Goal: Task Accomplishment & Management: Use online tool/utility

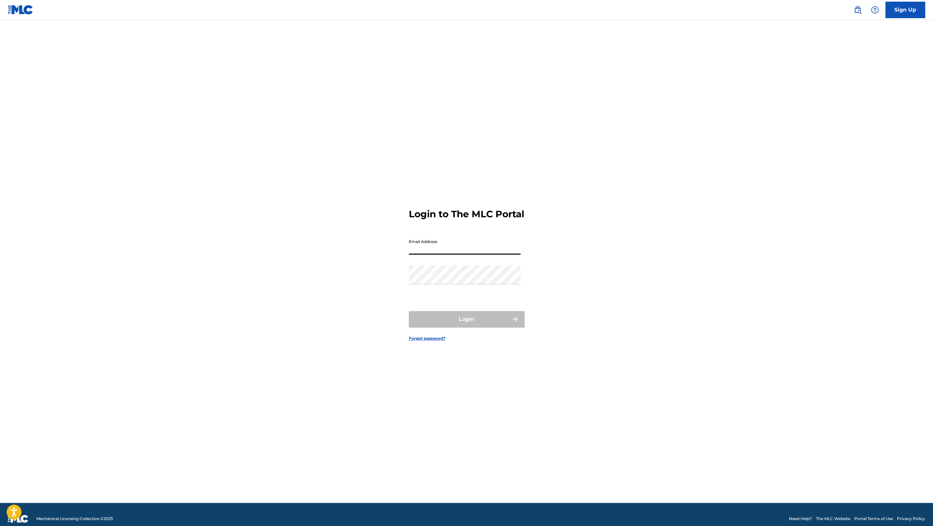
click at [424, 243] on input "Email Address" at bounding box center [465, 245] width 112 height 19
type input "[PERSON_NAME][EMAIL_ADDRESS][PERSON_NAME][DOMAIN_NAME]"
click at [471, 327] on button "Login" at bounding box center [467, 319] width 116 height 17
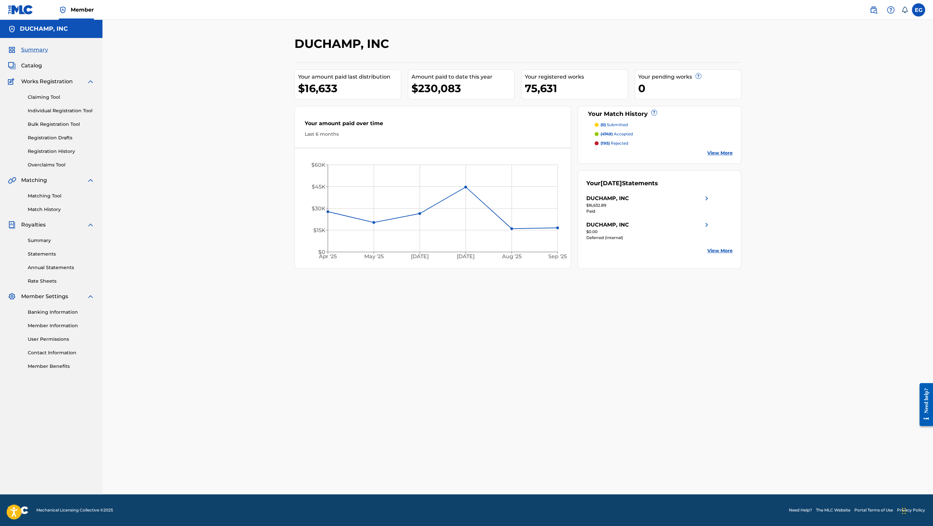
click at [50, 208] on link "Match History" at bounding box center [61, 209] width 67 height 7
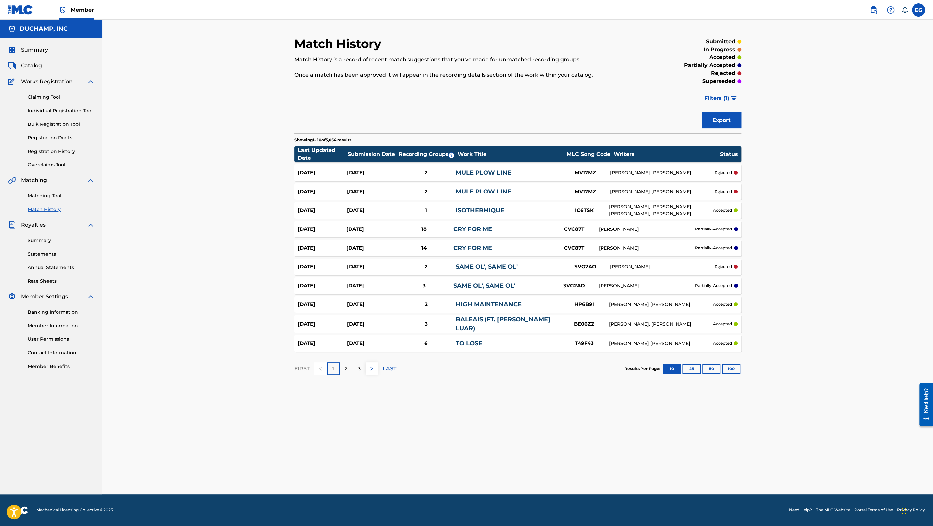
click at [57, 194] on link "Matching Tool" at bounding box center [61, 196] width 67 height 7
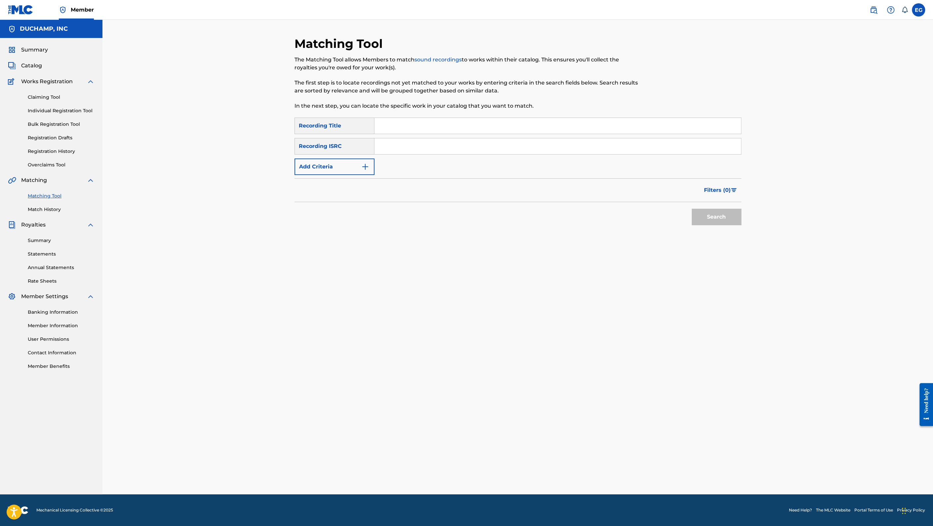
click at [39, 66] on span "Catalog" at bounding box center [31, 66] width 21 height 8
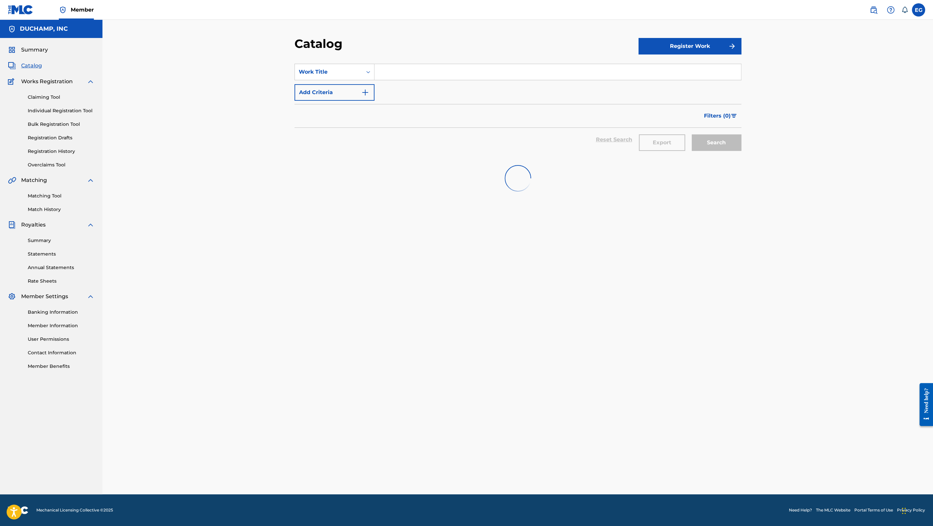
click at [388, 70] on input "Search Form" at bounding box center [557, 72] width 366 height 16
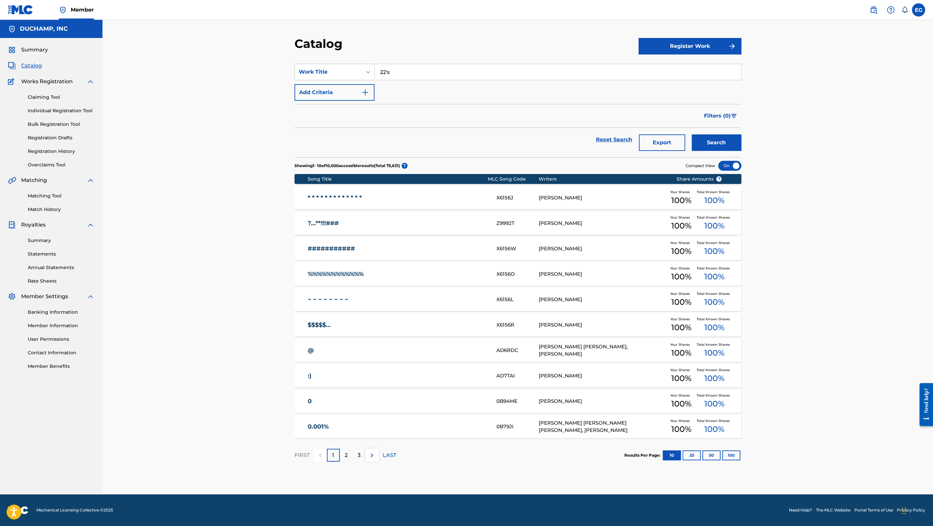
type input "22's"
click at [727, 142] on button "Search" at bounding box center [716, 142] width 50 height 17
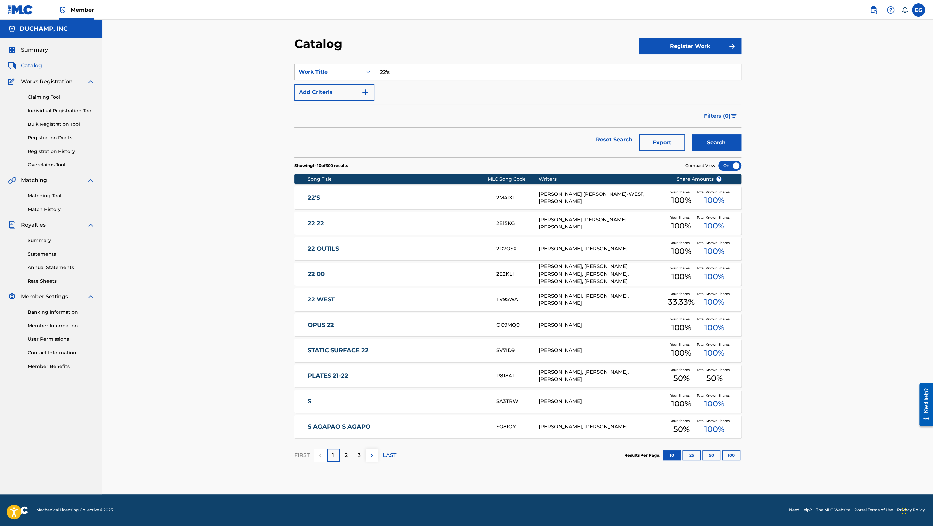
click at [342, 200] on link "22'S" at bounding box center [398, 198] width 180 height 8
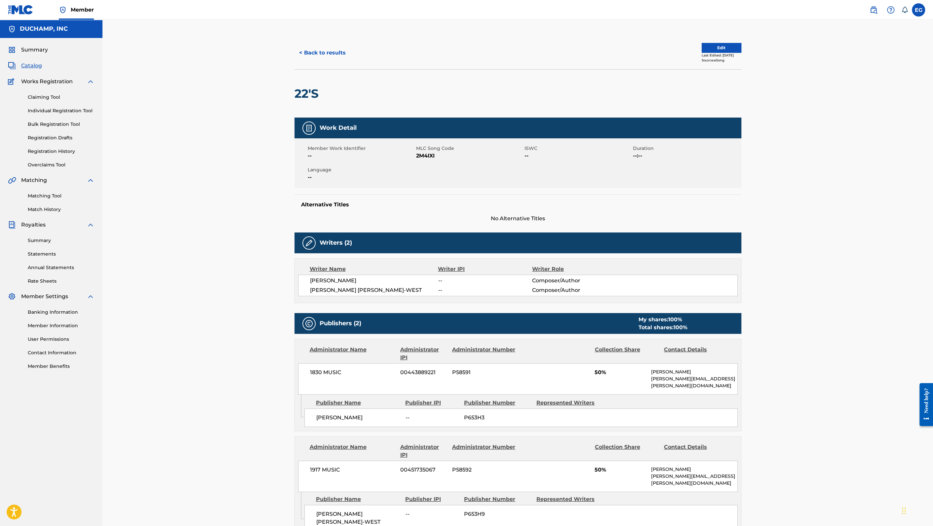
click at [47, 196] on link "Matching Tool" at bounding box center [61, 196] width 67 height 7
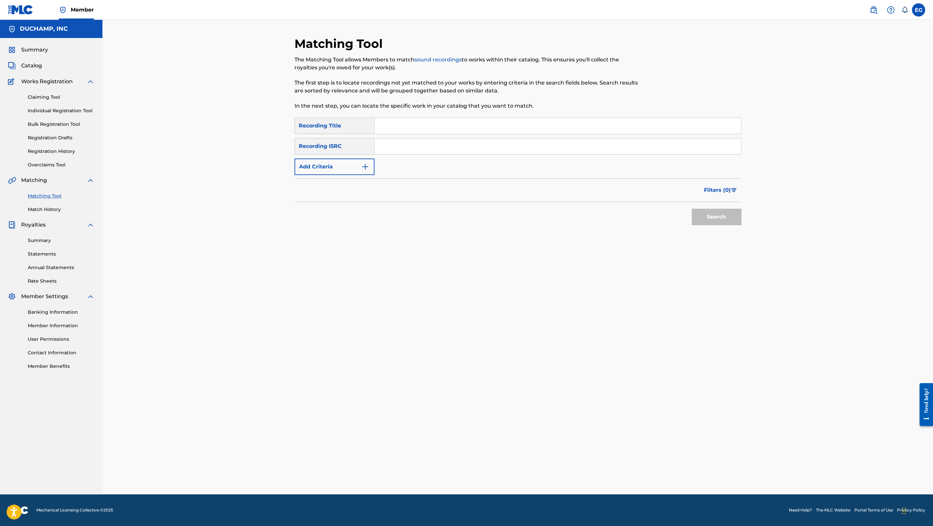
click at [411, 125] on input "Search Form" at bounding box center [557, 126] width 366 height 16
paste input "22's"
type input "22's"
click at [342, 166] on button "Add Criteria" at bounding box center [334, 167] width 80 height 17
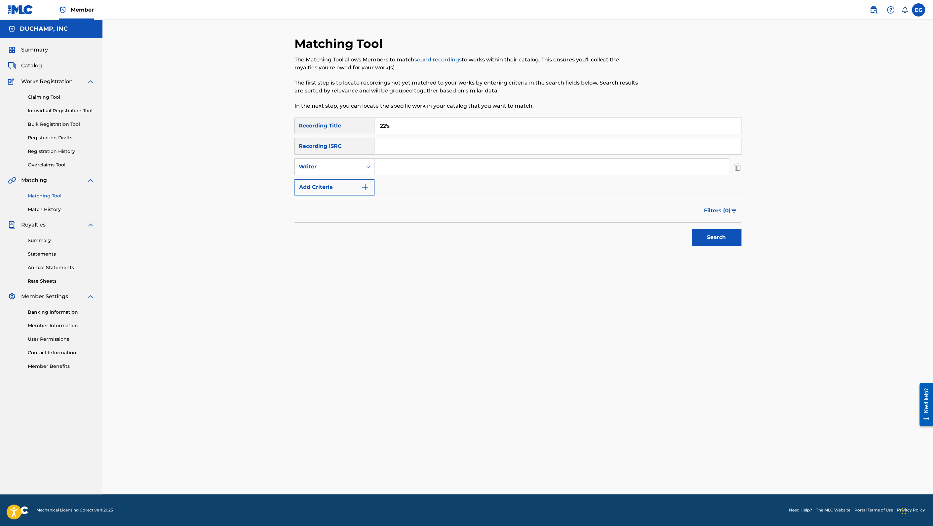
click at [344, 163] on div "Writer" at bounding box center [328, 167] width 59 height 8
click at [352, 194] on div "Writer" at bounding box center [334, 200] width 79 height 17
click at [409, 163] on input "Search Form" at bounding box center [551, 167] width 354 height 16
type input "bathe"
click at [691, 229] on button "Search" at bounding box center [716, 237] width 50 height 17
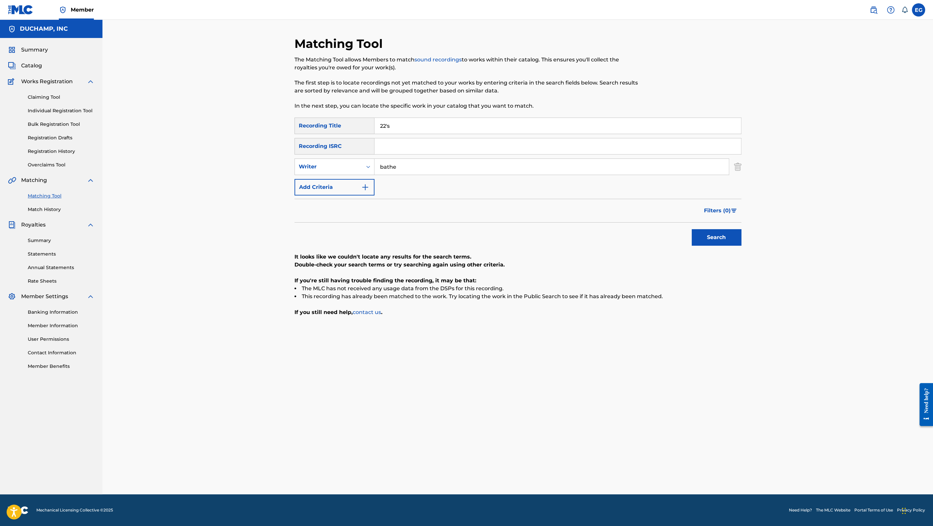
drag, startPoint x: 392, startPoint y: 125, endPoint x: 369, endPoint y: 125, distance: 23.5
click at [369, 125] on div "SearchWithCriteria14098296-d5f0-4072-bf1b-06dbca09ce95 Recording Title 22's" at bounding box center [517, 126] width 447 height 17
click at [356, 167] on div "Writer" at bounding box center [328, 167] width 59 height 8
drag, startPoint x: 354, startPoint y: 182, endPoint x: 656, endPoint y: 221, distance: 304.4
click at [354, 182] on div "Recording Artist" at bounding box center [334, 183] width 79 height 17
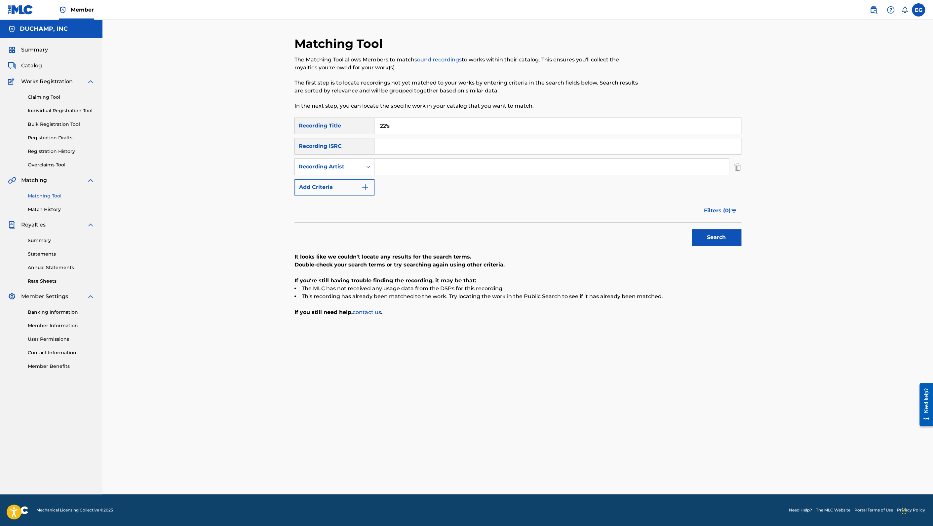
click at [727, 238] on button "Search" at bounding box center [716, 237] width 50 height 17
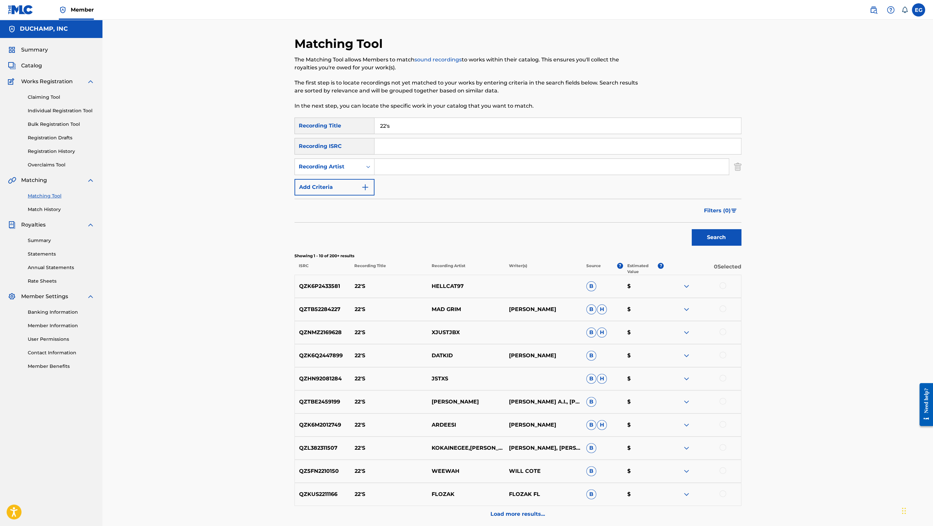
click at [391, 166] on input "Search Form" at bounding box center [551, 167] width 354 height 16
type input "bathe"
click at [691, 229] on button "Search" at bounding box center [716, 237] width 50 height 17
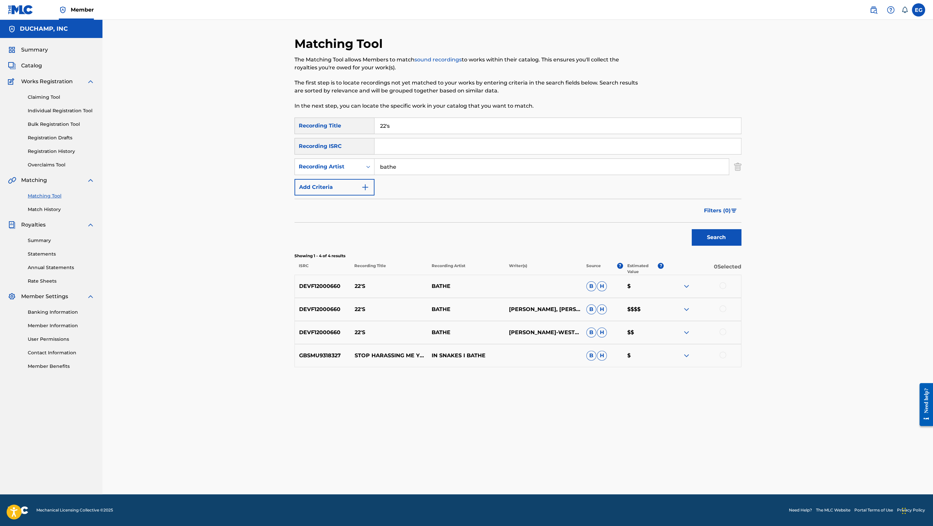
click at [723, 286] on div at bounding box center [722, 285] width 7 height 7
click at [723, 309] on div at bounding box center [722, 309] width 7 height 7
click at [726, 332] on div at bounding box center [701, 333] width 77 height 8
drag, startPoint x: 723, startPoint y: 332, endPoint x: 719, endPoint y: 336, distance: 5.6
click at [723, 332] on div at bounding box center [722, 332] width 7 height 7
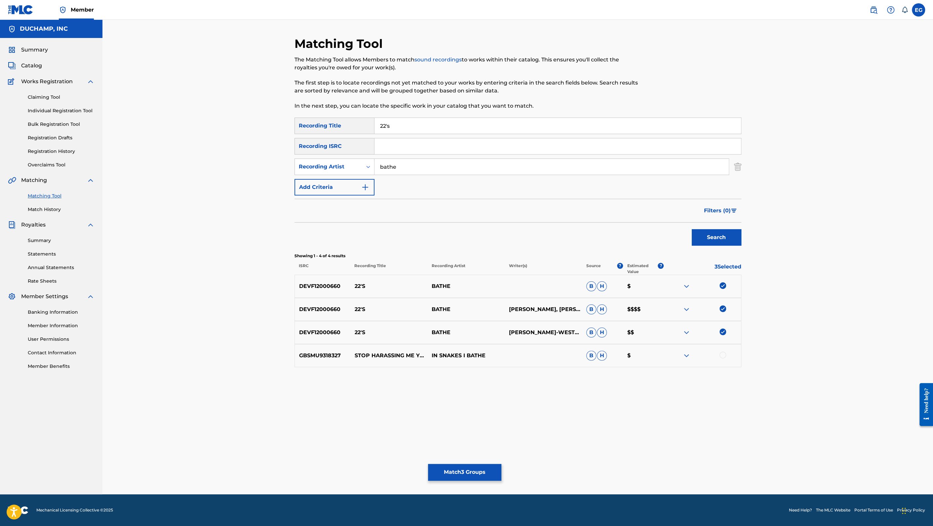
click at [482, 474] on button "Match 3 Groups" at bounding box center [464, 472] width 73 height 17
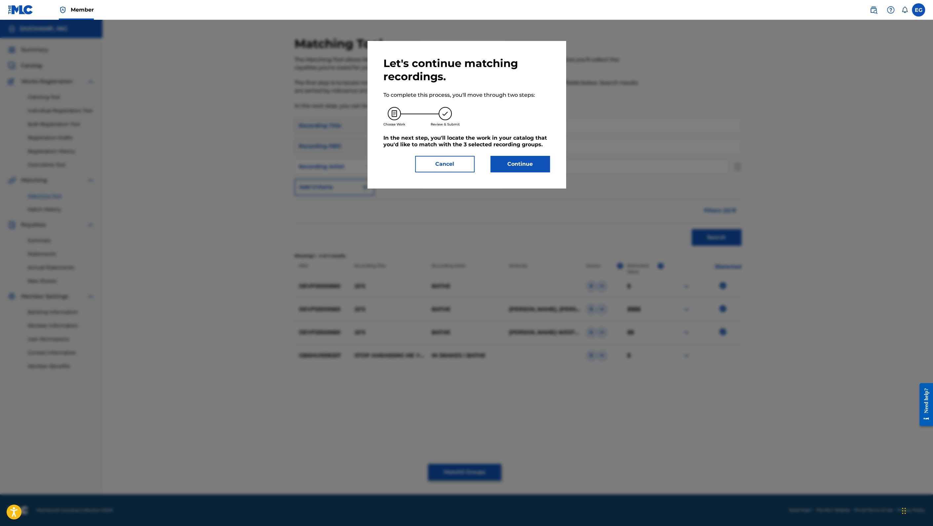
click at [528, 164] on button "Continue" at bounding box center [519, 164] width 59 height 17
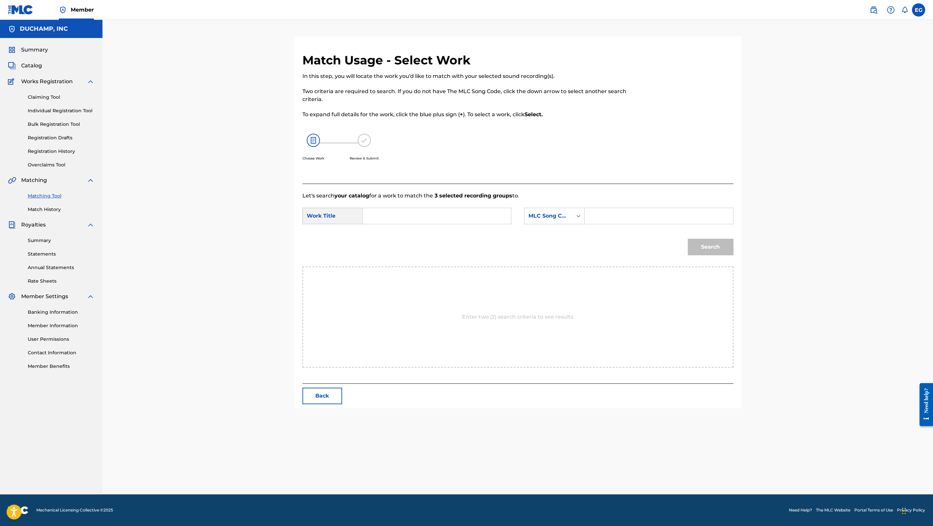
click at [421, 218] on input "Search Form" at bounding box center [436, 216] width 137 height 16
paste input "22's"
drag, startPoint x: 385, startPoint y: 216, endPoint x: 329, endPoint y: 212, distance: 56.3
click at [329, 212] on div "SearchWithCriteria4f2a7cd2-f731-4405-a0e7-2e8c01d64cb4 Work Title 22's" at bounding box center [406, 216] width 209 height 17
type input "22's"
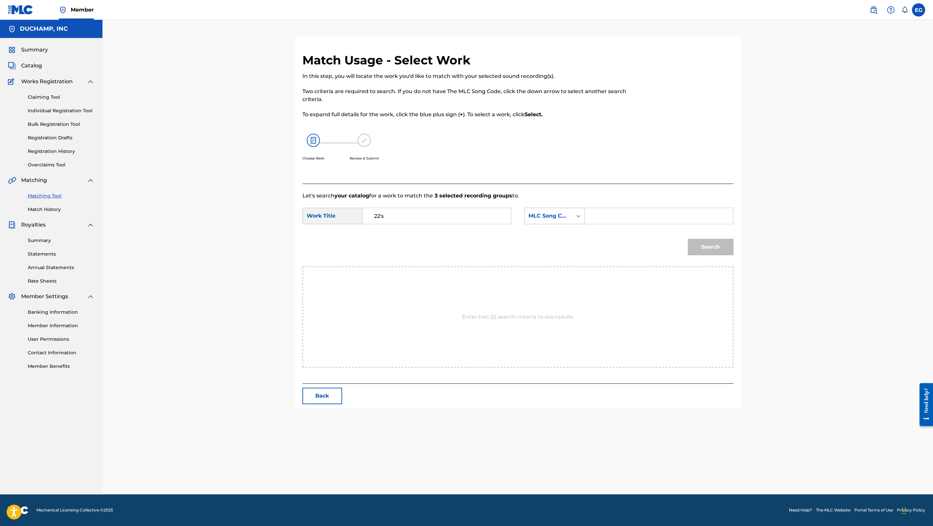
click at [563, 216] on div "MLC Song Code" at bounding box center [548, 216] width 40 height 8
click at [560, 257] on div "Publisher Name" at bounding box center [554, 257] width 60 height 17
click at [609, 219] on input "Search Form" at bounding box center [658, 216] width 137 height 16
type input "[PERSON_NAME]"
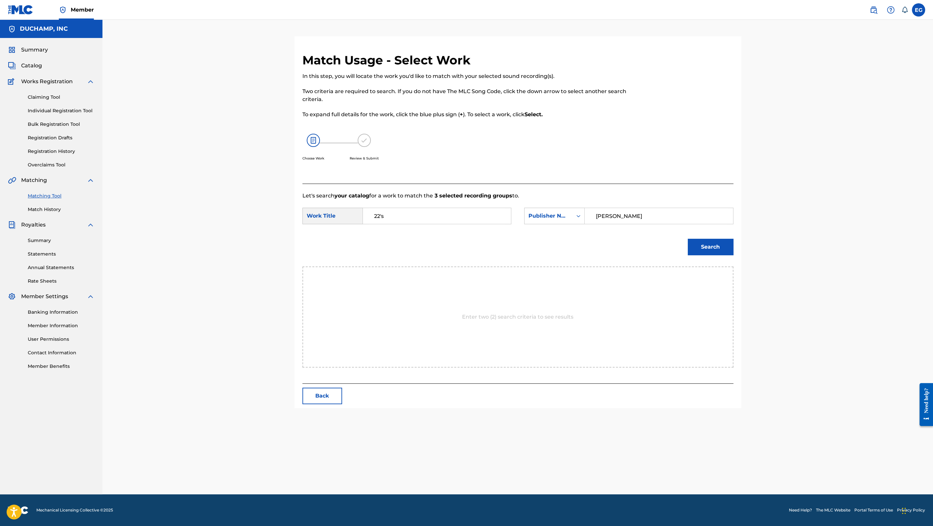
click at [700, 242] on button "Search" at bounding box center [710, 247] width 46 height 17
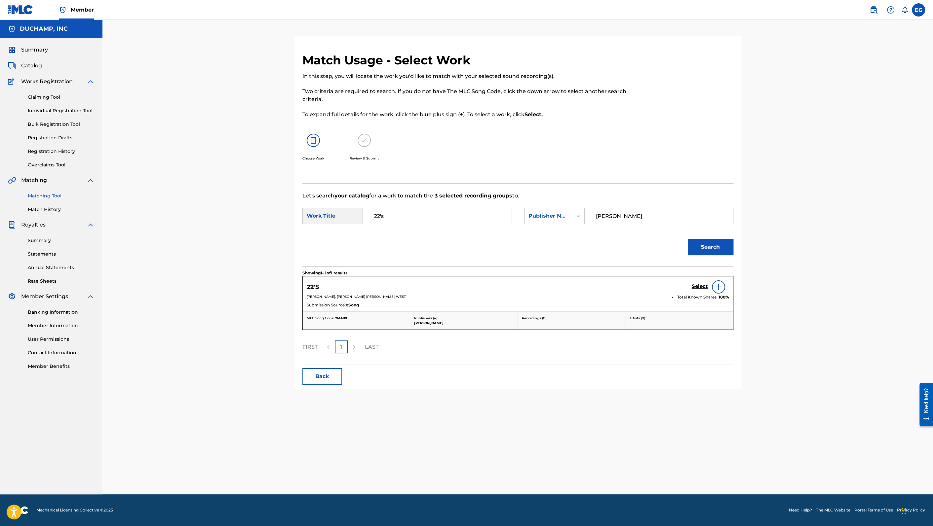
click at [700, 287] on h5 "Select" at bounding box center [699, 286] width 16 height 6
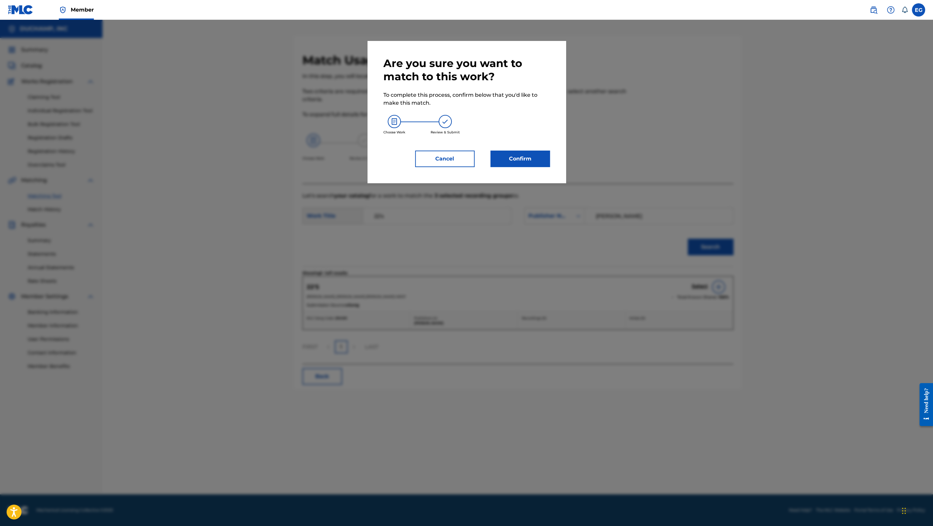
click at [447, 162] on button "Cancel" at bounding box center [444, 159] width 59 height 17
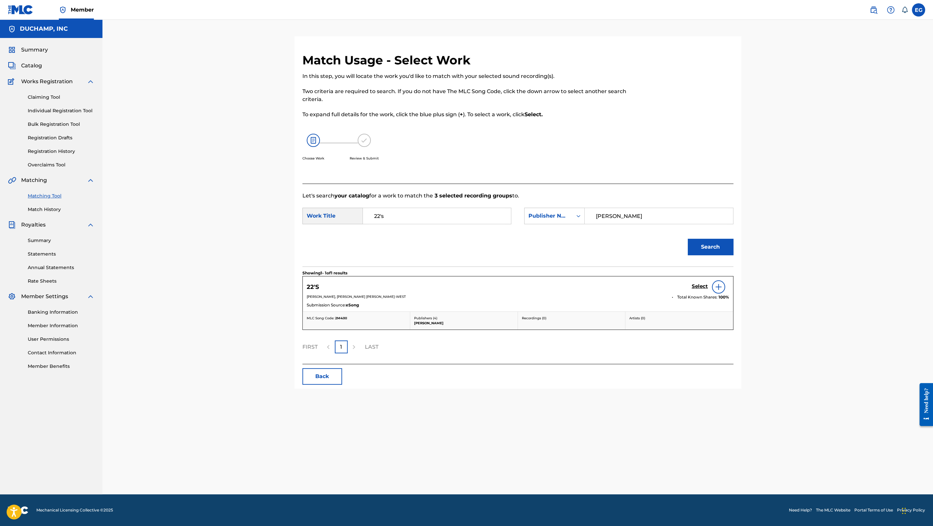
click at [696, 286] on h5 "Select" at bounding box center [699, 286] width 16 height 6
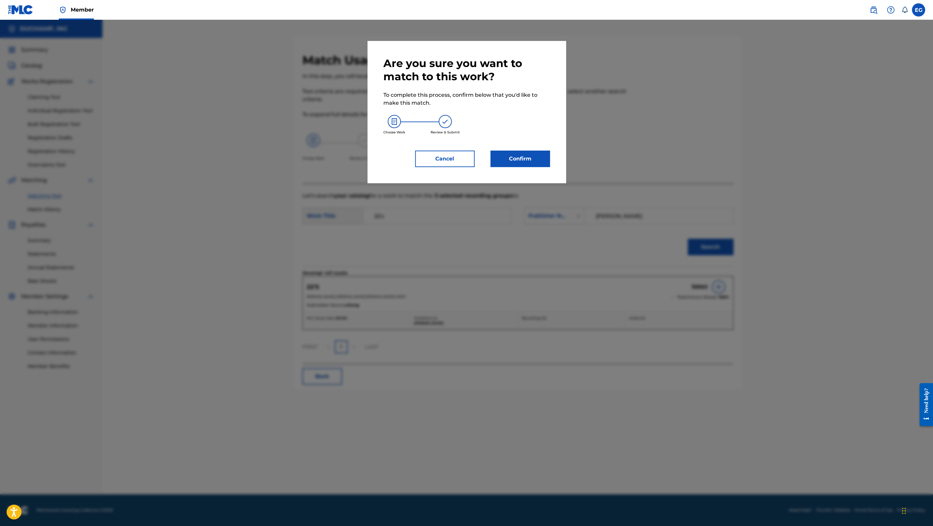
click at [522, 160] on button "Confirm" at bounding box center [519, 159] width 59 height 17
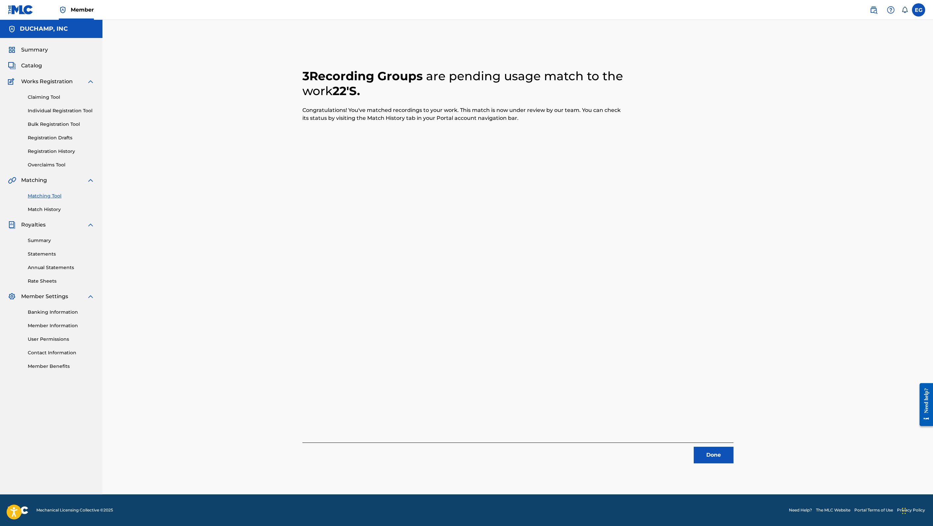
click at [717, 458] on button "Done" at bounding box center [713, 455] width 40 height 17
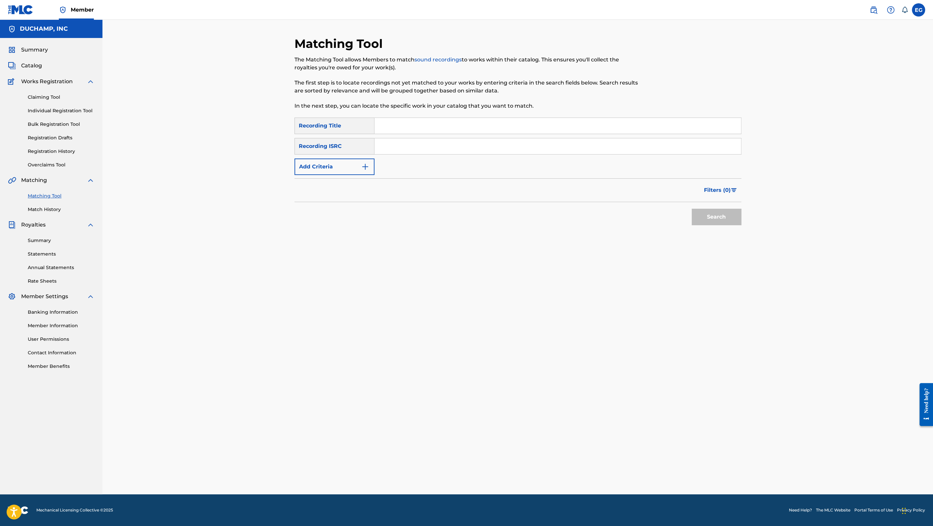
drag, startPoint x: 401, startPoint y: 119, endPoint x: 404, endPoint y: 124, distance: 6.0
click at [401, 119] on input "Search Form" at bounding box center [557, 126] width 366 height 16
paste input "Pull Up (Remi) [feat.[PERSON_NAME]]"
type input "Pull Up (Remi) [feat.[PERSON_NAME]]"
click at [721, 215] on button "Search" at bounding box center [716, 217] width 50 height 17
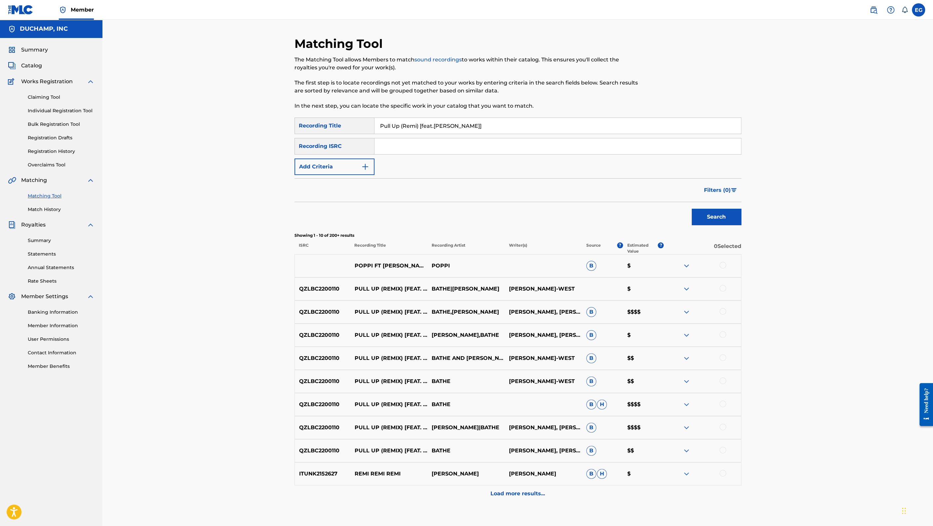
click at [722, 289] on div at bounding box center [722, 288] width 7 height 7
click at [722, 313] on div at bounding box center [722, 311] width 7 height 7
click at [722, 334] on div at bounding box center [722, 334] width 7 height 7
drag, startPoint x: 721, startPoint y: 358, endPoint x: 724, endPoint y: 375, distance: 17.2
click at [721, 358] on div at bounding box center [722, 357] width 7 height 7
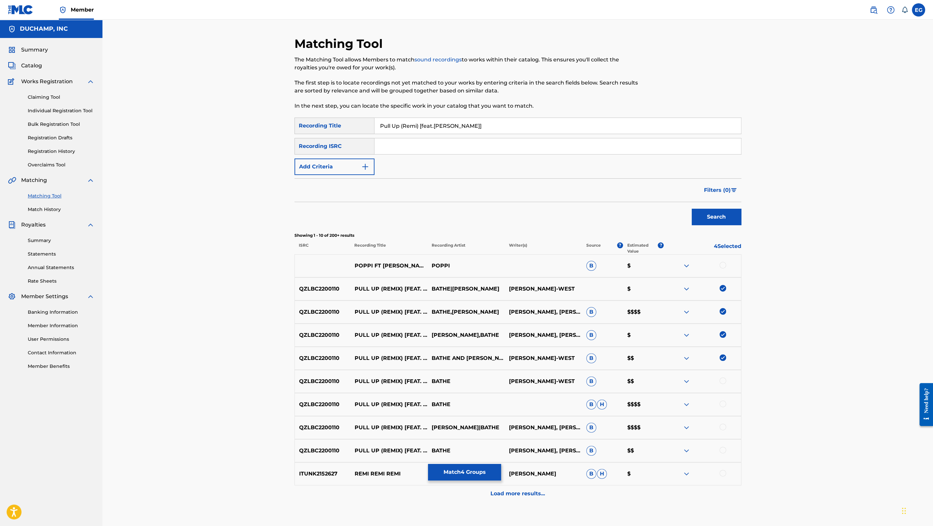
click at [722, 380] on div at bounding box center [722, 381] width 7 height 7
click at [721, 403] on div at bounding box center [722, 404] width 7 height 7
click at [722, 429] on div at bounding box center [722, 427] width 7 height 7
click at [722, 451] on div at bounding box center [722, 450] width 7 height 7
click at [514, 493] on p "Load more results..." at bounding box center [517, 494] width 55 height 8
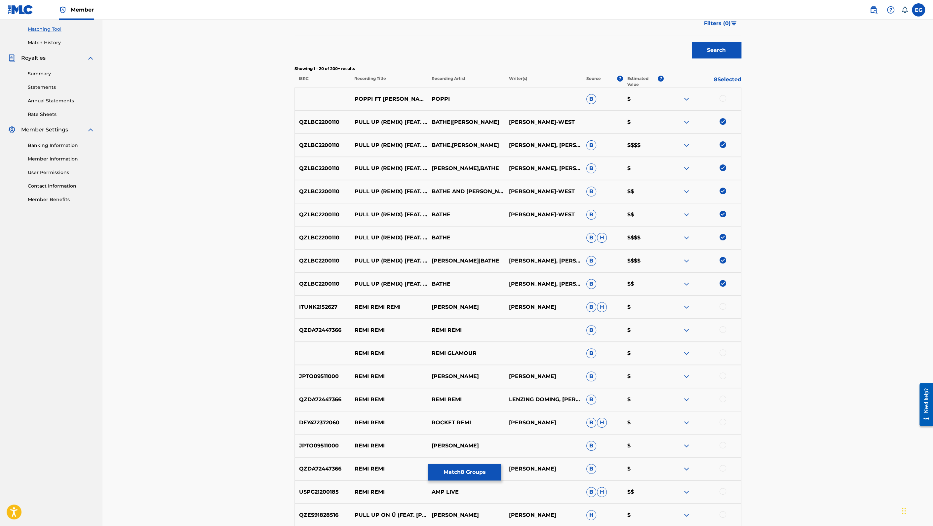
scroll to position [272, 0]
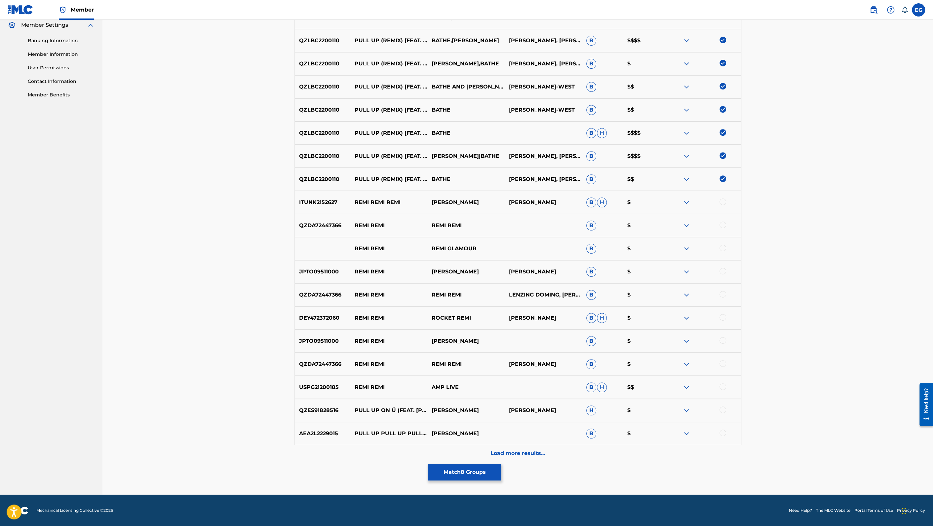
click at [481, 471] on button "Match 8 Groups" at bounding box center [464, 472] width 73 height 17
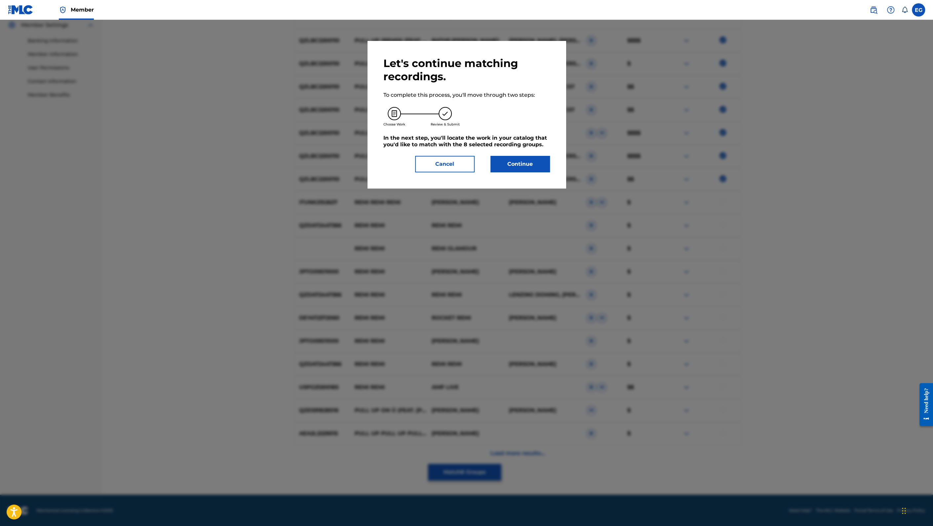
click at [525, 168] on button "Continue" at bounding box center [519, 164] width 59 height 17
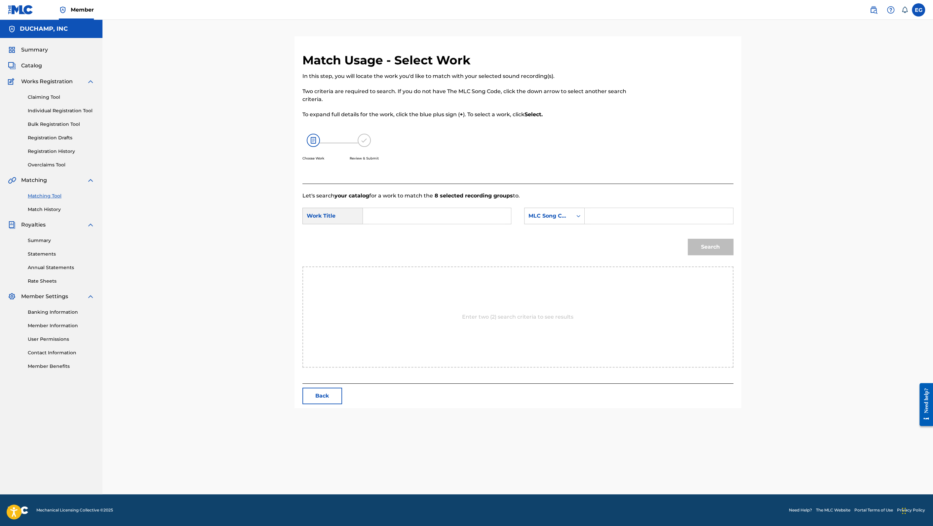
click at [429, 220] on input "Search Form" at bounding box center [436, 216] width 137 height 16
paste input "Pull Up (Remi) [feat.[PERSON_NAME]]"
type input "Pull Up (Remi) [feat.[PERSON_NAME]]"
click at [551, 214] on div "MLC Song Code" at bounding box center [548, 216] width 40 height 8
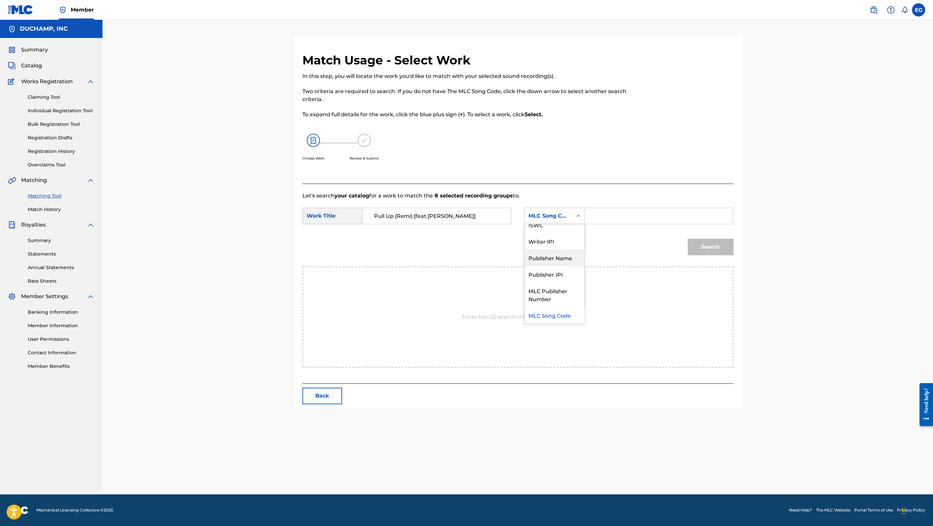
click at [561, 255] on div "Publisher Name" at bounding box center [554, 257] width 60 height 17
click at [597, 211] on input "Search Form" at bounding box center [658, 216] width 137 height 16
click at [687, 239] on button "Search" at bounding box center [710, 247] width 46 height 17
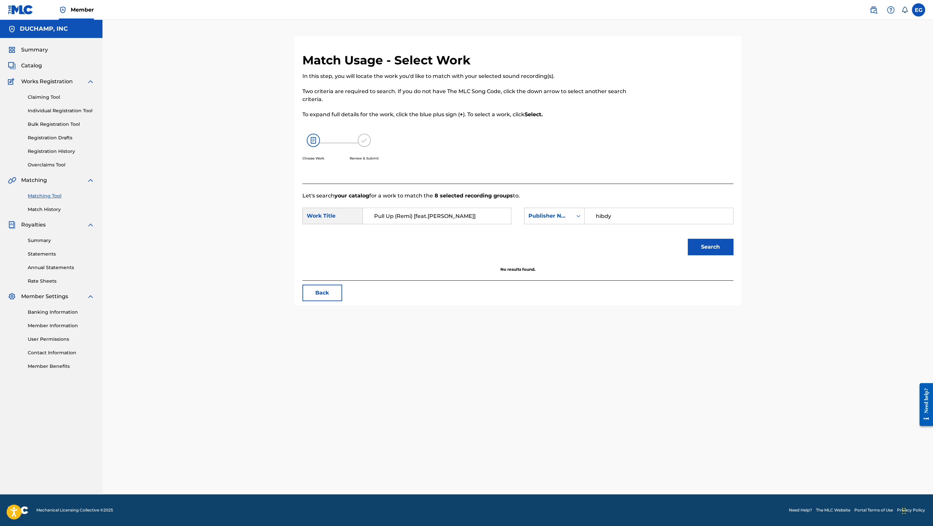
click at [601, 217] on input "hibdy" at bounding box center [658, 216] width 137 height 16
type input "[PERSON_NAME]"
click at [687, 239] on button "Search" at bounding box center [710, 247] width 46 height 17
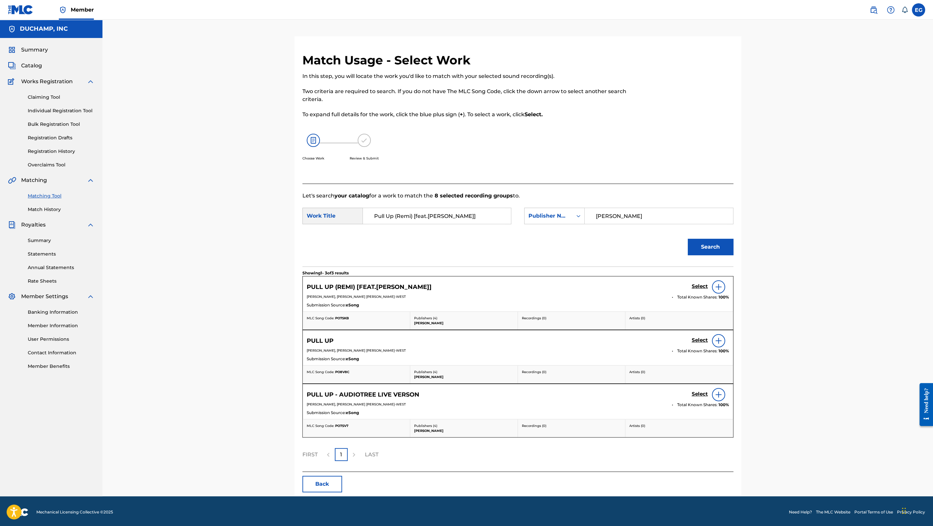
click at [698, 287] on h5 "Select" at bounding box center [699, 286] width 16 height 6
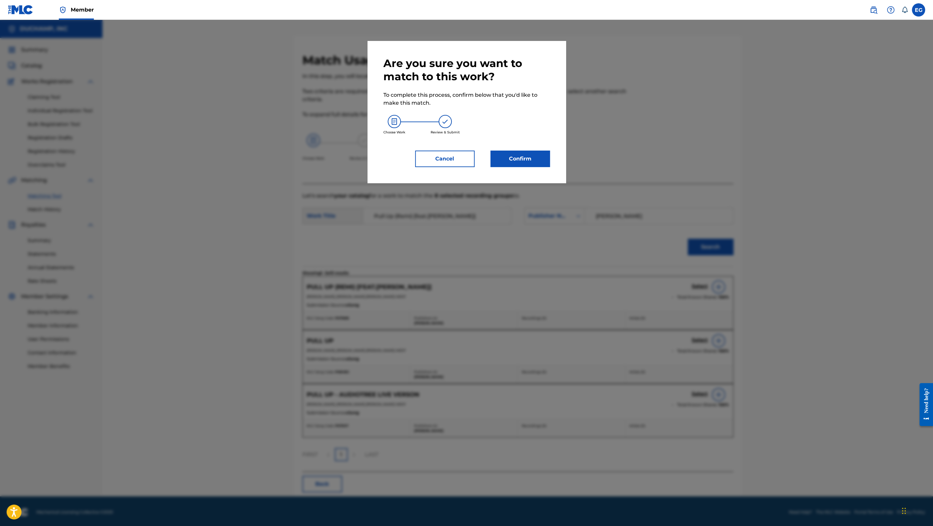
click at [525, 159] on button "Confirm" at bounding box center [519, 159] width 59 height 17
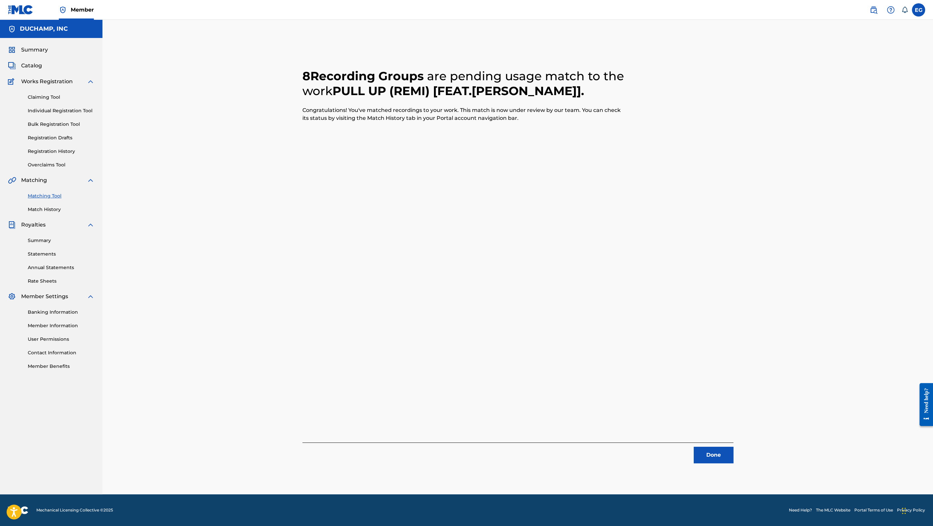
click at [713, 453] on button "Done" at bounding box center [713, 455] width 40 height 17
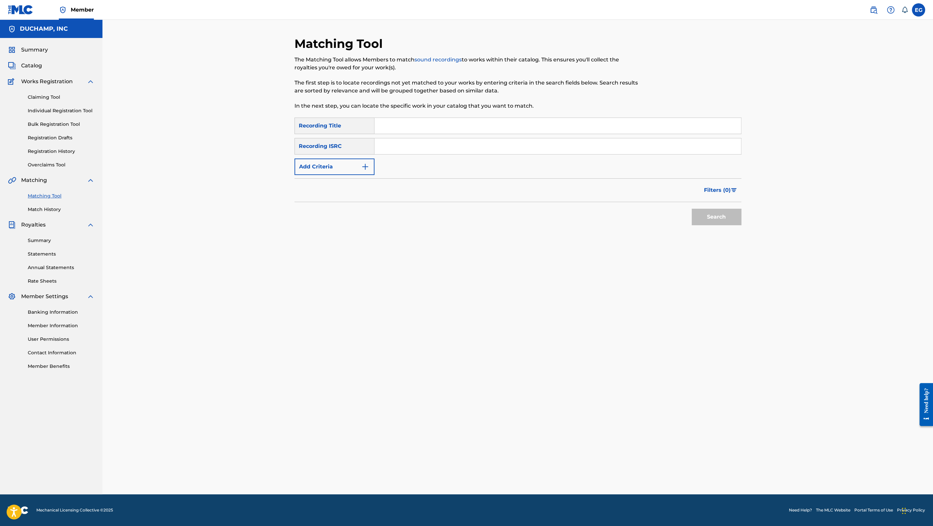
click at [401, 127] on input "Search Form" at bounding box center [557, 126] width 366 height 16
paste input "Variations"
type input "Variations"
click at [346, 169] on button "Add Criteria" at bounding box center [334, 167] width 80 height 17
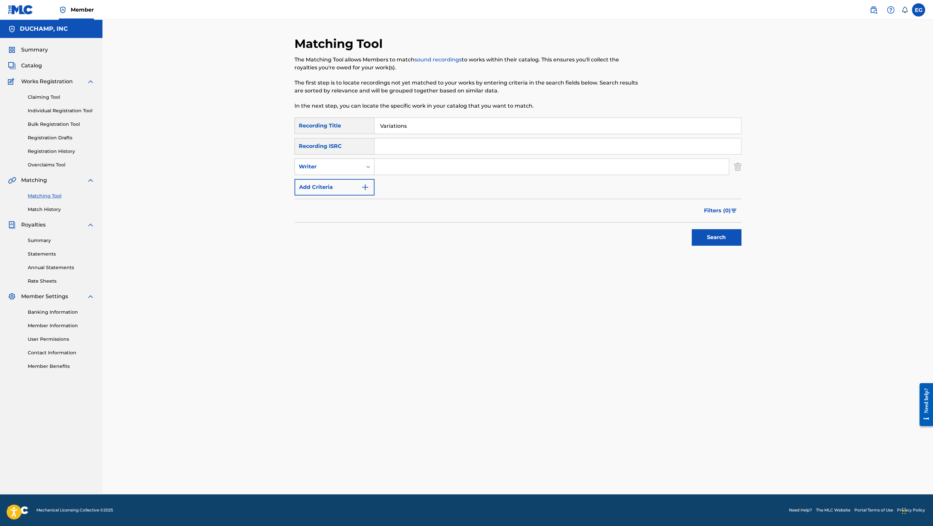
click at [336, 164] on div "Writer" at bounding box center [328, 167] width 59 height 8
drag, startPoint x: 346, startPoint y: 198, endPoint x: 368, endPoint y: 187, distance: 24.4
click at [349, 196] on div "Writer" at bounding box center [334, 200] width 79 height 17
click at [331, 160] on div "Writer" at bounding box center [334, 167] width 80 height 17
click at [337, 182] on div "Recording Artist" at bounding box center [334, 183] width 79 height 17
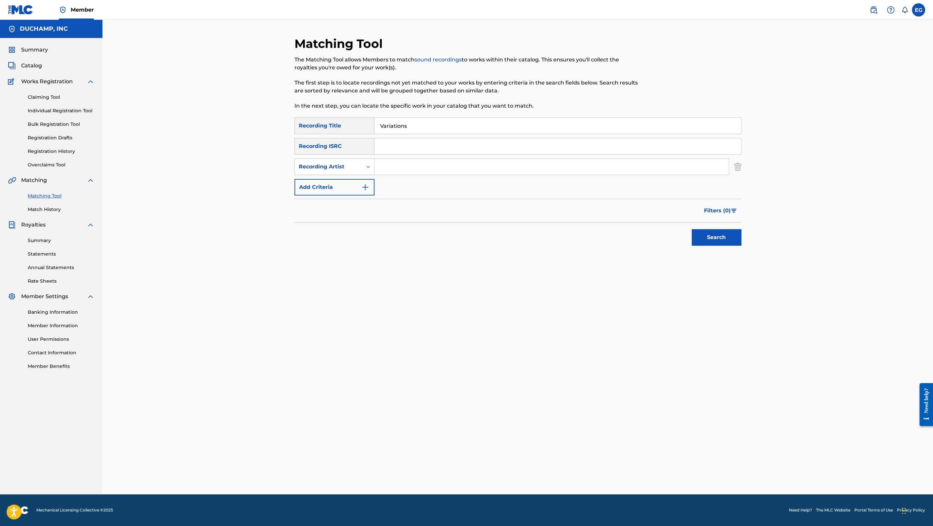
click at [385, 167] on input "Search Form" at bounding box center [551, 167] width 354 height 16
type input "bathe"
click at [691, 229] on button "Search" at bounding box center [716, 237] width 50 height 17
click at [722, 284] on div at bounding box center [722, 285] width 7 height 7
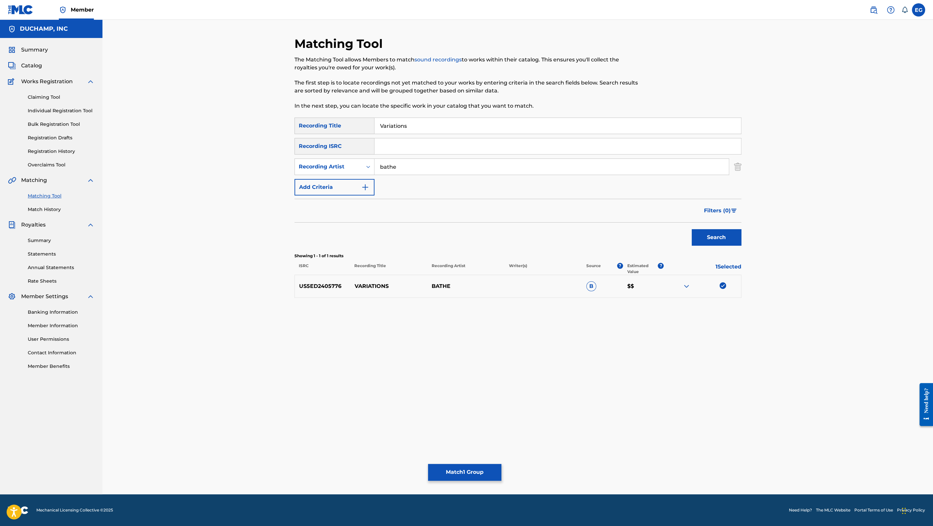
click at [478, 474] on button "Match 1 Group" at bounding box center [464, 472] width 73 height 17
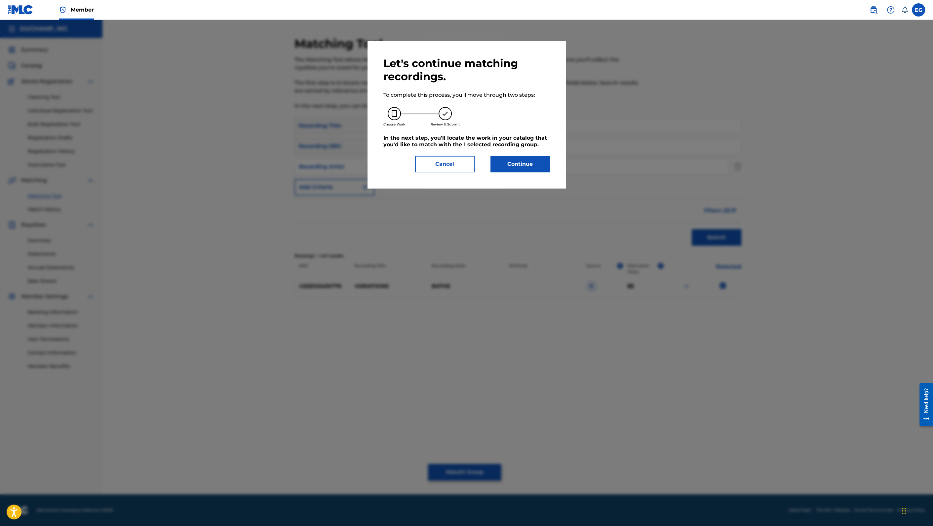
click at [516, 160] on button "Continue" at bounding box center [519, 164] width 59 height 17
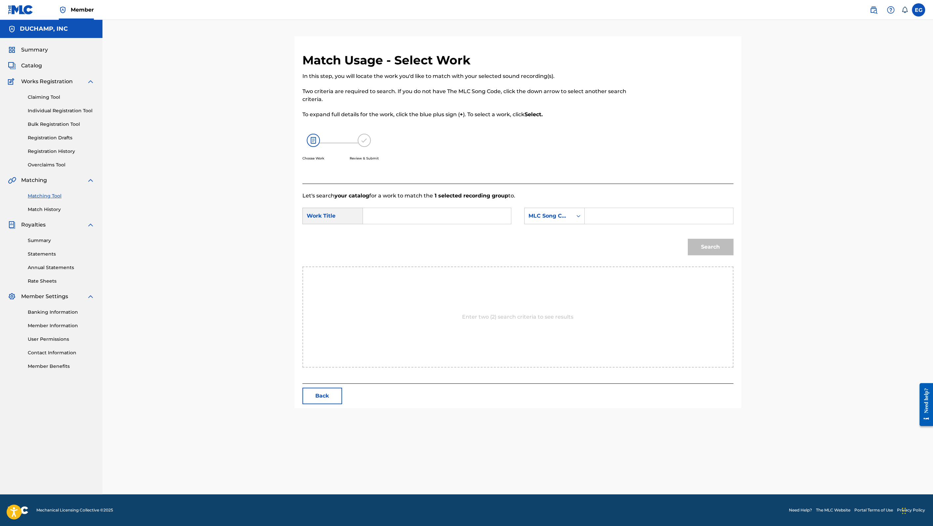
drag, startPoint x: 411, startPoint y: 215, endPoint x: 466, endPoint y: 219, distance: 55.0
click at [412, 214] on input "Search Form" at bounding box center [436, 216] width 137 height 16
paste input "Variations"
type input "Variations"
click at [555, 217] on div "MLC Song Code" at bounding box center [548, 216] width 40 height 8
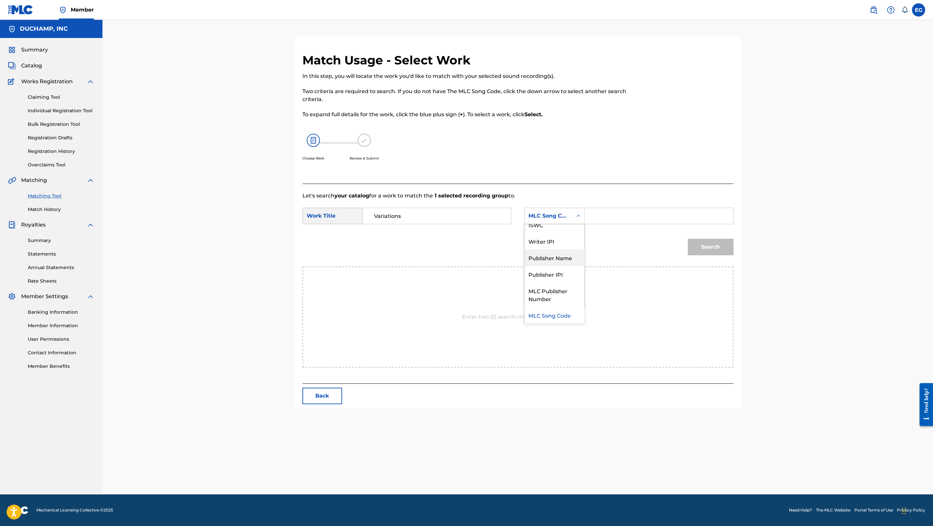
drag, startPoint x: 554, startPoint y: 255, endPoint x: 560, endPoint y: 253, distance: 6.4
click at [554, 255] on div "Publisher Name" at bounding box center [554, 257] width 60 height 17
click at [596, 215] on input "Search Form" at bounding box center [658, 216] width 137 height 16
type input "[PERSON_NAME]"
click at [687, 239] on button "Search" at bounding box center [710, 247] width 46 height 17
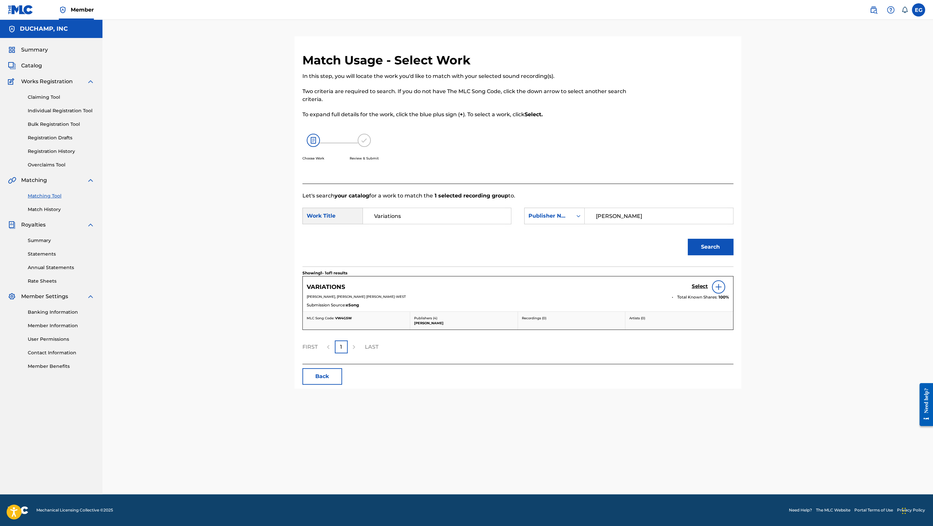
click at [698, 287] on h5 "Select" at bounding box center [699, 286] width 16 height 6
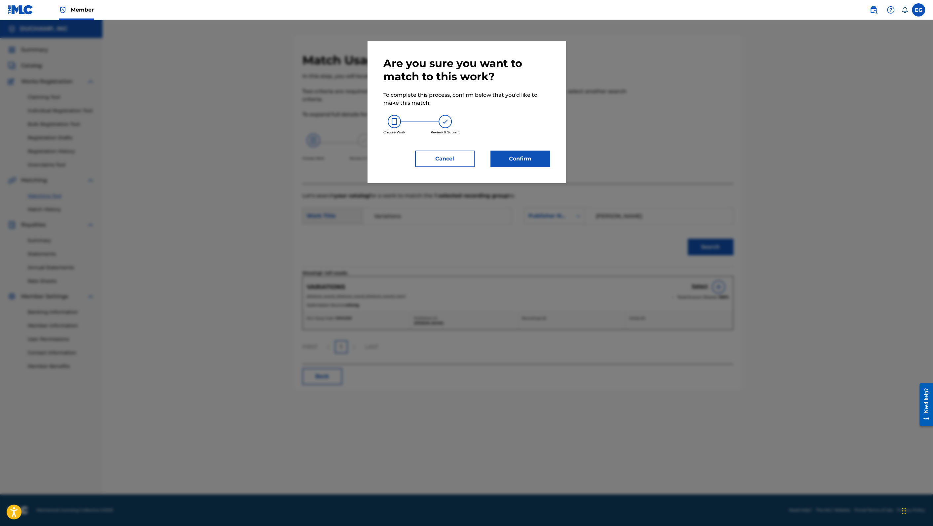
click at [531, 164] on button "Confirm" at bounding box center [519, 159] width 59 height 17
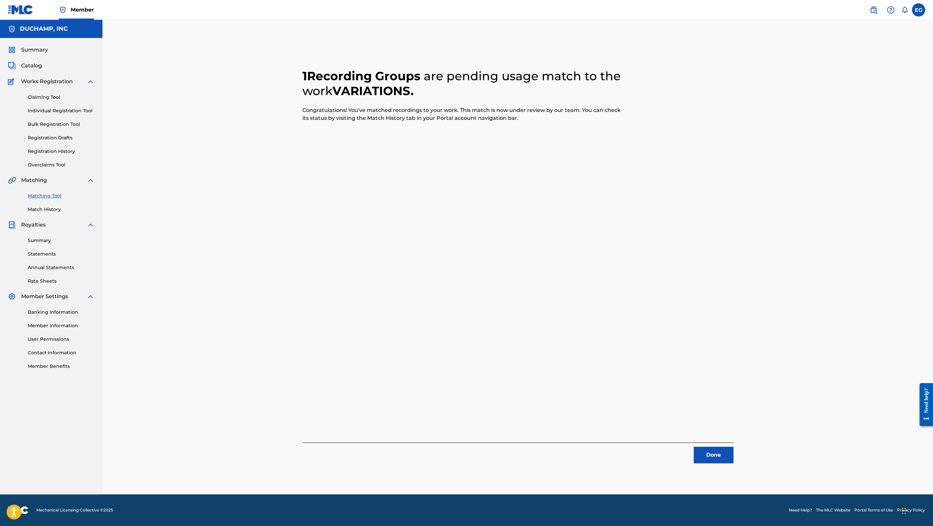
click at [719, 452] on button "Done" at bounding box center [713, 455] width 40 height 17
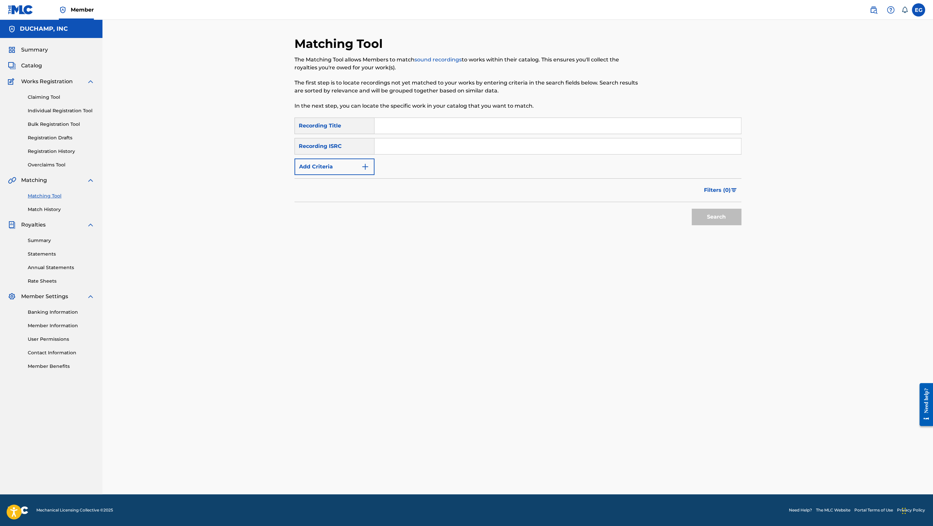
click at [396, 125] on input "Search Form" at bounding box center [557, 126] width 366 height 16
paste input "Bolero - Audiotree Live Verson"
type input "Bolero - Audiotree Live Verson"
click at [723, 216] on button "Search" at bounding box center [716, 217] width 50 height 17
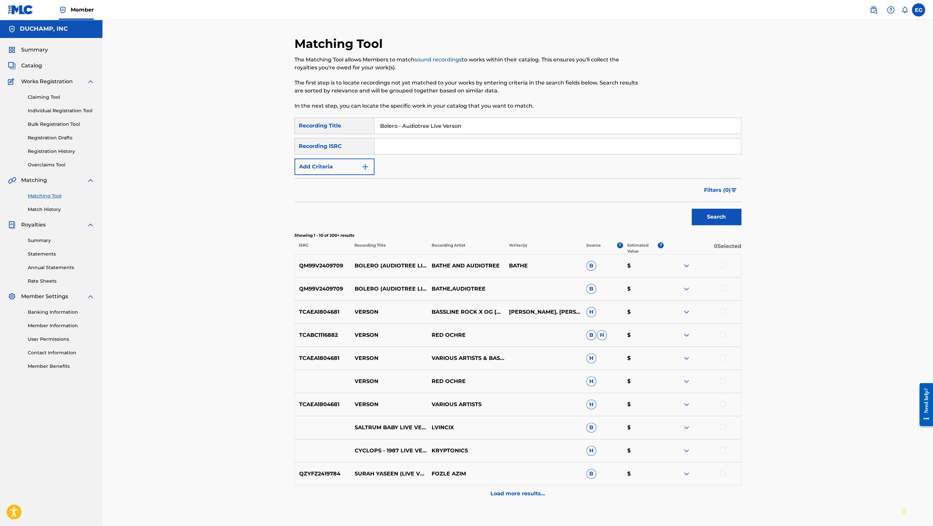
click at [722, 267] on div at bounding box center [722, 265] width 7 height 7
click at [722, 288] on div at bounding box center [722, 288] width 7 height 7
click at [467, 472] on button "Match 2 Groups" at bounding box center [464, 472] width 73 height 17
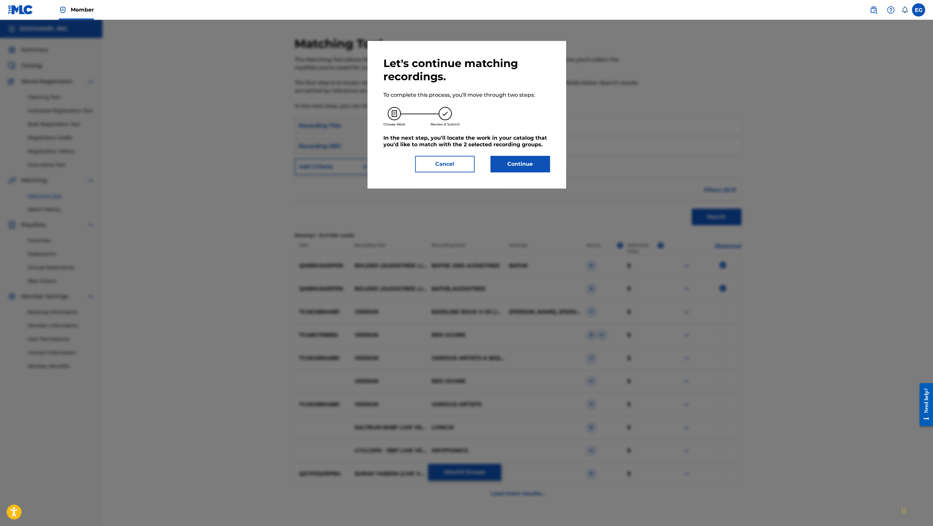
click at [517, 164] on button "Continue" at bounding box center [519, 164] width 59 height 17
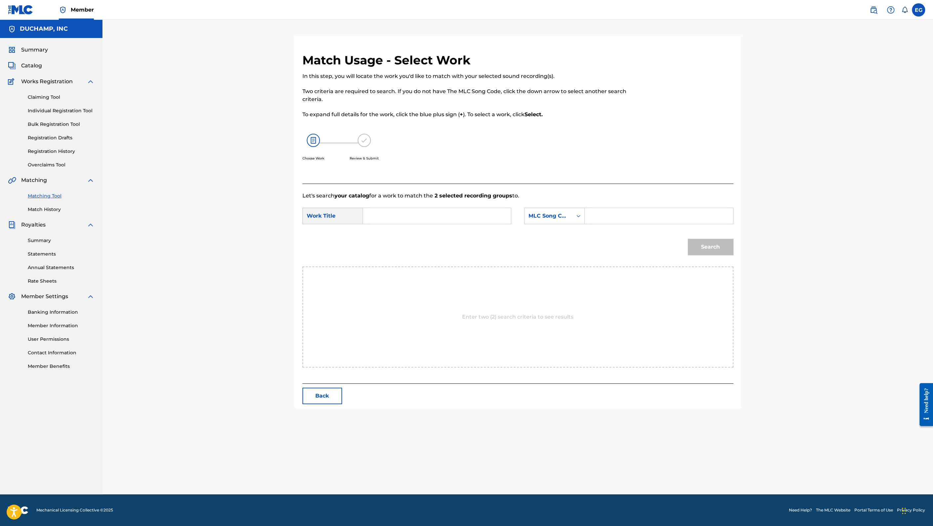
click at [446, 214] on input "Search Form" at bounding box center [436, 216] width 137 height 16
paste input "Bolero - Audiotree Live Verson"
type input "Bolero - Audiotree Live Verson"
click at [542, 218] on div "MLC Song Code" at bounding box center [548, 216] width 40 height 8
drag, startPoint x: 553, startPoint y: 258, endPoint x: 596, endPoint y: 226, distance: 53.1
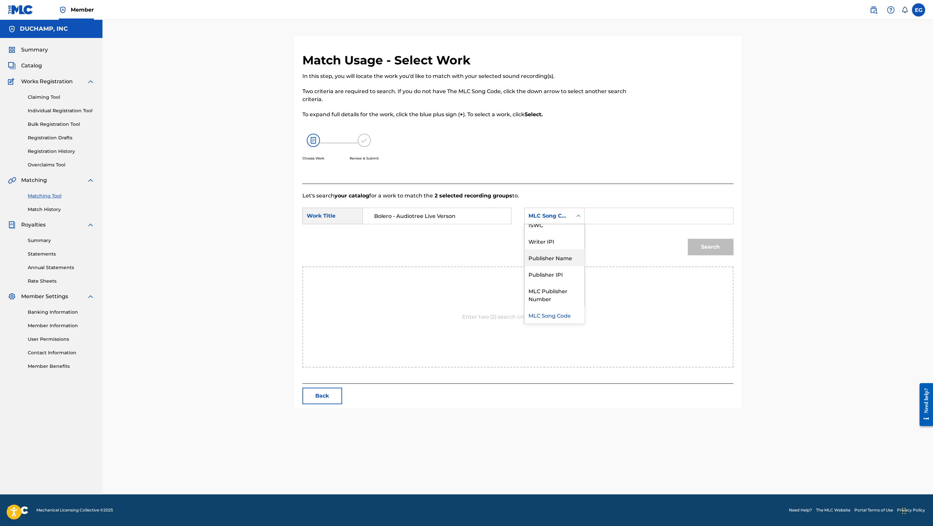
click at [555, 257] on div "Publisher Name" at bounding box center [554, 257] width 60 height 17
click at [605, 214] on input "Search Form" at bounding box center [658, 216] width 137 height 16
type input "[PERSON_NAME]"
click at [706, 244] on button "Search" at bounding box center [710, 247] width 46 height 17
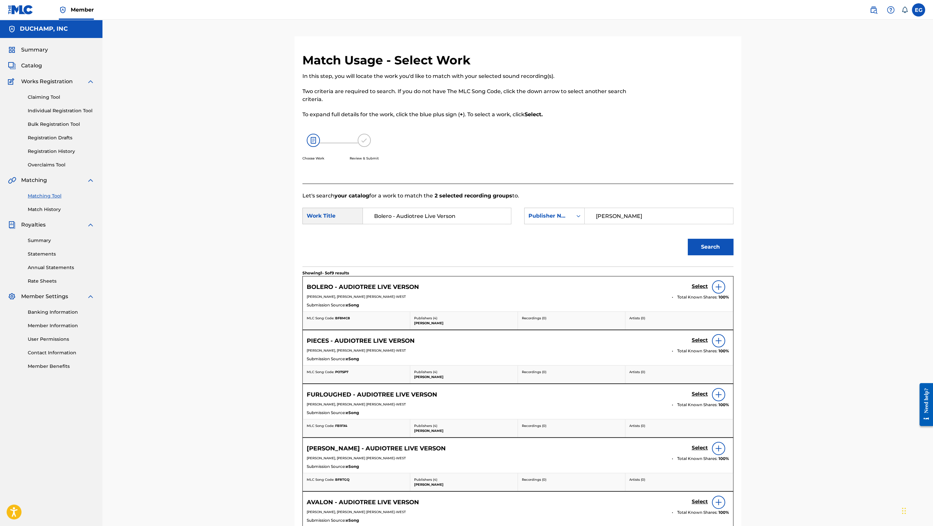
click at [700, 285] on h5 "Select" at bounding box center [699, 286] width 16 height 6
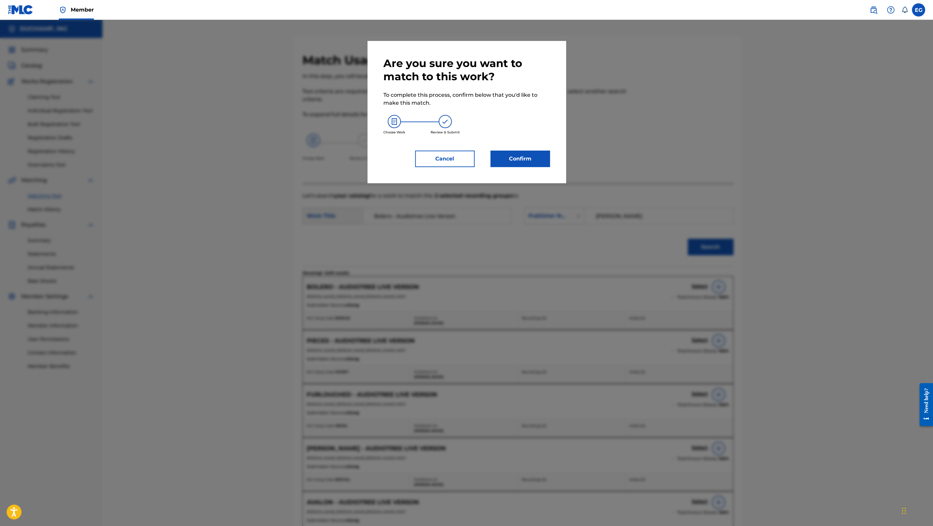
click at [521, 161] on button "Confirm" at bounding box center [519, 159] width 59 height 17
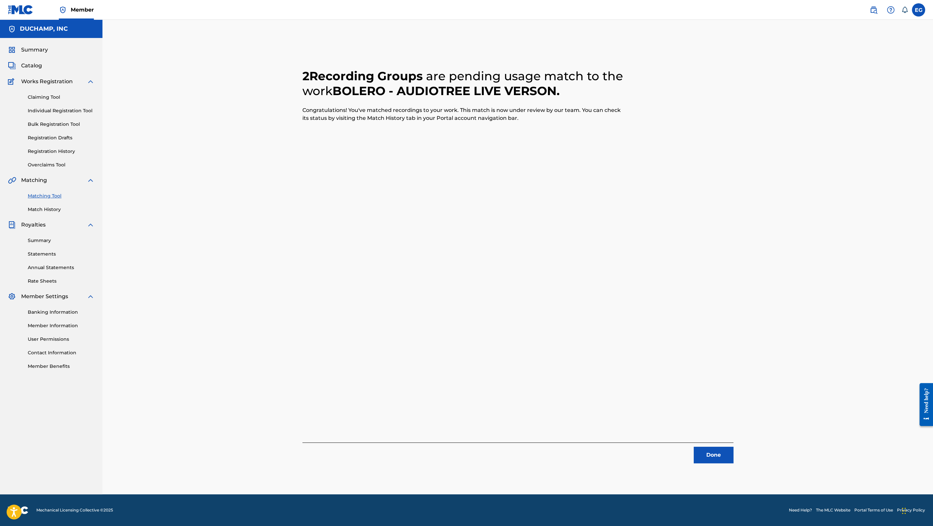
click at [718, 453] on button "Done" at bounding box center [713, 455] width 40 height 17
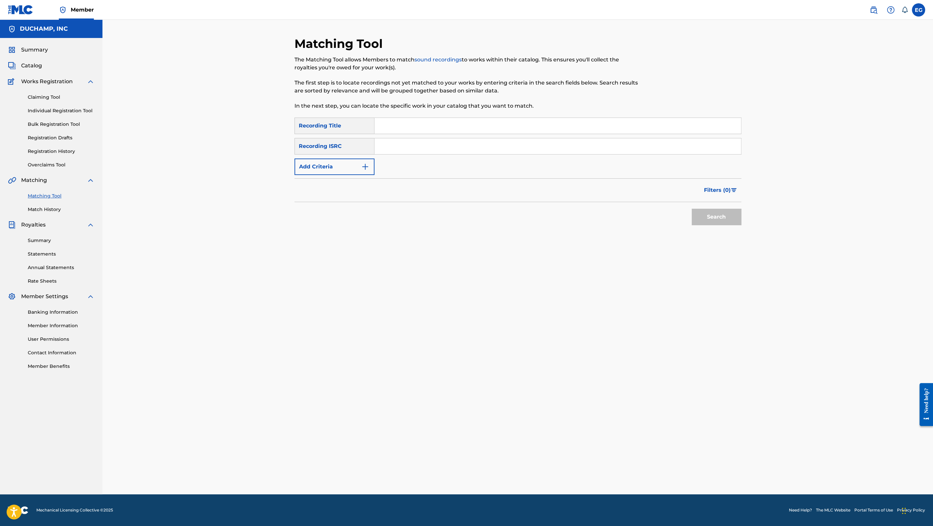
click at [393, 118] on input "Search Form" at bounding box center [557, 126] width 366 height 16
paste input "10452245 Pull Up - Audiotree Live Verson"
drag, startPoint x: 385, startPoint y: 124, endPoint x: 343, endPoint y: 116, distance: 43.7
click at [343, 116] on div "Matching Tool The Matching Tool allows Members to match sound recordings to wor…" at bounding box center [517, 265] width 447 height 458
type input "Pull Up - Audiotree Live Verson"
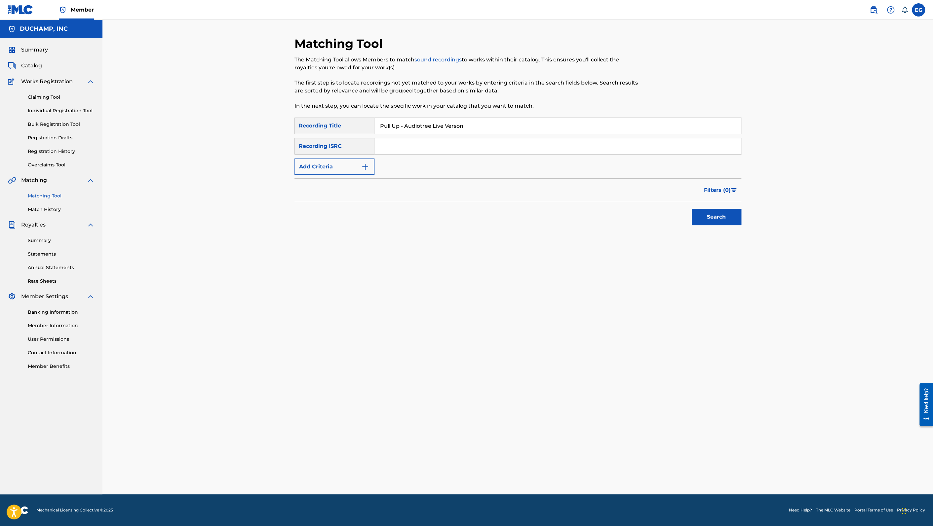
click at [691, 209] on button "Search" at bounding box center [716, 217] width 50 height 17
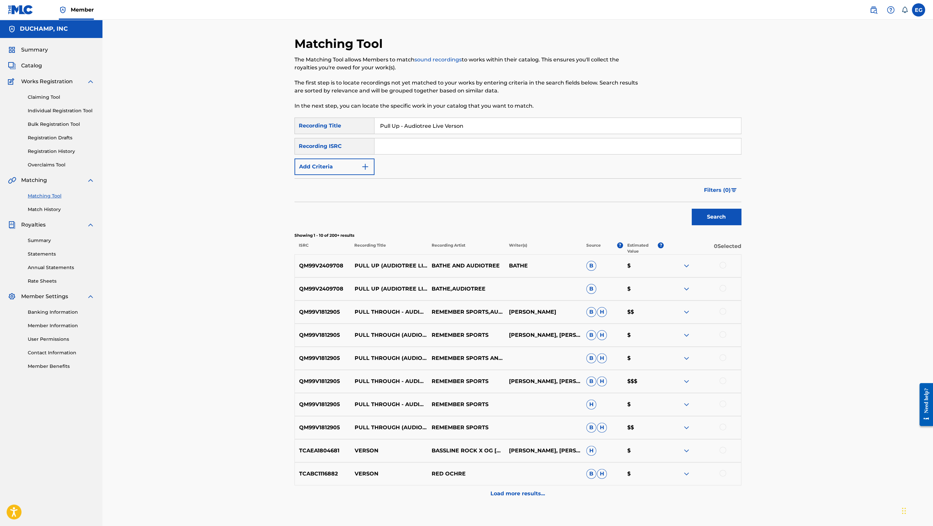
click at [723, 267] on div at bounding box center [722, 265] width 7 height 7
click at [722, 288] on div at bounding box center [722, 288] width 7 height 7
click at [724, 311] on div at bounding box center [722, 311] width 7 height 7
click at [725, 312] on img at bounding box center [722, 311] width 7 height 7
click at [479, 471] on button "Match 2 Groups" at bounding box center [464, 472] width 73 height 17
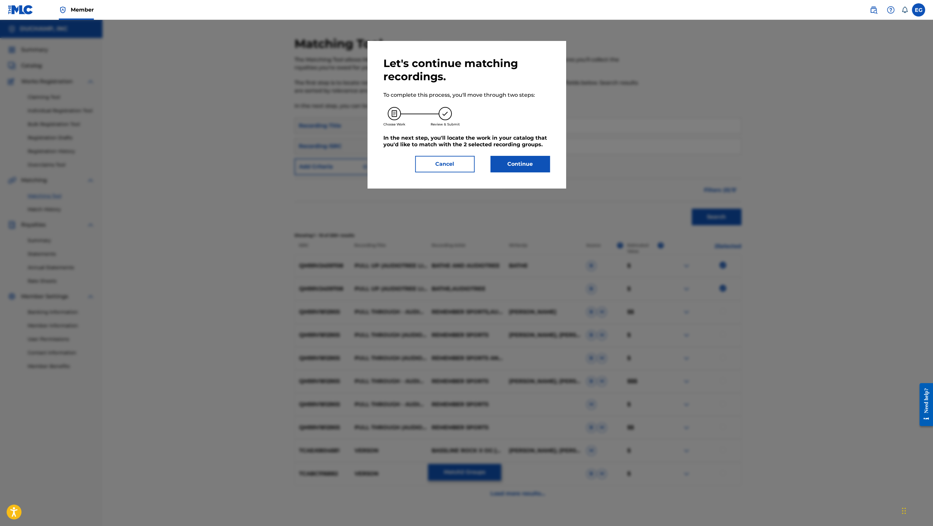
click at [528, 167] on button "Continue" at bounding box center [519, 164] width 59 height 17
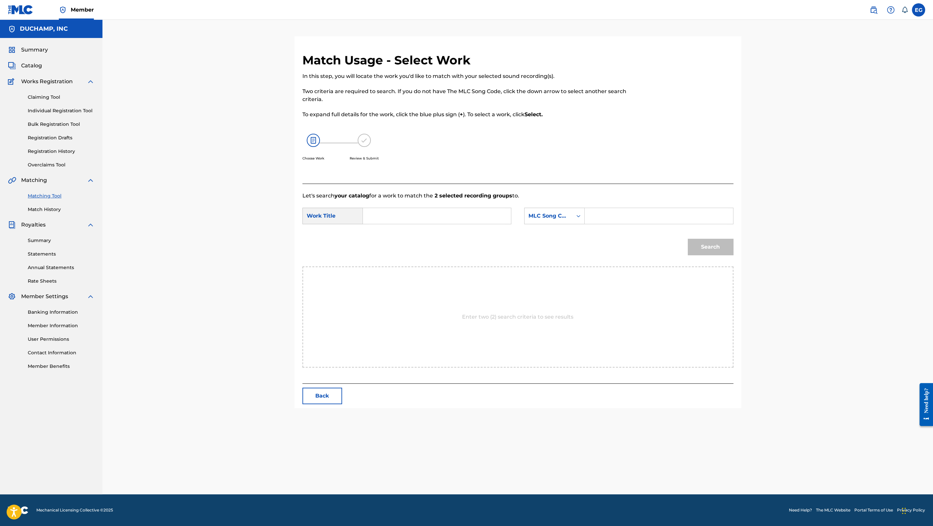
click at [458, 210] on input "Search Form" at bounding box center [436, 216] width 137 height 16
paste input "10452245 Pull Up - Audiotree Live Verson"
drag, startPoint x: 409, startPoint y: 214, endPoint x: 302, endPoint y: 207, distance: 106.6
click at [302, 207] on form "SearchWithCriteria4f2a7cd2-f731-4405-a0e7-2e8c01d64cb4 Work Title 10452245 Pull…" at bounding box center [517, 233] width 431 height 67
type input "Pull Up - Audiotree Live Verson"
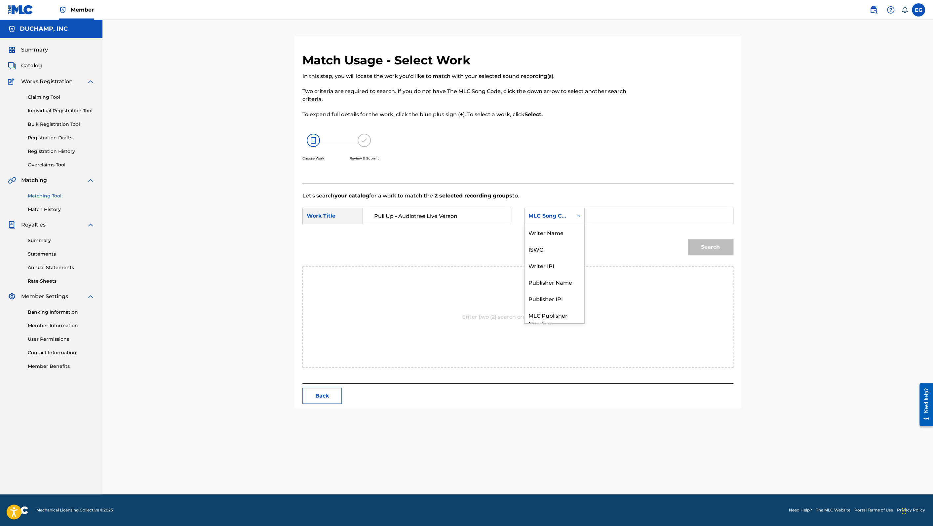
click at [553, 215] on div "MLC Song Code" at bounding box center [548, 216] width 40 height 8
click at [569, 259] on div "Publisher Name" at bounding box center [554, 257] width 60 height 17
click at [608, 219] on input "Search Form" at bounding box center [658, 216] width 137 height 16
type input "[PERSON_NAME]"
click at [712, 242] on button "Search" at bounding box center [710, 247] width 46 height 17
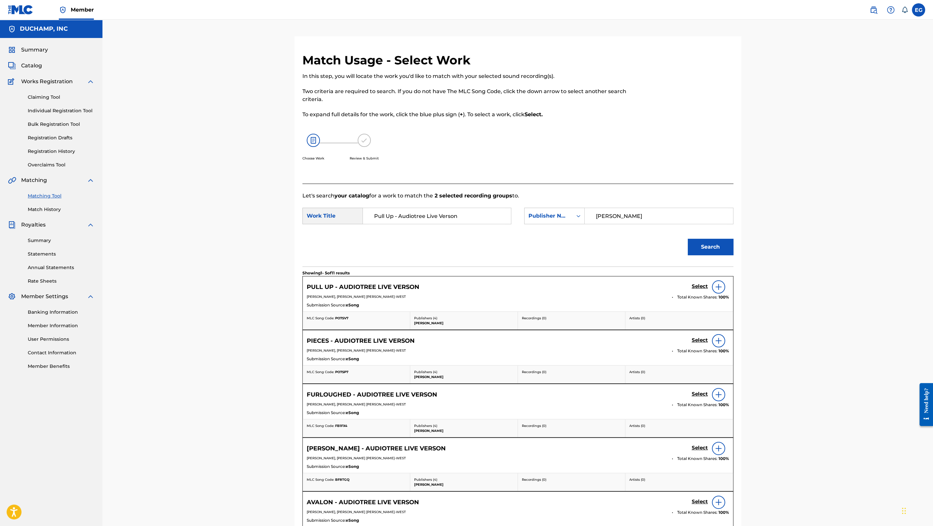
click at [704, 284] on h5 "Select" at bounding box center [699, 286] width 16 height 6
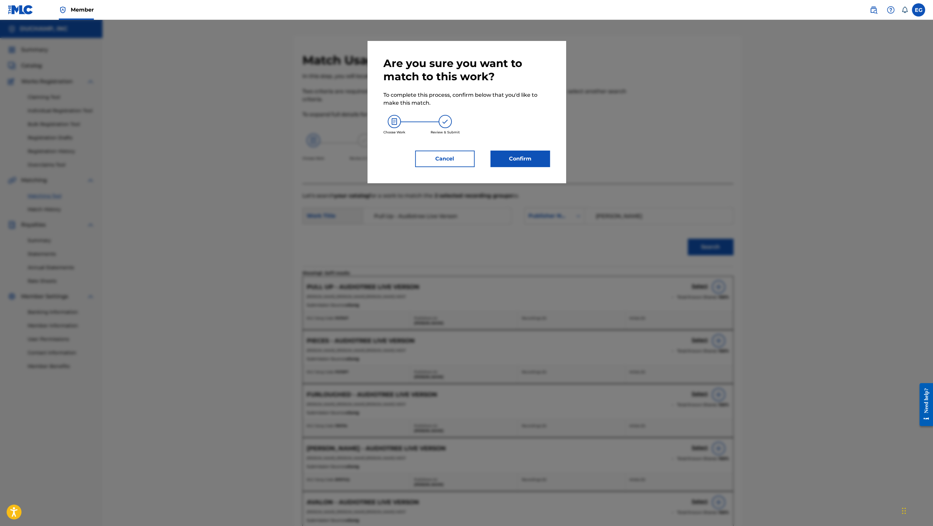
click at [527, 153] on button "Confirm" at bounding box center [519, 159] width 59 height 17
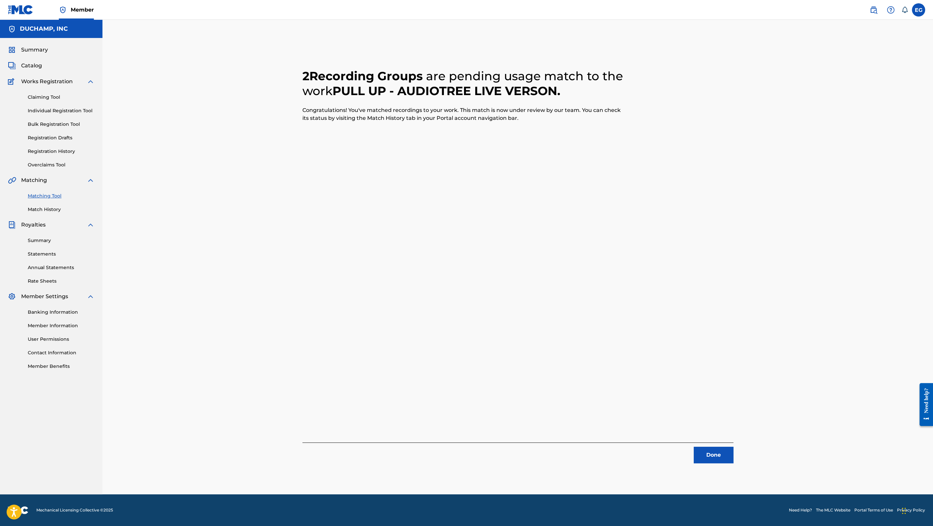
click at [712, 459] on button "Done" at bounding box center [713, 455] width 40 height 17
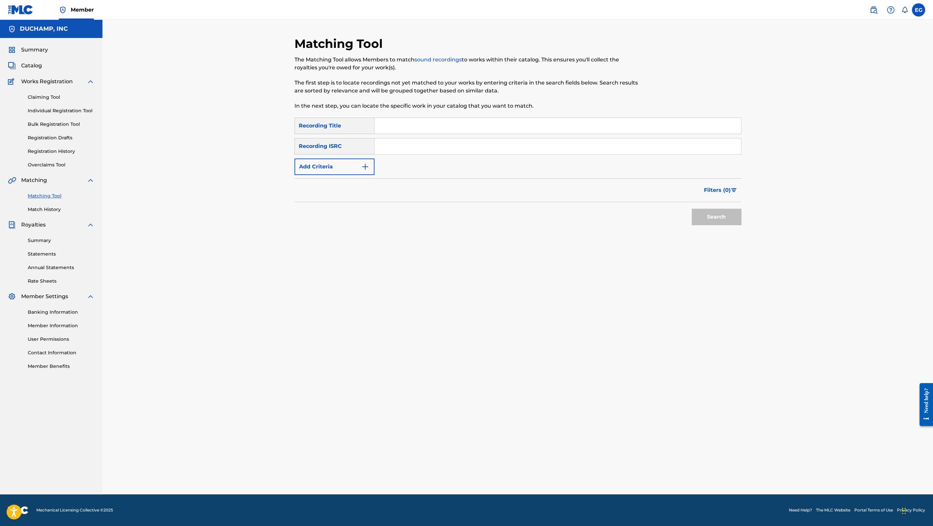
click at [396, 120] on input "Search Form" at bounding box center [557, 126] width 366 height 16
paste input "Schonefeld / Jetlagged - Audiotree Live Verson"
type input "Schonefeld / Jetlagged - Audiotree Live Verson"
click at [351, 167] on button "Add Criteria" at bounding box center [334, 167] width 80 height 17
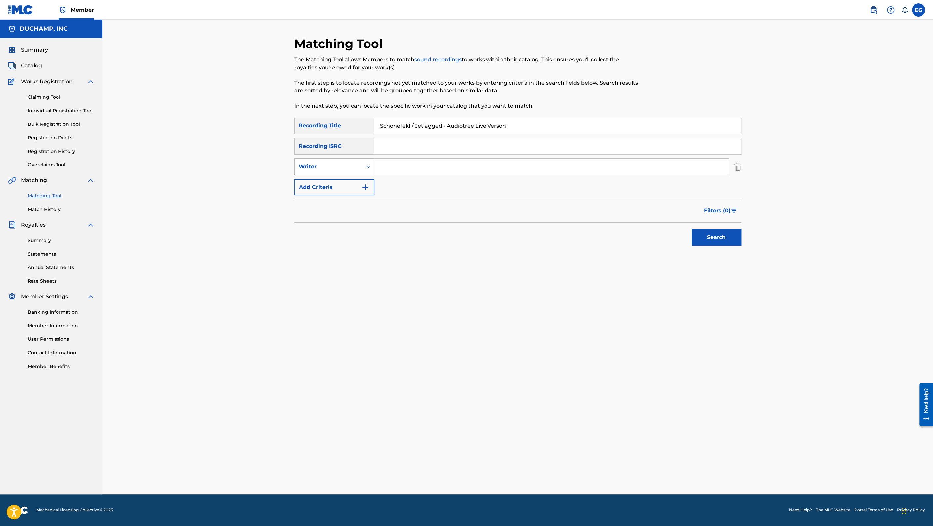
click at [346, 167] on div "Writer" at bounding box center [328, 167] width 59 height 8
drag, startPoint x: 351, startPoint y: 188, endPoint x: 360, endPoint y: 186, distance: 9.4
click at [351, 188] on div "Recording Artist" at bounding box center [334, 183] width 79 height 17
click at [391, 173] on input "Search Form" at bounding box center [551, 167] width 354 height 16
type input "bathe"
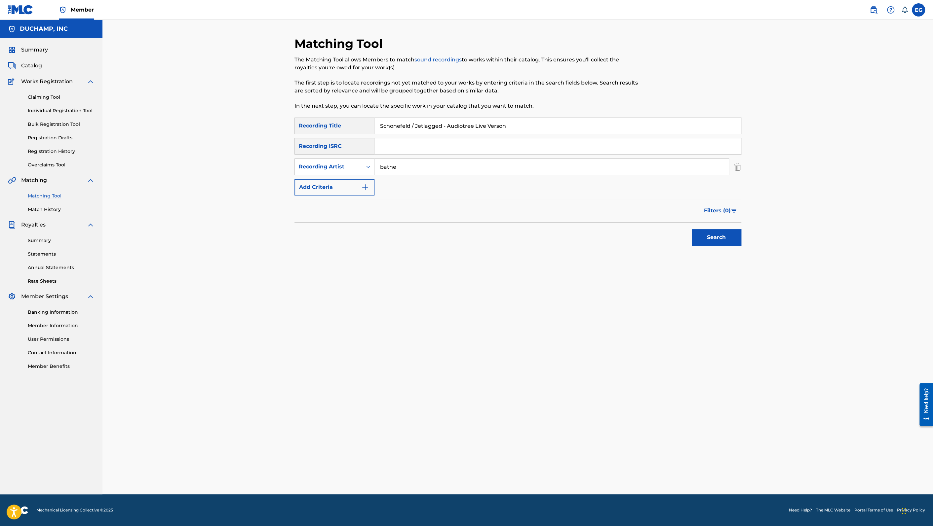
click at [691, 229] on button "Search" at bounding box center [716, 237] width 50 height 17
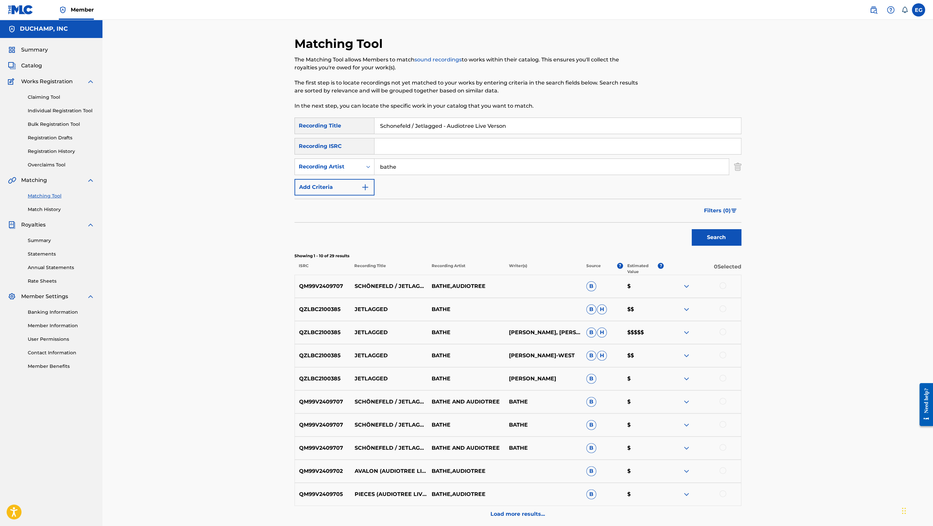
click at [720, 283] on div at bounding box center [722, 285] width 7 height 7
click at [486, 471] on button "Match 1 Group" at bounding box center [464, 472] width 73 height 17
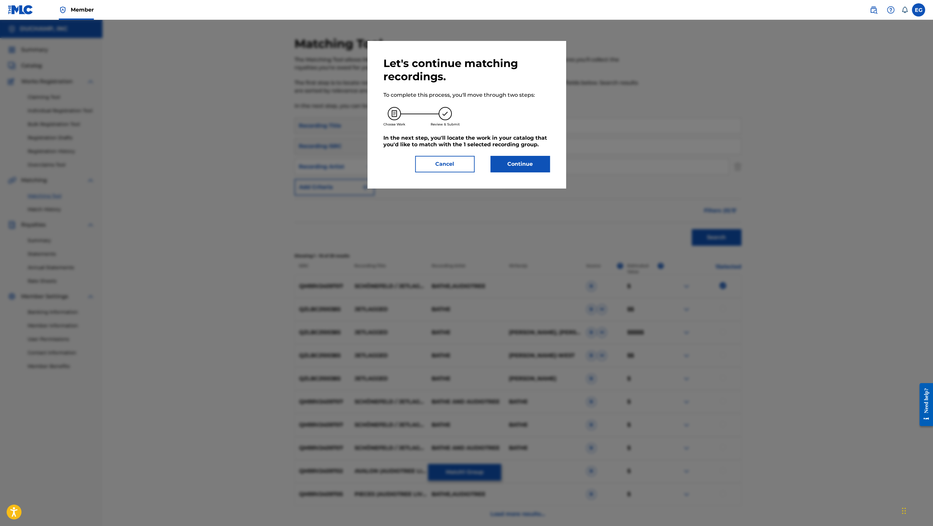
click at [511, 164] on button "Continue" at bounding box center [519, 164] width 59 height 17
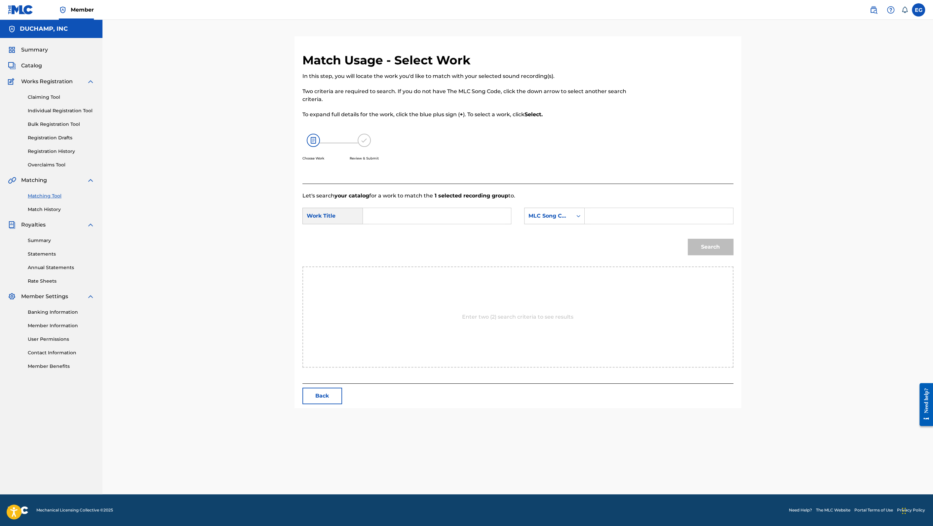
click at [416, 217] on input "Search Form" at bounding box center [436, 216] width 137 height 16
paste input "Schonefeld / Jetlagged - Audiotree Live Verson"
type input "Schonefeld / Jetlagged - Audiotree Live Verson"
click at [555, 215] on div "MLC Song Code" at bounding box center [548, 216] width 40 height 8
drag, startPoint x: 559, startPoint y: 252, endPoint x: 575, endPoint y: 242, distance: 19.6
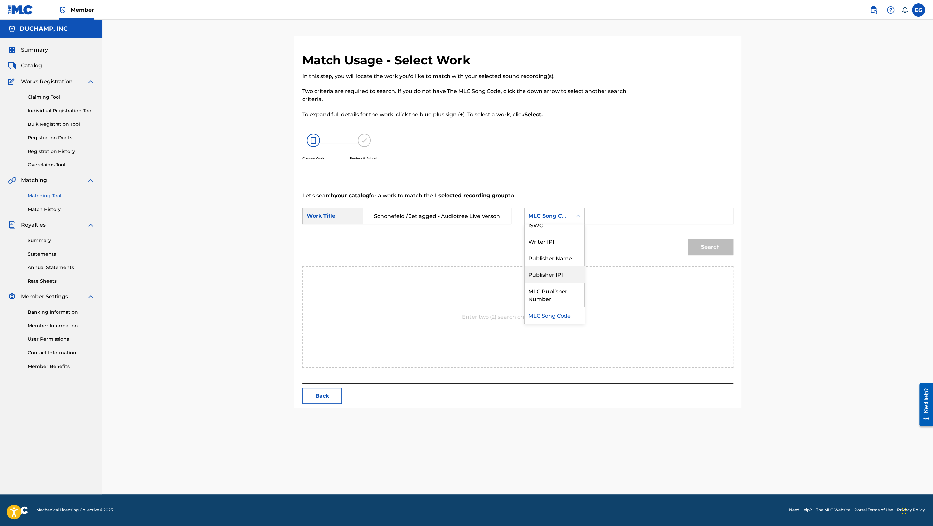
click at [560, 251] on div "Publisher Name" at bounding box center [554, 257] width 60 height 17
click at [598, 210] on input "Search Form" at bounding box center [658, 216] width 137 height 16
click at [601, 216] on input "hbdy" at bounding box center [658, 216] width 137 height 16
type input "[PERSON_NAME]"
click at [721, 255] on button "Search" at bounding box center [710, 247] width 46 height 17
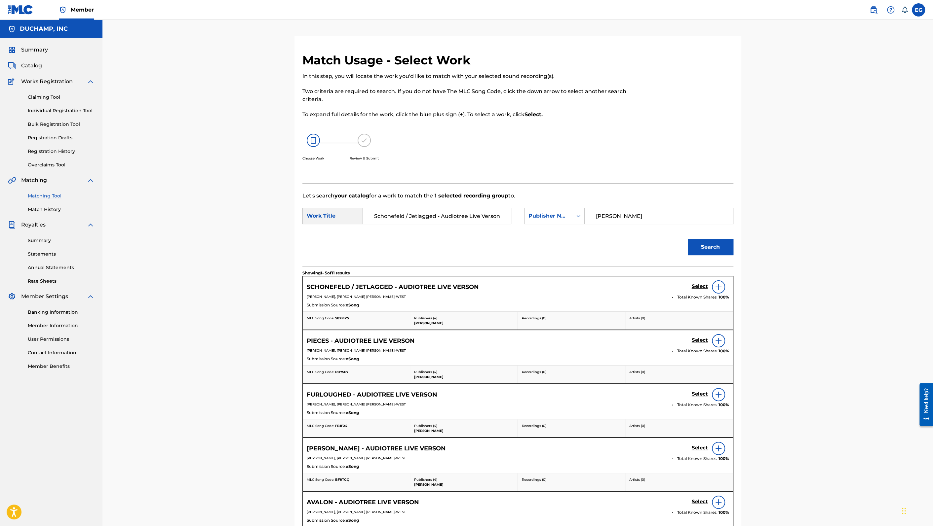
click at [700, 286] on h5 "Select" at bounding box center [699, 286] width 16 height 6
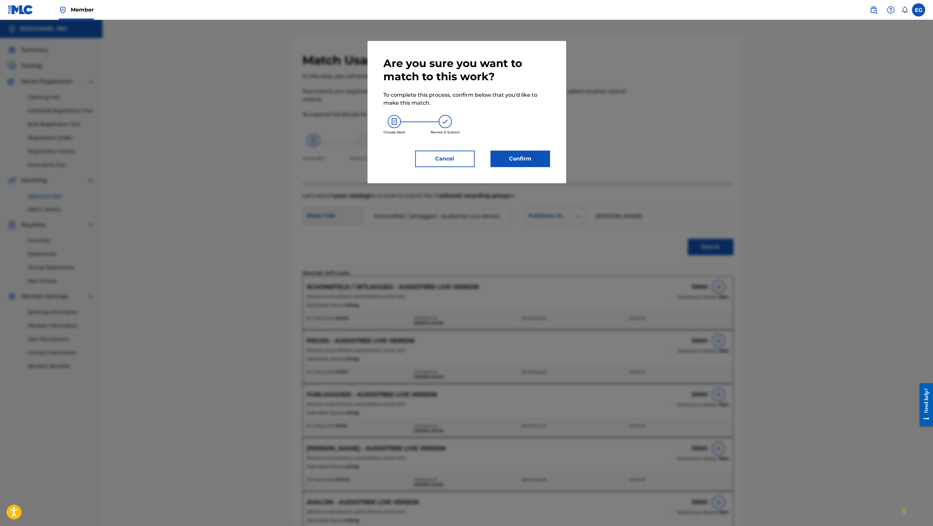
click at [552, 162] on div "Are you sure you want to match to this work? To complete this process, confirm …" at bounding box center [466, 112] width 198 height 142
click at [540, 161] on button "Confirm" at bounding box center [519, 159] width 59 height 17
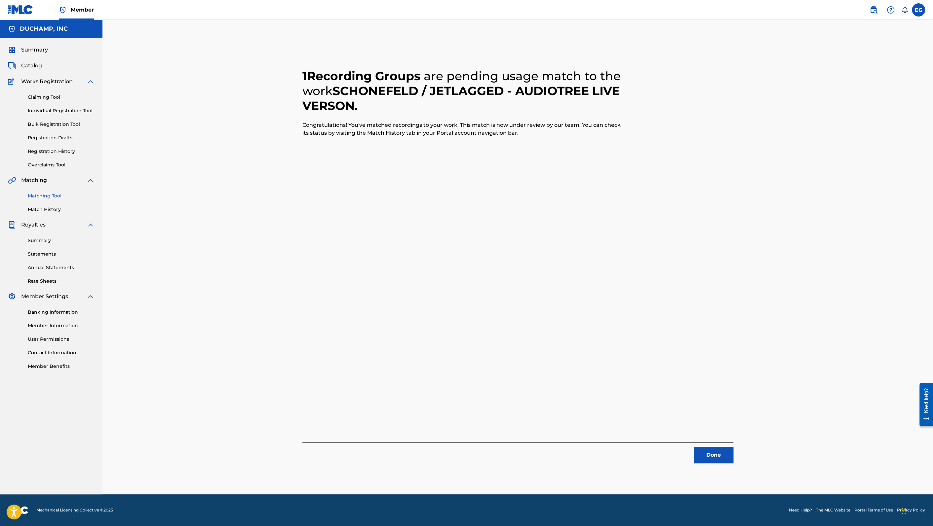
click at [716, 455] on button "Done" at bounding box center [713, 455] width 40 height 17
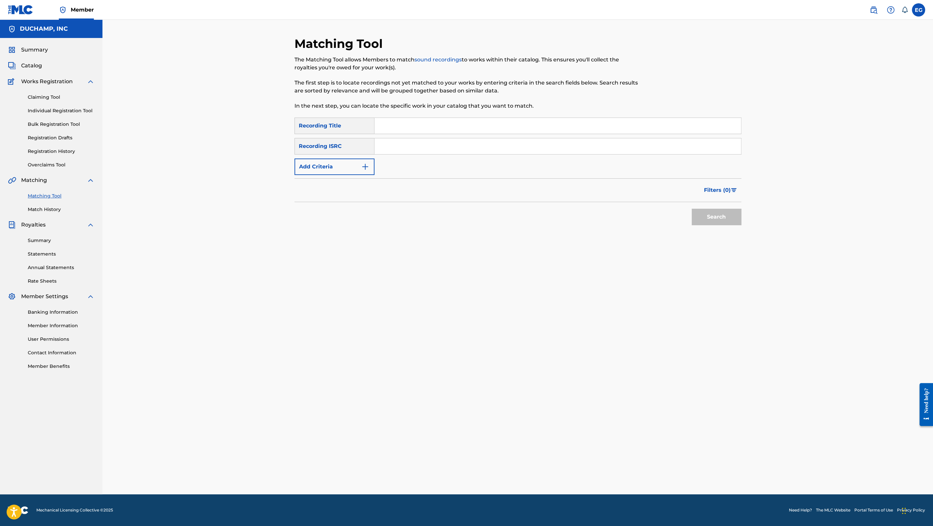
click at [413, 129] on input "Search Form" at bounding box center [557, 126] width 366 height 16
paste input "Bad News - Audiotree Live Verson"
type input "Bad News - Audiotree Live Verson"
click at [719, 220] on button "Search" at bounding box center [716, 217] width 50 height 17
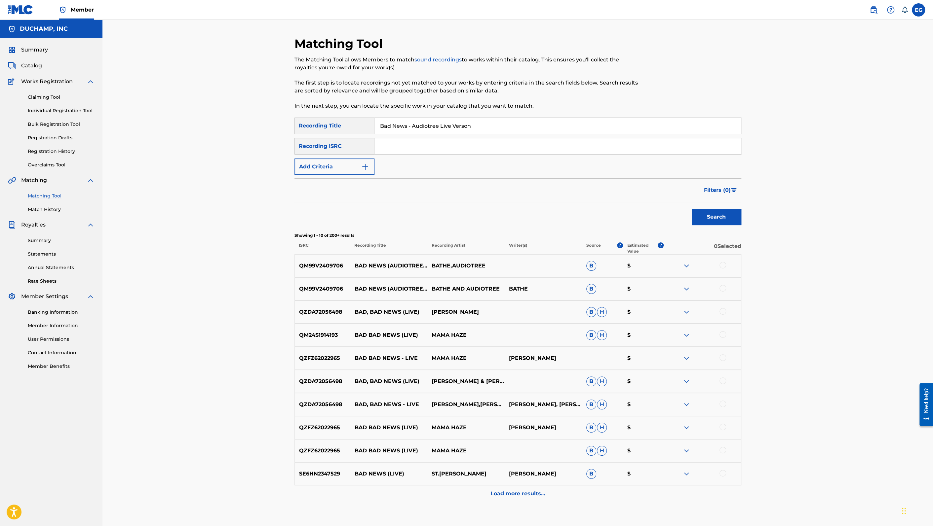
click at [721, 265] on div at bounding box center [722, 265] width 7 height 7
click at [721, 289] on div at bounding box center [722, 288] width 7 height 7
click at [475, 471] on button "Match 2 Groups" at bounding box center [464, 472] width 73 height 17
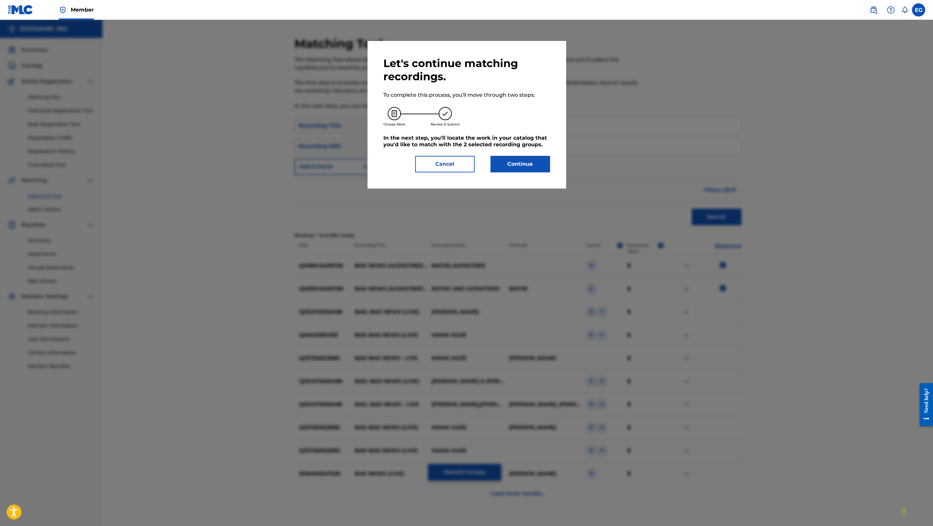
click at [503, 168] on button "Continue" at bounding box center [519, 164] width 59 height 17
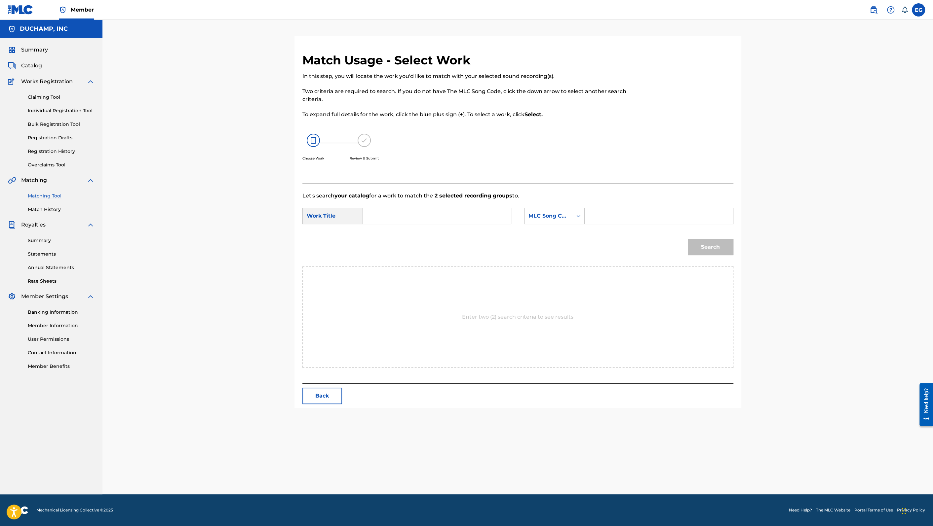
drag, startPoint x: 457, startPoint y: 220, endPoint x: 503, endPoint y: 216, distance: 46.8
click at [457, 220] on input "Search Form" at bounding box center [436, 216] width 137 height 16
paste input "Bad News - Audiotree Live Verson"
type input "Bad News - Audiotree Live Verson"
click at [544, 216] on div "MLC Song Code" at bounding box center [548, 216] width 40 height 8
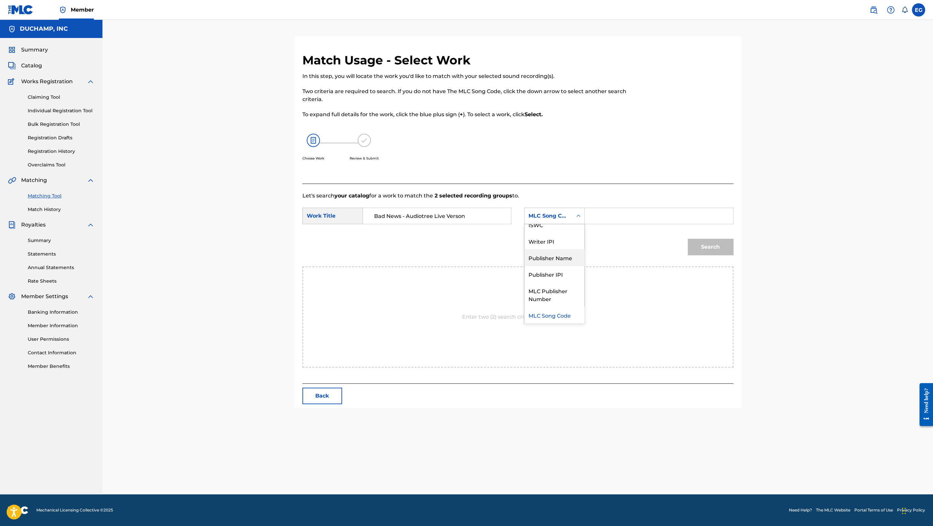
drag, startPoint x: 553, startPoint y: 259, endPoint x: 572, endPoint y: 244, distance: 24.7
click at [553, 259] on div "Publisher Name" at bounding box center [554, 257] width 60 height 17
click at [596, 215] on input "Search Form" at bounding box center [658, 216] width 137 height 16
type input "[PERSON_NAME]"
click at [697, 244] on button "Search" at bounding box center [710, 247] width 46 height 17
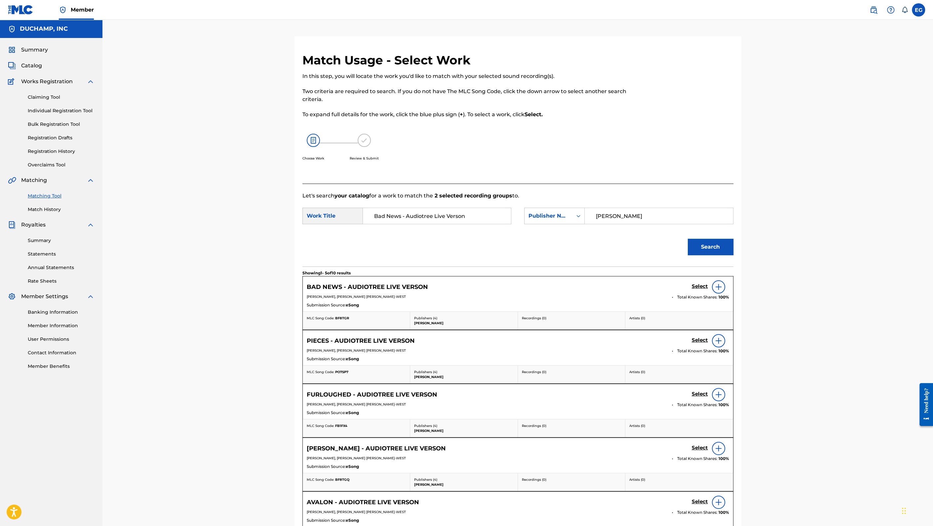
click at [704, 291] on div "Select" at bounding box center [709, 286] width 37 height 13
click at [699, 289] on link "Select" at bounding box center [699, 286] width 16 height 7
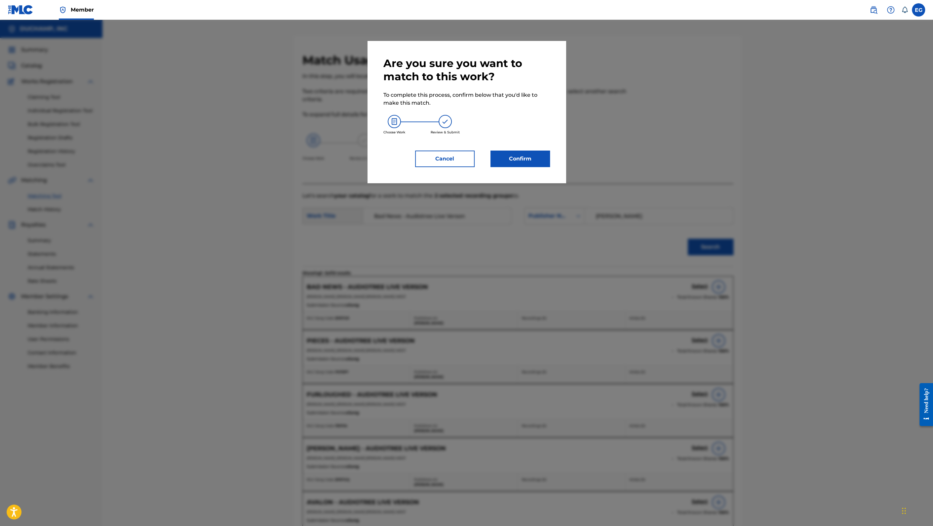
click at [515, 162] on button "Confirm" at bounding box center [519, 159] width 59 height 17
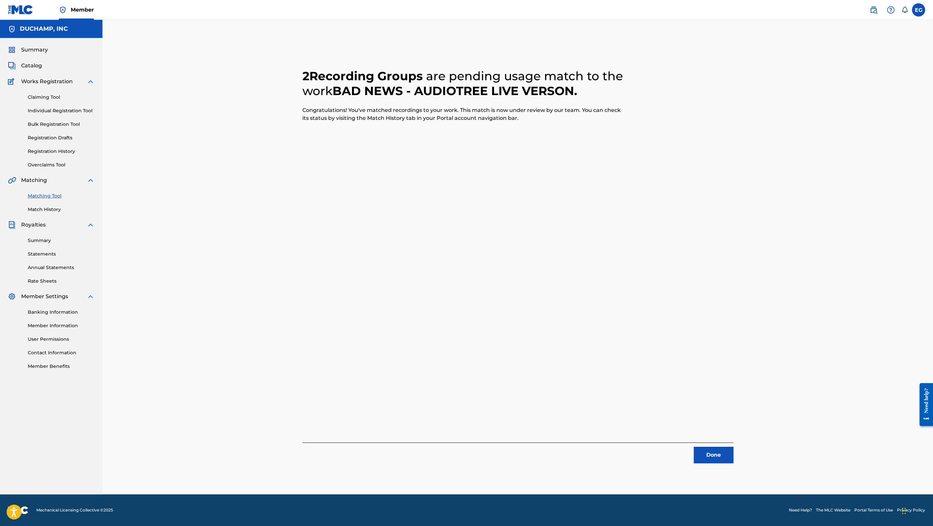
click at [714, 456] on button "Done" at bounding box center [713, 455] width 40 height 17
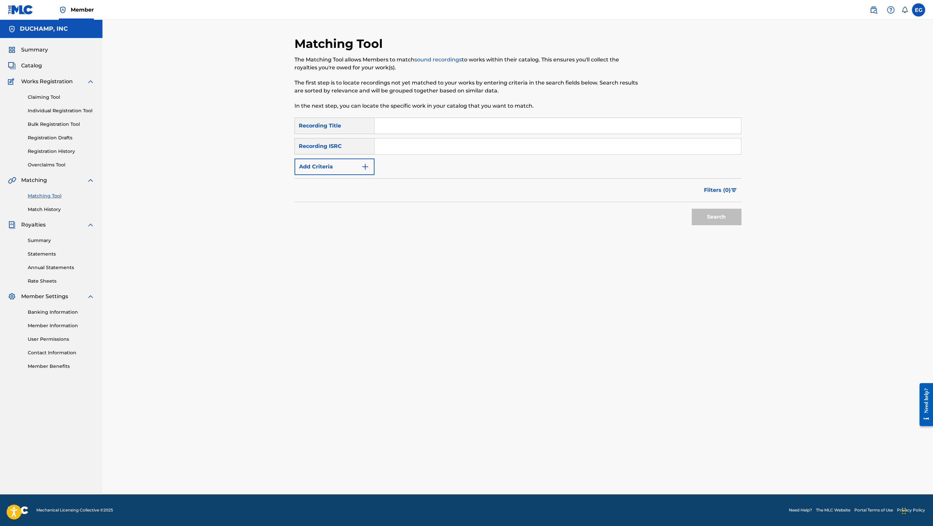
drag, startPoint x: 571, startPoint y: 133, endPoint x: 571, endPoint y: 129, distance: 4.0
click at [571, 133] on input "Search Form" at bounding box center [557, 126] width 366 height 16
paste input "Pieces - Audiotree Live Verson"
type input "Pieces - Audiotree Live Verson"
click at [708, 216] on button "Search" at bounding box center [716, 217] width 50 height 17
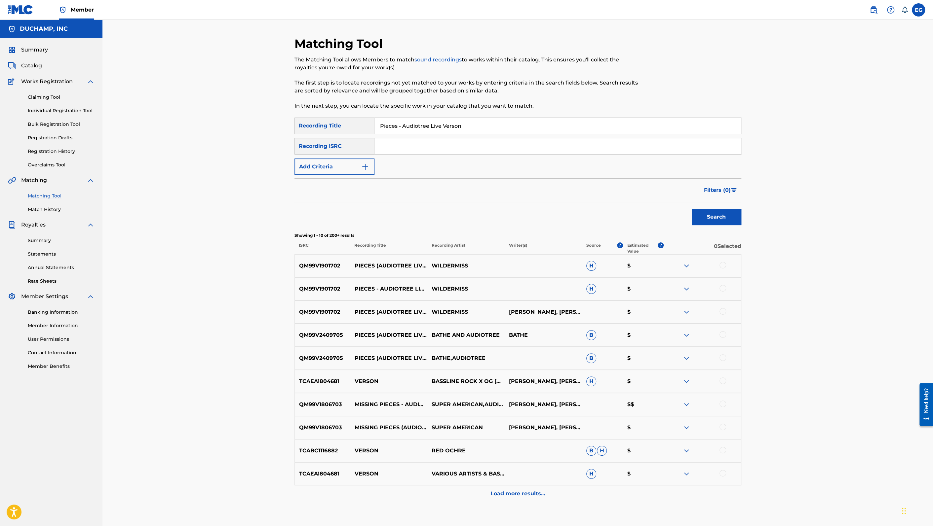
click at [726, 265] on div at bounding box center [722, 265] width 7 height 7
click at [723, 287] on div at bounding box center [722, 288] width 7 height 7
click at [724, 288] on img at bounding box center [722, 288] width 7 height 7
click at [722, 263] on img at bounding box center [722, 265] width 7 height 7
click at [721, 334] on div at bounding box center [722, 334] width 7 height 7
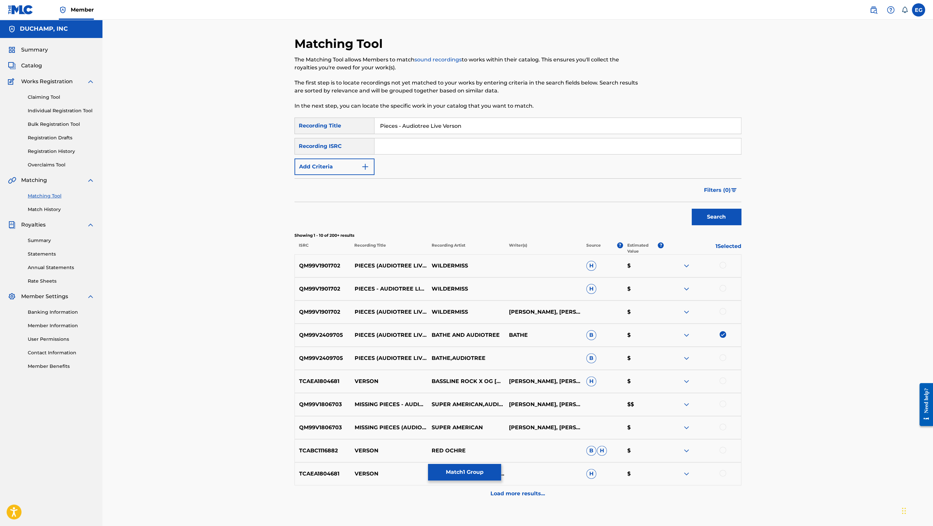
click at [721, 356] on div at bounding box center [722, 357] width 7 height 7
click at [471, 472] on button "Match 2 Groups" at bounding box center [464, 472] width 73 height 17
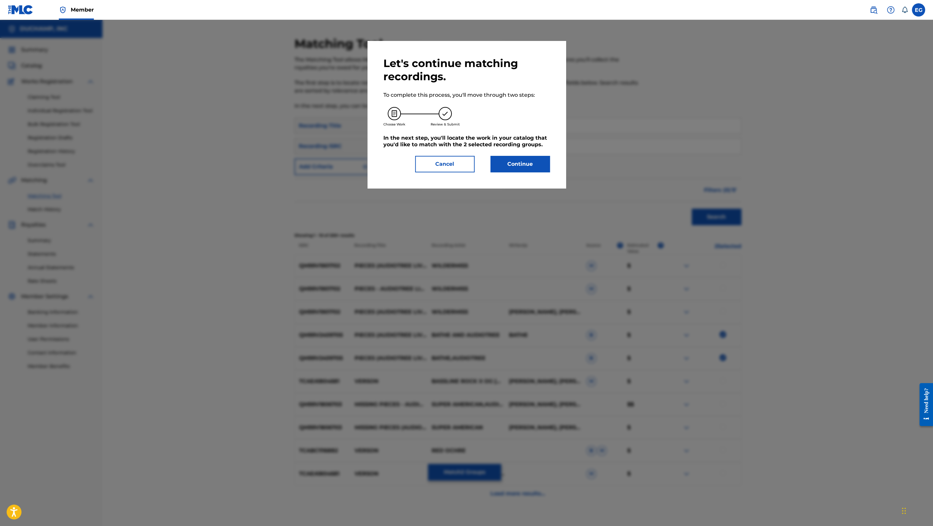
click at [523, 165] on button "Continue" at bounding box center [519, 164] width 59 height 17
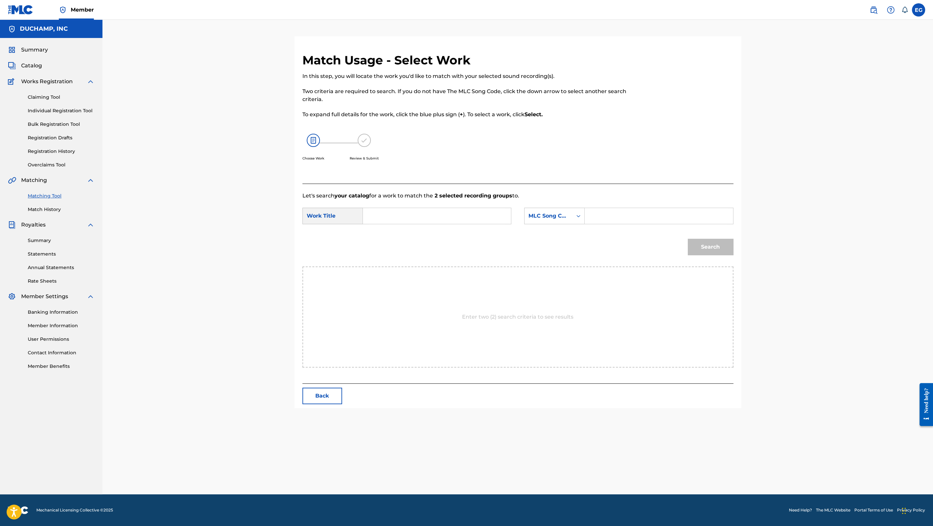
click at [425, 214] on input "Search Form" at bounding box center [436, 216] width 137 height 16
paste input "Pieces - Audiotree Live Verson"
type input "Pieces - Audiotree Live Verson"
click at [555, 211] on div "MLC Song Code" at bounding box center [548, 216] width 48 height 13
click at [568, 261] on div "Publisher Name" at bounding box center [554, 257] width 60 height 17
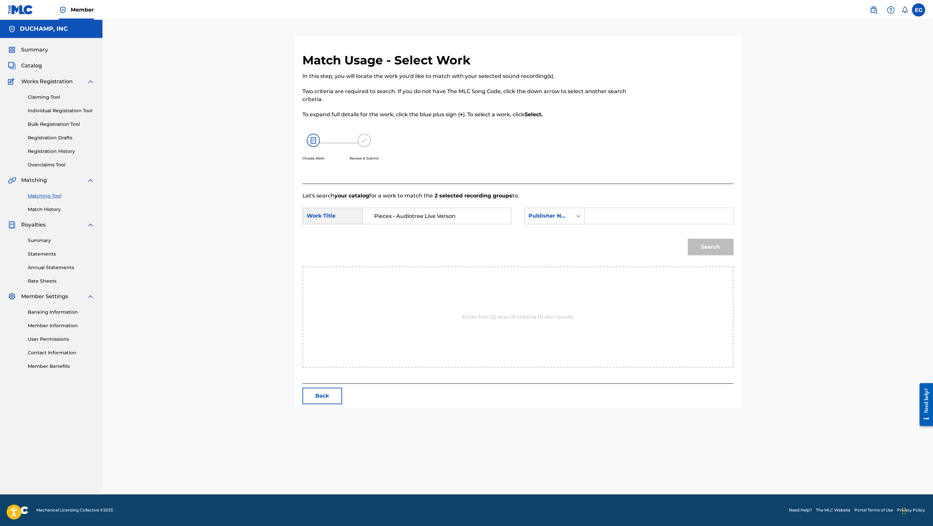
click at [595, 213] on input "Search Form" at bounding box center [658, 216] width 137 height 16
type input "[PERSON_NAME]"
click at [687, 239] on button "Search" at bounding box center [710, 247] width 46 height 17
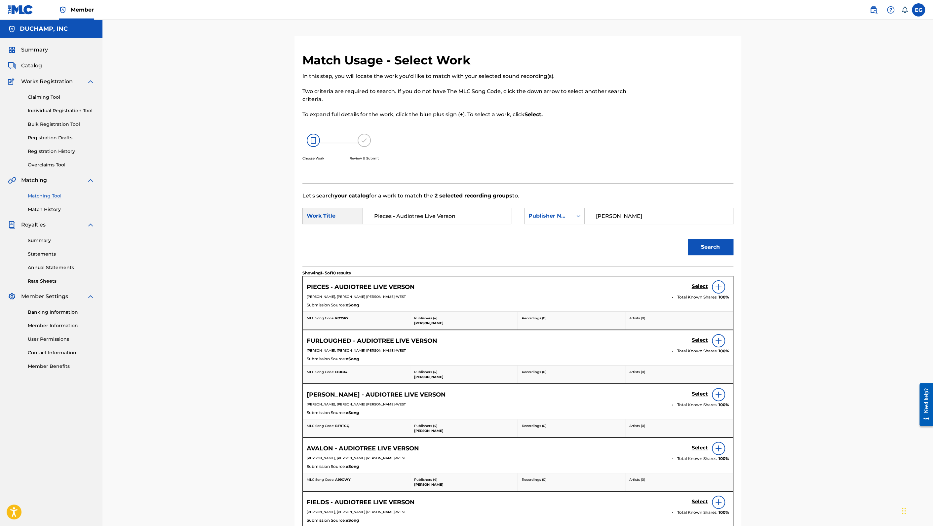
click at [699, 286] on h5 "Select" at bounding box center [699, 286] width 16 height 6
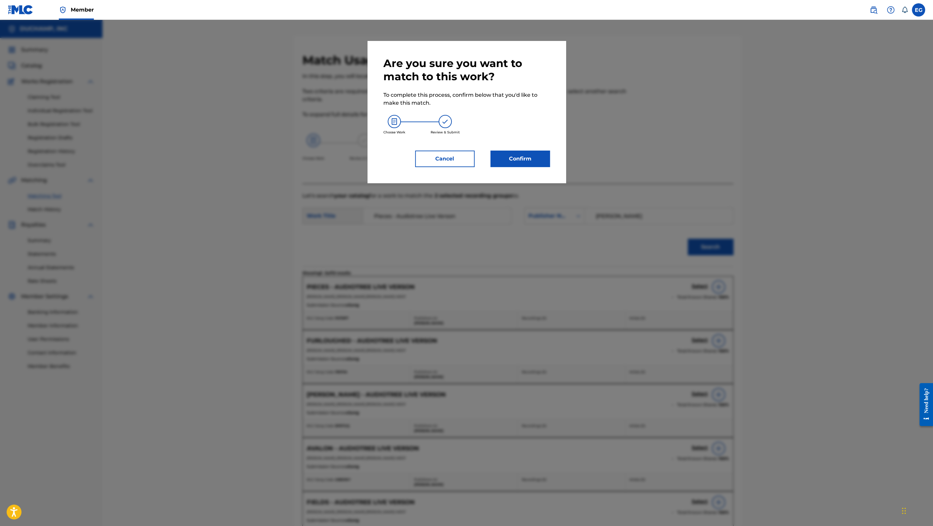
click at [522, 159] on button "Confirm" at bounding box center [519, 159] width 59 height 17
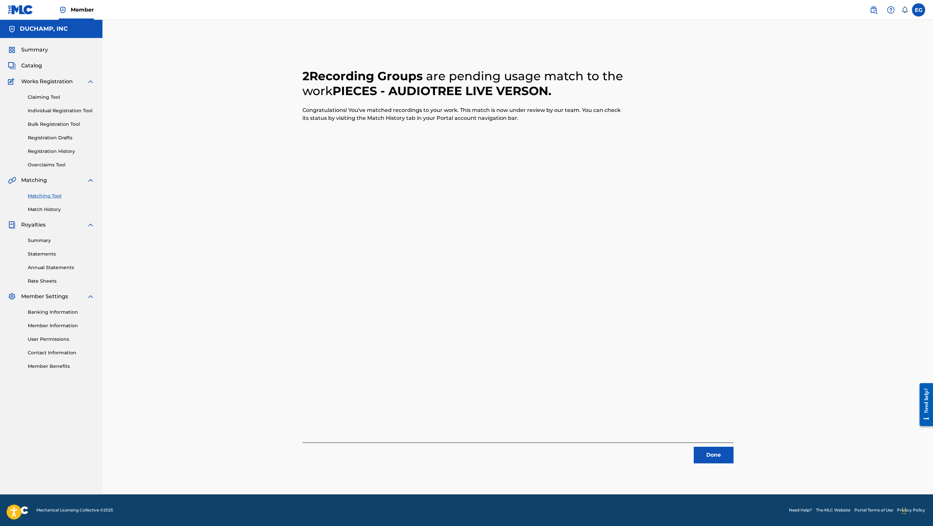
click at [717, 453] on button "Done" at bounding box center [713, 455] width 40 height 17
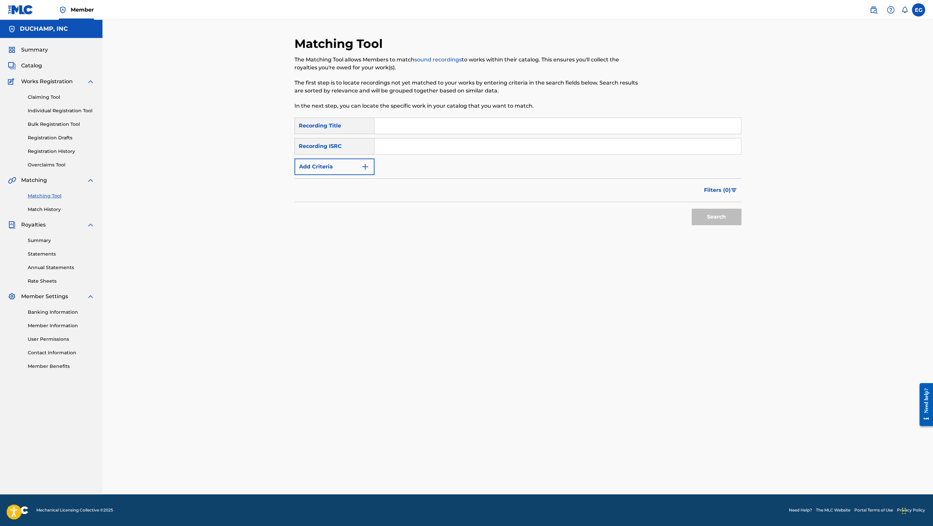
click at [431, 134] on div "SearchWithCriteria14098296-d5f0-4072-bf1b-06dbca09ce95 Recording Title SearchWi…" at bounding box center [517, 146] width 447 height 57
drag, startPoint x: 422, startPoint y: 121, endPoint x: 444, endPoint y: 127, distance: 22.9
click at [422, 121] on input "Search Form" at bounding box center [557, 126] width 366 height 16
paste input "Fields - Audiotree Live Verson"
type input "Fields - Audiotree Live Verson"
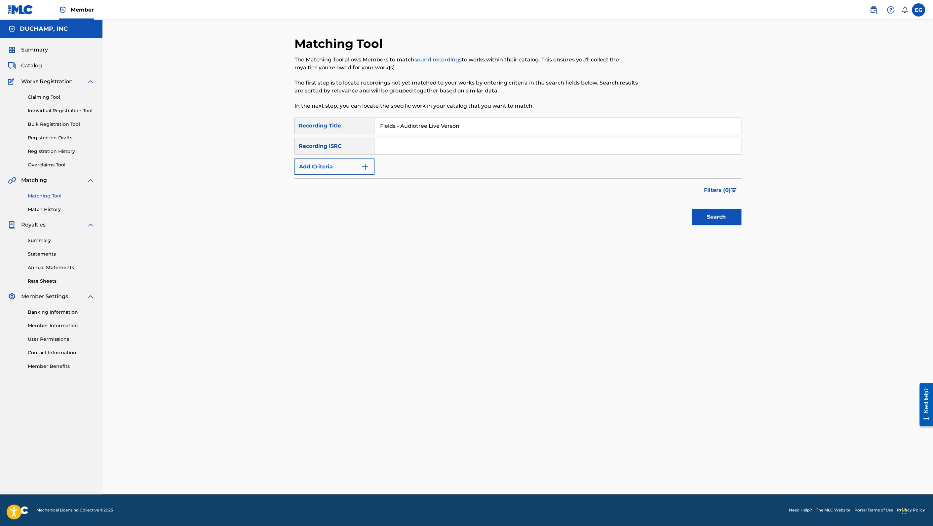
click at [705, 216] on button "Search" at bounding box center [716, 217] width 50 height 17
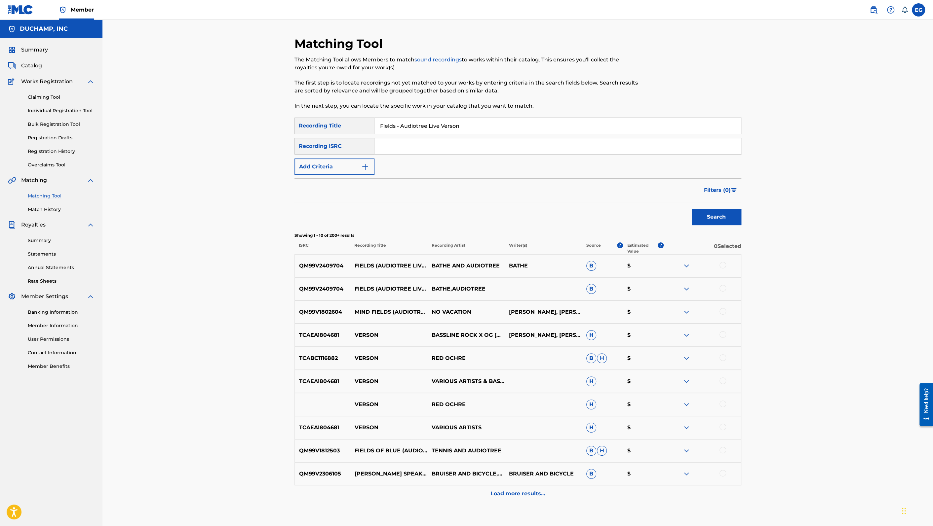
click at [722, 267] on div at bounding box center [722, 265] width 7 height 7
click at [721, 289] on div at bounding box center [722, 288] width 7 height 7
click at [466, 477] on button "Match 2 Groups" at bounding box center [464, 472] width 73 height 17
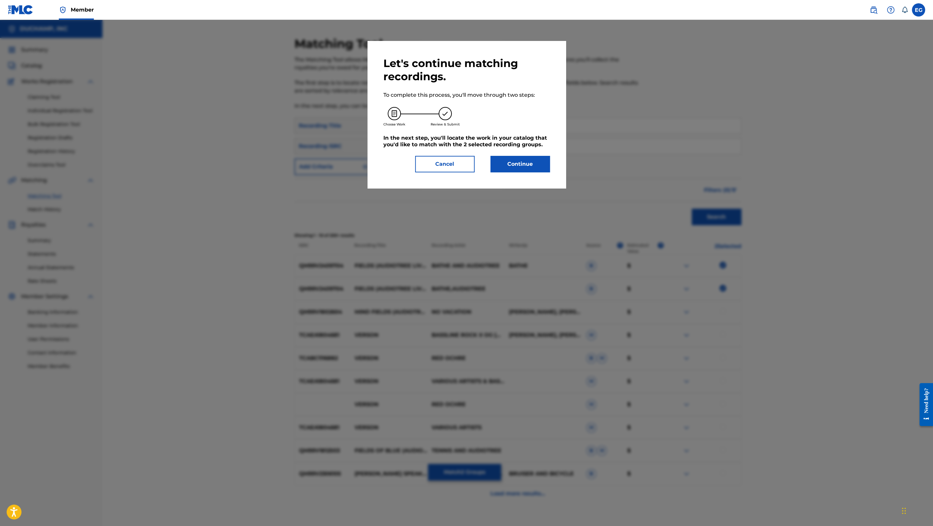
click at [529, 168] on button "Continue" at bounding box center [519, 164] width 59 height 17
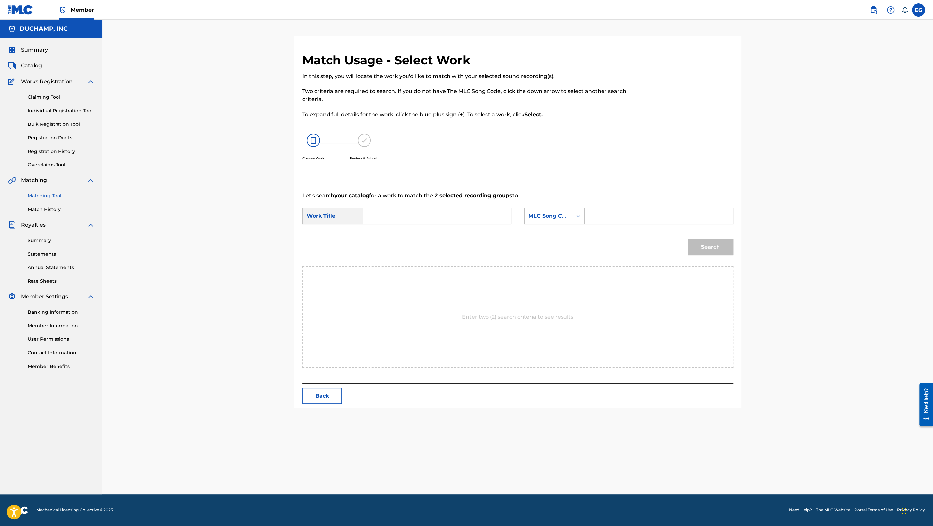
drag, startPoint x: 460, startPoint y: 218, endPoint x: 525, endPoint y: 212, distance: 65.0
click at [460, 218] on input "Search Form" at bounding box center [436, 216] width 137 height 16
paste input "Fields - Audiotree Live Verson"
type input "Fields - Audiotree Live Verson"
click at [543, 214] on div "MLC Song Code" at bounding box center [548, 216] width 40 height 8
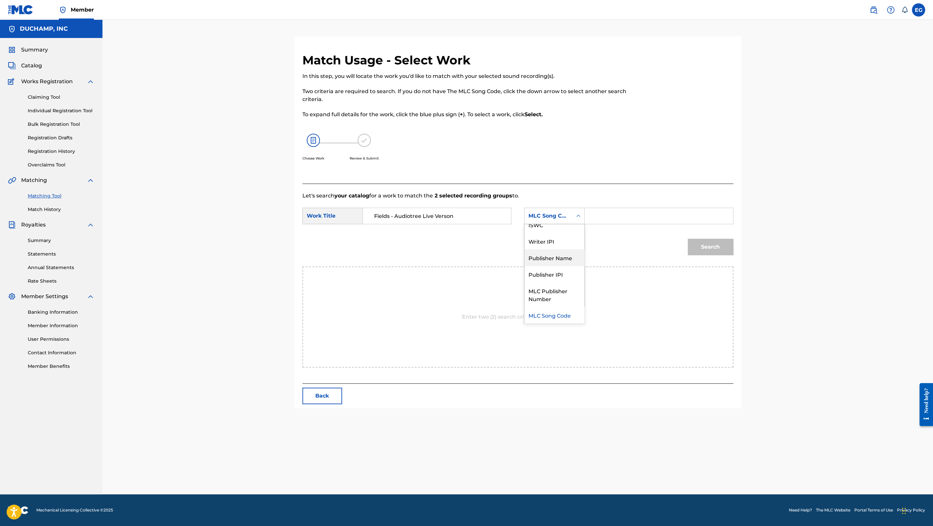
drag, startPoint x: 555, startPoint y: 260, endPoint x: 595, endPoint y: 231, distance: 48.7
click at [557, 259] on div "Publisher Name" at bounding box center [554, 257] width 60 height 17
click at [608, 216] on input "Search Form" at bounding box center [658, 216] width 137 height 16
type input "[PERSON_NAME]"
click at [687, 239] on button "Search" at bounding box center [710, 247] width 46 height 17
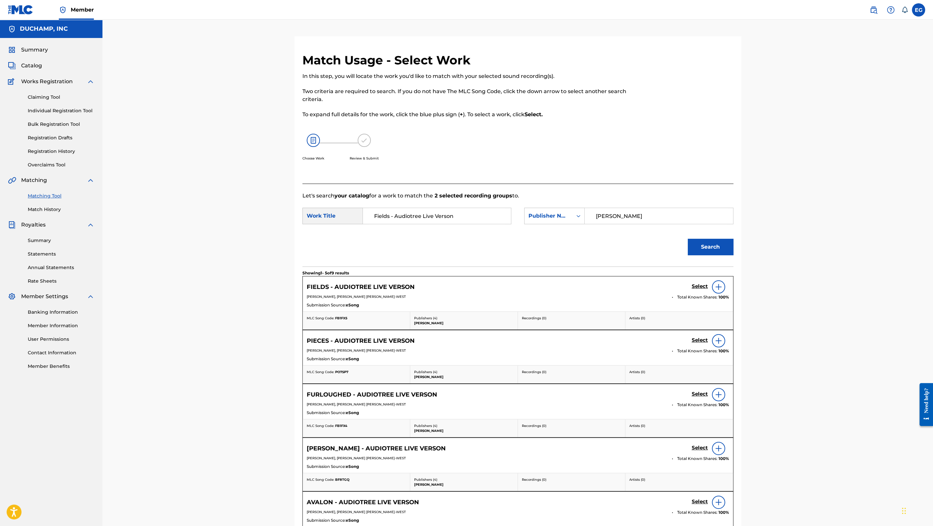
click at [703, 286] on h5 "Select" at bounding box center [699, 286] width 16 height 6
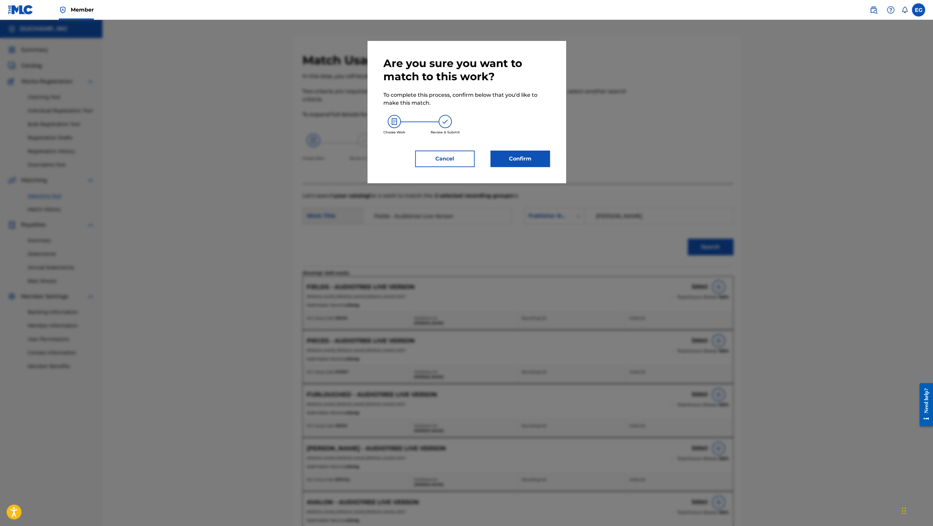
click at [541, 162] on button "Confirm" at bounding box center [519, 159] width 59 height 17
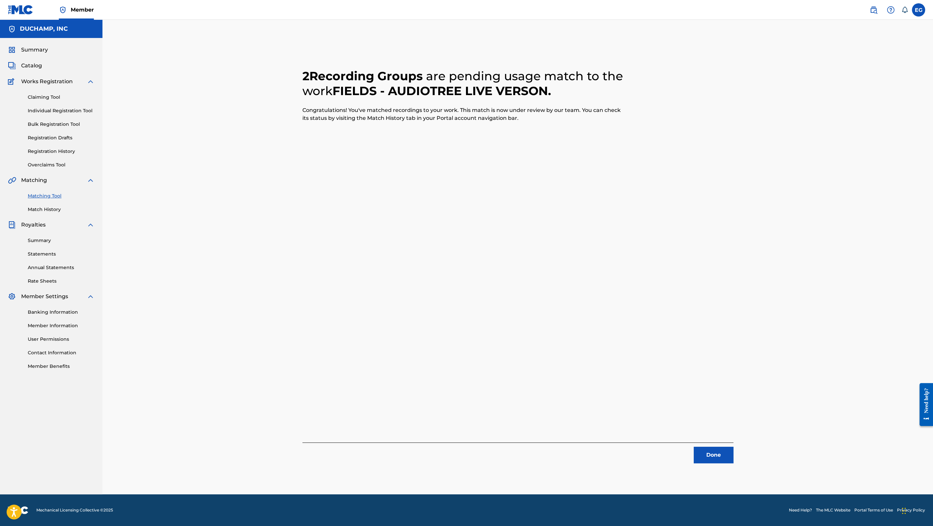
click at [720, 459] on button "Done" at bounding box center [713, 455] width 40 height 17
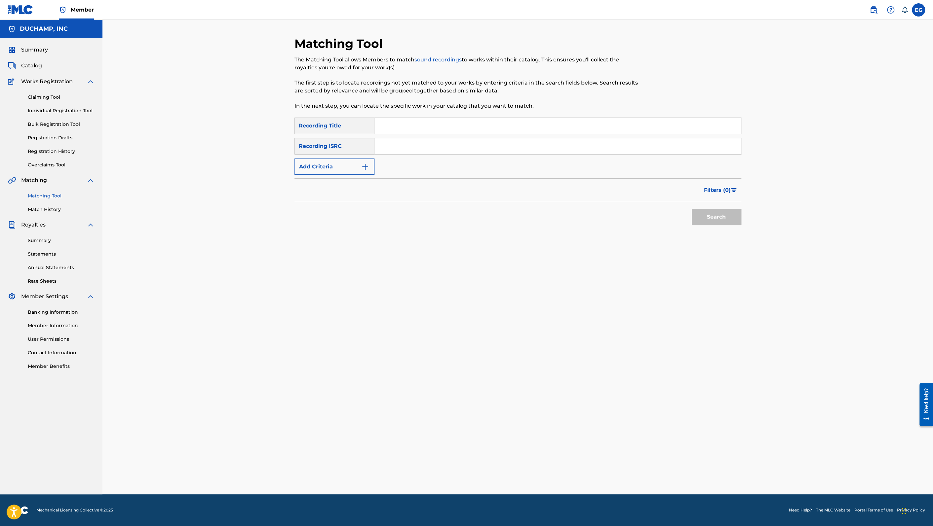
click at [448, 124] on input "Search Form" at bounding box center [557, 126] width 366 height 16
paste input "Furloughed - Audiotree Live Verson"
type input "Furloughed - Audiotree Live Verson"
click at [707, 217] on button "Search" at bounding box center [716, 217] width 50 height 17
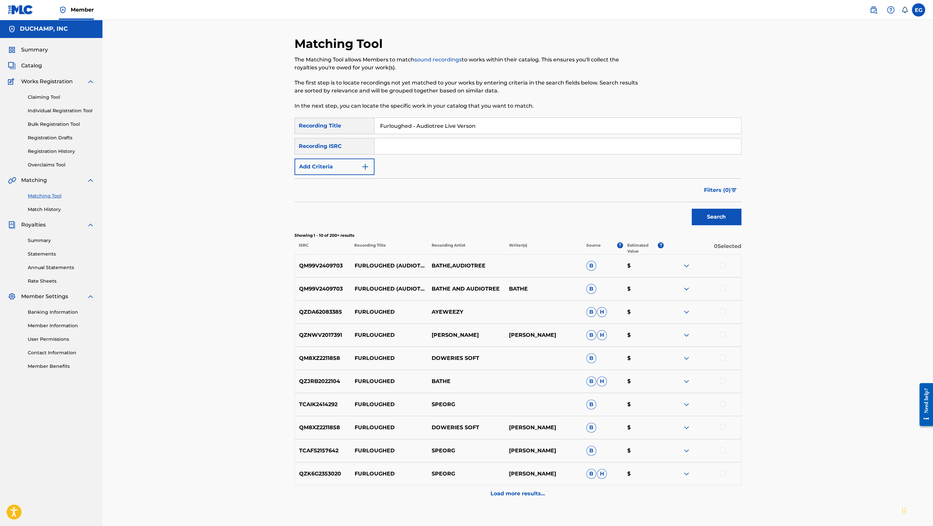
click at [726, 264] on div at bounding box center [701, 266] width 77 height 8
click at [723, 292] on div at bounding box center [701, 289] width 77 height 8
click at [723, 286] on div at bounding box center [722, 288] width 7 height 7
click at [722, 263] on div at bounding box center [722, 265] width 7 height 7
click at [473, 473] on button "Match 2 Groups" at bounding box center [464, 472] width 73 height 17
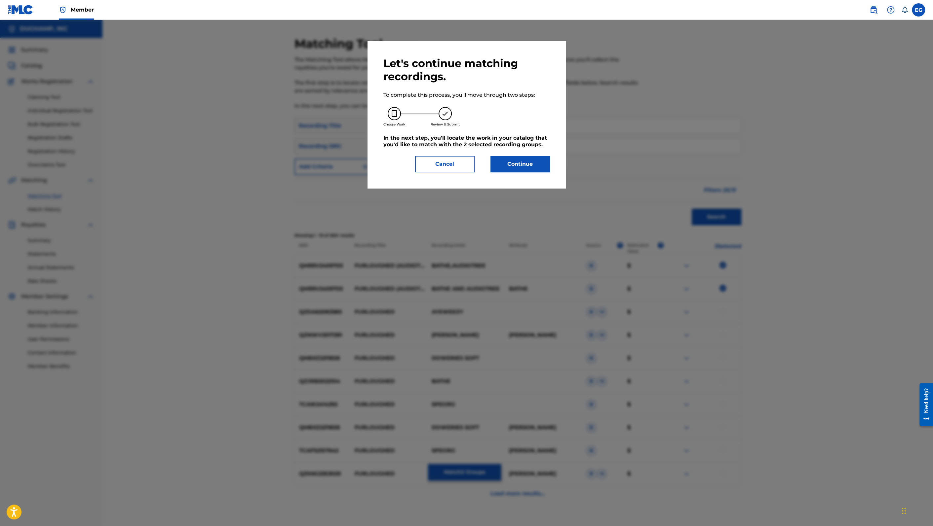
click at [501, 163] on button "Continue" at bounding box center [519, 164] width 59 height 17
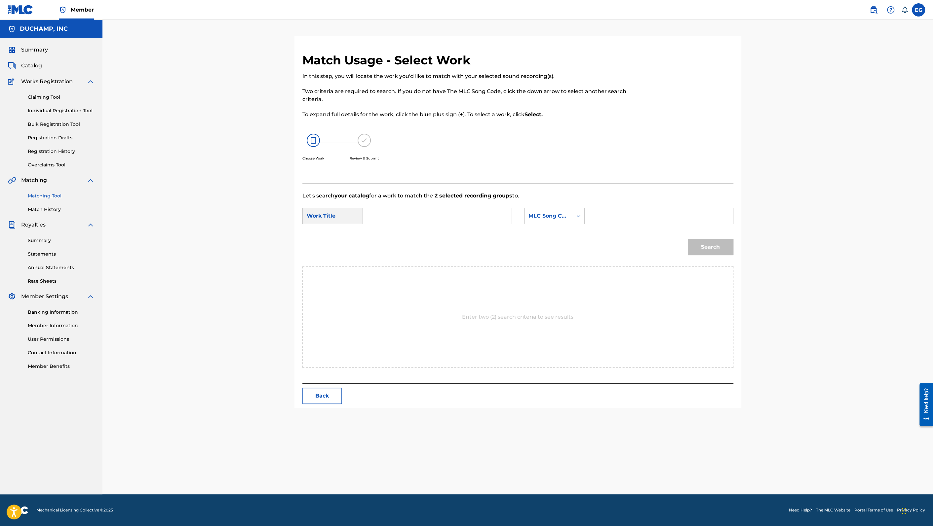
click at [457, 211] on input "Search Form" at bounding box center [436, 216] width 137 height 16
paste input "Furloughed - Audiotree Live Verson"
type input "Furloughed - Audiotree Live Verson"
click at [547, 218] on div "MLC Song Code" at bounding box center [548, 216] width 40 height 8
click at [557, 261] on div "Publisher Name" at bounding box center [554, 257] width 60 height 17
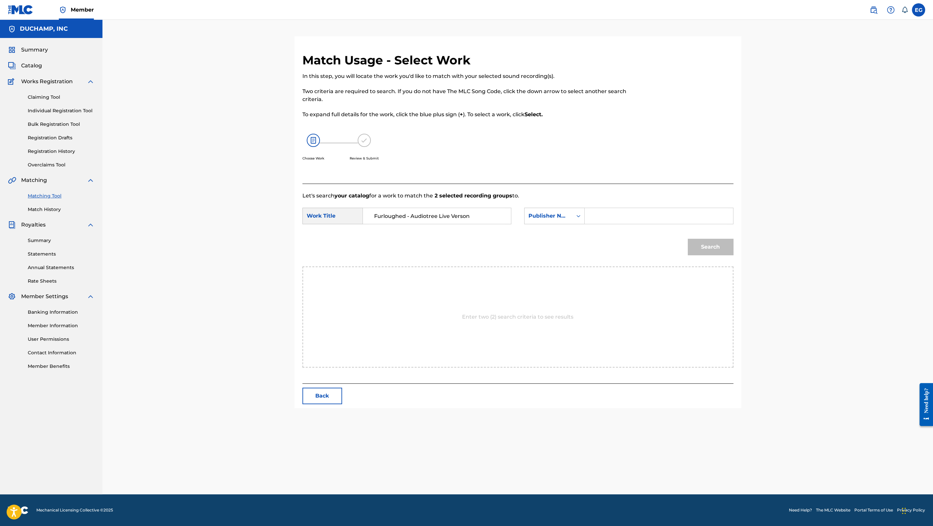
click at [594, 220] on input "Search Form" at bounding box center [658, 216] width 137 height 16
type input "[PERSON_NAME]"
click at [687, 239] on button "Search" at bounding box center [710, 247] width 46 height 17
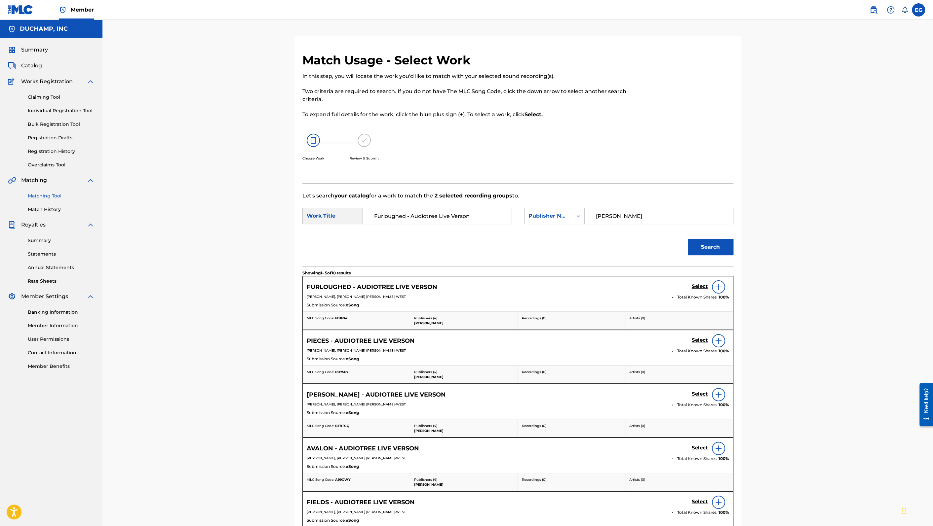
click at [696, 284] on h5 "Select" at bounding box center [699, 286] width 16 height 6
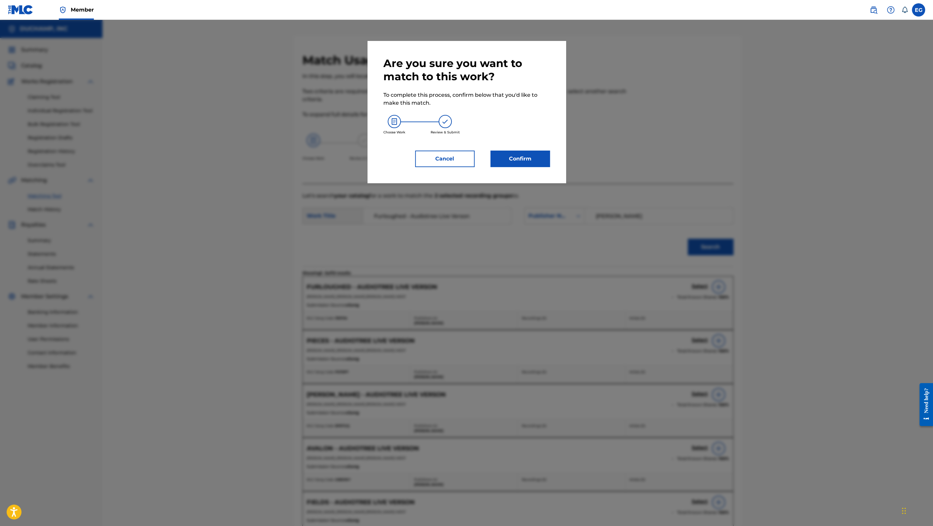
click at [520, 160] on button "Confirm" at bounding box center [519, 159] width 59 height 17
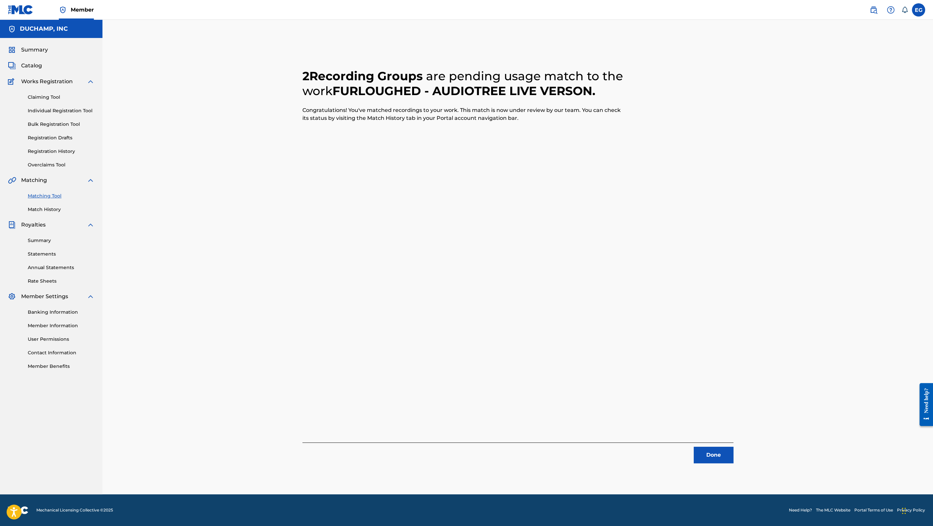
click at [713, 455] on button "Done" at bounding box center [713, 455] width 40 height 17
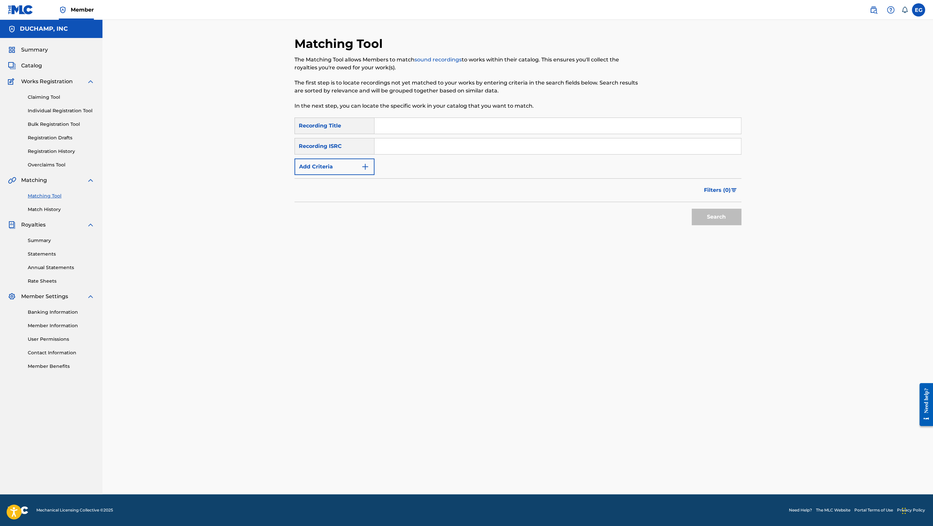
drag, startPoint x: 410, startPoint y: 125, endPoint x: 413, endPoint y: 124, distance: 3.4
click at [410, 125] on input "Search Form" at bounding box center [557, 126] width 366 height 16
paste input "Avalon - Audiotree Live Verson"
type input "Avalon - Audiotree Live Verson"
click at [697, 218] on button "Search" at bounding box center [716, 217] width 50 height 17
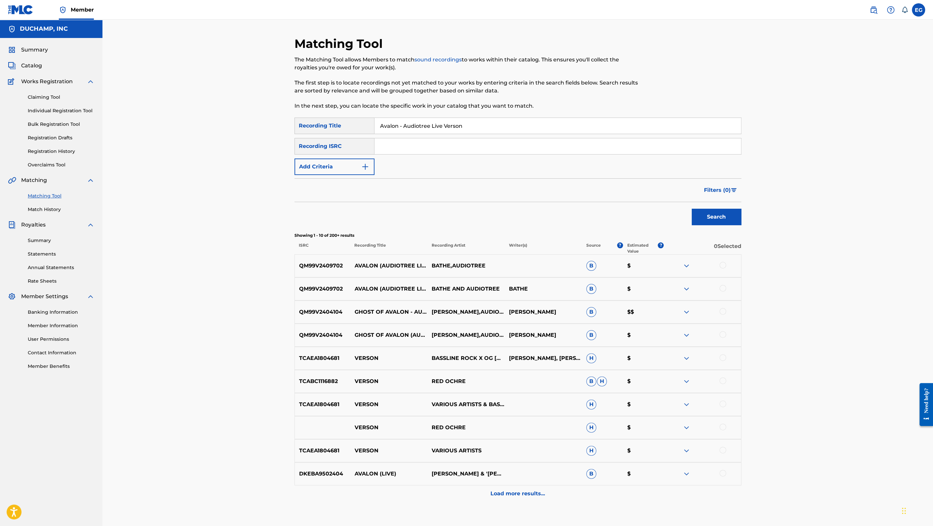
click at [722, 265] on div at bounding box center [722, 265] width 7 height 7
click at [724, 288] on div at bounding box center [722, 288] width 7 height 7
click at [483, 468] on button "Match 2 Groups" at bounding box center [464, 472] width 73 height 17
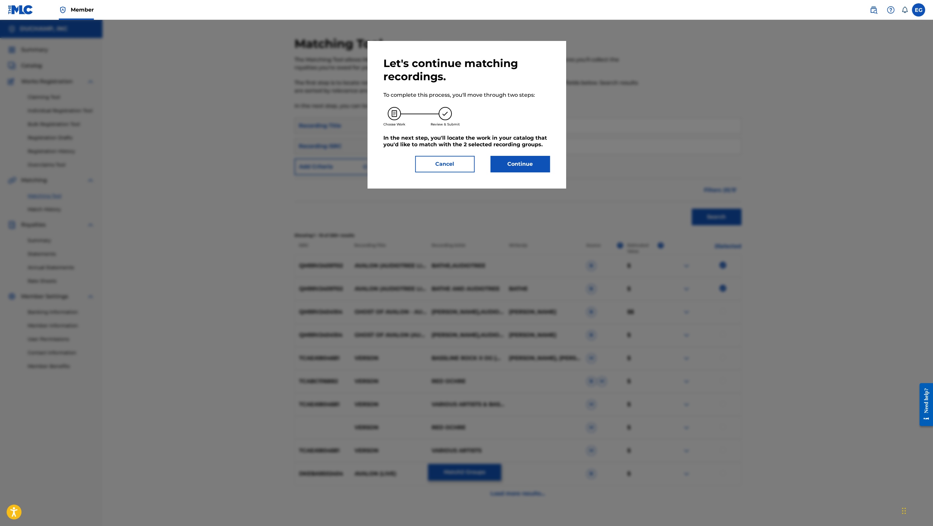
click at [521, 159] on button "Continue" at bounding box center [519, 164] width 59 height 17
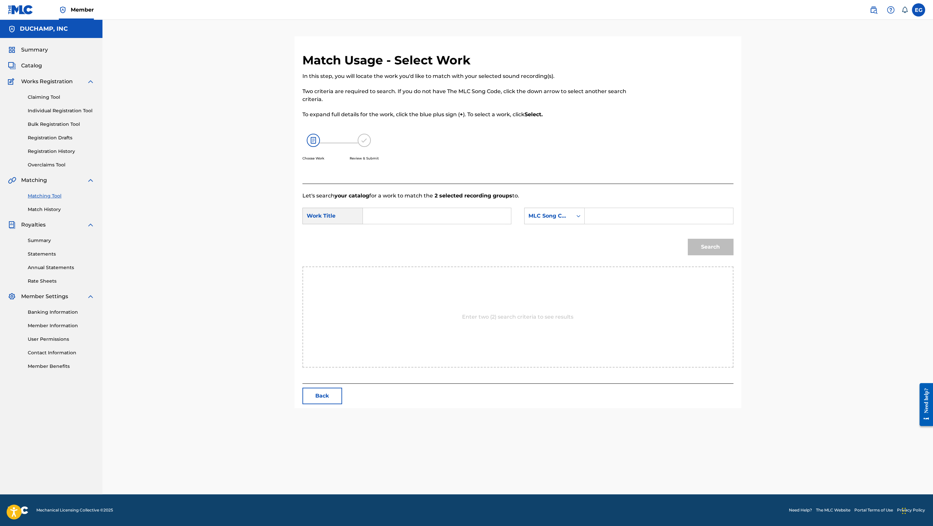
click at [463, 212] on input "Search Form" at bounding box center [436, 216] width 137 height 16
paste input "Avalon - Audiotree Live Verson"
type input "Avalon - Audiotree Live Verson"
click at [539, 215] on div "MLC Song Code" at bounding box center [548, 216] width 40 height 8
click at [550, 260] on div "Publisher Name" at bounding box center [554, 257] width 60 height 17
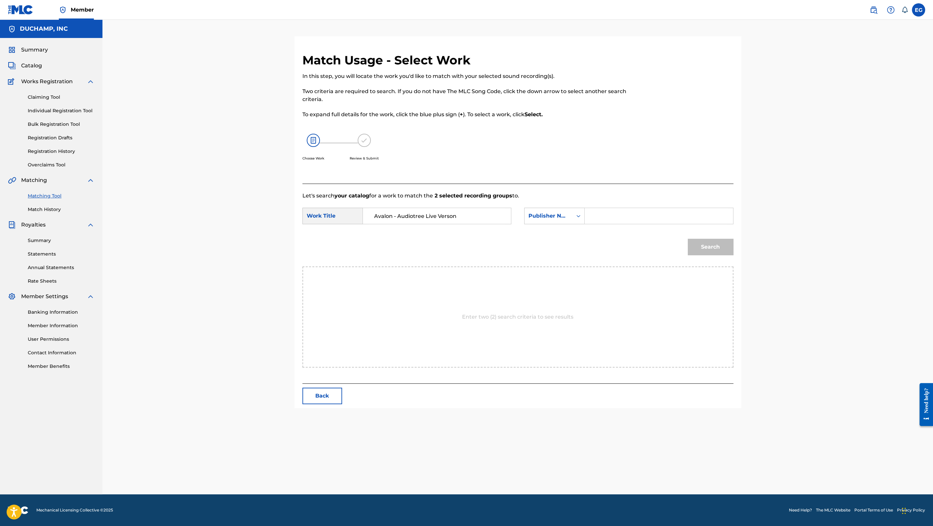
click at [595, 222] on input "Search Form" at bounding box center [658, 216] width 137 height 16
type input "[PERSON_NAME]"
click at [710, 241] on button "Search" at bounding box center [710, 247] width 46 height 17
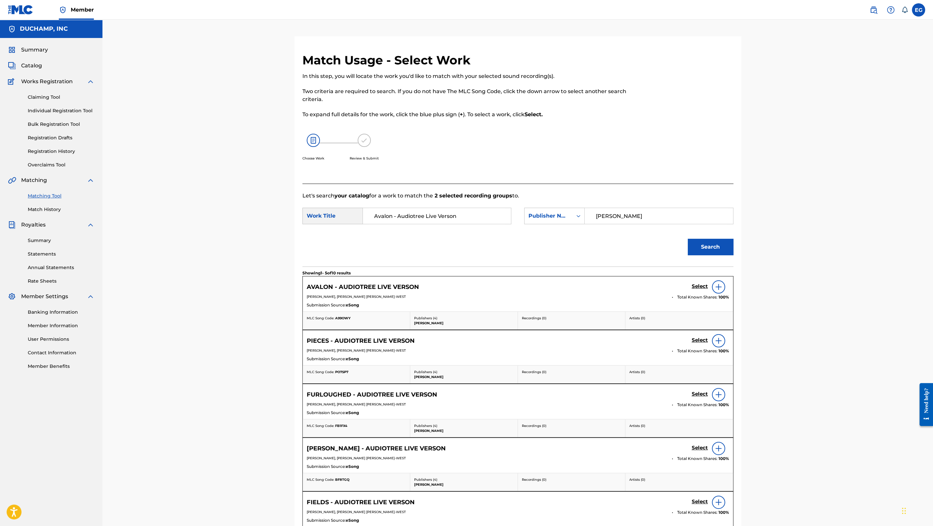
click at [698, 288] on h5 "Select" at bounding box center [699, 286] width 16 height 6
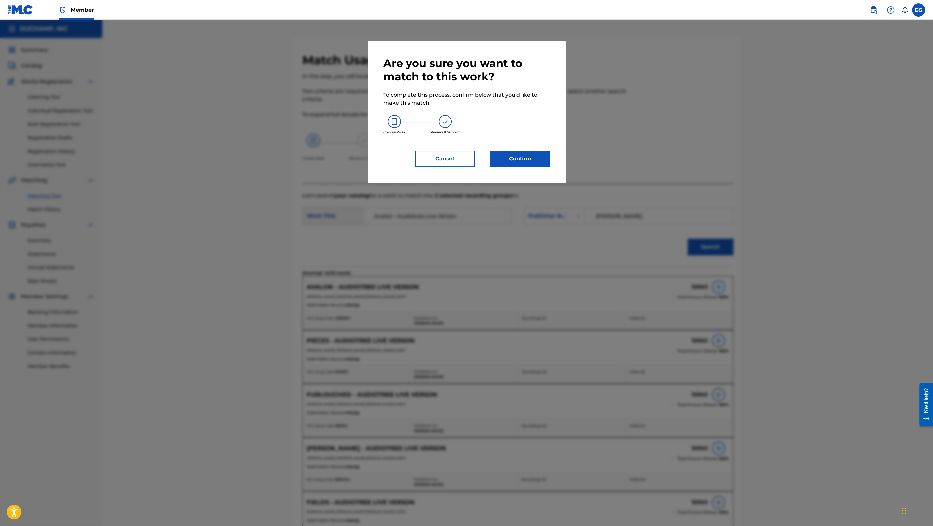
click at [515, 146] on div "Are you sure you want to match to this work? To complete this process, confirm …" at bounding box center [466, 112] width 166 height 110
click at [521, 155] on button "Confirm" at bounding box center [519, 159] width 59 height 17
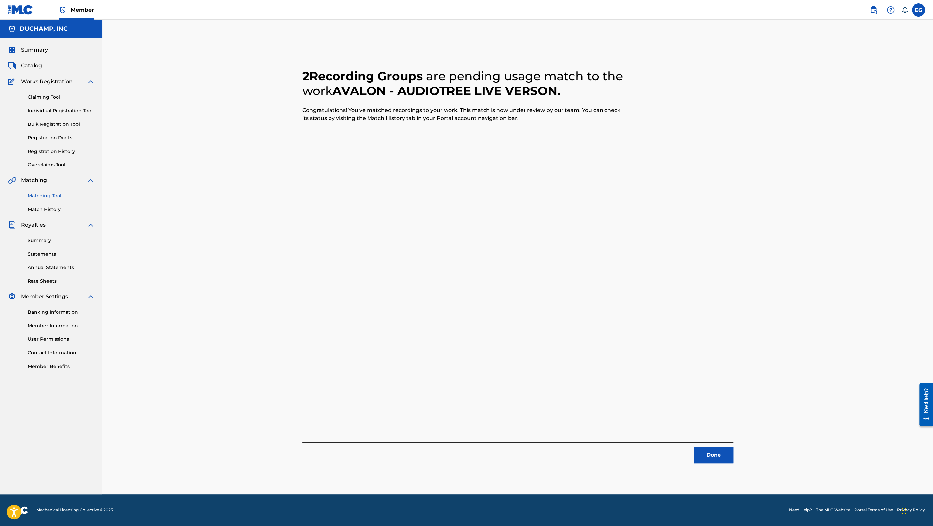
click at [717, 452] on button "Done" at bounding box center [713, 455] width 40 height 17
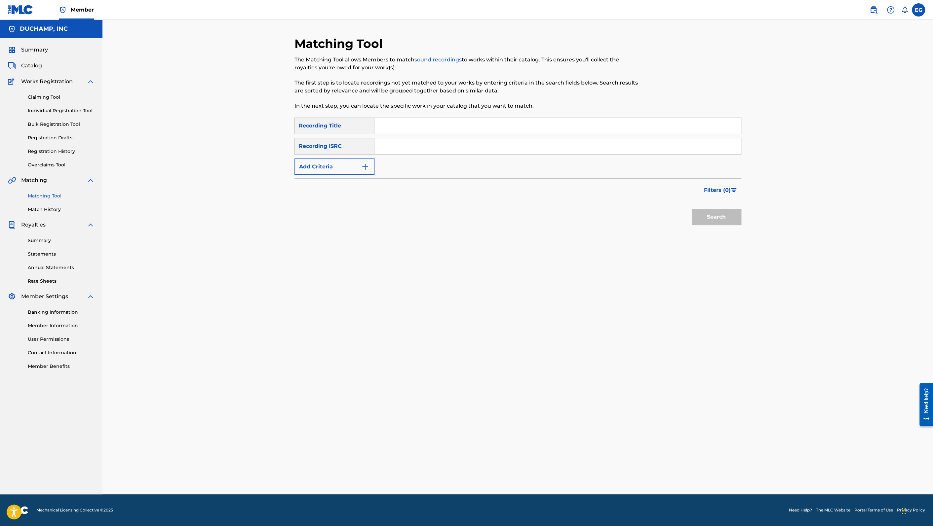
drag, startPoint x: 462, startPoint y: 128, endPoint x: 451, endPoint y: 134, distance: 12.6
click at [463, 128] on input "Search Form" at bounding box center [557, 126] width 366 height 16
paste input "[PERSON_NAME] - Audiotree Live Verson"
type input "[PERSON_NAME] - Audiotree Live Verson"
click at [714, 213] on button "Search" at bounding box center [716, 217] width 50 height 17
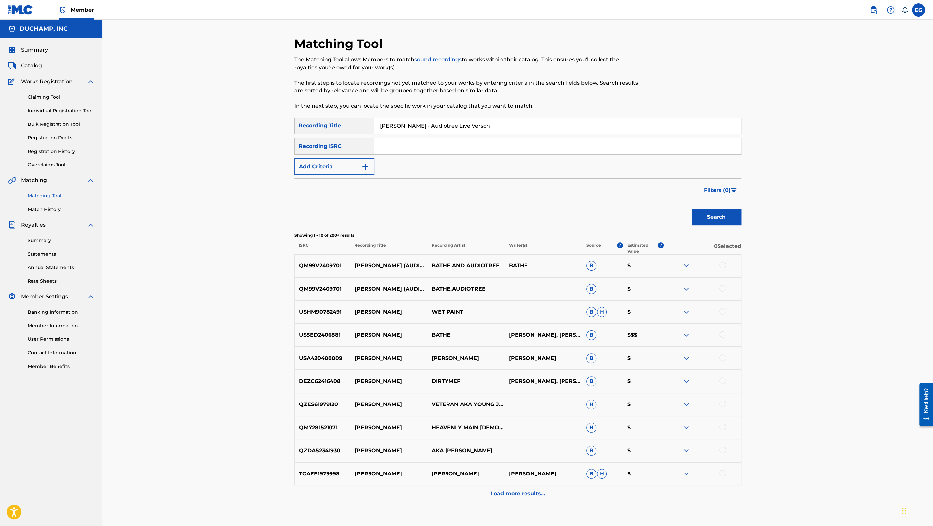
click at [722, 265] on div at bounding box center [722, 265] width 7 height 7
click at [723, 290] on div at bounding box center [722, 288] width 7 height 7
click at [484, 474] on button "Match 2 Groups" at bounding box center [464, 472] width 73 height 17
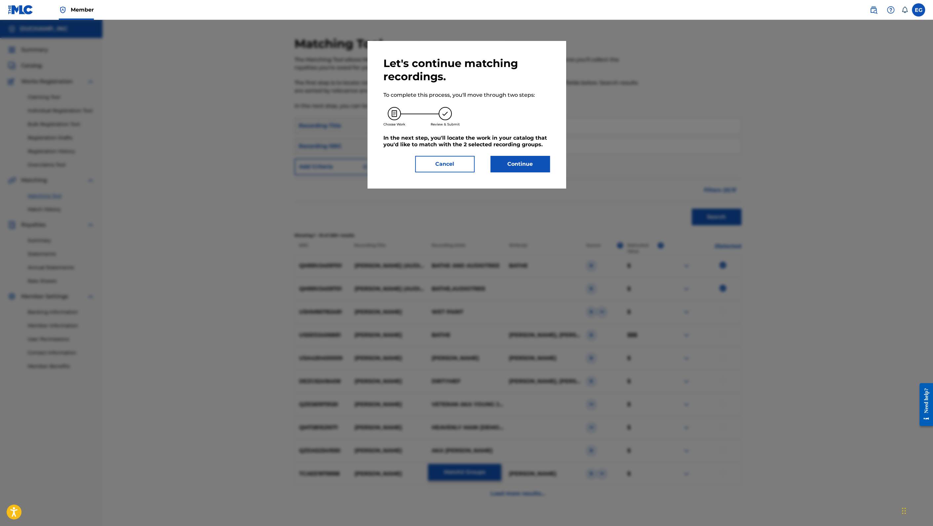
click at [523, 160] on button "Continue" at bounding box center [519, 164] width 59 height 17
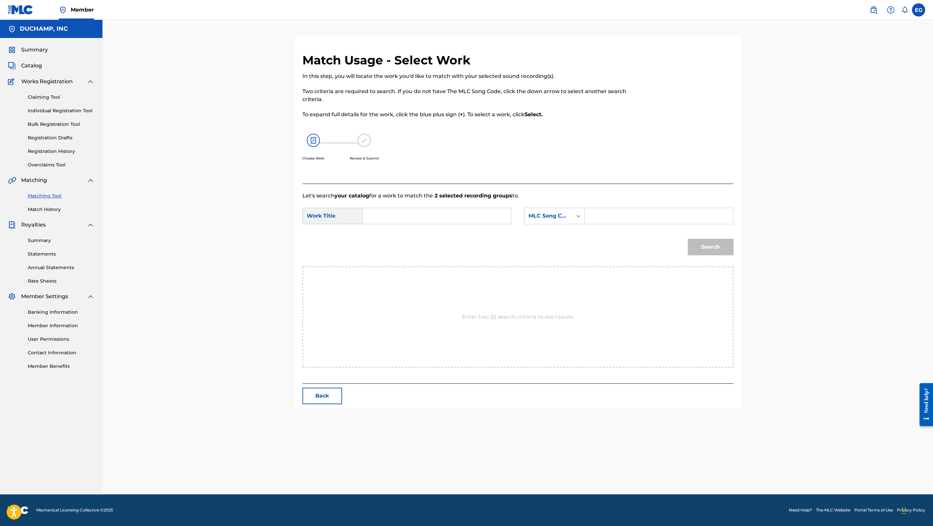
click at [466, 209] on input "Search Form" at bounding box center [436, 216] width 137 height 16
paste input "[PERSON_NAME] - Audiotree Live Verson"
type input "[PERSON_NAME] - Audiotree Live Verson"
click at [545, 214] on div "MLC Song Code" at bounding box center [548, 216] width 40 height 8
click at [560, 262] on div "Publisher Name" at bounding box center [554, 257] width 60 height 17
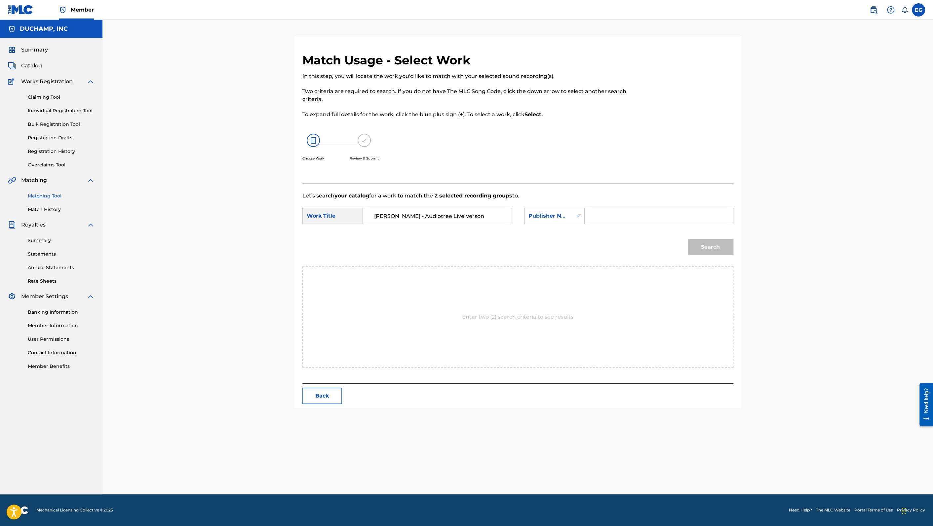
click at [599, 217] on input "Search Form" at bounding box center [658, 216] width 137 height 16
type input "[PERSON_NAME]"
click at [687, 239] on button "Search" at bounding box center [710, 247] width 46 height 17
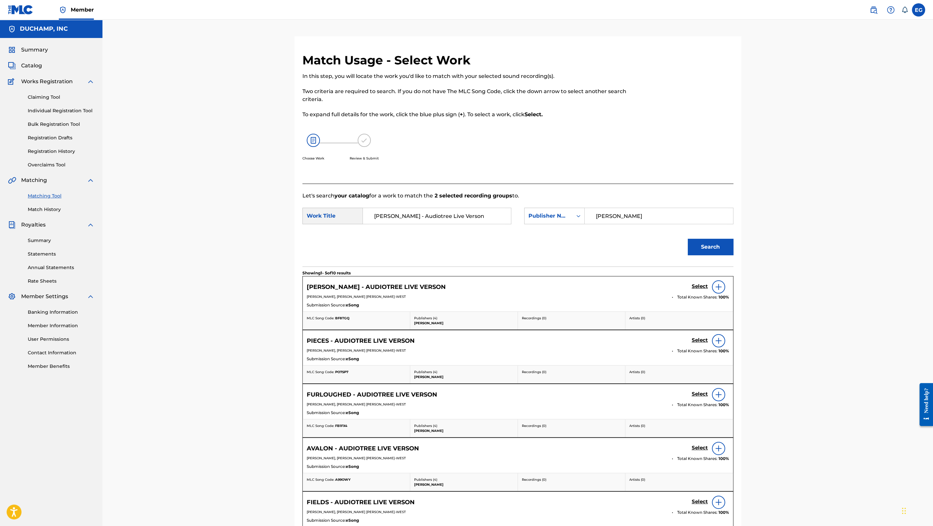
scroll to position [2, 0]
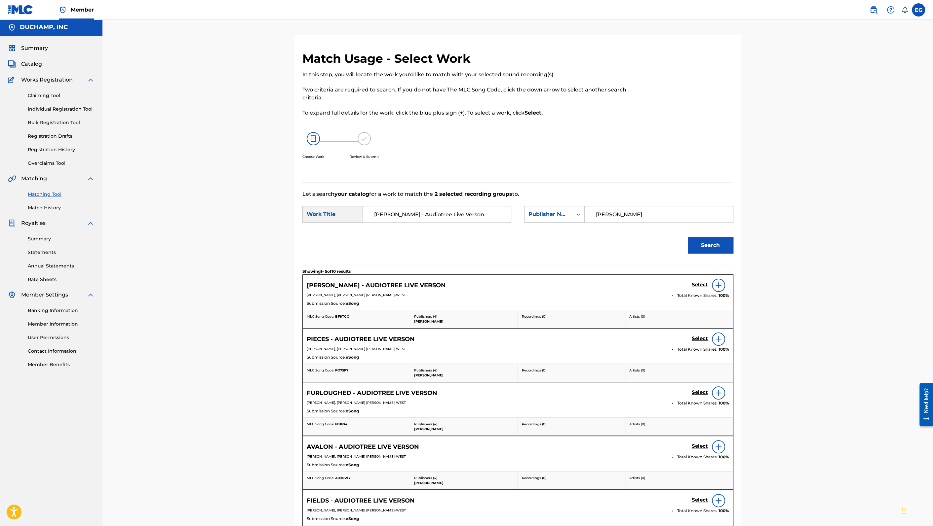
click at [698, 283] on h5 "Select" at bounding box center [699, 285] width 16 height 6
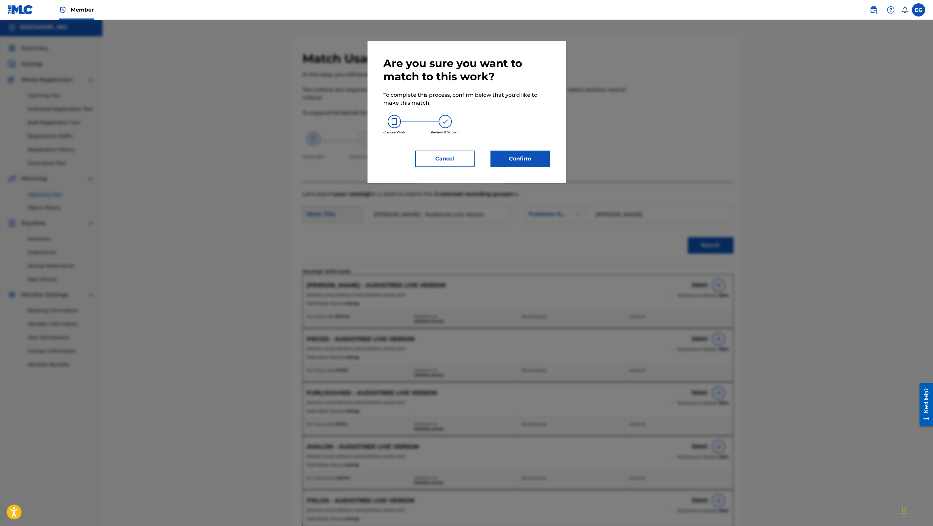
click at [537, 164] on button "Confirm" at bounding box center [519, 159] width 59 height 17
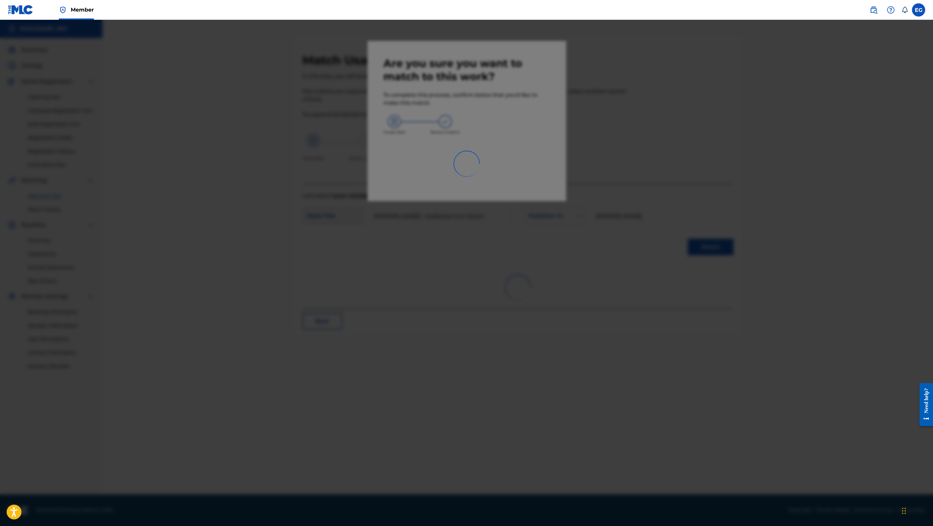
scroll to position [0, 0]
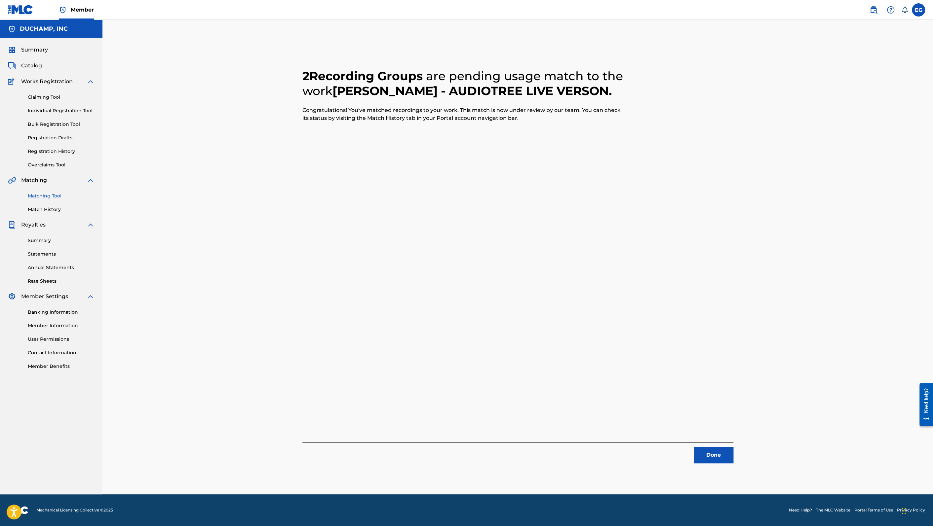
click at [713, 456] on button "Done" at bounding box center [713, 455] width 40 height 17
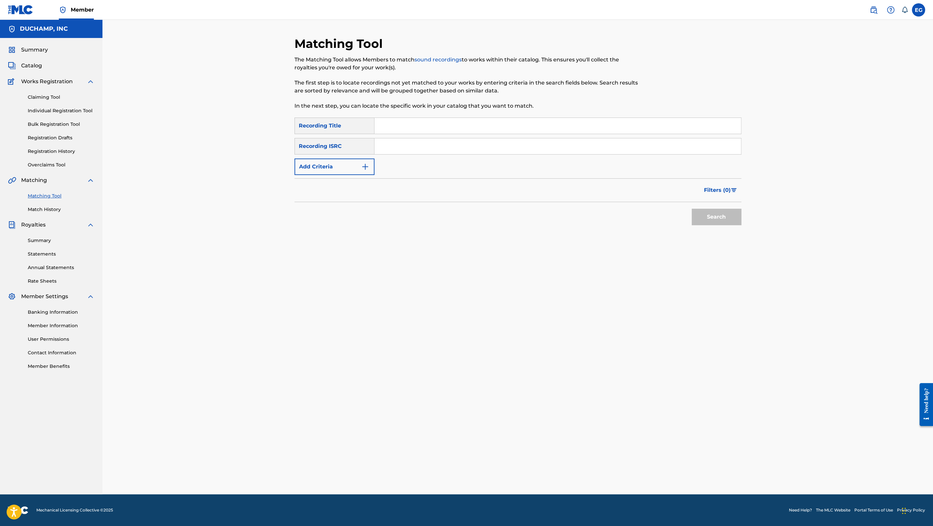
click at [452, 126] on input "Search Form" at bounding box center [557, 126] width 366 height 16
paste input "Jetlagged"
type input "Jetlagged"
click at [355, 162] on button "Add Criteria" at bounding box center [334, 167] width 80 height 17
click at [345, 168] on div "Writer" at bounding box center [328, 167] width 59 height 8
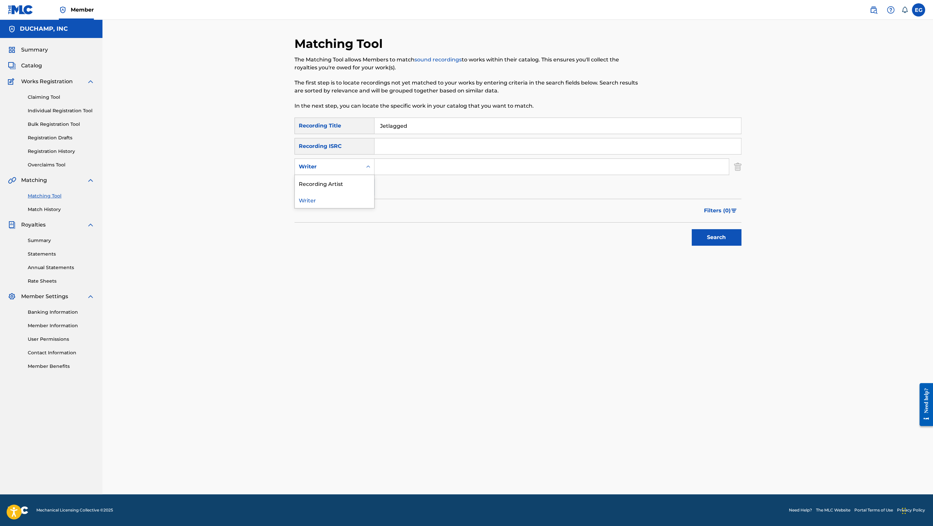
click at [350, 192] on div "Writer" at bounding box center [334, 200] width 79 height 17
click at [349, 166] on div "Writer" at bounding box center [328, 167] width 59 height 8
drag, startPoint x: 350, startPoint y: 182, endPoint x: 389, endPoint y: 175, distance: 39.6
click at [351, 182] on div "Recording Artist" at bounding box center [334, 183] width 79 height 17
click at [401, 166] on input "Search Form" at bounding box center [551, 167] width 354 height 16
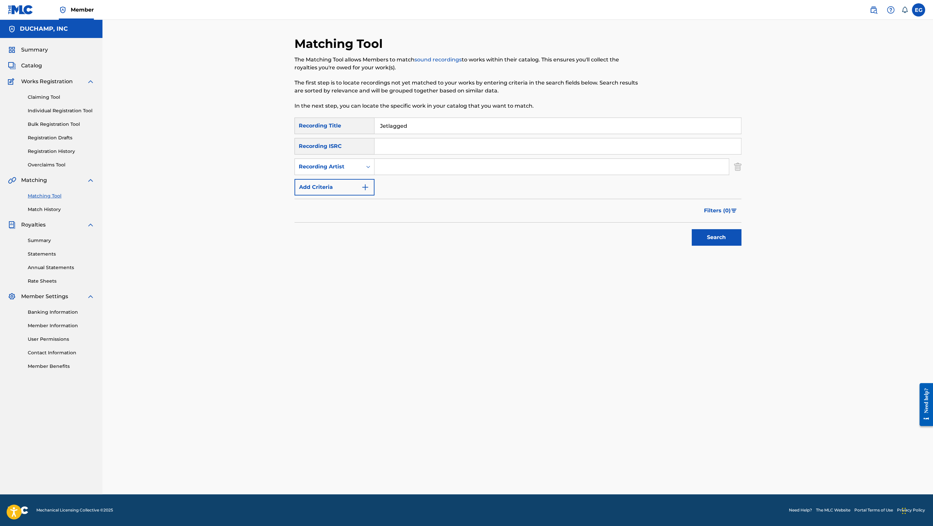
type input "bathe"
click at [713, 235] on button "Search" at bounding box center [716, 237] width 50 height 17
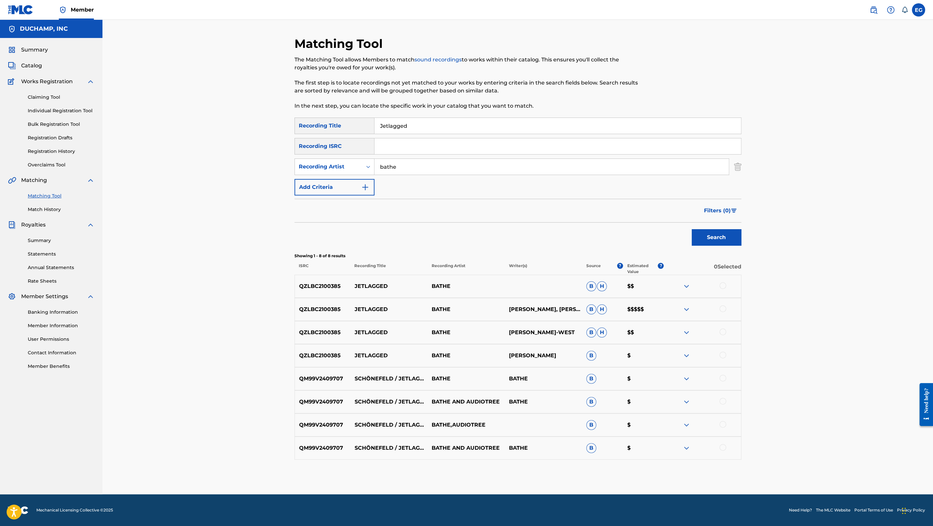
click at [722, 286] on div at bounding box center [722, 285] width 7 height 7
click at [721, 308] on div at bounding box center [722, 309] width 7 height 7
click at [722, 333] on div at bounding box center [722, 332] width 7 height 7
click at [723, 356] on div at bounding box center [722, 355] width 7 height 7
click at [474, 469] on button "Match 4 Groups" at bounding box center [464, 472] width 73 height 17
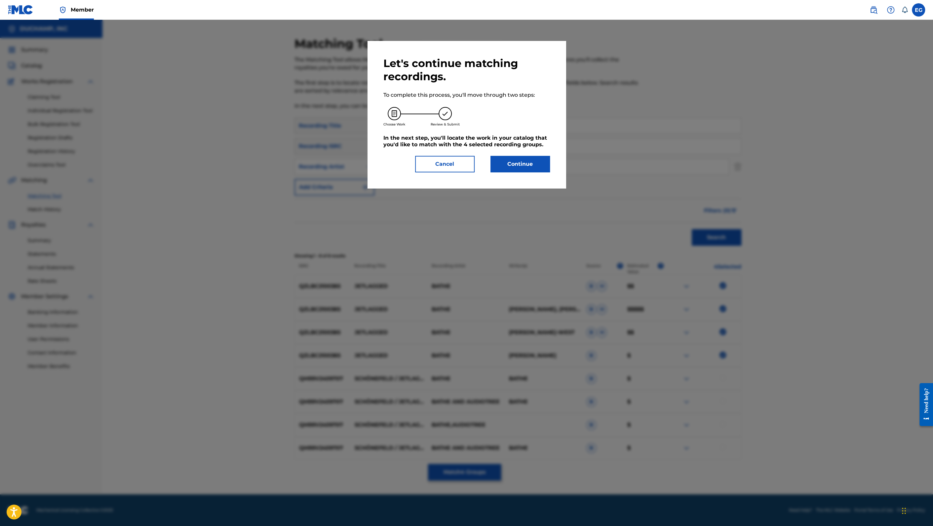
click at [519, 162] on button "Continue" at bounding box center [519, 164] width 59 height 17
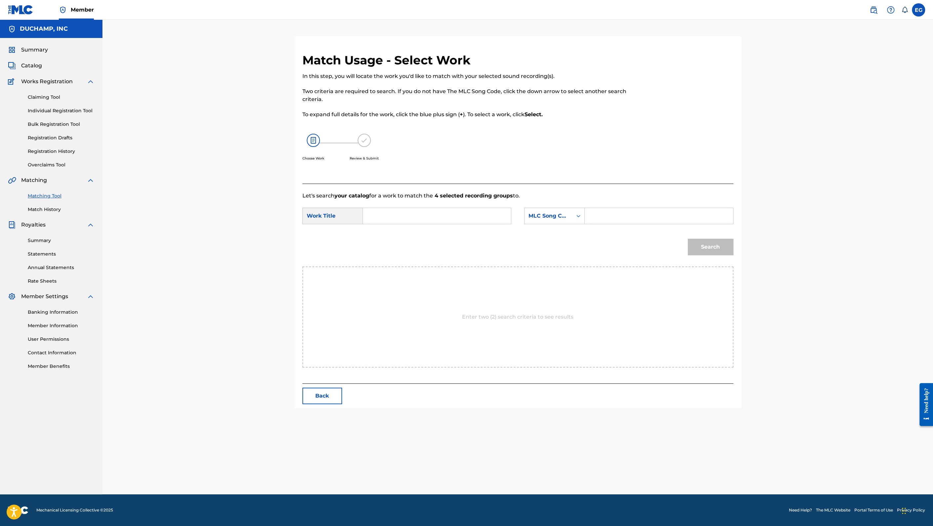
click at [456, 211] on input "Search Form" at bounding box center [436, 216] width 137 height 16
paste input "Jetlagged"
type input "Jetlagged"
click at [566, 223] on div "MLC Song Code" at bounding box center [554, 216] width 60 height 17
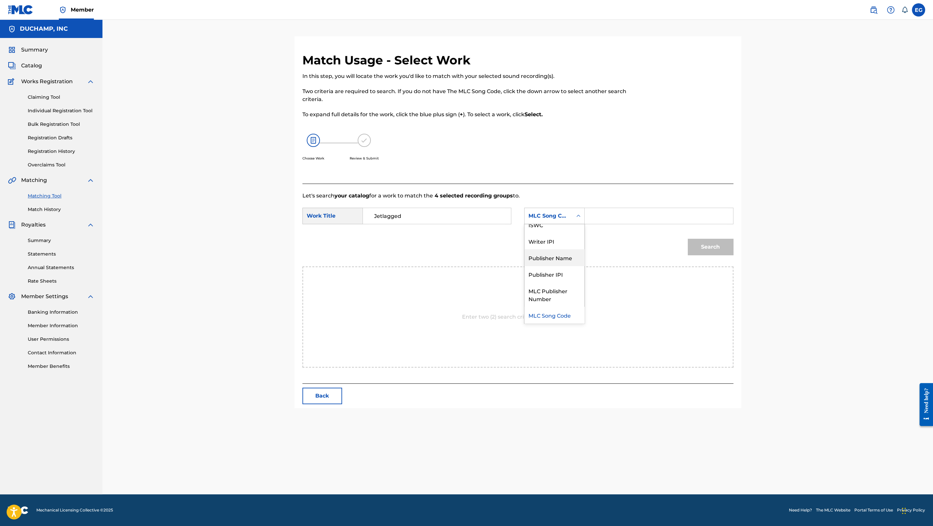
click at [563, 263] on div "Publisher Name" at bounding box center [554, 257] width 60 height 17
click at [609, 218] on input "Search Form" at bounding box center [658, 216] width 137 height 16
type input "[PERSON_NAME]"
click at [712, 245] on button "Search" at bounding box center [710, 247] width 46 height 17
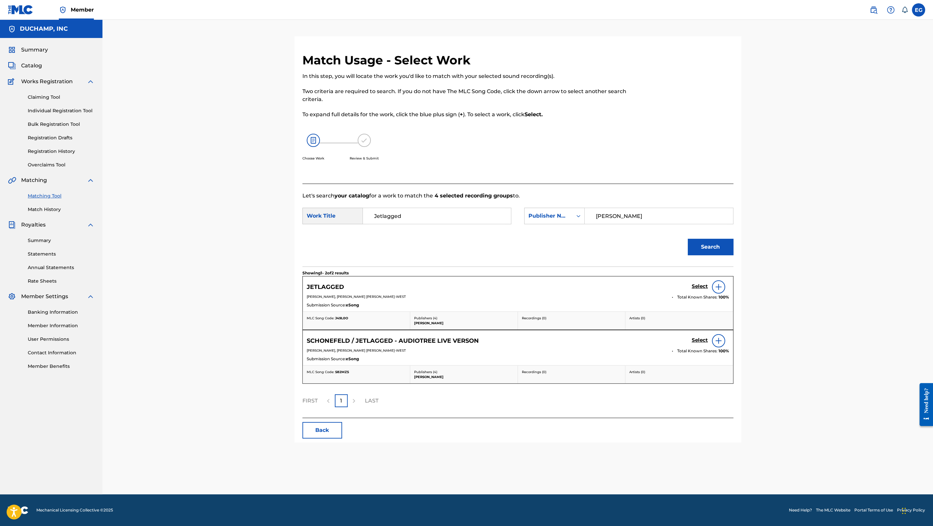
click at [698, 288] on h5 "Select" at bounding box center [699, 286] width 16 height 6
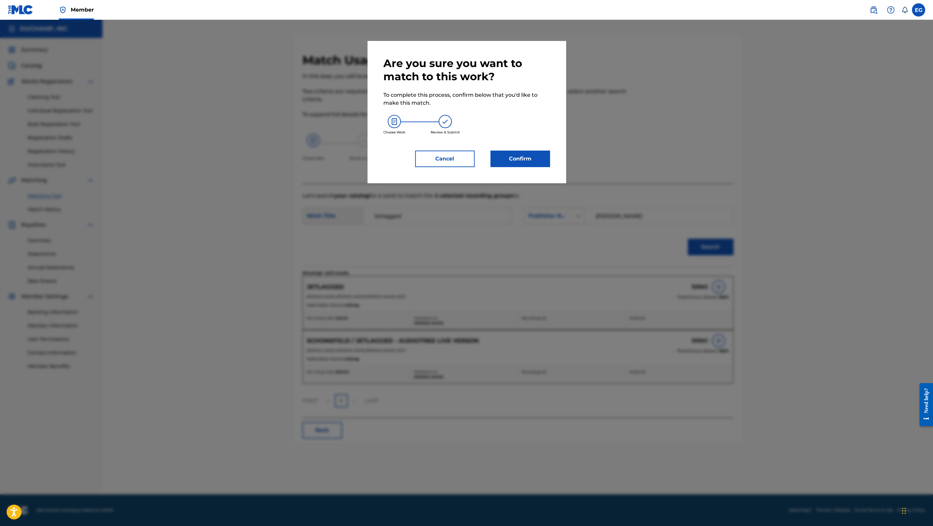
click at [516, 156] on button "Confirm" at bounding box center [519, 159] width 59 height 17
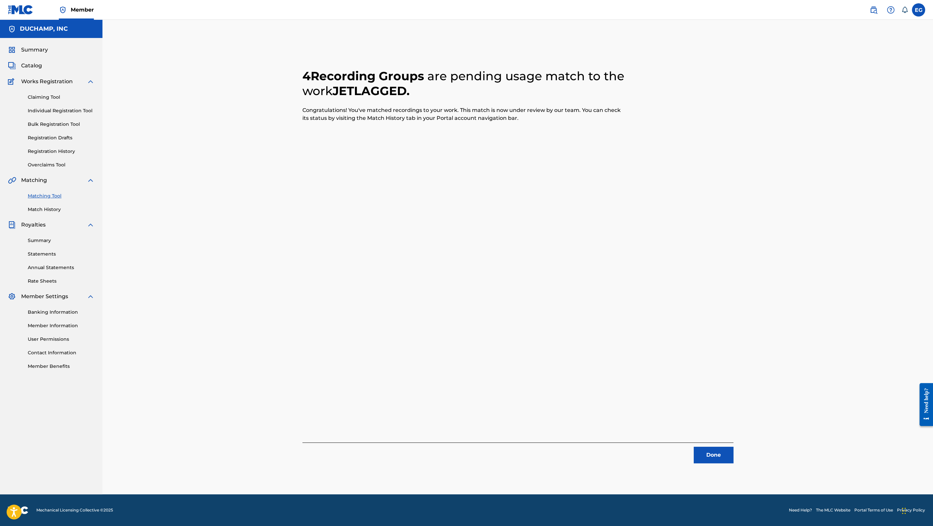
click at [714, 450] on button "Done" at bounding box center [713, 455] width 40 height 17
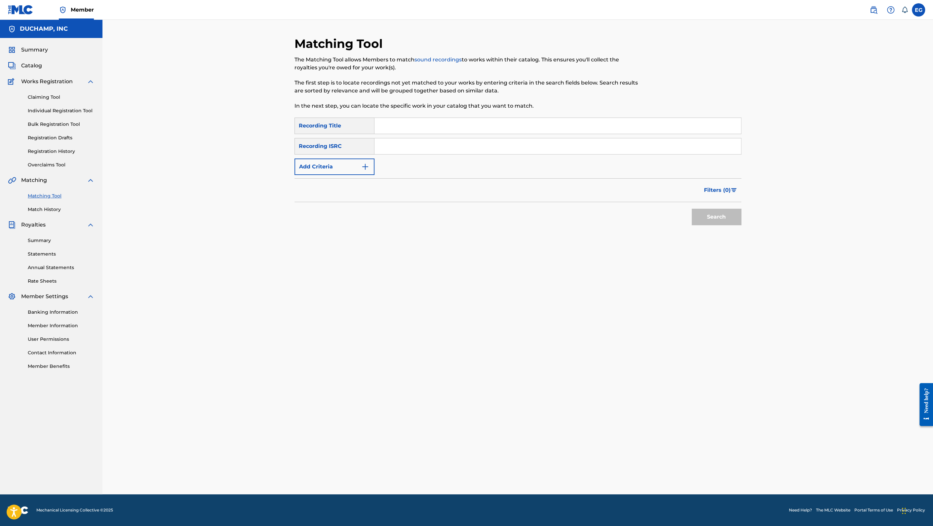
click at [404, 128] on input "Search Form" at bounding box center [557, 126] width 366 height 16
paste input "Jetlagged"
type input "Jetlagged"
click at [350, 169] on button "Add Criteria" at bounding box center [334, 167] width 80 height 17
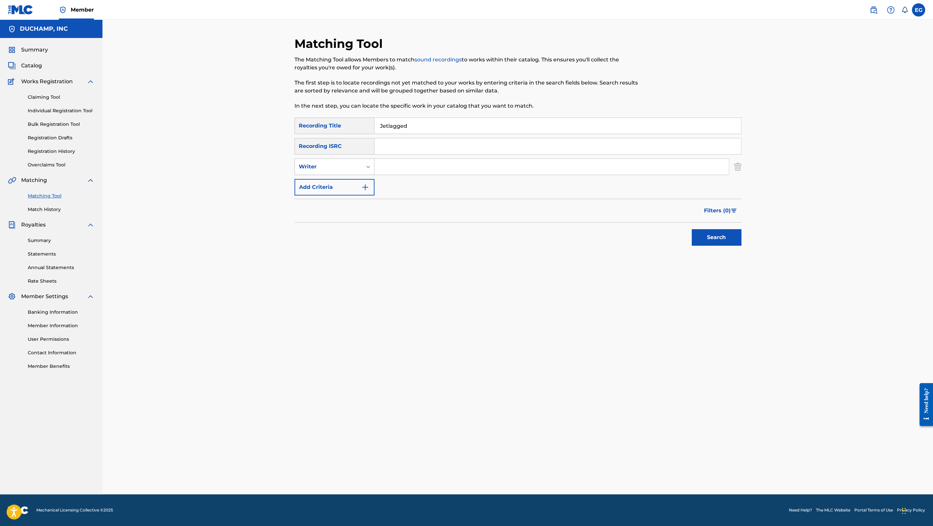
click at [348, 166] on div "Writer" at bounding box center [328, 167] width 59 height 8
drag, startPoint x: 354, startPoint y: 187, endPoint x: 362, endPoint y: 185, distance: 8.1
click at [354, 187] on div "Recording Artist" at bounding box center [334, 183] width 79 height 17
click at [389, 169] on input "Search Form" at bounding box center [551, 167] width 354 height 16
type input "bathe"
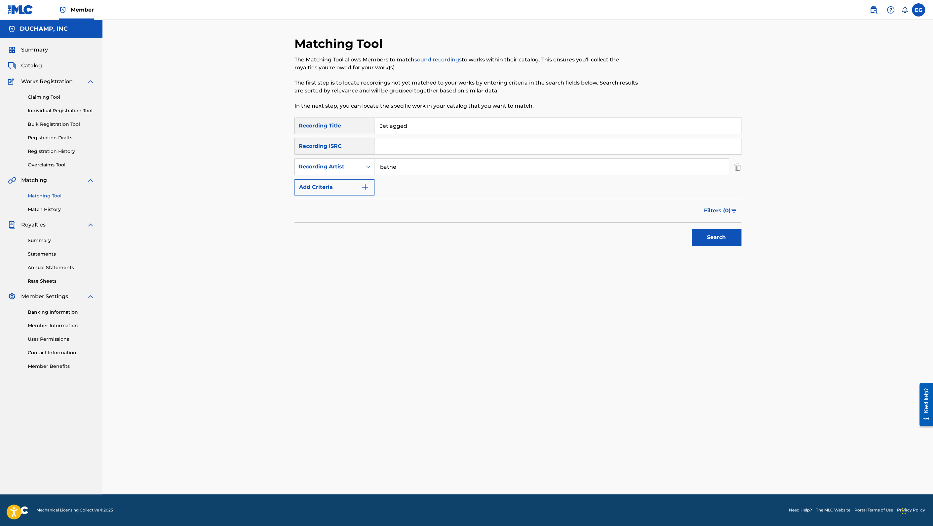
click at [691, 229] on button "Search" at bounding box center [716, 237] width 50 height 17
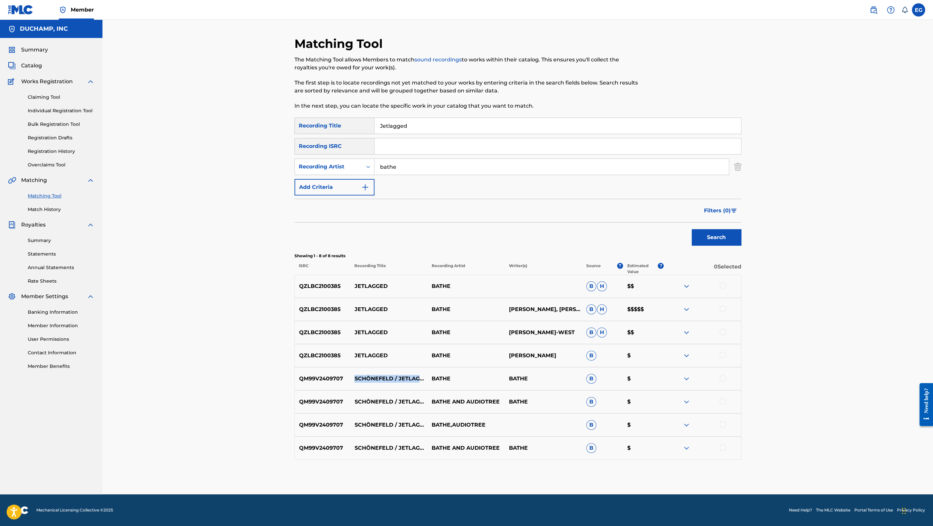
drag, startPoint x: 395, startPoint y: 383, endPoint x: 353, endPoint y: 375, distance: 42.4
click at [353, 375] on p "SCHÖNEFELD / JETLAGGED" at bounding box center [388, 379] width 77 height 8
copy p "SCHÖNEFELD / JETLAGGED"
drag, startPoint x: 426, startPoint y: 193, endPoint x: 433, endPoint y: 159, distance: 34.7
click at [427, 191] on div "SearchWithCriteria14098296-d5f0-4072-bf1b-06dbca09ce95 Recording Title Jetlagge…" at bounding box center [517, 157] width 447 height 78
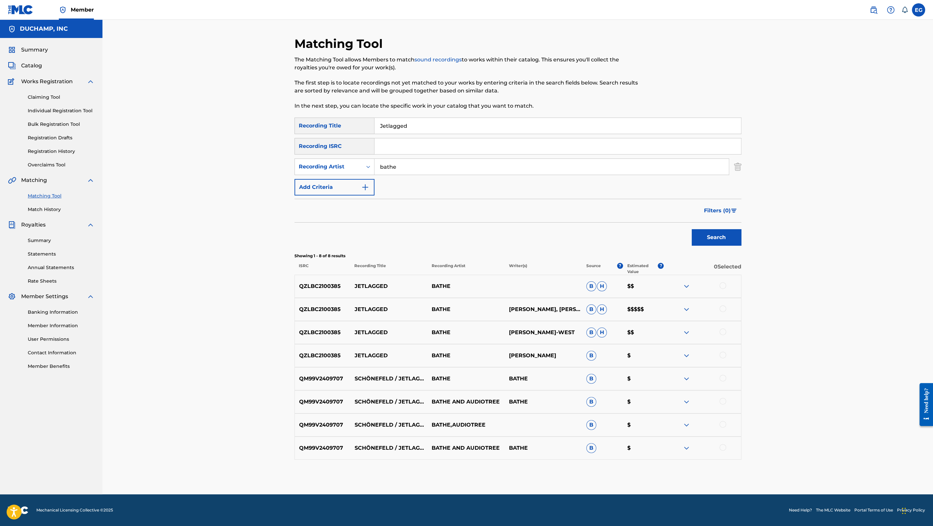
drag, startPoint x: 435, startPoint y: 127, endPoint x: 367, endPoint y: 125, distance: 68.4
click at [367, 125] on div "SearchWithCriteria14098296-d5f0-4072-bf1b-06dbca09ce95 Recording Title Jetlagged" at bounding box center [517, 126] width 447 height 17
paste input "SCHÖNEFELD / JETLAGGED"
type input "SCHÖNEFELD / JETLAGGED"
click at [722, 237] on button "Search" at bounding box center [716, 237] width 50 height 17
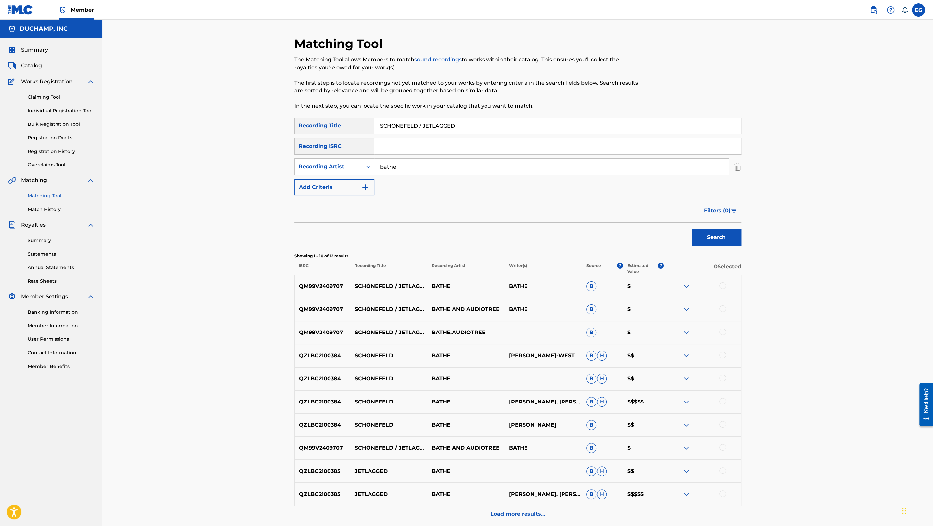
click at [722, 284] on div at bounding box center [722, 285] width 7 height 7
click at [723, 309] on div at bounding box center [722, 309] width 7 height 7
click at [724, 334] on div at bounding box center [722, 332] width 7 height 7
click at [721, 447] on div at bounding box center [722, 447] width 7 height 7
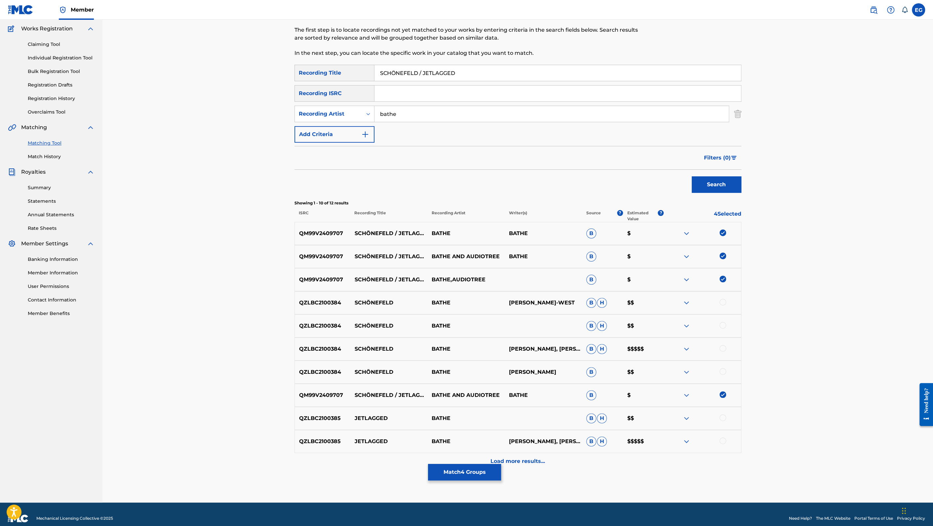
scroll to position [61, 0]
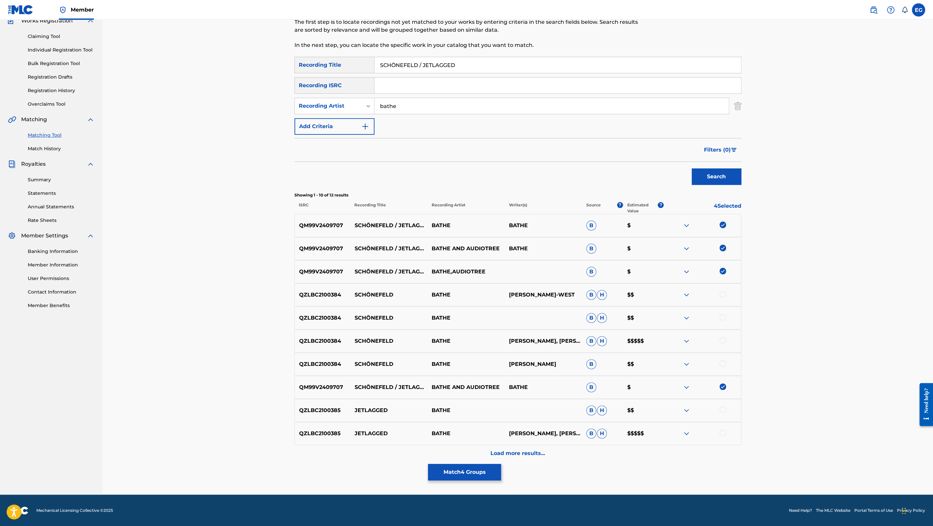
click at [481, 469] on button "Match 4 Groups" at bounding box center [464, 472] width 73 height 17
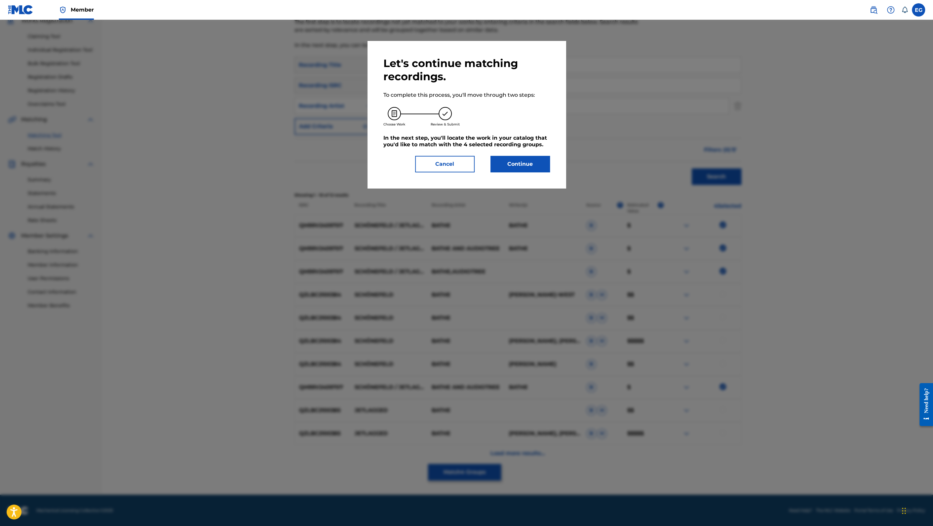
click at [447, 163] on button "Cancel" at bounding box center [444, 164] width 59 height 17
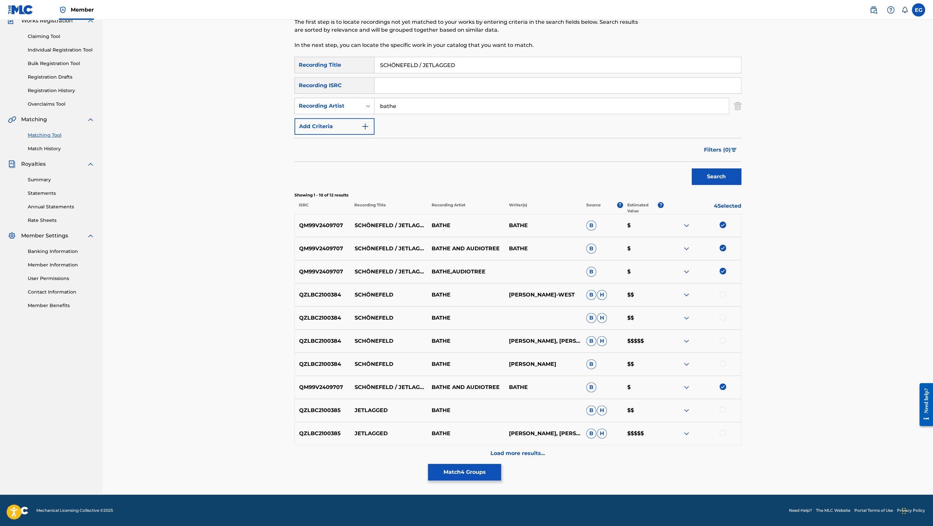
click at [544, 454] on div "Load more results..." at bounding box center [517, 453] width 447 height 17
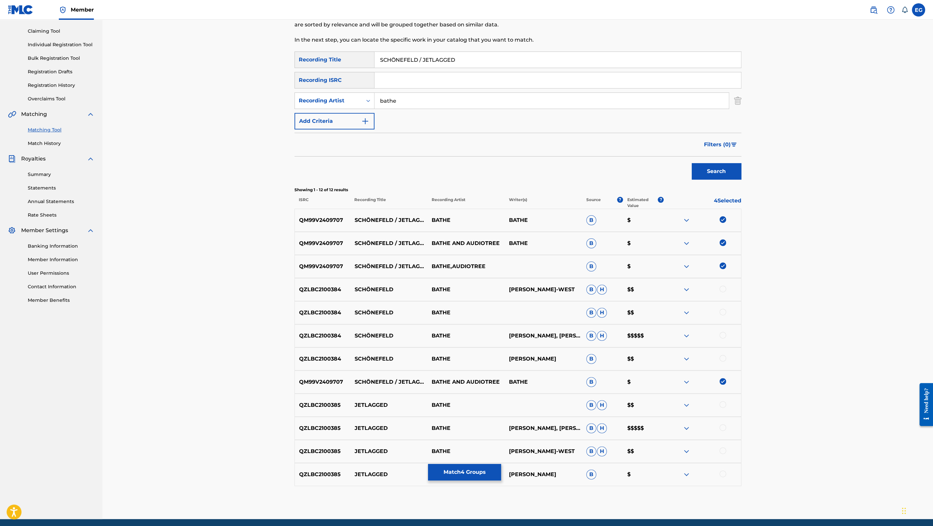
scroll to position [91, 0]
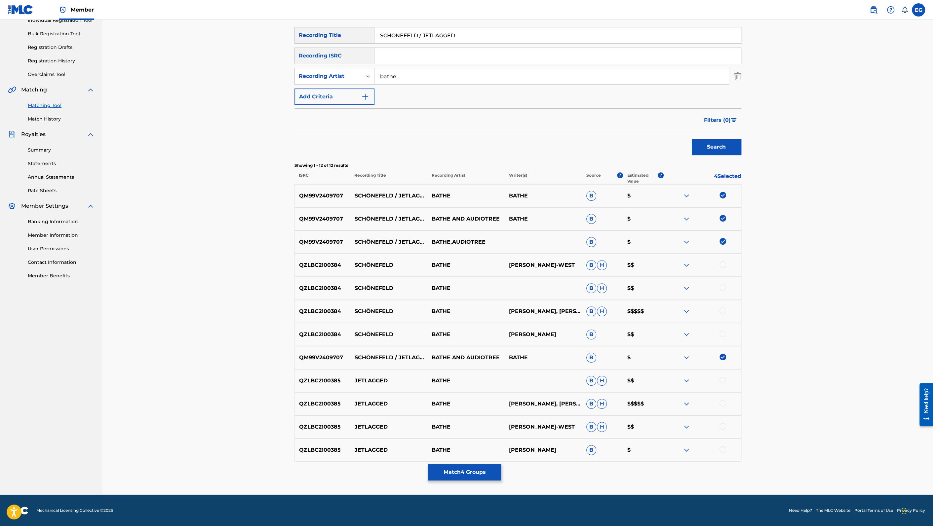
click at [472, 477] on button "Match 4 Groups" at bounding box center [464, 472] width 73 height 17
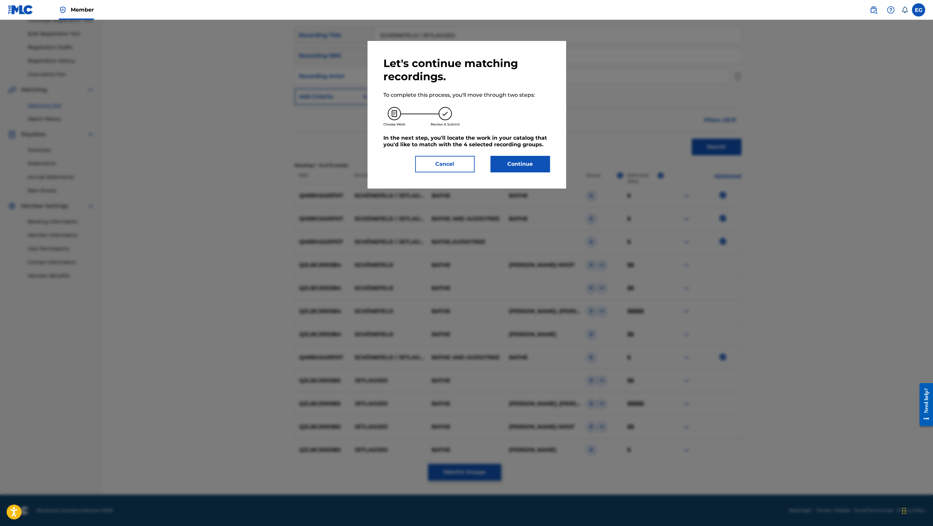
click at [513, 167] on button "Continue" at bounding box center [519, 164] width 59 height 17
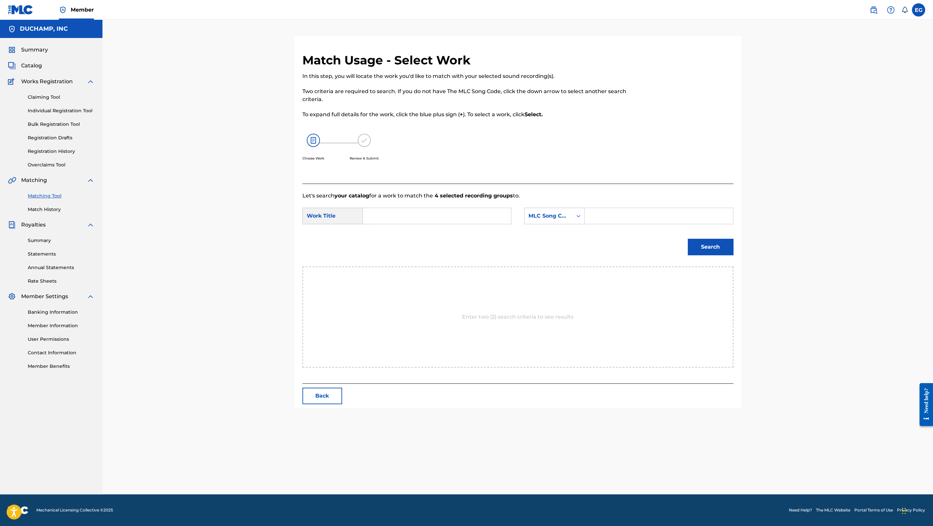
scroll to position [0, 0]
click at [432, 216] on input "Search Form" at bounding box center [436, 216] width 137 height 16
paste input "SCHÖNEFELD / JETLAGGED"
type input "SCHÖNEFELD / JETLAGGED"
click at [547, 219] on div "MLC Song Code" at bounding box center [548, 216] width 40 height 8
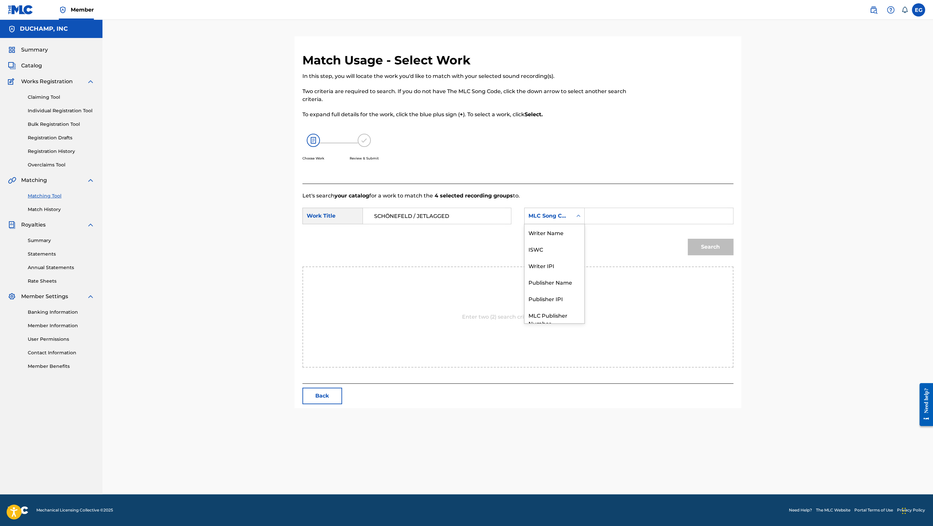
scroll to position [24, 0]
drag, startPoint x: 563, startPoint y: 260, endPoint x: 590, endPoint y: 232, distance: 38.8
click at [565, 259] on div "Publisher Name" at bounding box center [554, 257] width 60 height 17
click at [596, 213] on input "Search Form" at bounding box center [658, 216] width 137 height 16
type input "[PERSON_NAME]"
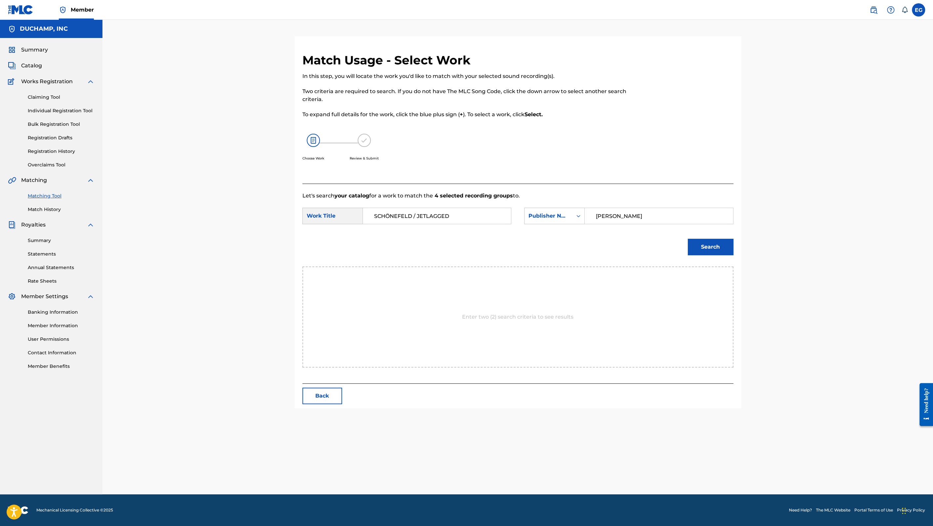
click at [687, 239] on button "Search" at bounding box center [710, 247] width 46 height 17
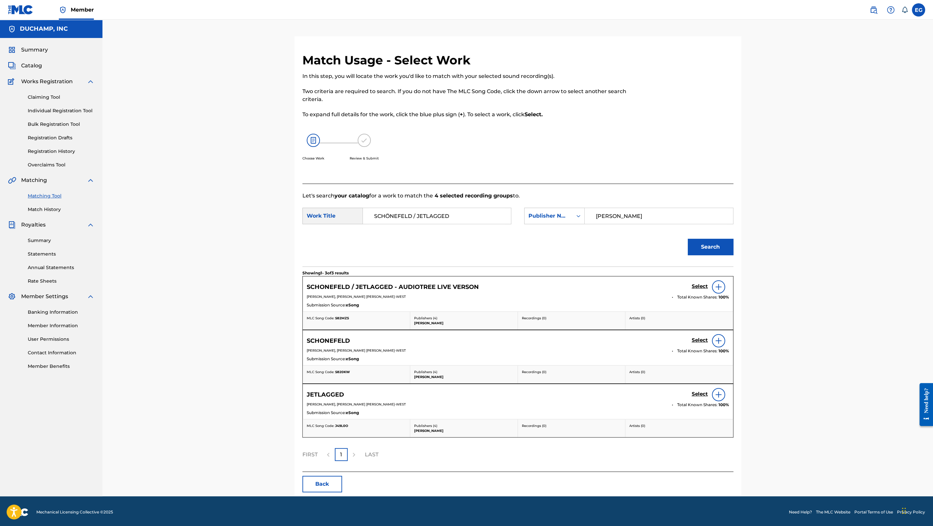
click at [700, 287] on h5 "Select" at bounding box center [699, 286] width 16 height 6
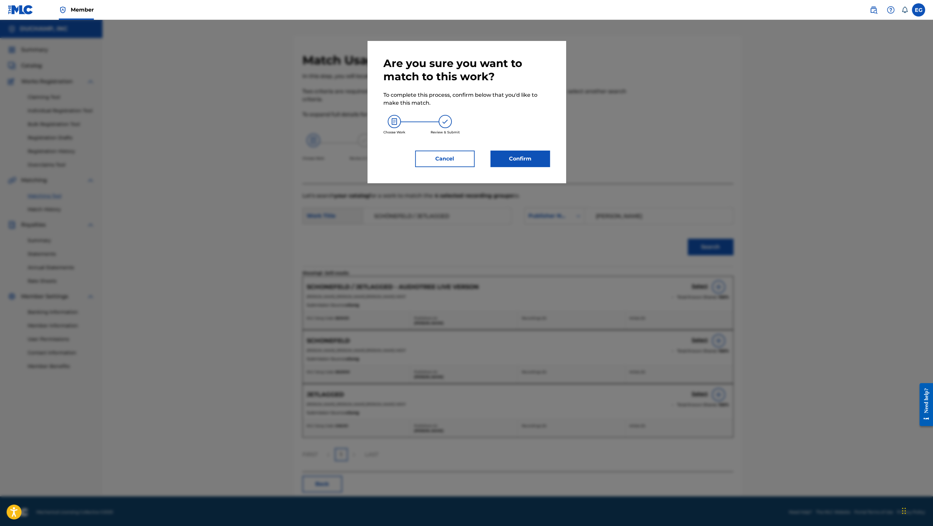
click at [531, 156] on button "Confirm" at bounding box center [519, 159] width 59 height 17
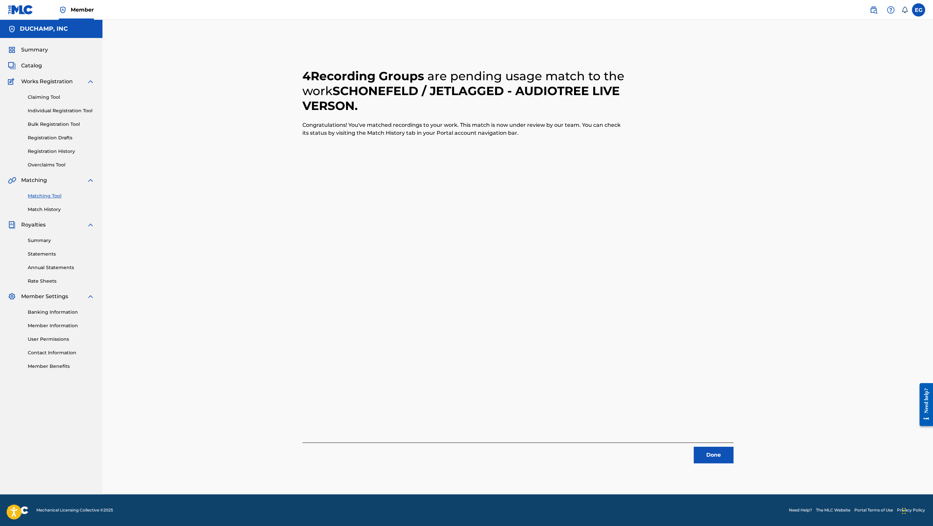
click at [713, 453] on button "Done" at bounding box center [713, 455] width 40 height 17
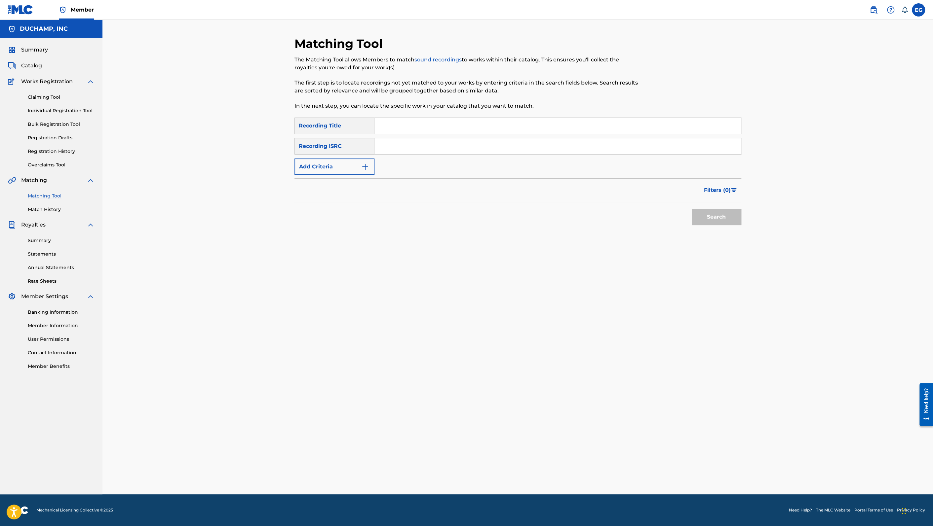
click at [409, 111] on div "Matching Tool The Matching Tool allows Members to match sound recordings to wor…" at bounding box center [466, 76] width 344 height 81
click at [411, 125] on input "Search Form" at bounding box center [557, 126] width 366 height 16
paste input "Schonefeld"
type input "Schonefeld"
click at [359, 162] on button "Add Criteria" at bounding box center [334, 167] width 80 height 17
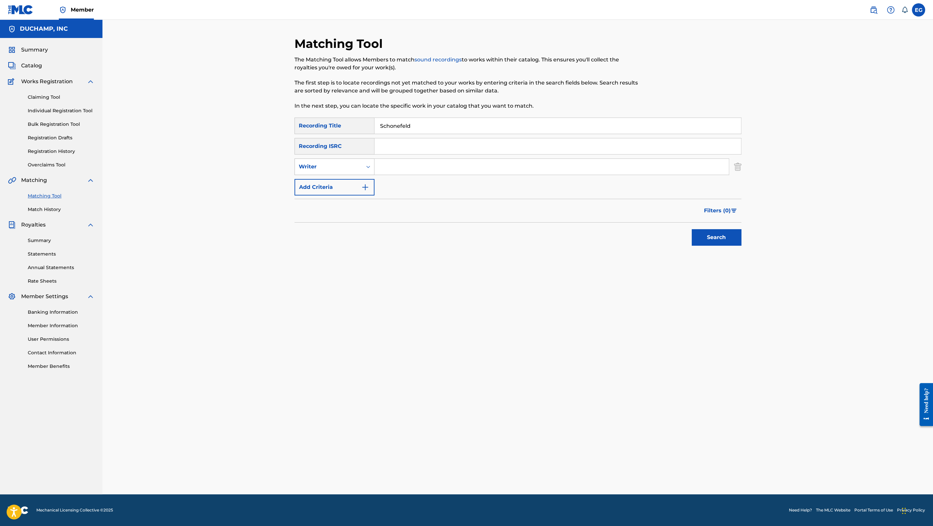
click at [352, 169] on div "Writer" at bounding box center [328, 167] width 59 height 8
click at [359, 199] on div "Writer" at bounding box center [334, 200] width 79 height 17
click at [352, 166] on div "Writer" at bounding box center [328, 167] width 59 height 8
drag, startPoint x: 355, startPoint y: 181, endPoint x: 365, endPoint y: 181, distance: 9.6
click at [355, 181] on div "Recording Artist" at bounding box center [334, 183] width 79 height 17
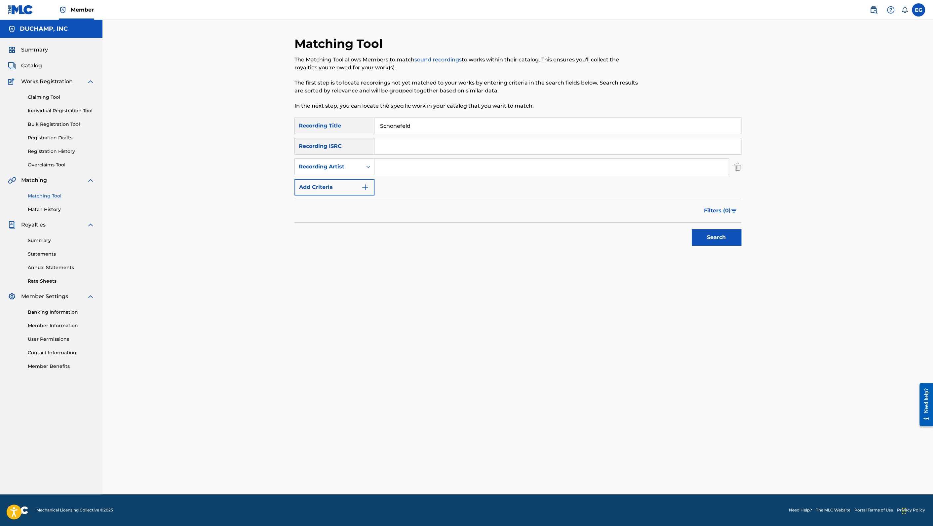
click at [399, 163] on input "Search Form" at bounding box center [551, 167] width 354 height 16
click at [691, 229] on button "Search" at bounding box center [716, 237] width 50 height 17
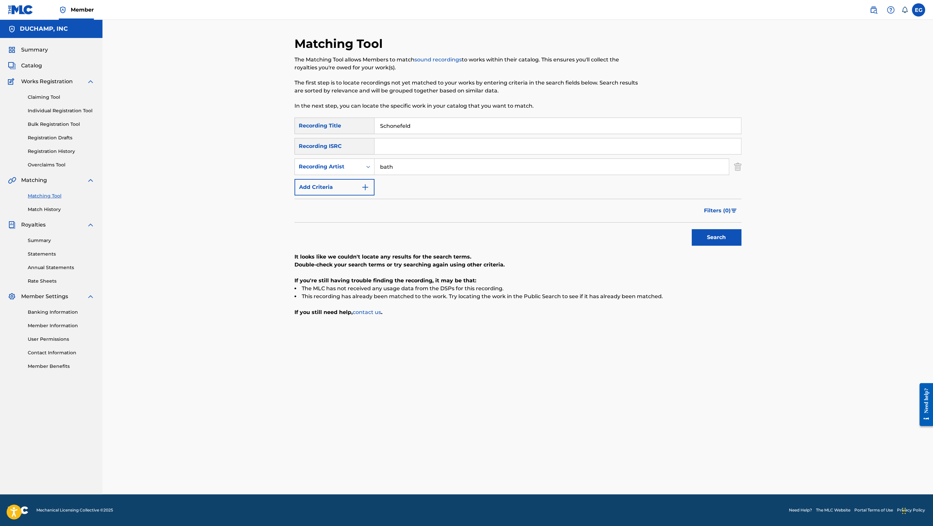
type input "bathe"
click at [701, 234] on button "Search" at bounding box center [716, 237] width 50 height 17
drag, startPoint x: 391, startPoint y: 125, endPoint x: 360, endPoint y: 125, distance: 31.7
click at [360, 125] on div "SearchWithCriteria14098296-d5f0-4072-bf1b-06dbca09ce95 Recording Title [GEOGRAP…" at bounding box center [517, 126] width 447 height 17
click at [739, 241] on button "Search" at bounding box center [716, 237] width 50 height 17
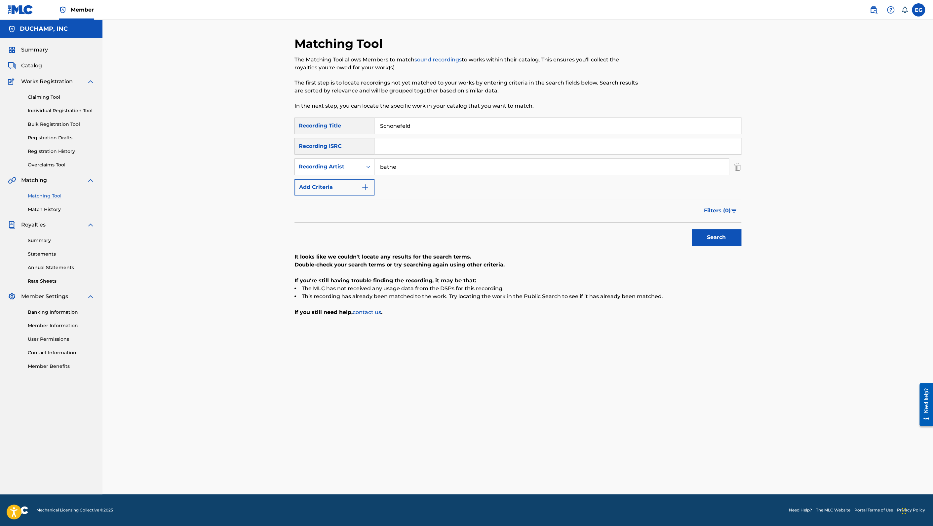
click at [393, 124] on input "Schonefeld" at bounding box center [557, 126] width 366 height 16
drag, startPoint x: 442, startPoint y: 125, endPoint x: 647, endPoint y: 202, distance: 218.9
click at [521, 125] on input "Schonefeld / Jetlagged - Audiotree Live Verson" at bounding box center [557, 126] width 366 height 16
click at [709, 234] on button "Search" at bounding box center [716, 237] width 50 height 17
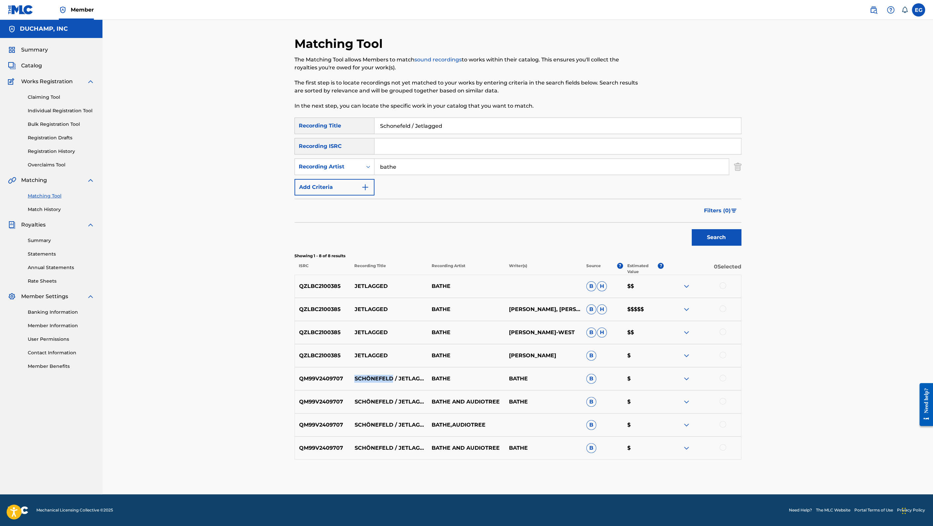
drag, startPoint x: 392, startPoint y: 374, endPoint x: 352, endPoint y: 374, distance: 39.6
click at [352, 375] on p "SCHÖNEFELD / JETLAGGED" at bounding box center [388, 379] width 77 height 8
copy p "SCHÖNEFELD"
click at [435, 127] on input "Schonefeld / Jetlagged" at bounding box center [557, 126] width 366 height 16
drag, startPoint x: 450, startPoint y: 127, endPoint x: 368, endPoint y: 121, distance: 82.1
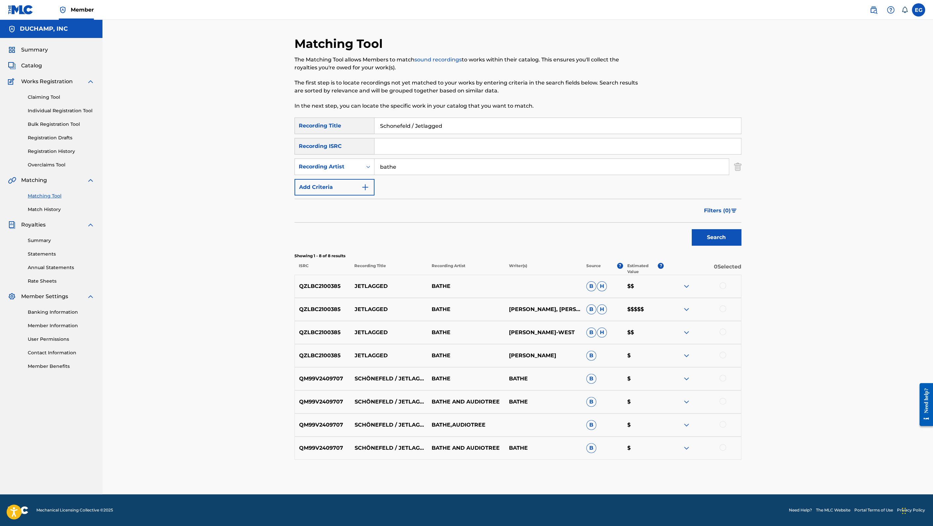
click at [368, 121] on div "SearchWithCriteria14098296-d5f0-4072-bf1b-06dbca09ce95 Recording Title Schonefe…" at bounding box center [517, 126] width 447 height 17
paste input "CHÖNEFELD"
type input "SCHÖNEFELD"
click at [732, 236] on button "Search" at bounding box center [716, 237] width 50 height 17
click at [721, 286] on div at bounding box center [722, 285] width 7 height 7
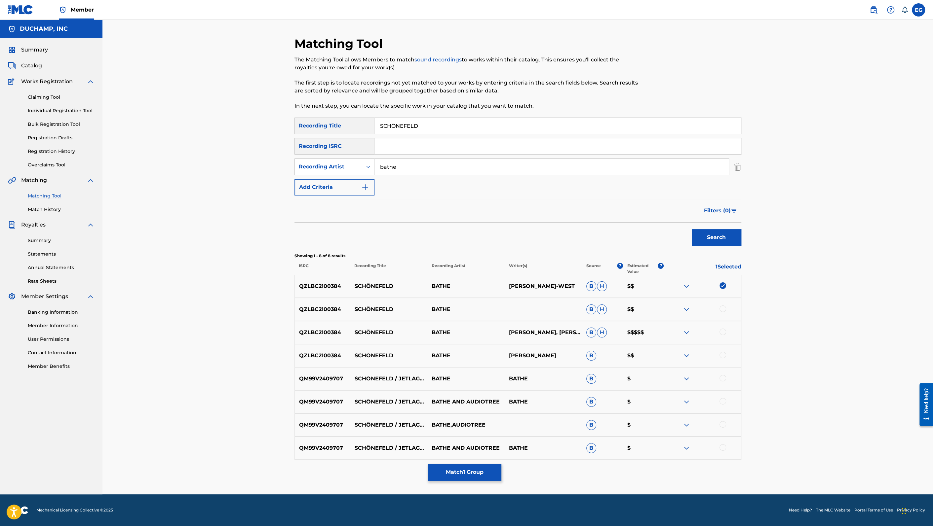
drag, startPoint x: 723, startPoint y: 311, endPoint x: 725, endPoint y: 305, distance: 6.0
click at [723, 310] on div at bounding box center [722, 309] width 7 height 7
click at [725, 332] on div at bounding box center [722, 332] width 7 height 7
click at [723, 353] on div at bounding box center [722, 355] width 7 height 7
click at [467, 472] on button "Match 4 Groups" at bounding box center [464, 472] width 73 height 17
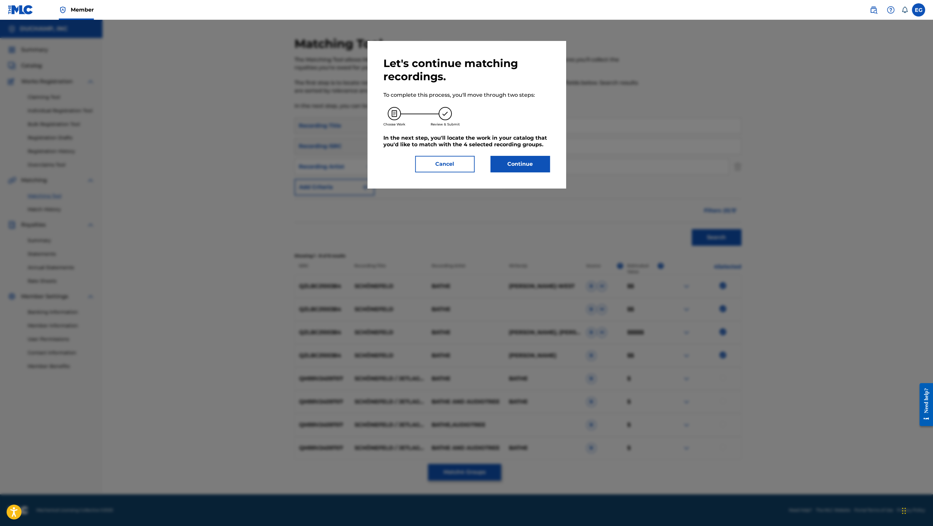
click at [510, 162] on button "Continue" at bounding box center [519, 164] width 59 height 17
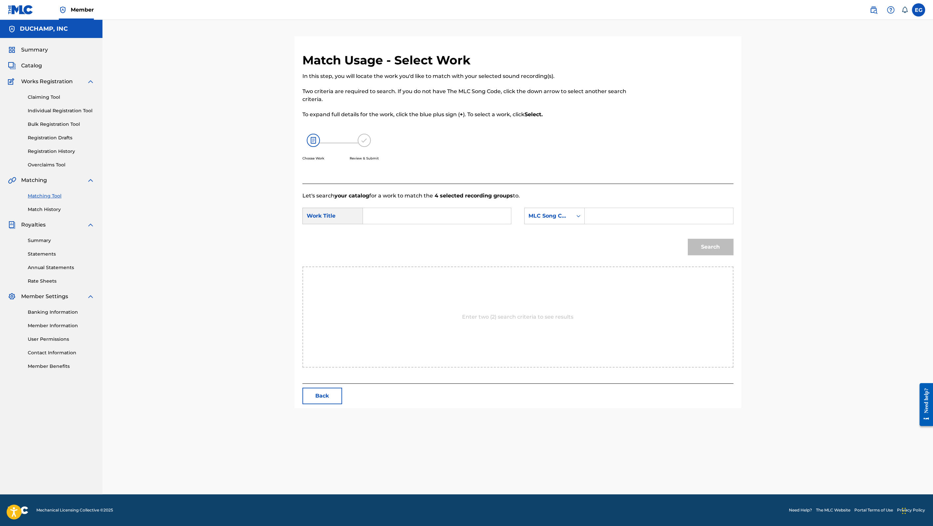
click at [423, 215] on input "Search Form" at bounding box center [436, 216] width 137 height 16
paste input "SCHÖNEFELD"
type input "SCHÖNEFELD"
click at [543, 212] on div "MLC Song Code" at bounding box center [548, 216] width 40 height 8
click at [557, 252] on div "Publisher Name" at bounding box center [554, 257] width 60 height 17
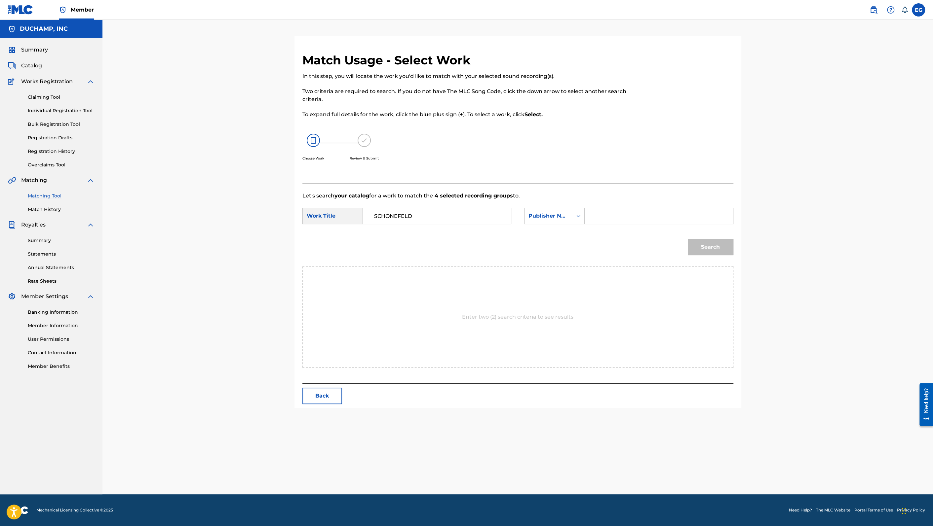
click at [603, 213] on input "Search Form" at bounding box center [658, 216] width 137 height 16
type input "[PERSON_NAME]"
click at [687, 239] on button "Search" at bounding box center [710, 247] width 46 height 17
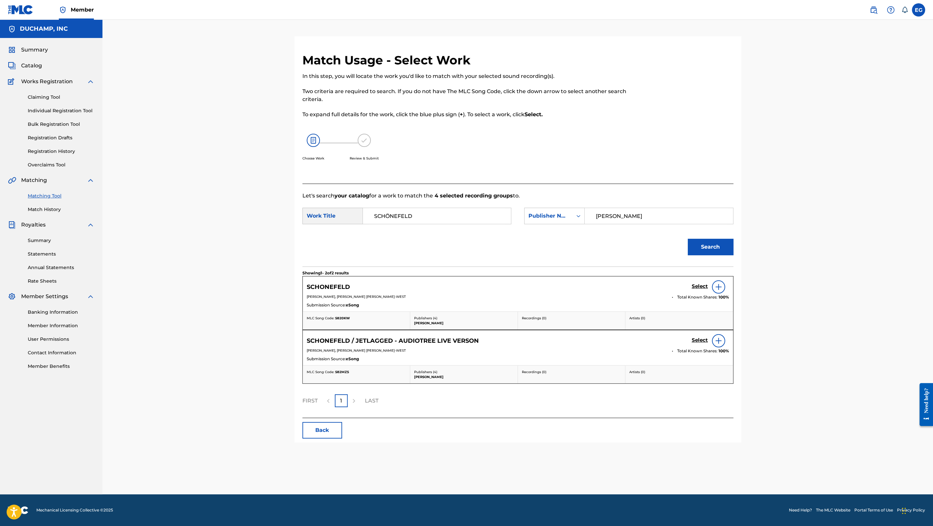
click at [700, 284] on h5 "Select" at bounding box center [699, 286] width 16 height 6
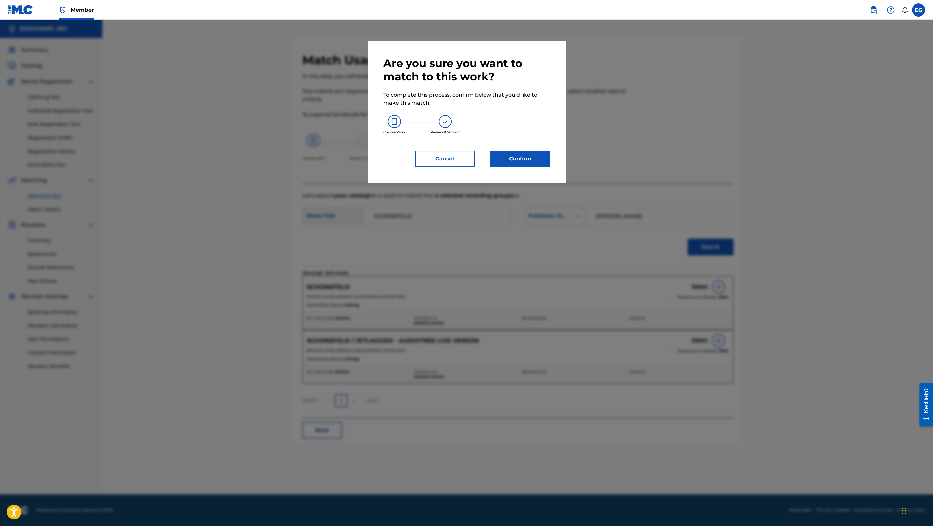
click at [516, 162] on button "Confirm" at bounding box center [519, 159] width 59 height 17
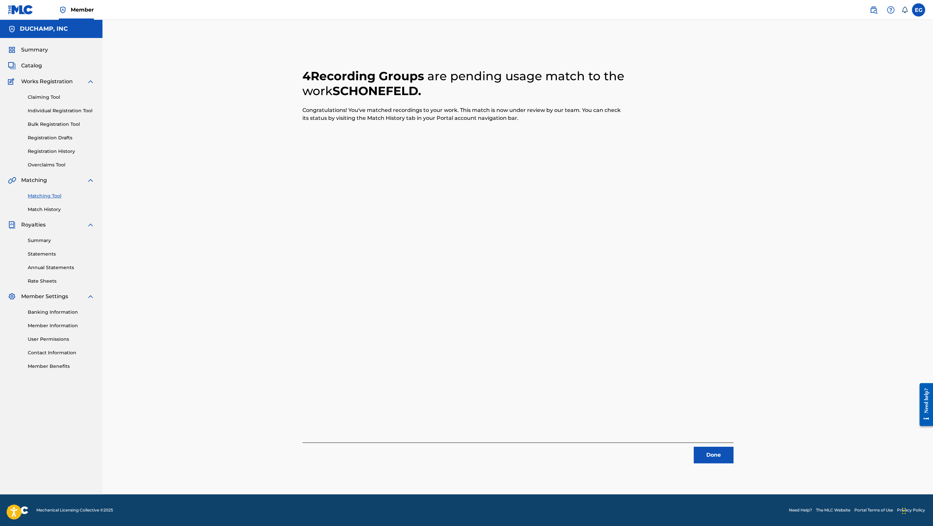
click at [714, 454] on button "Done" at bounding box center [713, 455] width 40 height 17
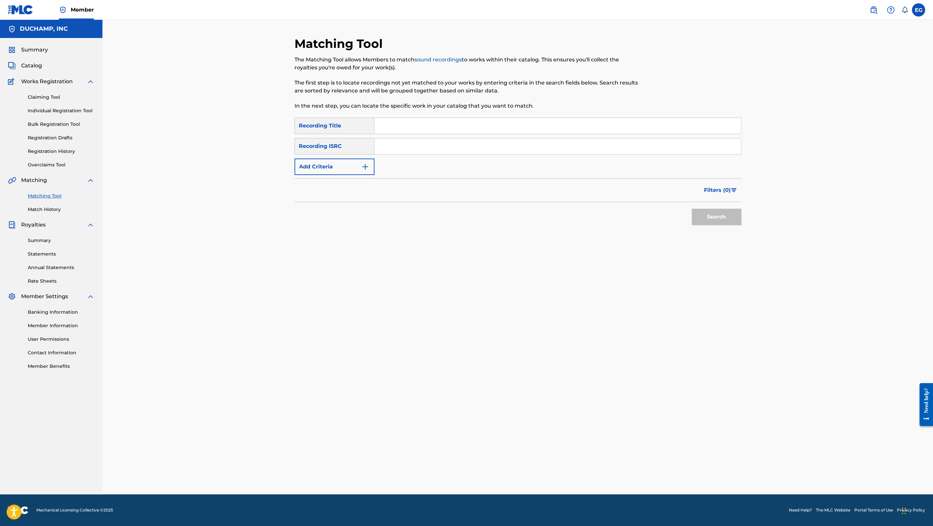
click at [431, 127] on input "Search Form" at bounding box center [557, 126] width 366 height 16
paste input "Bicoastal"
type input "Bicoastal"
click at [354, 159] on button "Add Criteria" at bounding box center [334, 167] width 80 height 17
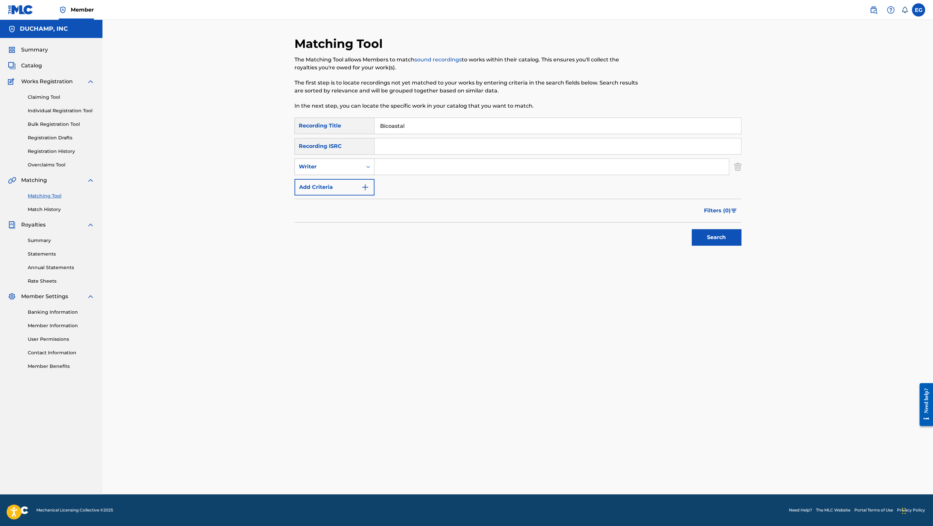
click at [350, 168] on div "Writer" at bounding box center [328, 167] width 59 height 8
click at [352, 185] on div "Recording Artist" at bounding box center [334, 183] width 79 height 17
click at [404, 163] on input "Search Form" at bounding box center [551, 167] width 354 height 16
type input "bathe"
click at [715, 242] on button "Search" at bounding box center [716, 237] width 50 height 17
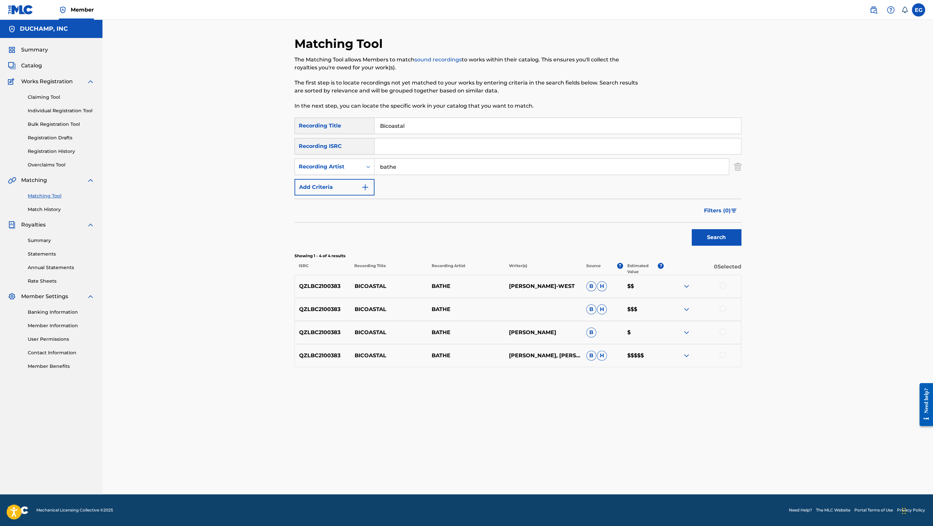
click at [722, 287] on div at bounding box center [722, 285] width 7 height 7
click at [721, 308] on div at bounding box center [722, 309] width 7 height 7
drag, startPoint x: 724, startPoint y: 330, endPoint x: 723, endPoint y: 336, distance: 6.4
click at [723, 332] on div at bounding box center [722, 332] width 7 height 7
click at [724, 353] on div at bounding box center [722, 355] width 7 height 7
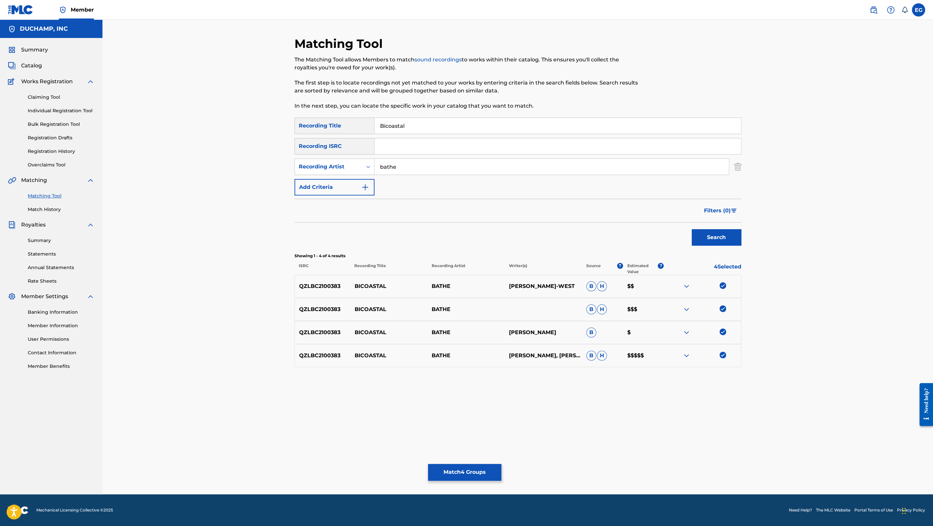
click at [480, 474] on button "Match 4 Groups" at bounding box center [464, 472] width 73 height 17
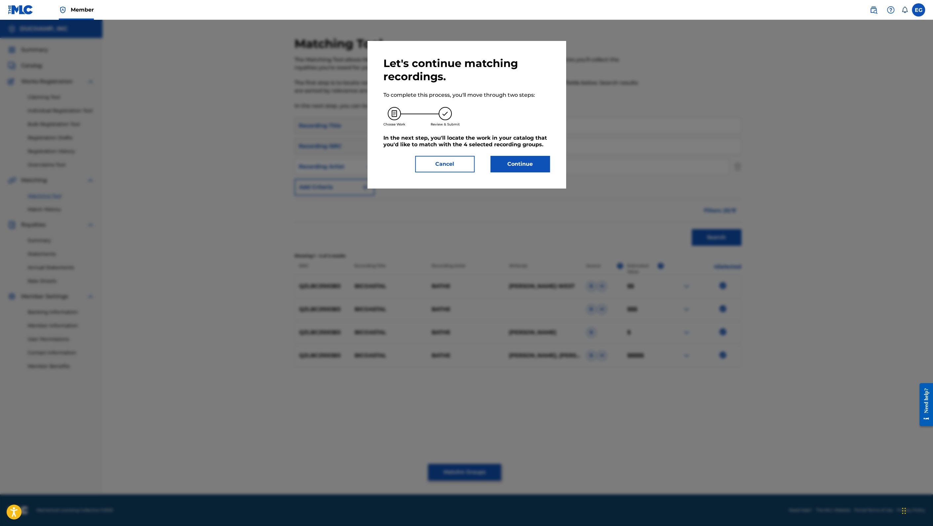
click at [513, 161] on button "Continue" at bounding box center [519, 164] width 59 height 17
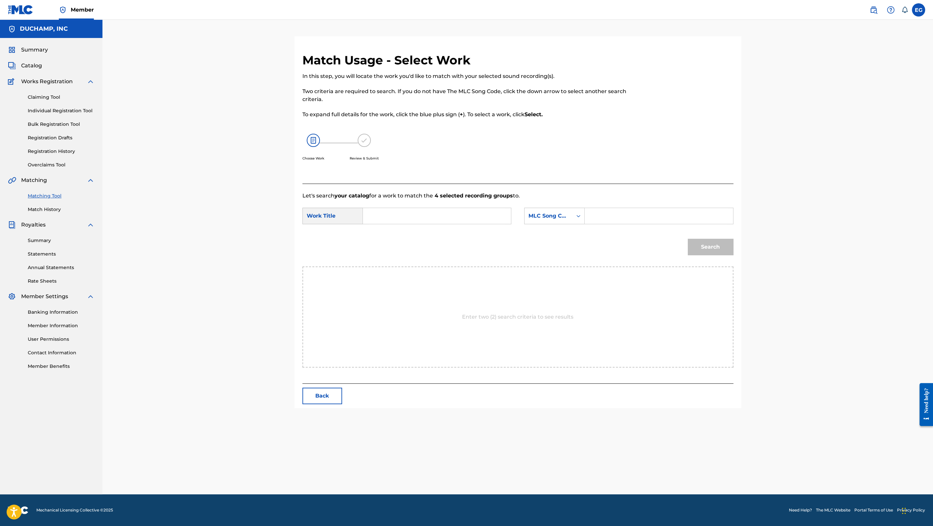
click at [425, 219] on input "Search Form" at bounding box center [436, 216] width 137 height 16
paste input "Bicoastal"
type input "Bicoastal"
click at [550, 219] on div "MLC Song Code" at bounding box center [548, 216] width 40 height 8
click at [551, 259] on div "Publisher Name" at bounding box center [554, 257] width 60 height 17
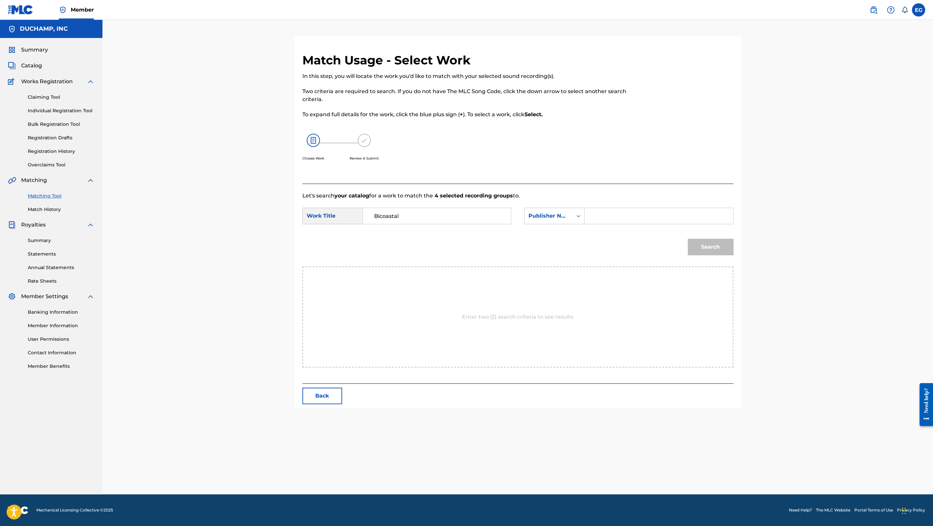
click at [613, 218] on input "Search Form" at bounding box center [658, 216] width 137 height 16
type input "[PERSON_NAME]"
click at [687, 239] on button "Search" at bounding box center [710, 247] width 46 height 17
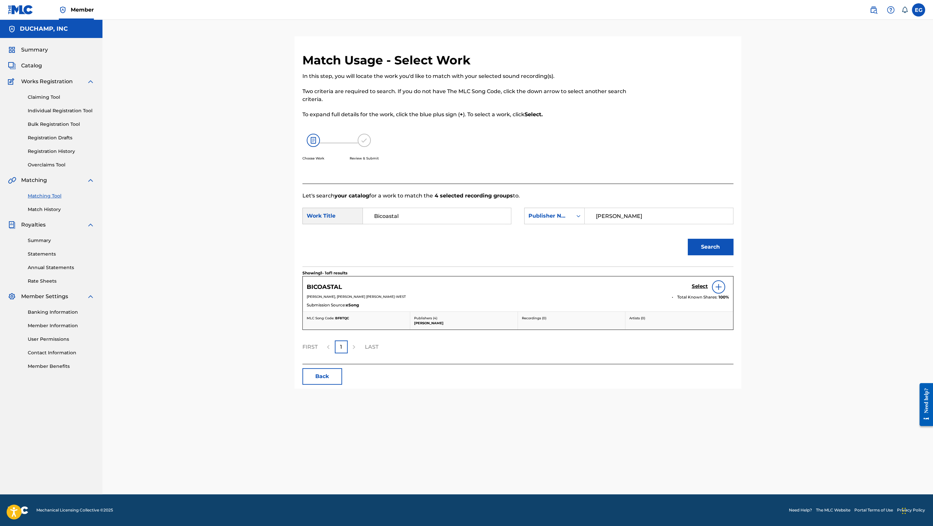
click at [701, 291] on div "Select" at bounding box center [709, 286] width 37 height 13
click at [703, 286] on h5 "Select" at bounding box center [699, 286] width 16 height 6
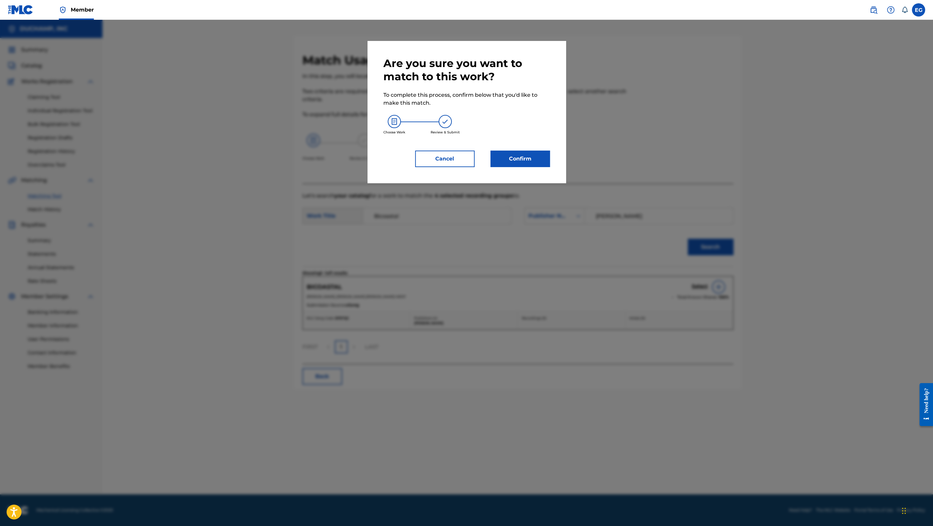
click at [517, 158] on button "Confirm" at bounding box center [519, 159] width 59 height 17
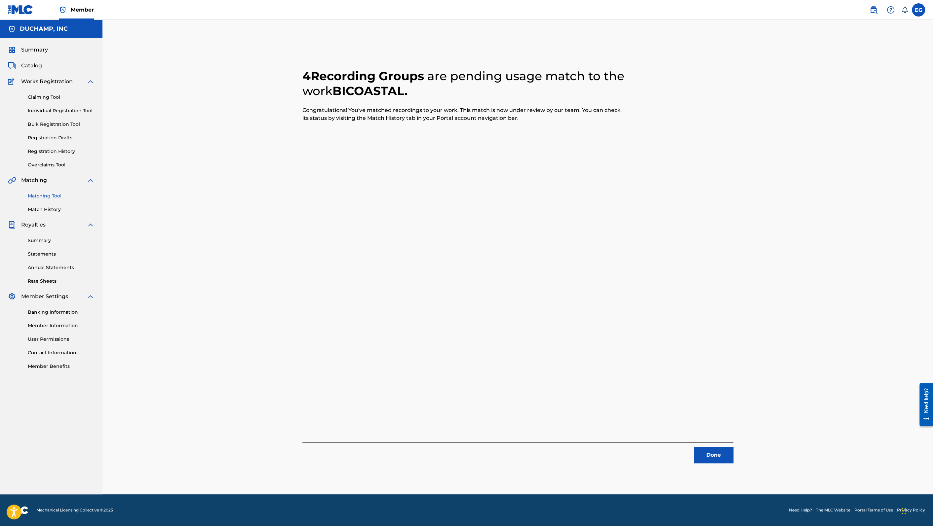
click at [714, 458] on button "Done" at bounding box center [713, 455] width 40 height 17
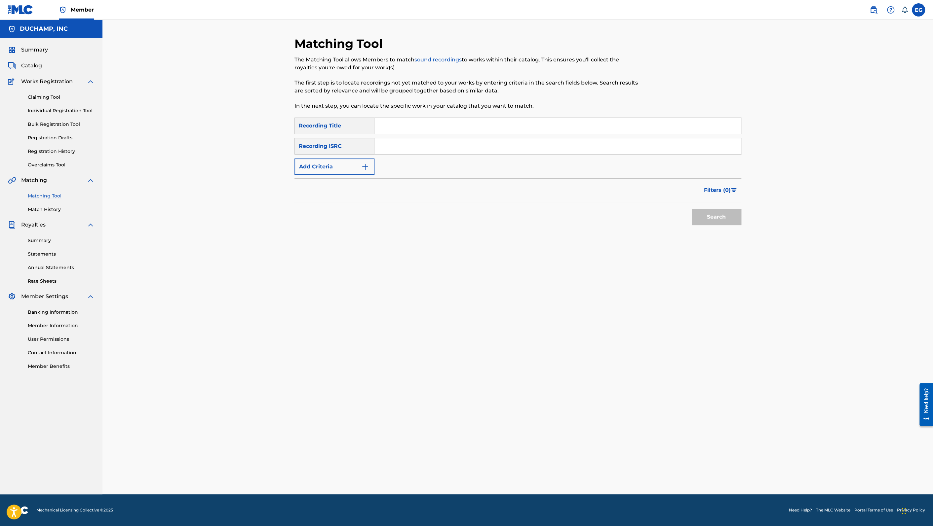
click at [440, 129] on input "Search Form" at bounding box center [557, 126] width 366 height 16
paste input "1st Base"
type input "1st Base"
click at [350, 162] on button "Add Criteria" at bounding box center [334, 167] width 80 height 17
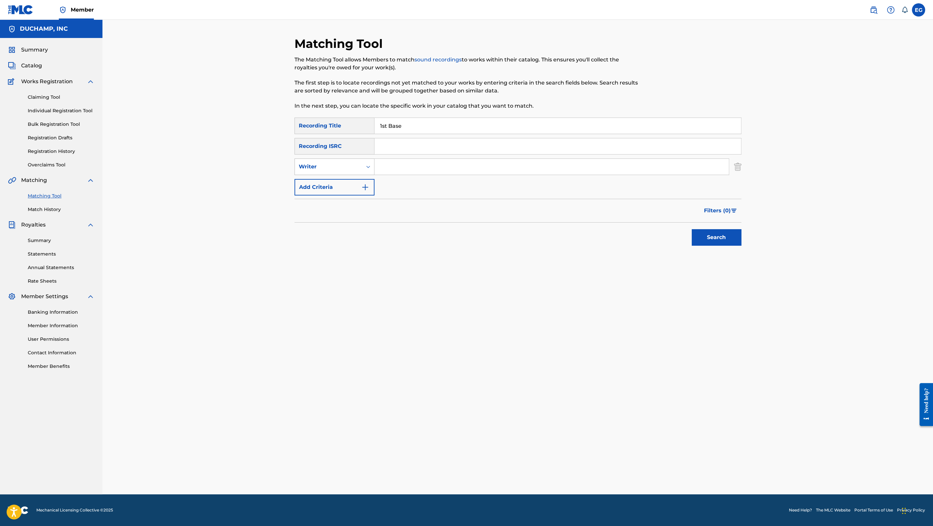
click at [348, 166] on div "Writer" at bounding box center [328, 167] width 59 height 8
click at [353, 185] on div "Recording Artist" at bounding box center [334, 183] width 79 height 17
click at [397, 165] on input "Search Form" at bounding box center [551, 167] width 354 height 16
type input "bathe"
click at [714, 236] on button "Search" at bounding box center [716, 237] width 50 height 17
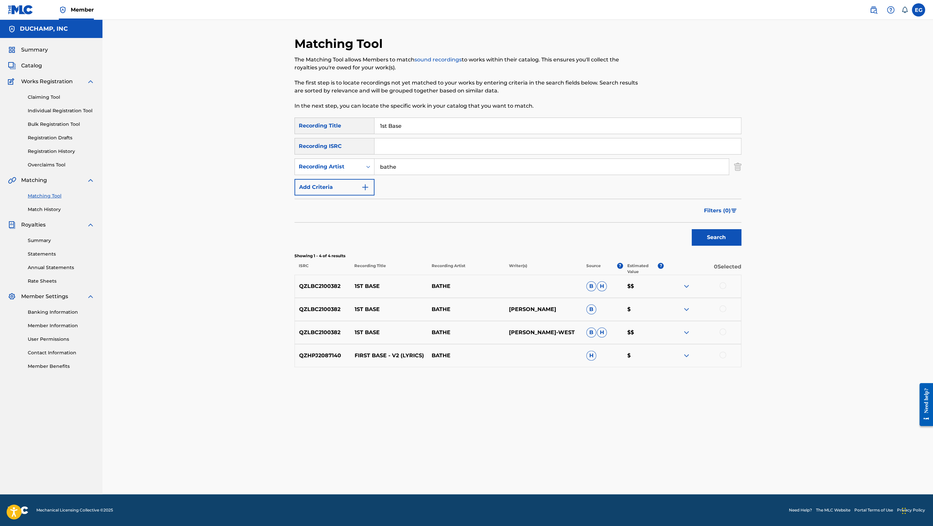
click at [724, 284] on div at bounding box center [722, 285] width 7 height 7
click at [725, 311] on div at bounding box center [722, 309] width 7 height 7
click at [723, 335] on div at bounding box center [701, 333] width 77 height 8
click at [725, 356] on div at bounding box center [722, 355] width 7 height 7
click at [724, 334] on div at bounding box center [722, 332] width 7 height 7
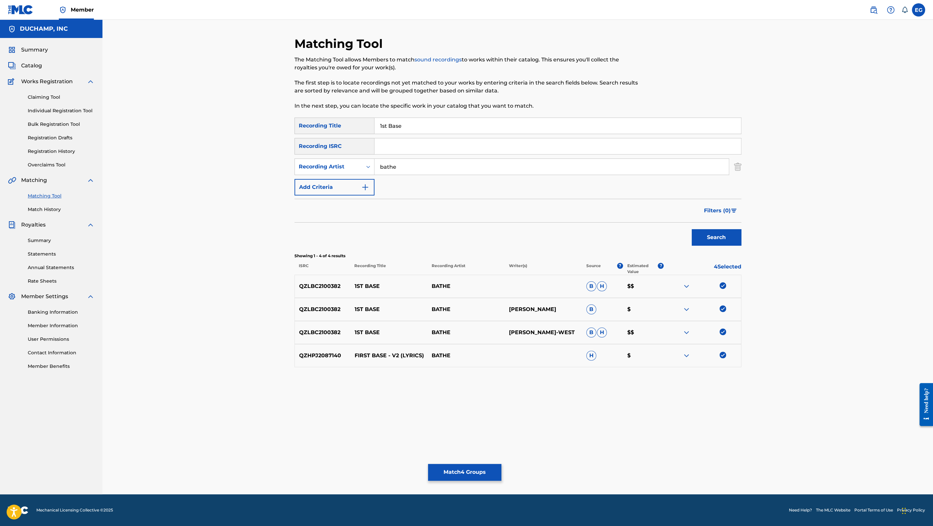
click at [472, 468] on button "Match 4 Groups" at bounding box center [464, 472] width 73 height 17
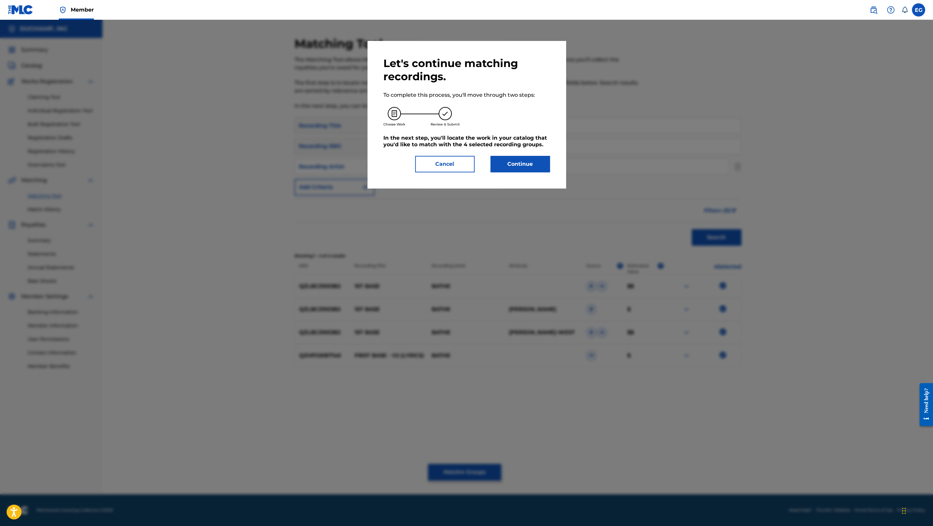
click at [517, 165] on button "Continue" at bounding box center [519, 164] width 59 height 17
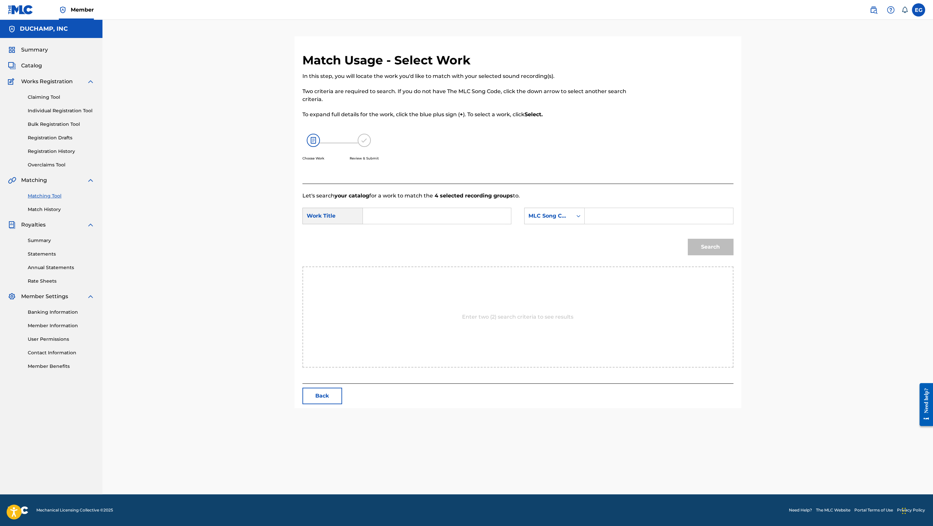
click at [390, 217] on input "Search Form" at bounding box center [436, 216] width 137 height 16
paste input "1st Base"
type input "1st Base"
click at [550, 213] on div "MLC Song Code" at bounding box center [548, 216] width 40 height 8
click at [553, 253] on div "Publisher Name" at bounding box center [554, 257] width 60 height 17
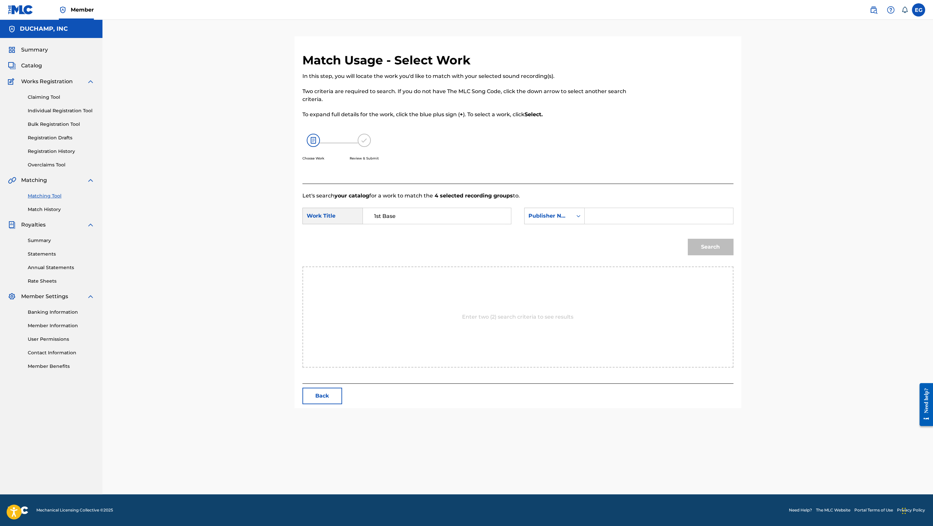
click at [605, 216] on input "Search Form" at bounding box center [658, 216] width 137 height 16
type input "[PERSON_NAME]"
click at [687, 239] on button "Search" at bounding box center [710, 247] width 46 height 17
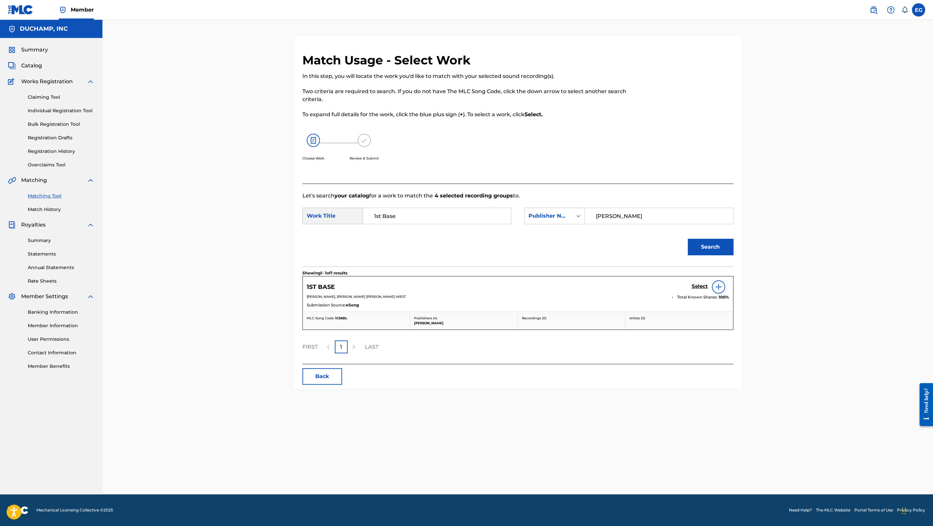
click at [701, 286] on h5 "Select" at bounding box center [699, 286] width 16 height 6
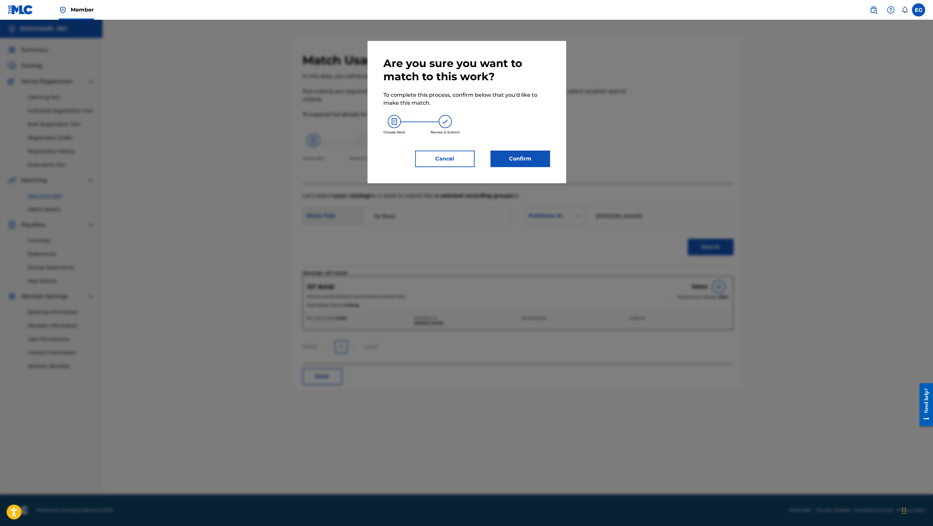
click at [525, 154] on button "Confirm" at bounding box center [519, 159] width 59 height 17
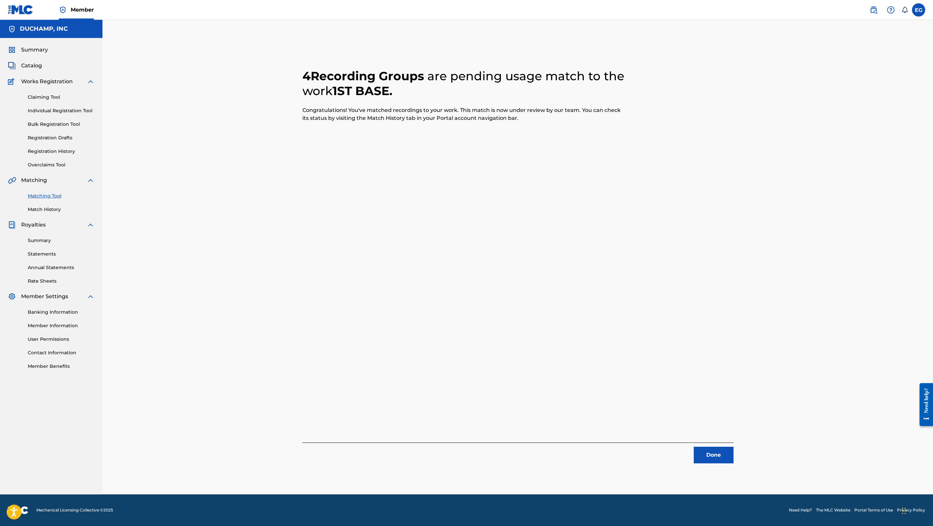
click at [714, 457] on button "Done" at bounding box center [713, 455] width 40 height 17
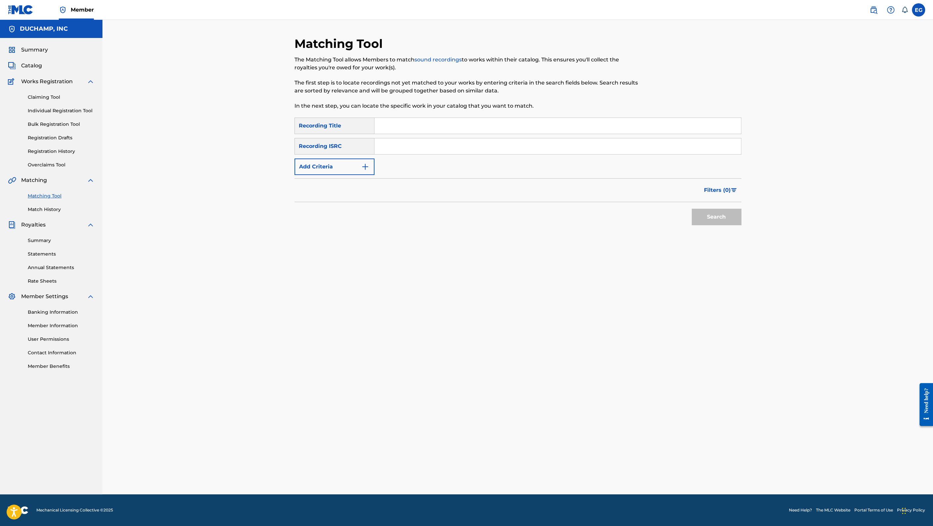
click at [433, 123] on input "Search Form" at bounding box center [557, 126] width 366 height 16
paste input "Sundress"
type input "Sundress"
click at [371, 164] on button "Add Criteria" at bounding box center [334, 167] width 80 height 17
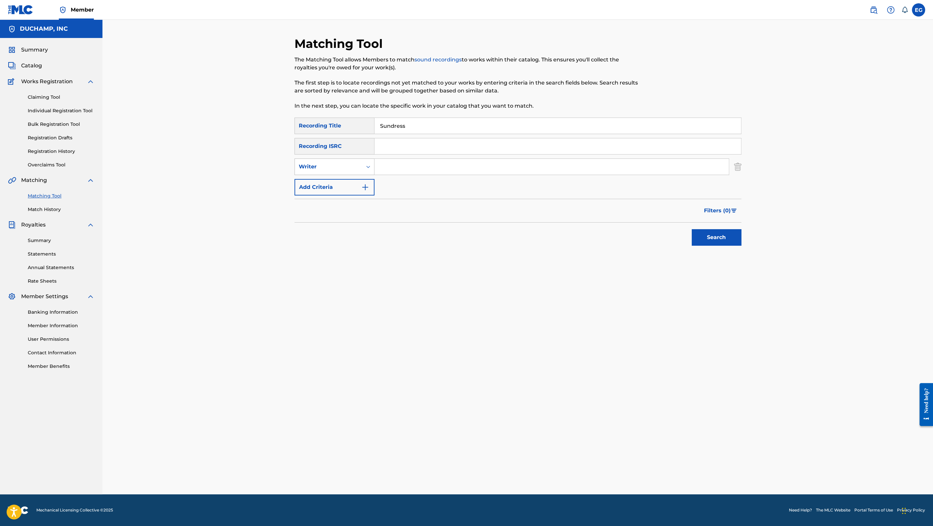
click at [355, 168] on div "Writer" at bounding box center [328, 167] width 59 height 8
drag, startPoint x: 354, startPoint y: 185, endPoint x: 371, endPoint y: 183, distance: 16.6
click at [357, 184] on div "Recording Artist" at bounding box center [334, 183] width 79 height 17
click at [409, 172] on input "Search Form" at bounding box center [551, 167] width 354 height 16
type input "bathe"
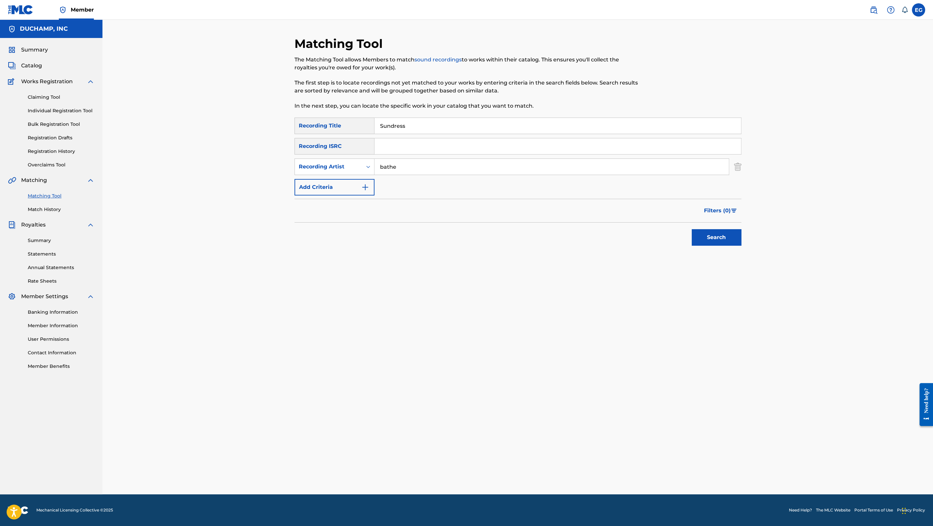
click at [718, 235] on button "Search" at bounding box center [716, 237] width 50 height 17
click at [722, 286] on div at bounding box center [722, 285] width 7 height 7
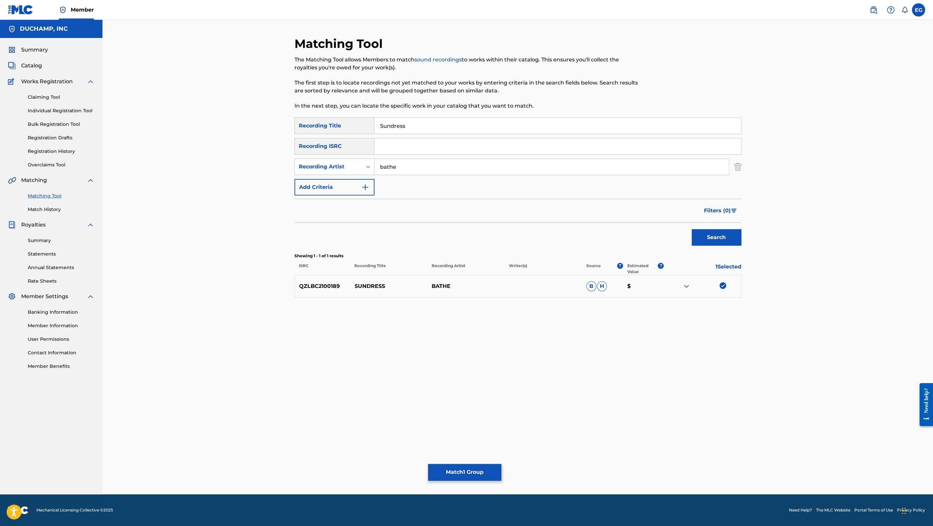
click at [489, 470] on button "Match 1 Group" at bounding box center [464, 472] width 73 height 17
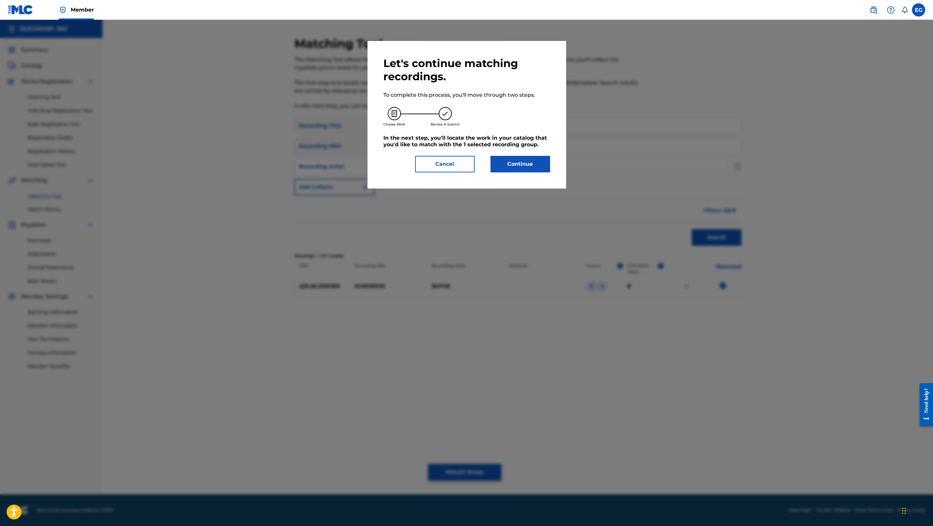
click at [516, 166] on button "Continue" at bounding box center [519, 164] width 59 height 17
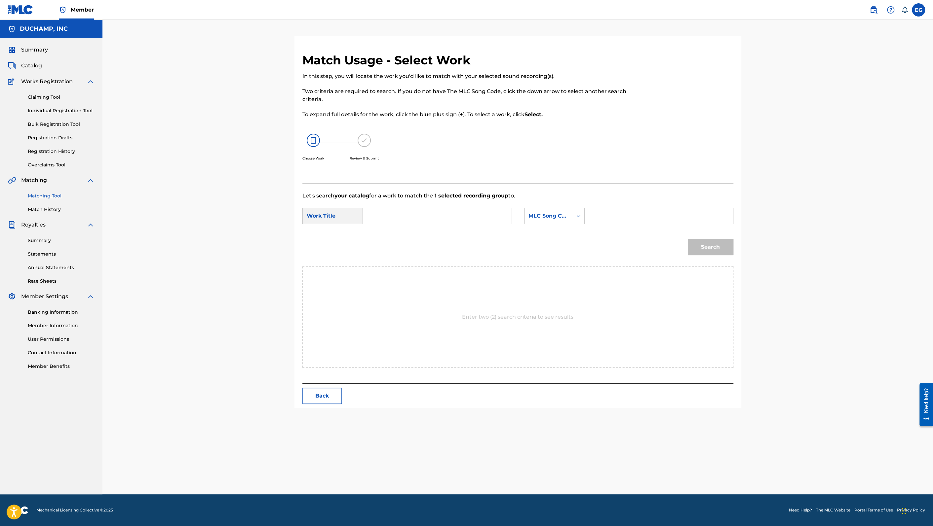
click at [400, 219] on input "Search Form" at bounding box center [436, 216] width 137 height 16
paste input "Sundress"
type input "Sundress"
click at [548, 218] on div "MLC Song Code" at bounding box center [548, 216] width 40 height 8
click at [554, 260] on div "Publisher Name" at bounding box center [554, 257] width 60 height 17
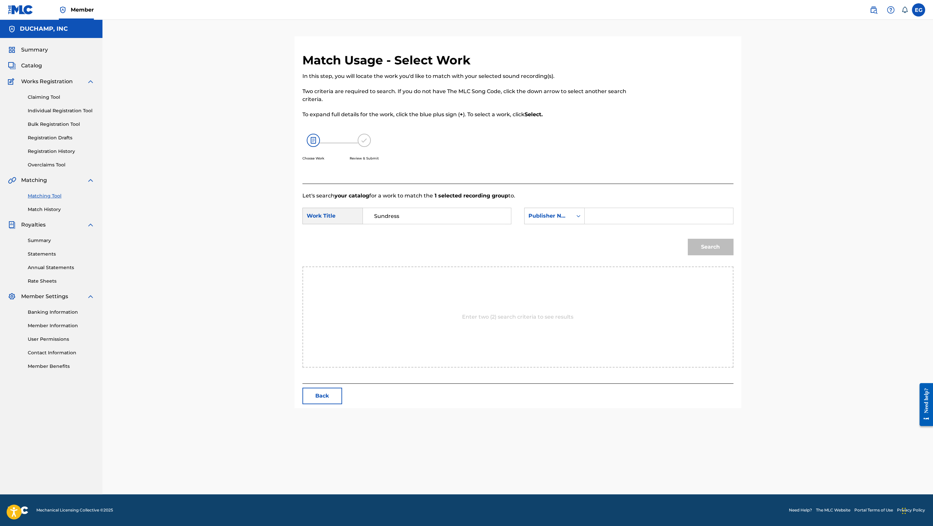
click at [597, 216] on input "Search Form" at bounding box center [658, 216] width 137 height 16
click at [599, 215] on input "hbdy" at bounding box center [658, 216] width 137 height 16
type input "[PERSON_NAME]"
click at [721, 242] on button "Search" at bounding box center [710, 247] width 46 height 17
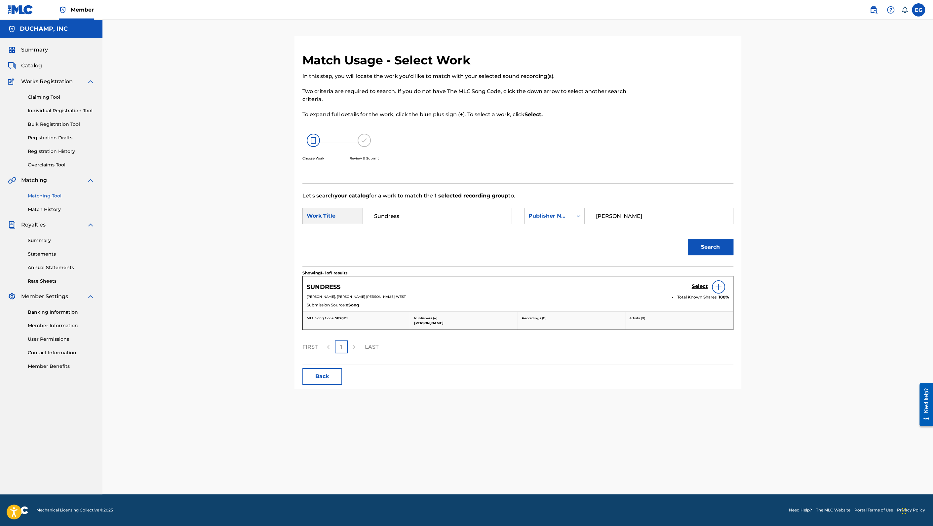
click at [704, 286] on h5 "Select" at bounding box center [699, 286] width 16 height 6
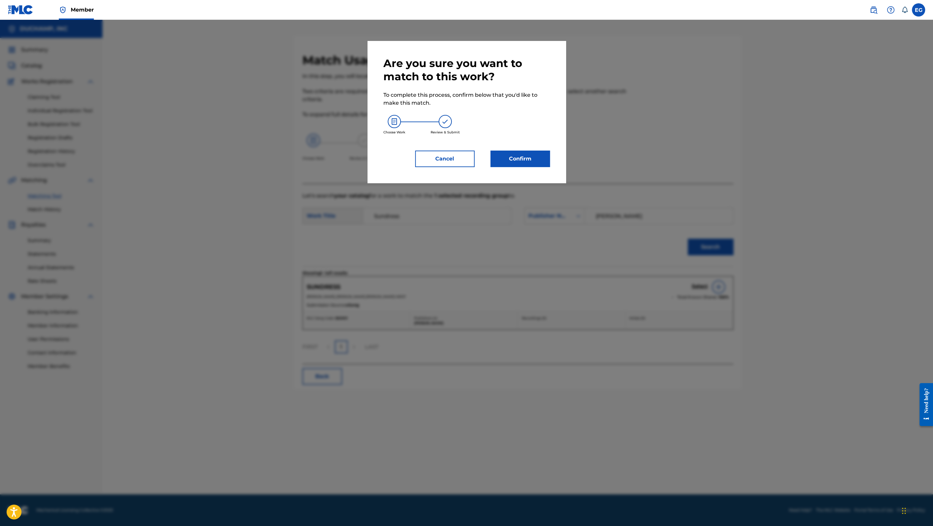
click at [527, 157] on button "Confirm" at bounding box center [519, 159] width 59 height 17
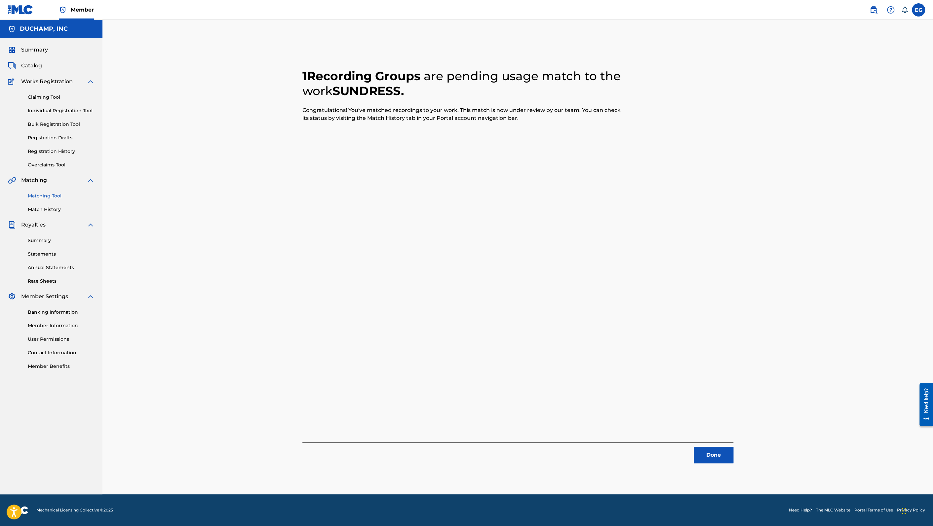
click at [719, 455] on button "Done" at bounding box center [713, 455] width 40 height 17
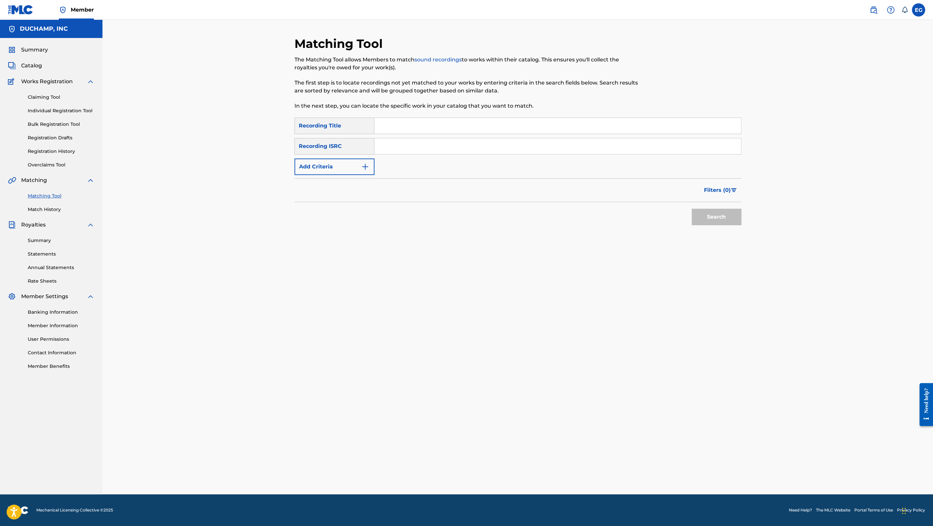
click at [417, 129] on input "Search Form" at bounding box center [557, 126] width 366 height 16
paste input "Pull Up"
type input "Pull Up"
click at [366, 166] on img "Search Form" at bounding box center [365, 167] width 8 height 8
click at [350, 165] on div "Writer" at bounding box center [328, 167] width 59 height 8
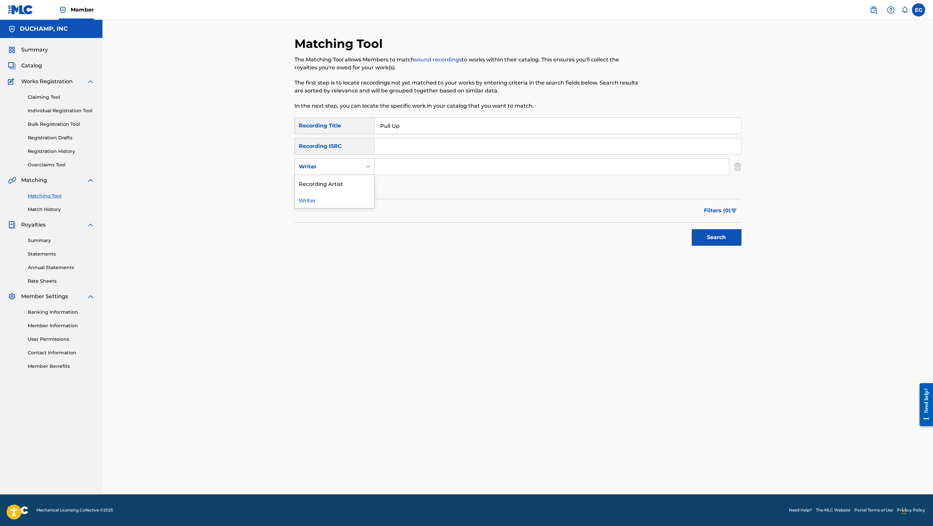
drag, startPoint x: 351, startPoint y: 199, endPoint x: 354, endPoint y: 190, distance: 9.9
click at [351, 198] on div "Writer" at bounding box center [334, 200] width 79 height 17
click at [352, 170] on div "Writer" at bounding box center [328, 167] width 59 height 8
click at [349, 188] on div "Recording Artist" at bounding box center [334, 183] width 79 height 17
drag, startPoint x: 408, startPoint y: 161, endPoint x: 417, endPoint y: 168, distance: 11.1
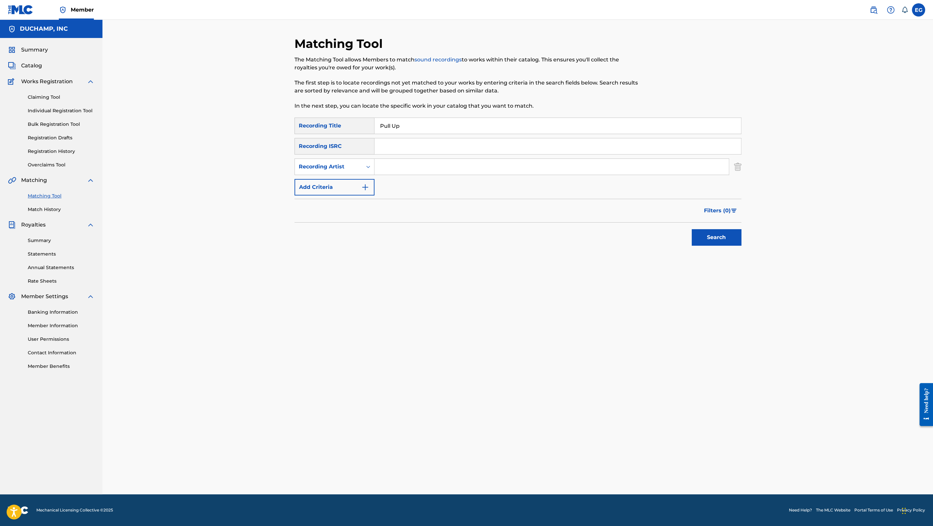
click at [409, 161] on input "Search Form" at bounding box center [551, 167] width 354 height 16
type input "bathe"
click at [724, 242] on button "Search" at bounding box center [716, 237] width 50 height 17
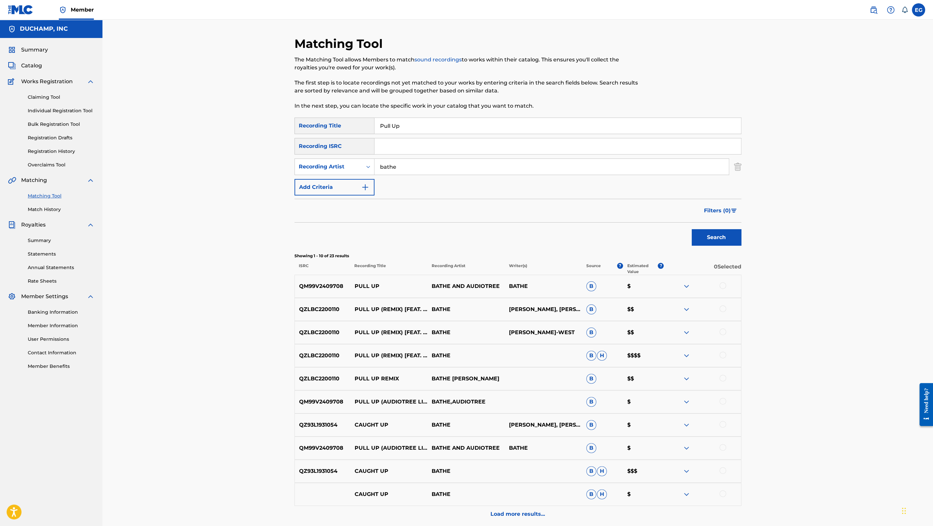
click at [720, 285] on div at bounding box center [722, 285] width 7 height 7
click at [467, 468] on button "Match 1 Group" at bounding box center [464, 472] width 73 height 17
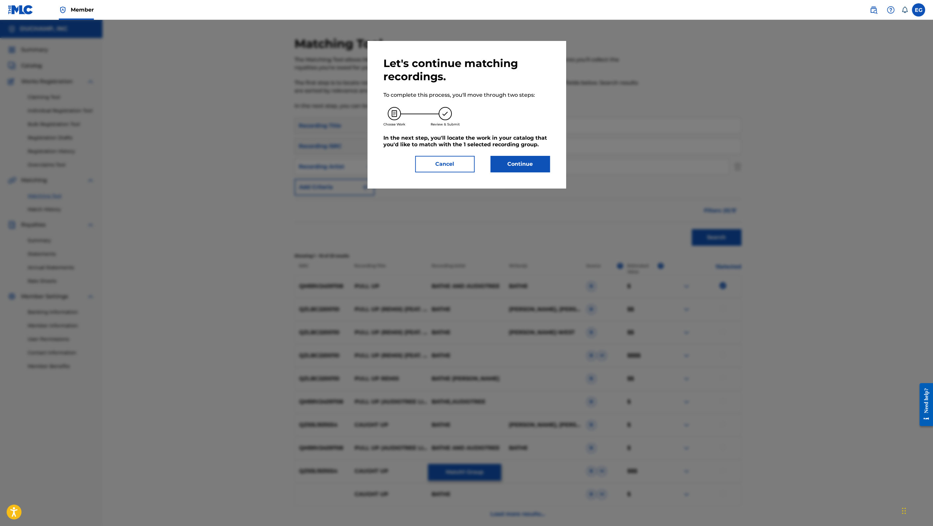
click at [510, 158] on button "Continue" at bounding box center [519, 164] width 59 height 17
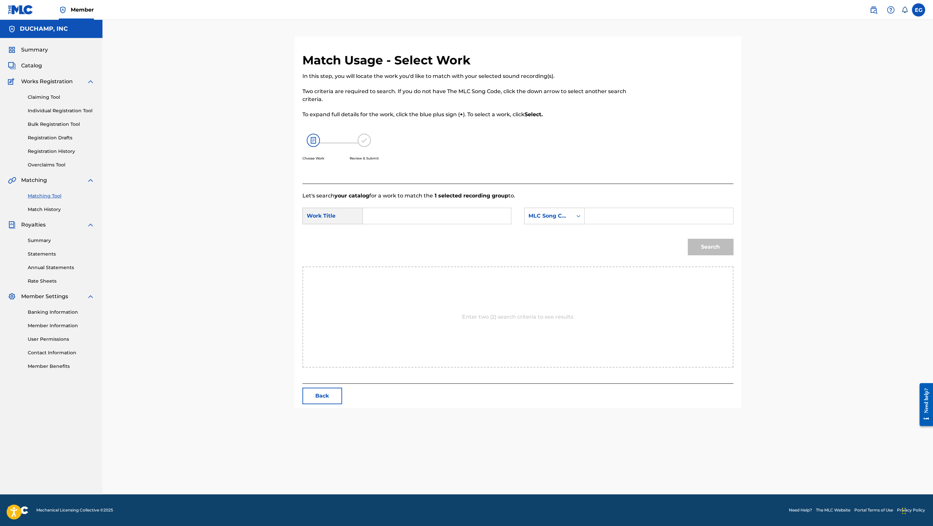
click at [451, 211] on input "Search Form" at bounding box center [436, 216] width 137 height 16
paste input "Pull Up"
type input "Pull Up"
click at [527, 213] on div "MLC Song Code" at bounding box center [548, 216] width 48 height 13
drag, startPoint x: 553, startPoint y: 252, endPoint x: 567, endPoint y: 250, distance: 14.7
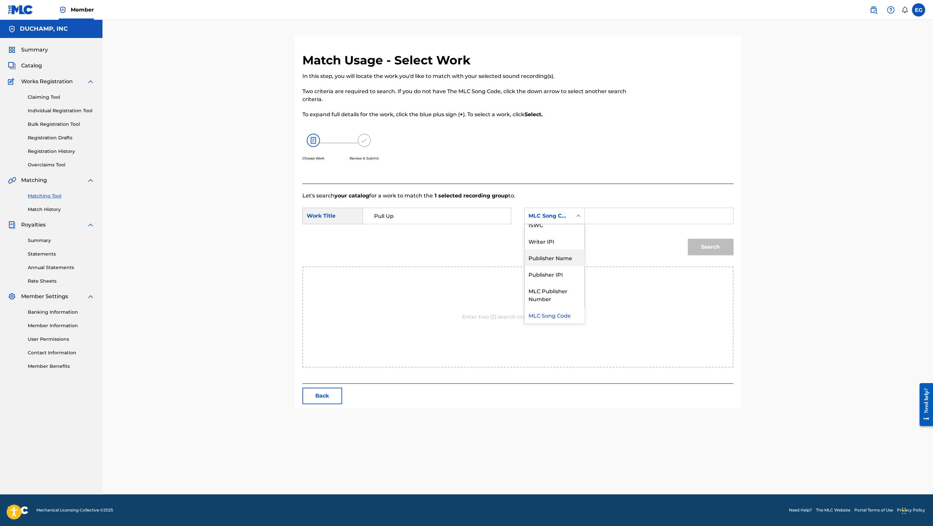
click at [556, 252] on div "Publisher Name" at bounding box center [554, 257] width 60 height 17
click at [589, 210] on div "Search Form" at bounding box center [658, 216] width 148 height 17
click at [598, 216] on input "Search Form" at bounding box center [658, 216] width 137 height 16
type input "[PERSON_NAME]"
click at [687, 239] on button "Search" at bounding box center [710, 247] width 46 height 17
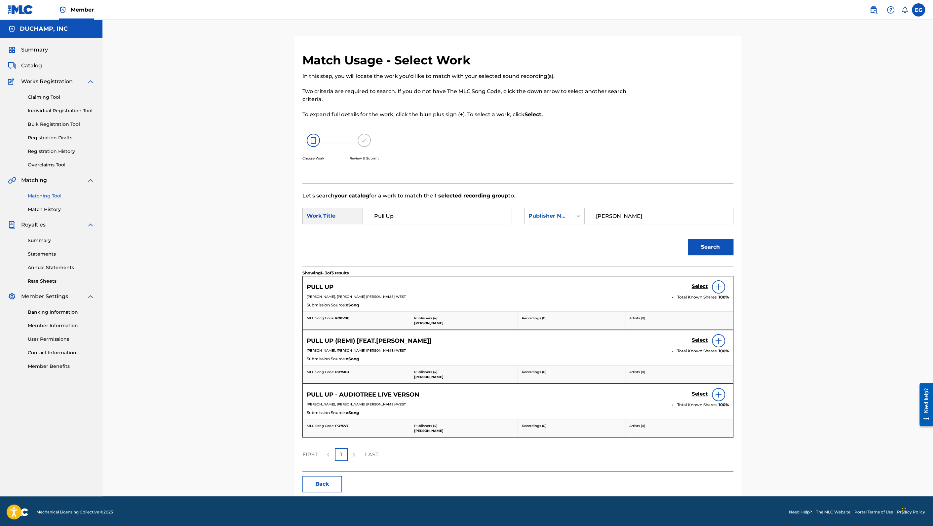
click at [700, 284] on h5 "Select" at bounding box center [699, 286] width 16 height 6
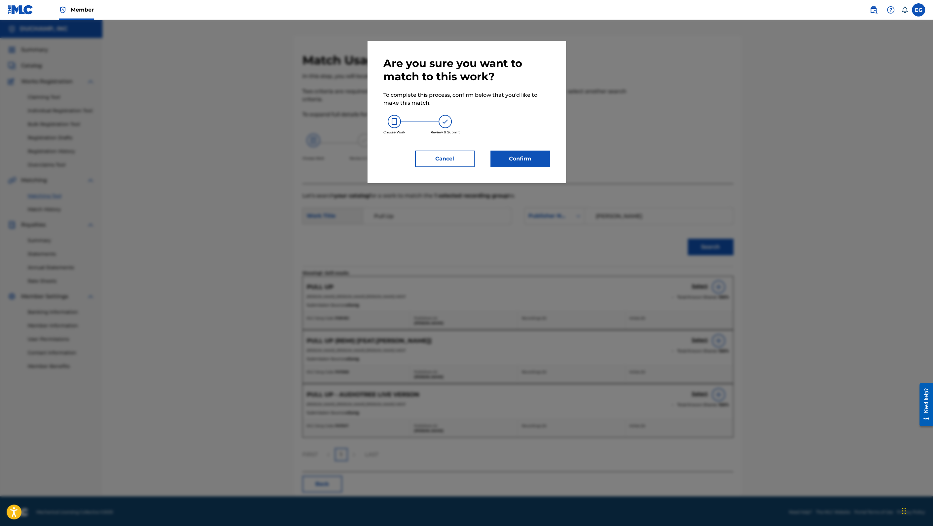
click at [527, 158] on button "Confirm" at bounding box center [519, 159] width 59 height 17
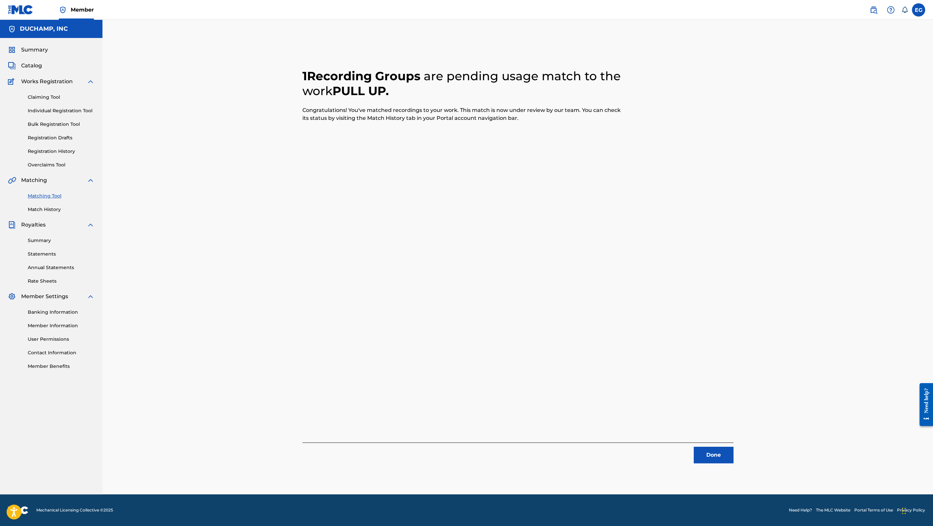
click at [723, 458] on button "Done" at bounding box center [713, 455] width 40 height 17
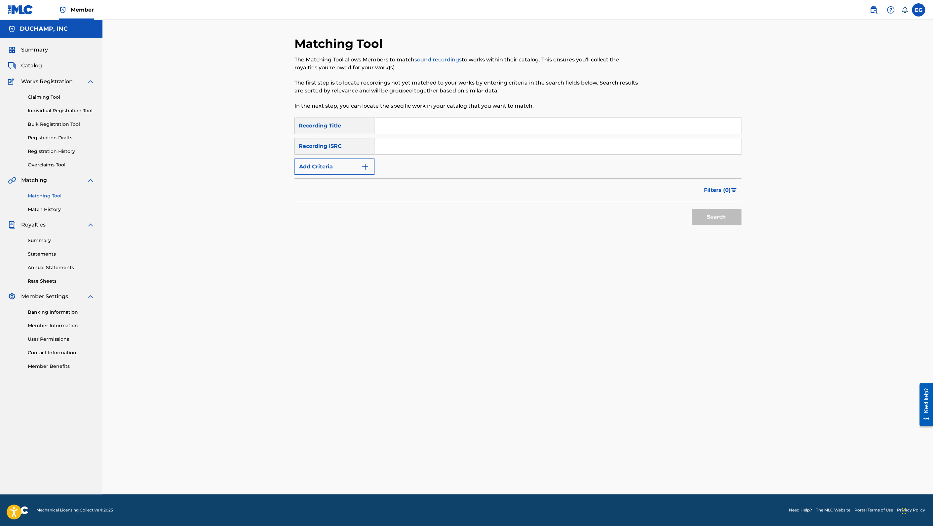
click at [427, 128] on input "Search Form" at bounding box center [557, 126] width 366 height 16
paste input "Bby Boi"
type input "Bby Boi"
drag, startPoint x: 343, startPoint y: 164, endPoint x: 346, endPoint y: 164, distance: 3.3
click at [343, 164] on button "Add Criteria" at bounding box center [334, 167] width 80 height 17
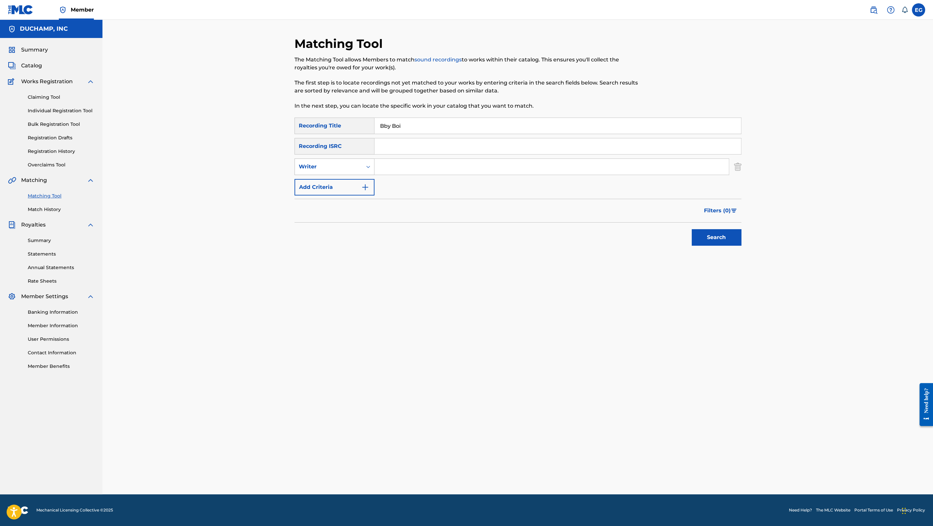
click at [345, 167] on div "Writer" at bounding box center [328, 167] width 59 height 8
drag, startPoint x: 349, startPoint y: 183, endPoint x: 367, endPoint y: 181, distance: 18.0
click at [351, 183] on div "Recording Artist" at bounding box center [334, 183] width 79 height 17
click at [402, 170] on input "Search Form" at bounding box center [551, 167] width 354 height 16
type input "bathe"
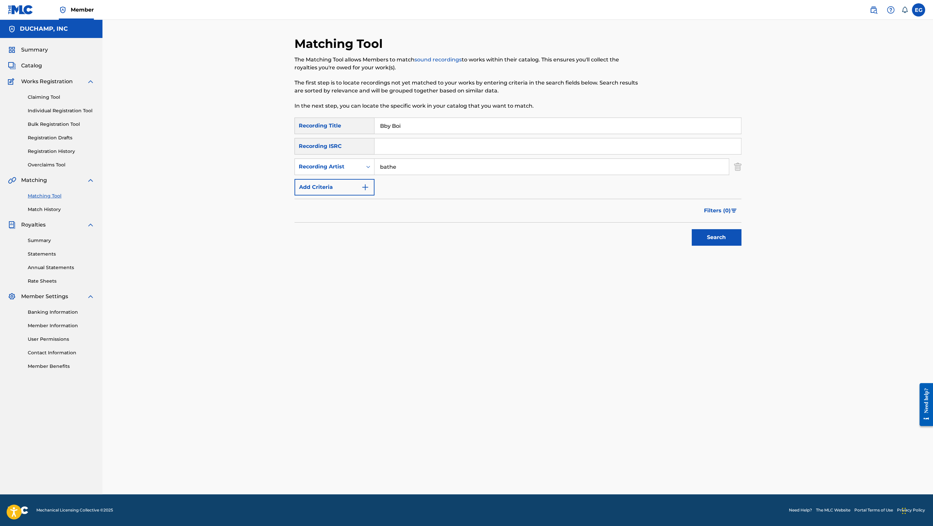
click at [716, 240] on button "Search" at bounding box center [716, 237] width 50 height 17
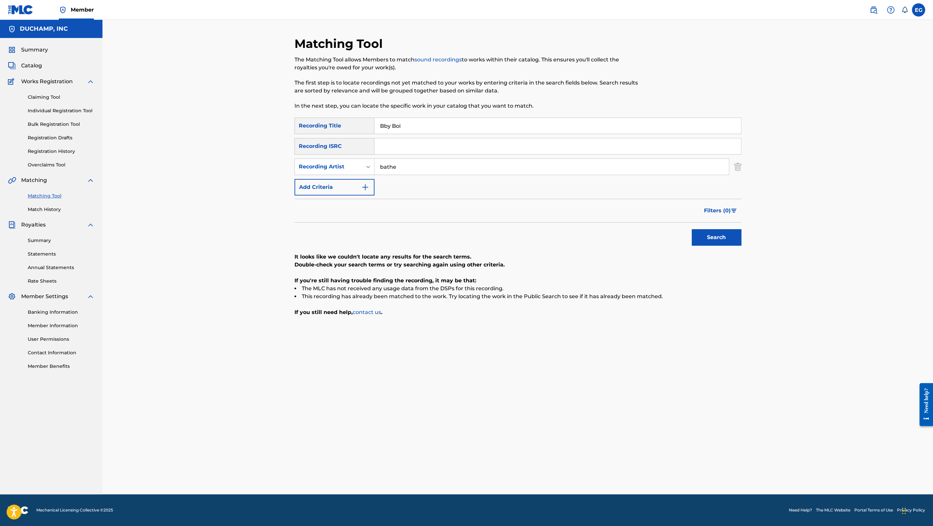
drag, startPoint x: 390, startPoint y: 126, endPoint x: 422, endPoint y: 125, distance: 31.7
click at [422, 125] on input "Bby Boi" at bounding box center [557, 126] width 366 height 16
click at [704, 233] on button "Search" at bounding box center [716, 237] width 50 height 17
drag, startPoint x: 401, startPoint y: 126, endPoint x: 363, endPoint y: 125, distance: 38.0
click at [363, 125] on div "SearchWithCriteria14098296-d5f0-4072-bf1b-06dbca09ce95 Recording Title Bby" at bounding box center [517, 126] width 447 height 17
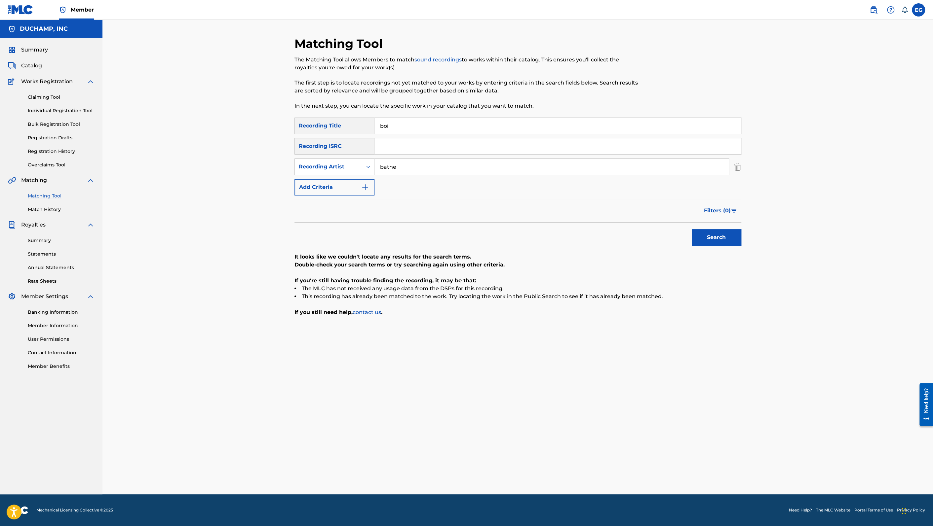
click at [691, 229] on button "Search" at bounding box center [716, 237] width 50 height 17
drag, startPoint x: 395, startPoint y: 128, endPoint x: 419, endPoint y: 142, distance: 28.0
click at [365, 122] on div "SearchWithCriteria14098296-d5f0-4072-bf1b-06dbca09ce95 Recording Title boi" at bounding box center [517, 126] width 447 height 17
paste input "Here"
type input "Here"
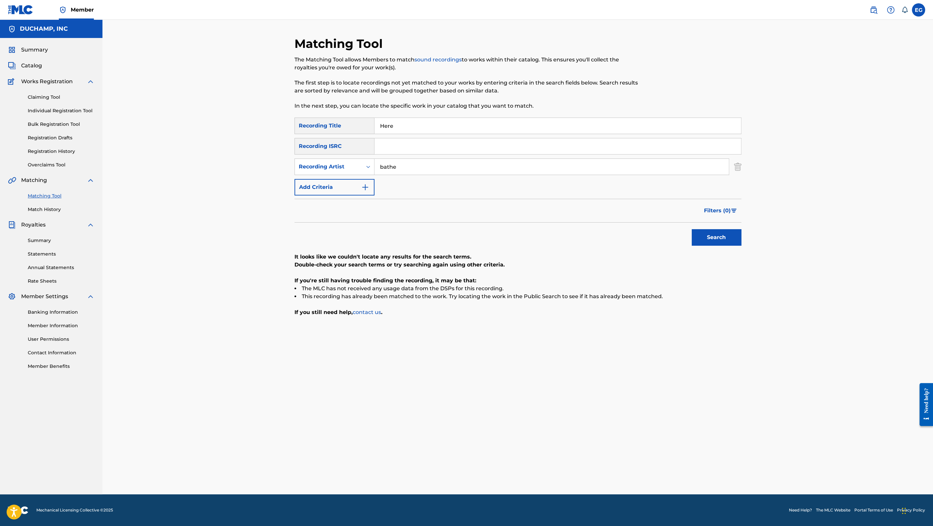
drag, startPoint x: 704, startPoint y: 233, endPoint x: 691, endPoint y: 246, distance: 18.2
click at [704, 233] on button "Search" at bounding box center [716, 237] width 50 height 17
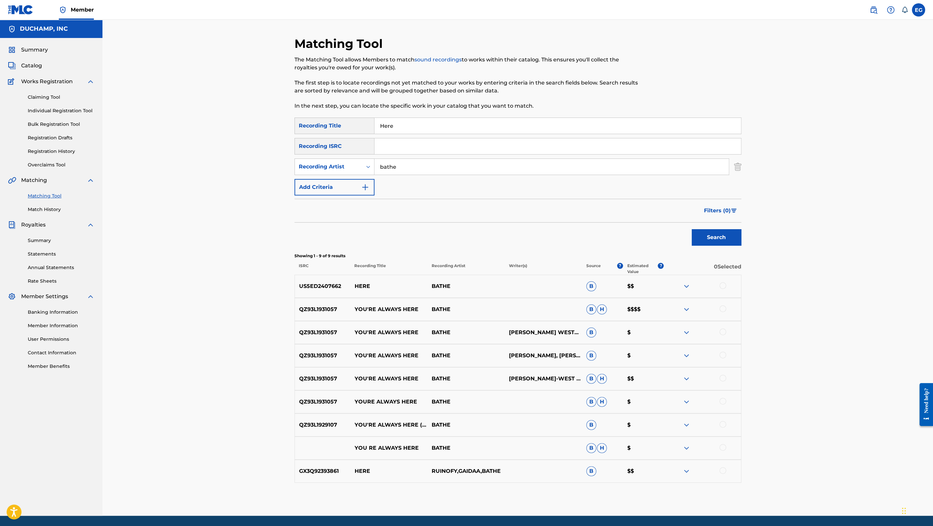
click at [718, 284] on div at bounding box center [701, 286] width 77 height 8
click at [722, 283] on div at bounding box center [722, 285] width 7 height 7
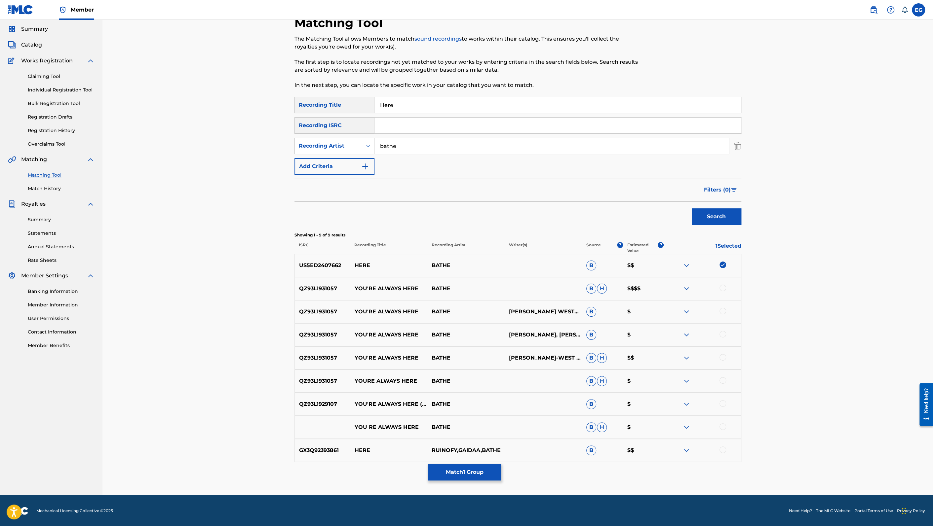
scroll to position [21, 0]
click at [457, 472] on button "Match 1 Group" at bounding box center [464, 472] width 73 height 17
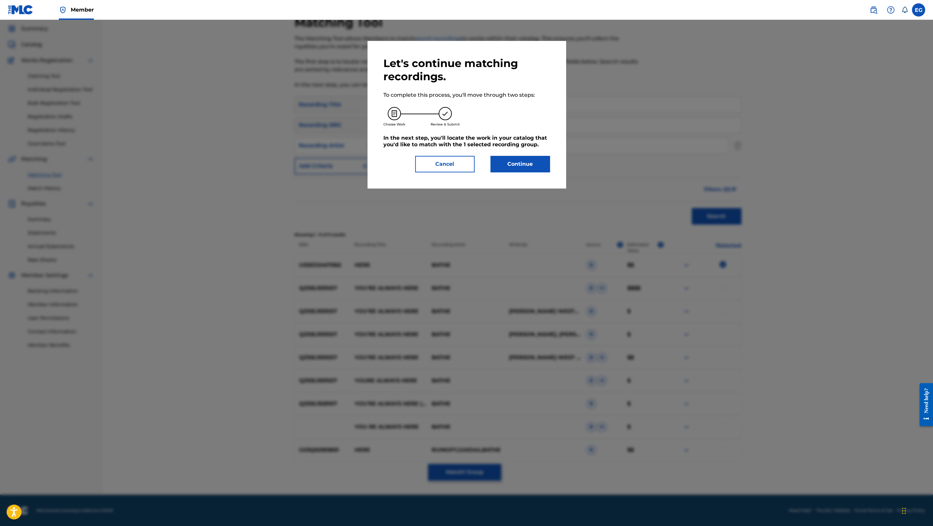
click at [513, 158] on button "Continue" at bounding box center [519, 164] width 59 height 17
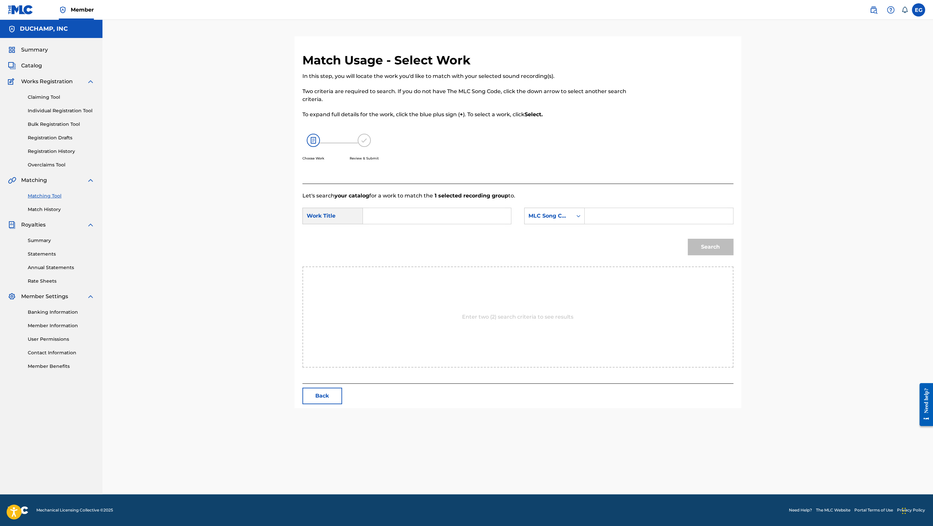
scroll to position [0, 0]
drag, startPoint x: 435, startPoint y: 219, endPoint x: 440, endPoint y: 216, distance: 5.6
click at [435, 218] on input "Search Form" at bounding box center [436, 216] width 137 height 16
paste input "Here"
type input "Here"
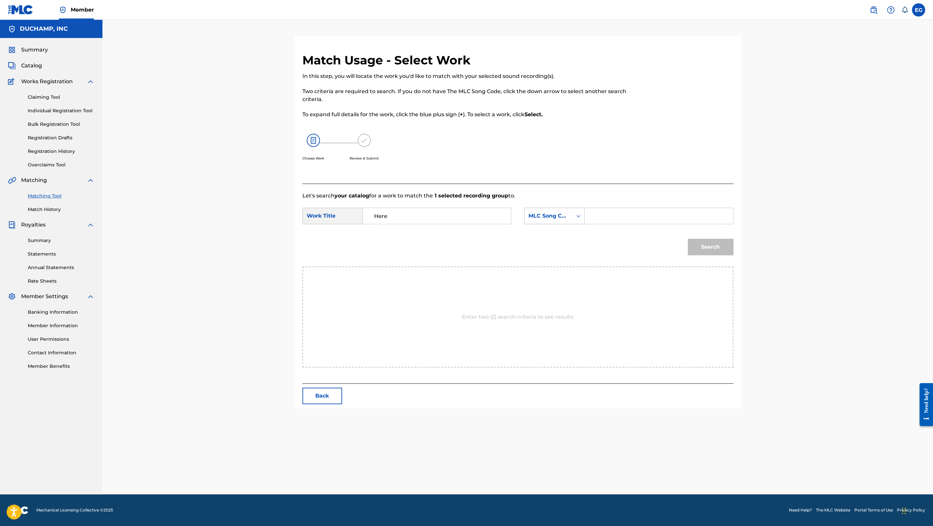
drag, startPoint x: 551, startPoint y: 215, endPoint x: 552, endPoint y: 221, distance: 5.7
click at [551, 215] on div "MLC Song Code" at bounding box center [548, 216] width 40 height 8
click at [559, 261] on div "Publisher Name" at bounding box center [554, 257] width 60 height 17
click at [598, 221] on input "Search Form" at bounding box center [658, 216] width 137 height 16
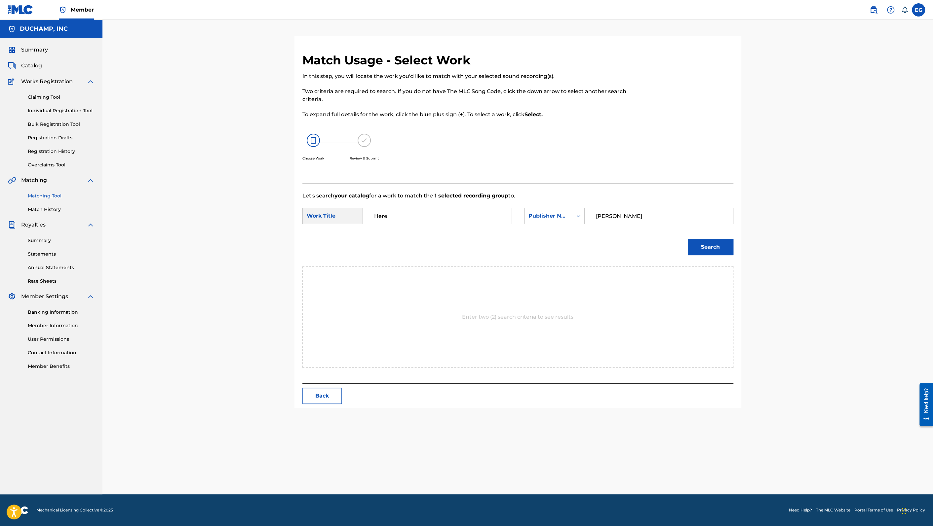
type input "[PERSON_NAME]"
click at [713, 247] on button "Search" at bounding box center [710, 247] width 46 height 17
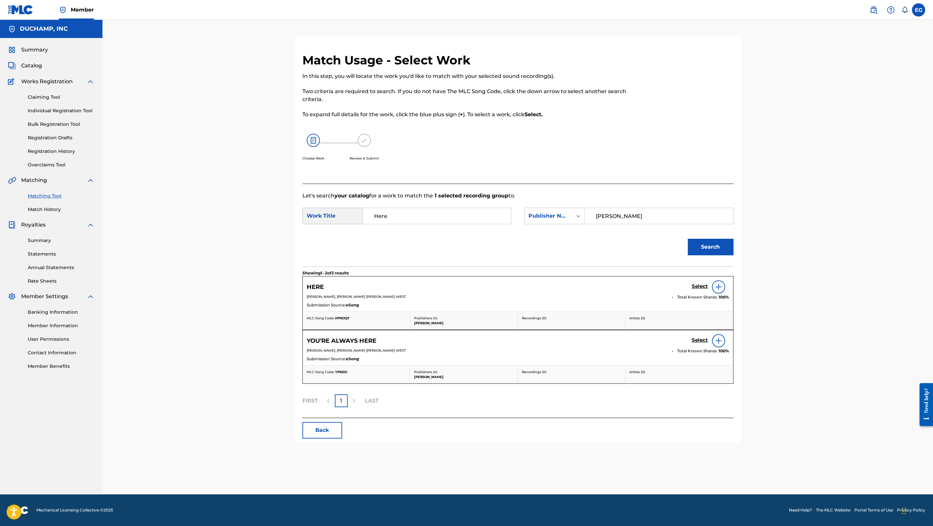
click at [700, 284] on h5 "Select" at bounding box center [699, 286] width 16 height 6
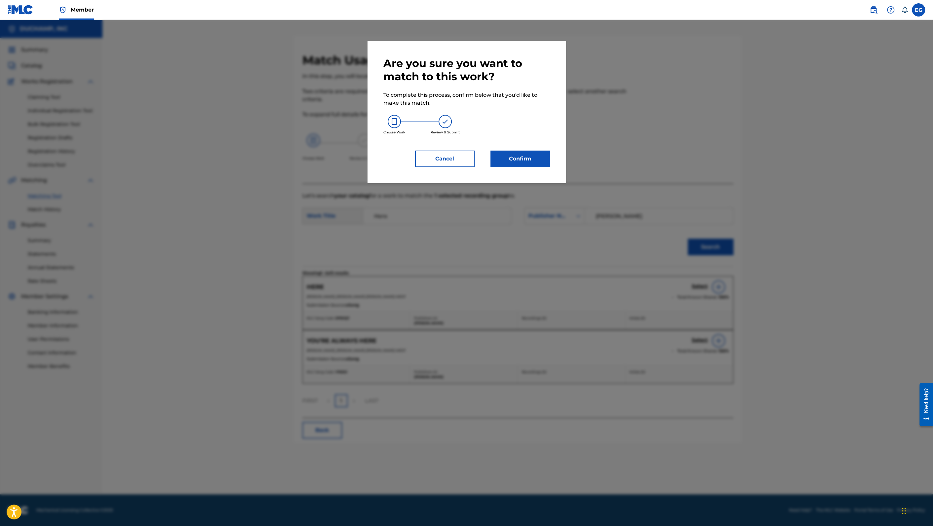
click at [519, 158] on button "Confirm" at bounding box center [519, 159] width 59 height 17
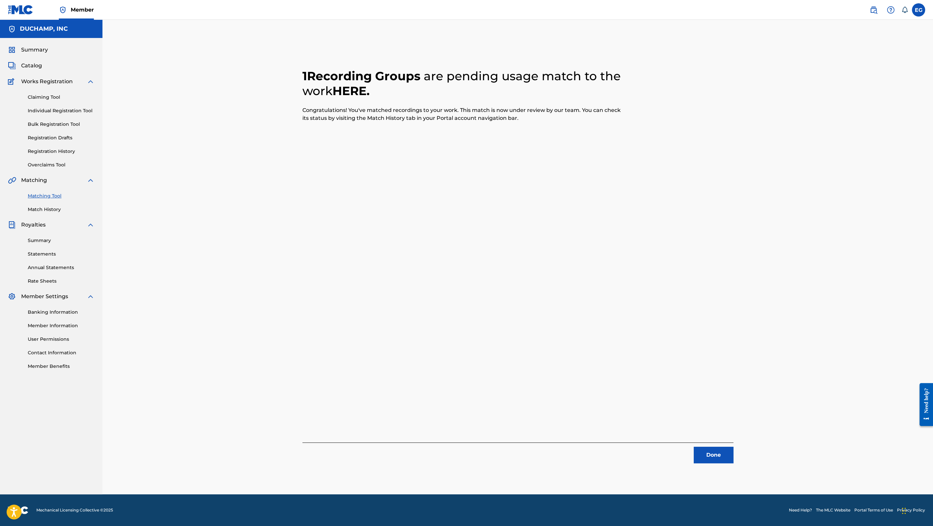
click at [712, 457] on button "Done" at bounding box center [713, 455] width 40 height 17
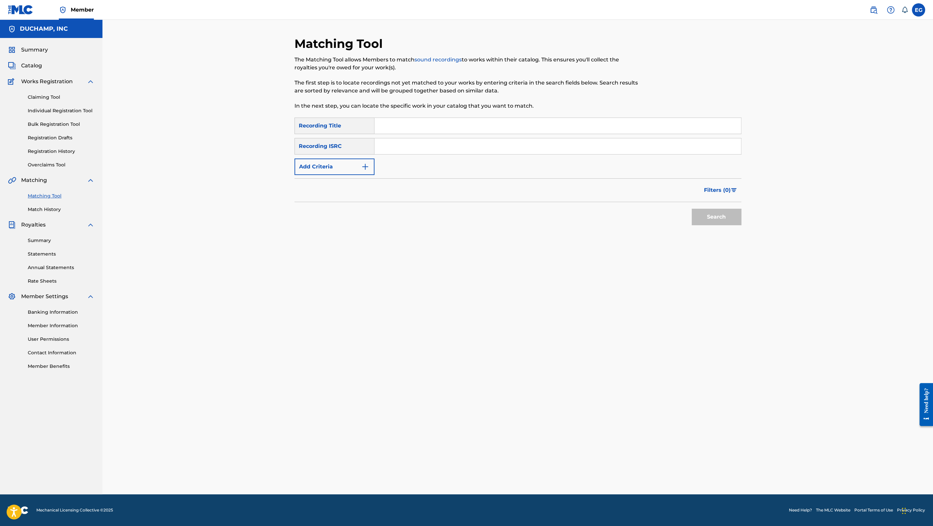
drag, startPoint x: 388, startPoint y: 123, endPoint x: 391, endPoint y: 123, distance: 3.6
click at [388, 123] on input "Search Form" at bounding box center [557, 126] width 366 height 16
paste input "Heaven"
type input "Heaven"
click at [350, 168] on button "Add Criteria" at bounding box center [334, 167] width 80 height 17
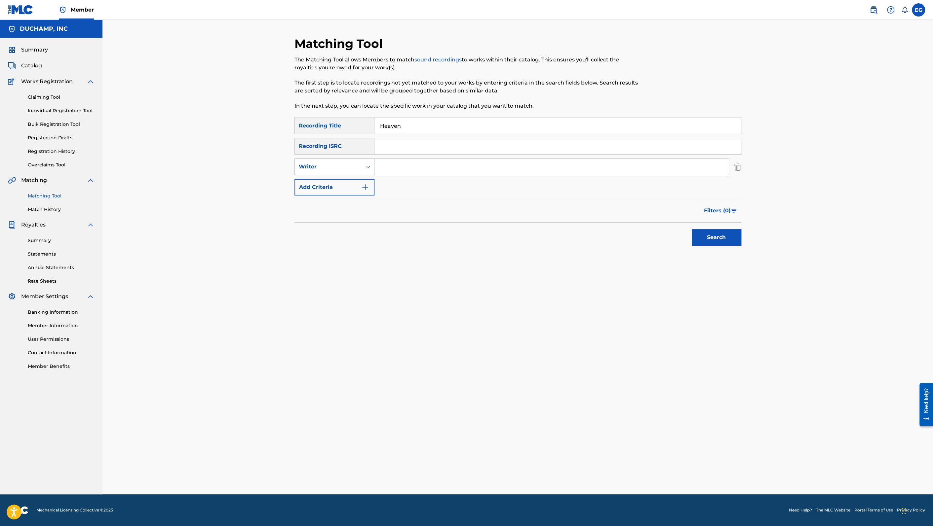
click at [347, 168] on div "Writer" at bounding box center [328, 167] width 59 height 8
drag, startPoint x: 355, startPoint y: 186, endPoint x: 376, endPoint y: 180, distance: 21.9
click at [355, 186] on div "Recording Artist" at bounding box center [334, 183] width 79 height 17
click at [398, 163] on input "Search Form" at bounding box center [551, 167] width 354 height 16
type input "bathe"
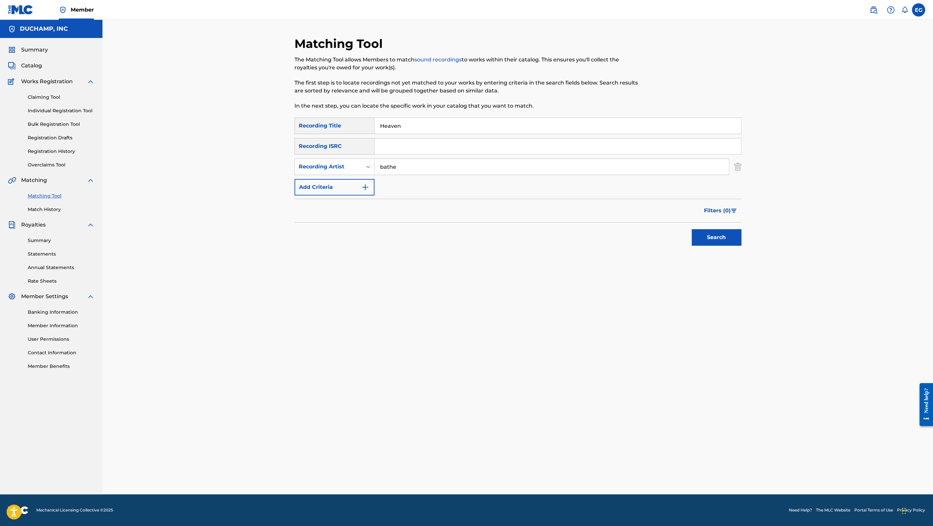
click at [717, 242] on button "Search" at bounding box center [716, 237] width 50 height 17
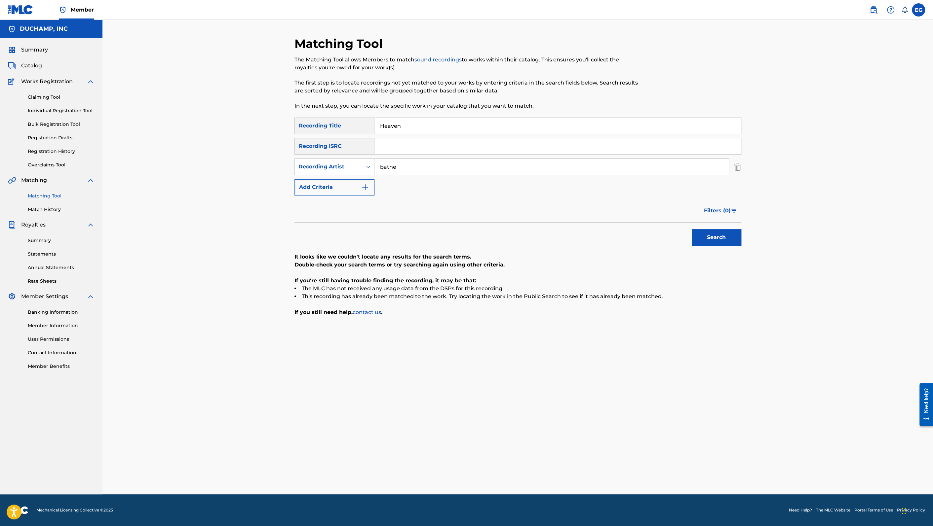
drag, startPoint x: 411, startPoint y: 128, endPoint x: 363, endPoint y: 129, distance: 48.2
click at [362, 129] on div "SearchWithCriteria14098296-d5f0-4072-bf1b-06dbca09ce95 Recording Title Heaven" at bounding box center [517, 126] width 447 height 17
paste input "Hosannas"
drag, startPoint x: 439, startPoint y: 129, endPoint x: 357, endPoint y: 121, distance: 82.6
click at [357, 121] on div "SearchWithCriteria14098296-d5f0-4072-bf1b-06dbca09ce95 Recording Title HeavenHo…" at bounding box center [517, 126] width 447 height 17
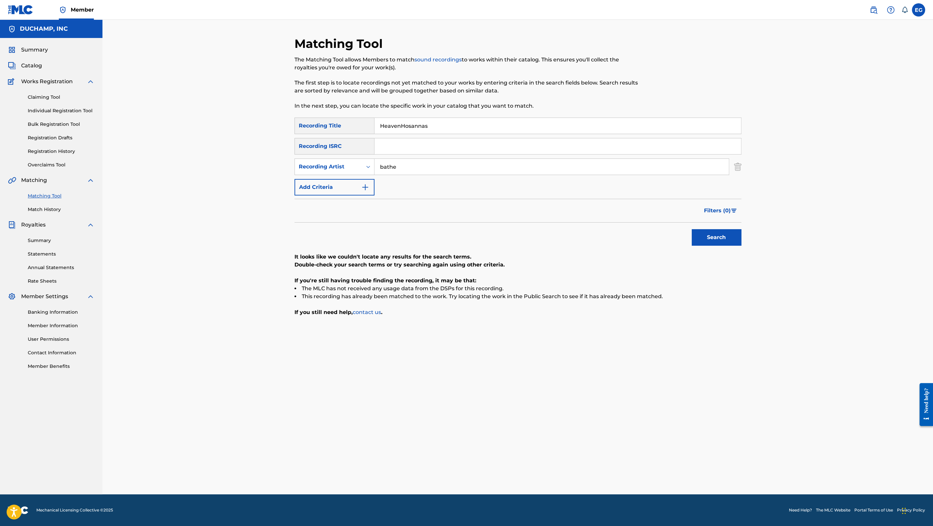
paste input "Search Form"
click at [713, 235] on button "Search" at bounding box center [716, 237] width 50 height 17
drag, startPoint x: 440, startPoint y: 125, endPoint x: 339, endPoint y: 119, distance: 101.3
click at [338, 119] on div "SearchWithCriteria14098296-d5f0-4072-bf1b-06dbca09ce95 Recording Title Hosannas" at bounding box center [517, 126] width 447 height 17
paste input "Capsize"
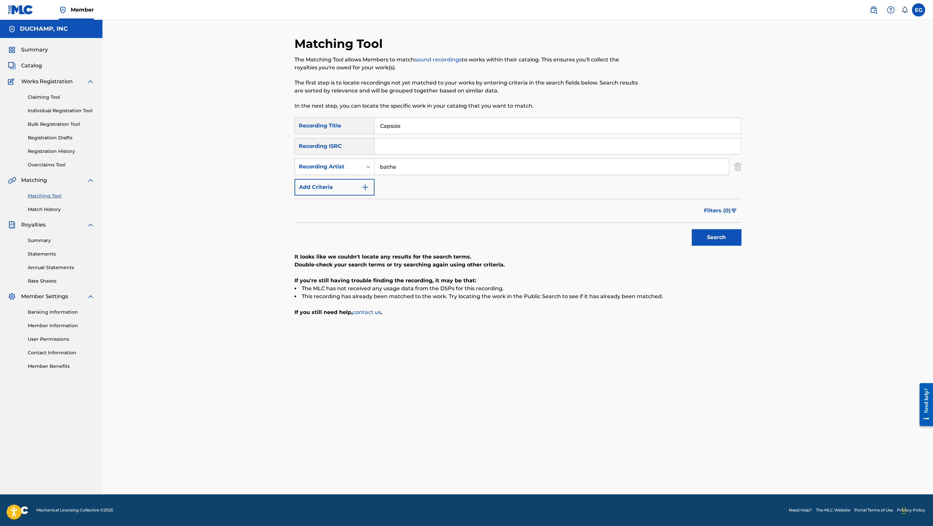
click at [702, 234] on button "Search" at bounding box center [716, 237] width 50 height 17
drag, startPoint x: 421, startPoint y: 127, endPoint x: 357, endPoint y: 116, distance: 64.9
click at [357, 116] on div "Matching Tool The Matching Tool allows Members to match sound recordings to wor…" at bounding box center [517, 265] width 447 height 458
paste input "Pieces"
type input "Pieces"
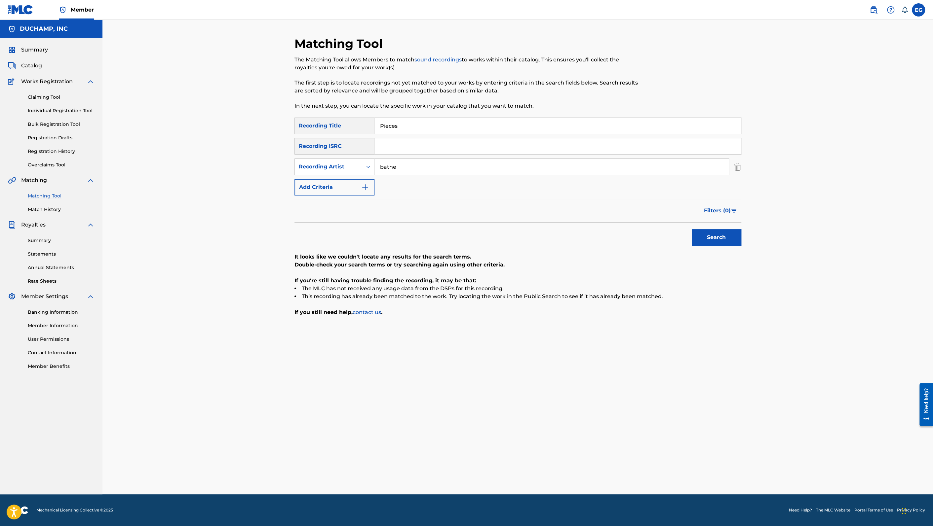
click at [709, 239] on button "Search" at bounding box center [716, 237] width 50 height 17
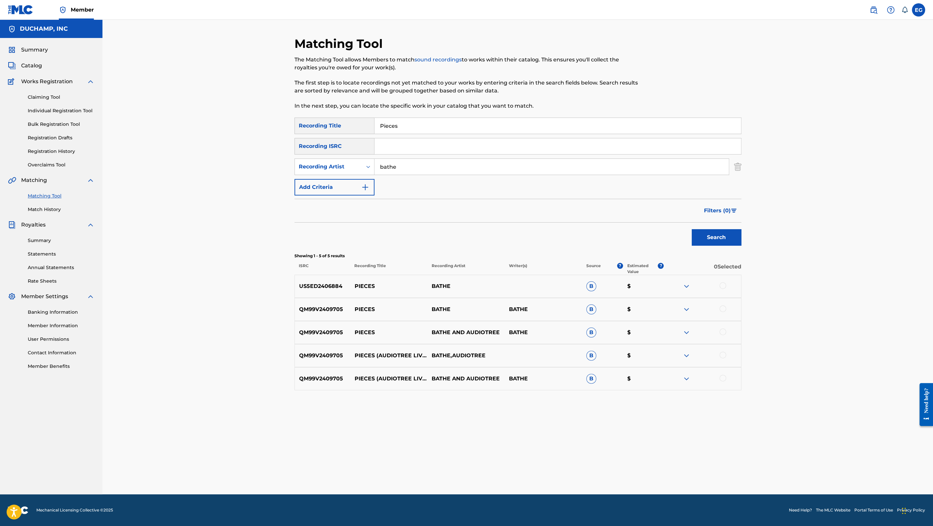
drag, startPoint x: 721, startPoint y: 286, endPoint x: 726, endPoint y: 303, distance: 17.1
click at [722, 286] on div at bounding box center [722, 285] width 7 height 7
click at [724, 309] on div at bounding box center [722, 309] width 7 height 7
click at [723, 328] on div "QM99V2409705 PIECES BATHE AND AUDIOTREE BATHE B $" at bounding box center [517, 332] width 447 height 23
click at [724, 331] on div at bounding box center [722, 332] width 7 height 7
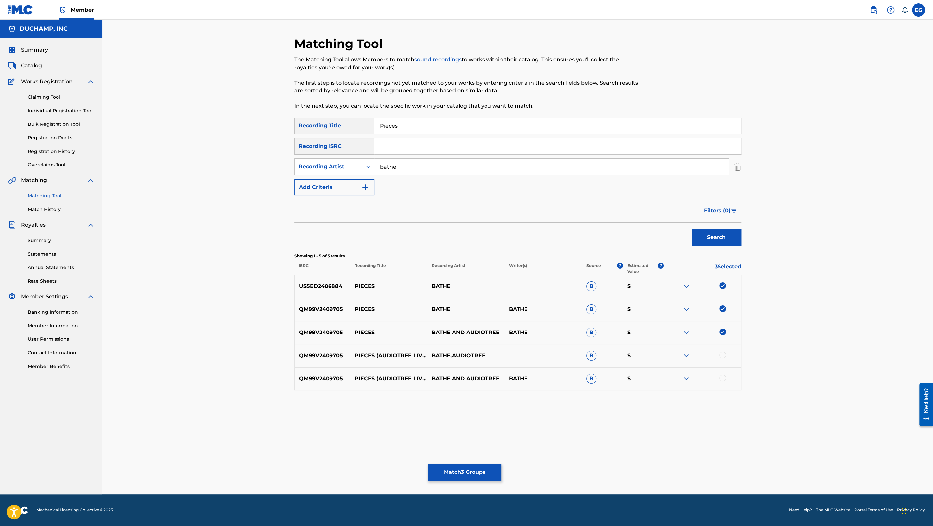
click at [482, 473] on button "Match 3 Groups" at bounding box center [464, 472] width 73 height 17
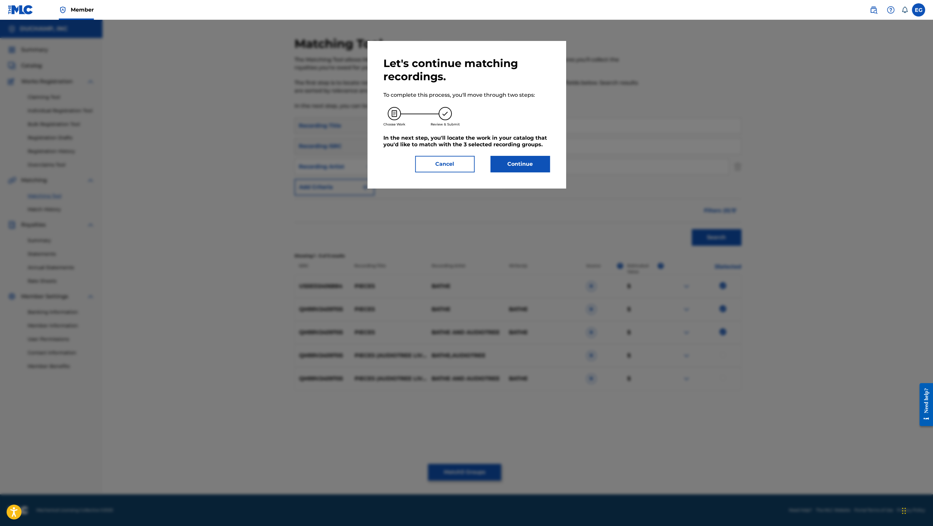
click at [517, 171] on button "Continue" at bounding box center [519, 164] width 59 height 17
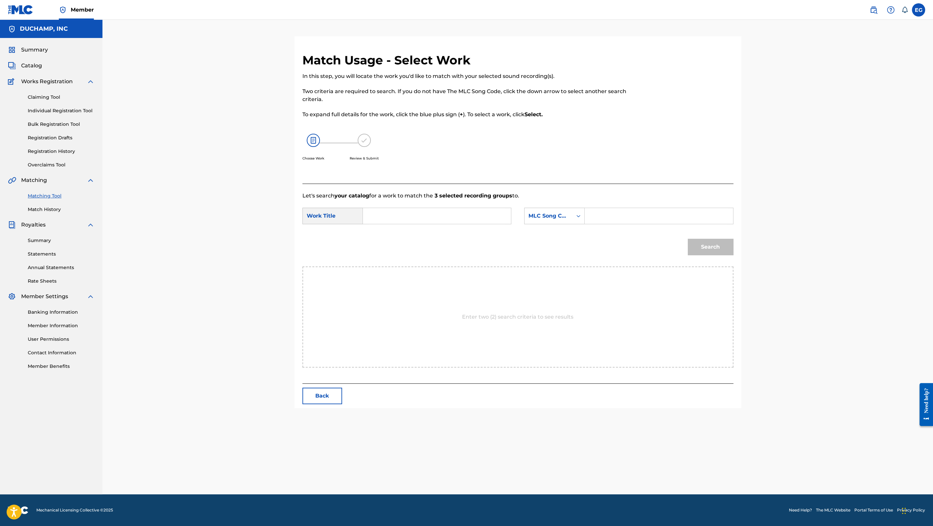
click at [412, 216] on input "Search Form" at bounding box center [436, 216] width 137 height 16
paste input "Pieces"
type input "Pieces"
click at [559, 220] on div "MLC Song Code" at bounding box center [548, 216] width 48 height 13
click at [562, 258] on div "Publisher Name" at bounding box center [554, 257] width 60 height 17
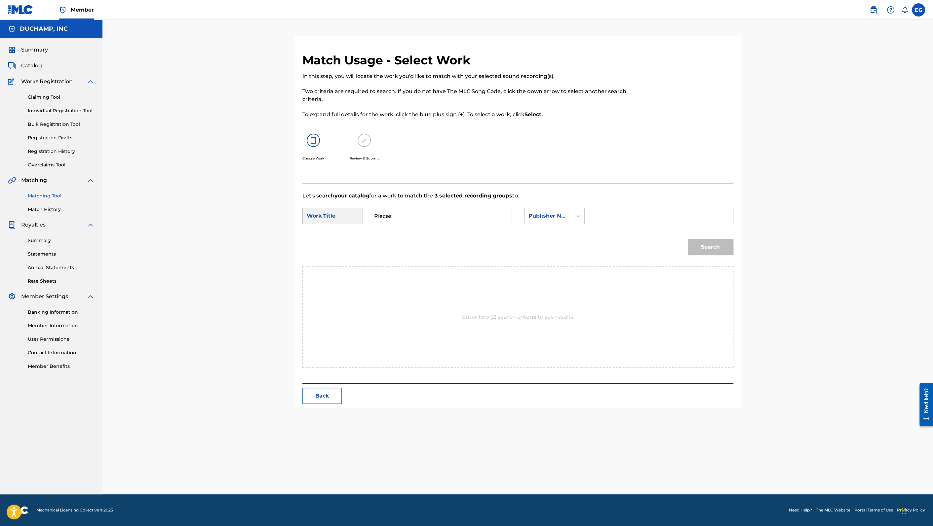
click at [601, 218] on input "Search Form" at bounding box center [658, 216] width 137 height 16
type input "[PERSON_NAME]"
click at [704, 243] on button "Search" at bounding box center [710, 247] width 46 height 17
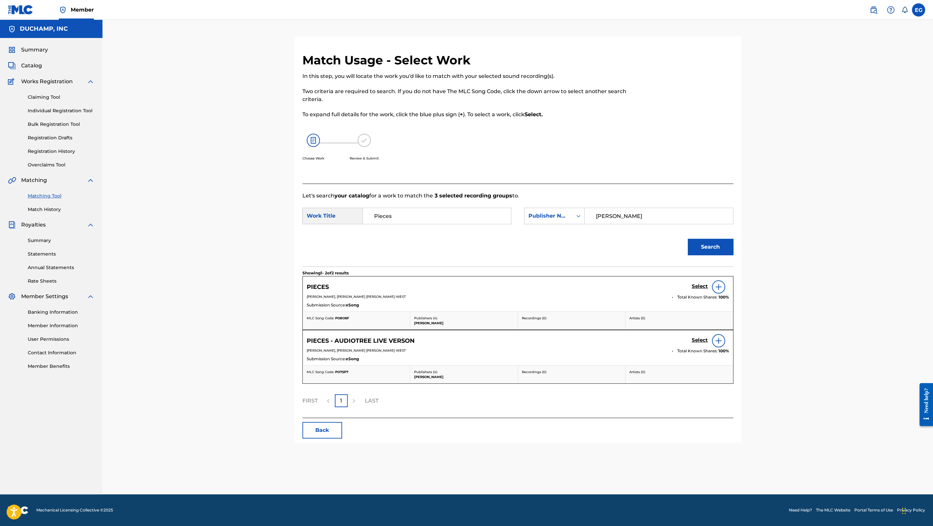
click at [698, 286] on h5 "Select" at bounding box center [699, 286] width 16 height 6
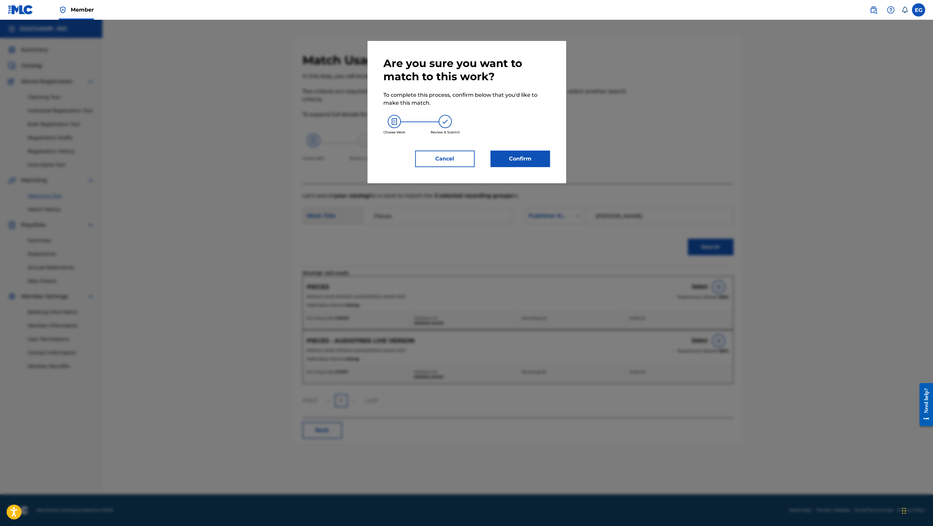
click at [525, 159] on button "Confirm" at bounding box center [519, 159] width 59 height 17
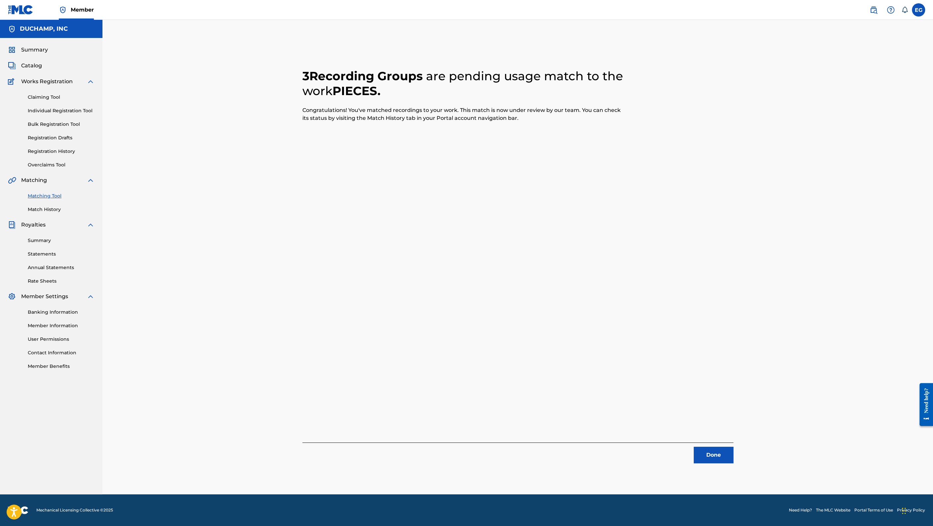
click at [713, 456] on button "Done" at bounding box center [713, 455] width 40 height 17
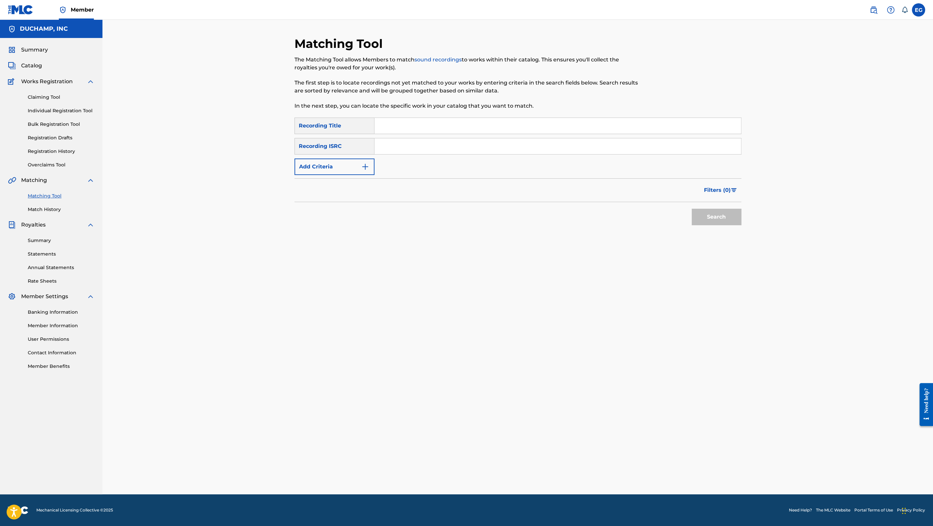
click at [421, 127] on input "Search Form" at bounding box center [557, 126] width 366 height 16
paste input "Bad News"
type input "Bad News"
click at [355, 170] on button "Add Criteria" at bounding box center [334, 167] width 80 height 17
click at [346, 166] on div "Writer" at bounding box center [328, 167] width 59 height 8
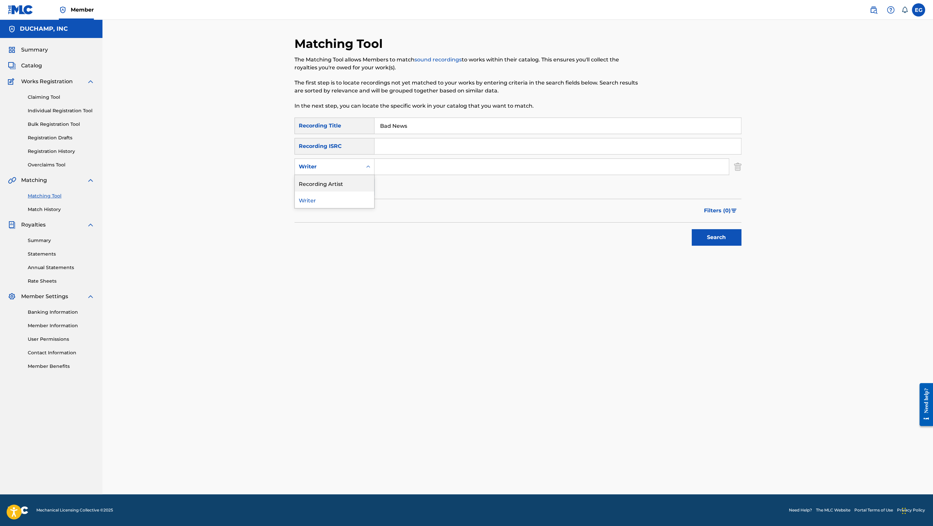
click at [350, 184] on div "Recording Artist" at bounding box center [334, 183] width 79 height 17
click at [411, 163] on input "Search Form" at bounding box center [551, 167] width 354 height 16
type input "bathe"
click at [723, 234] on button "Search" at bounding box center [716, 237] width 50 height 17
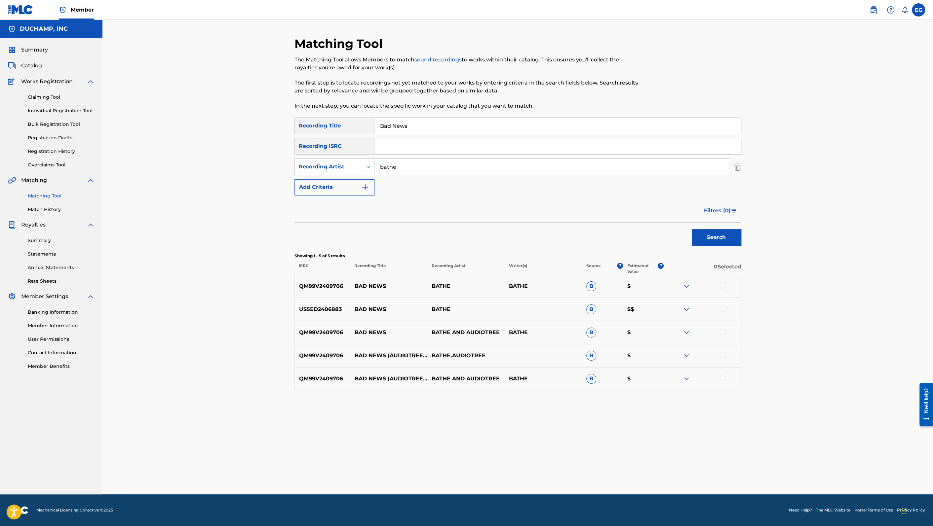
drag, startPoint x: 719, startPoint y: 284, endPoint x: 725, endPoint y: 289, distance: 7.7
click at [719, 284] on div at bounding box center [701, 286] width 77 height 8
click at [723, 306] on div at bounding box center [722, 309] width 7 height 7
click at [722, 287] on div at bounding box center [722, 285] width 7 height 7
click at [723, 330] on div at bounding box center [722, 332] width 7 height 7
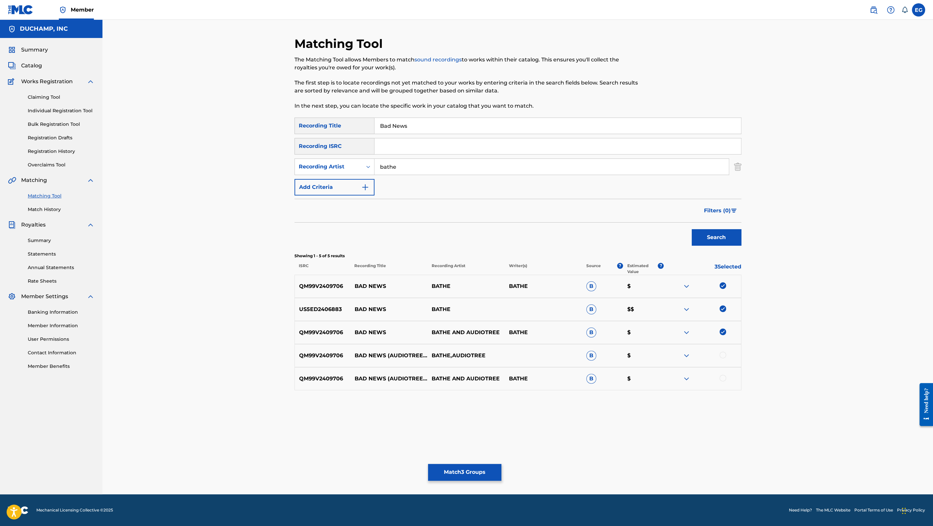
click at [480, 470] on button "Match 3 Groups" at bounding box center [464, 472] width 73 height 17
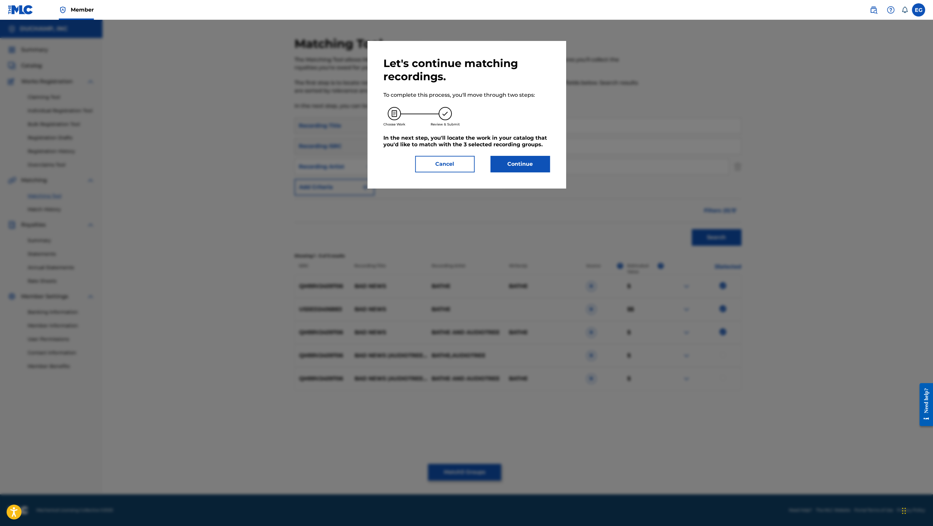
click at [521, 169] on button "Continue" at bounding box center [519, 164] width 59 height 17
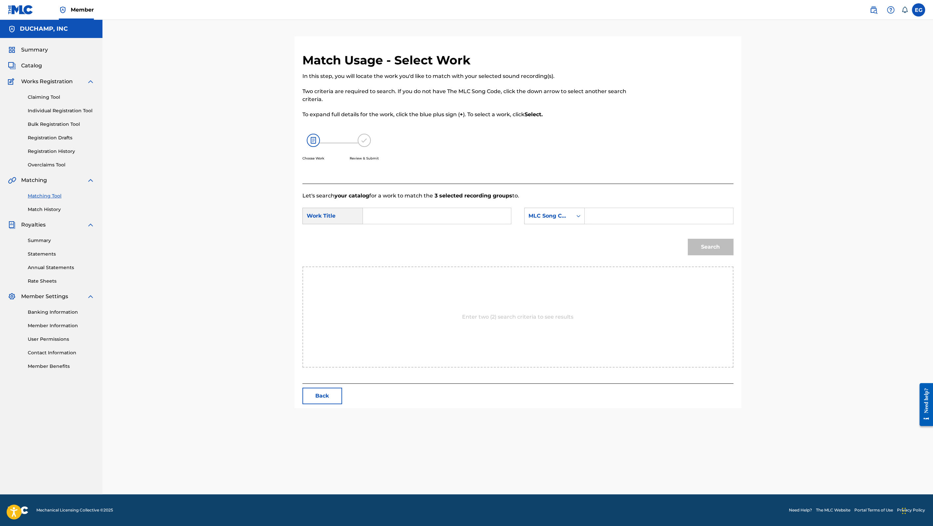
click at [427, 219] on input "Search Form" at bounding box center [436, 216] width 137 height 16
paste input "Bad News"
type input "Bad News"
click at [551, 218] on div "MLC Song Code" at bounding box center [548, 216] width 40 height 8
click at [557, 256] on div "Publisher Name" at bounding box center [554, 257] width 60 height 17
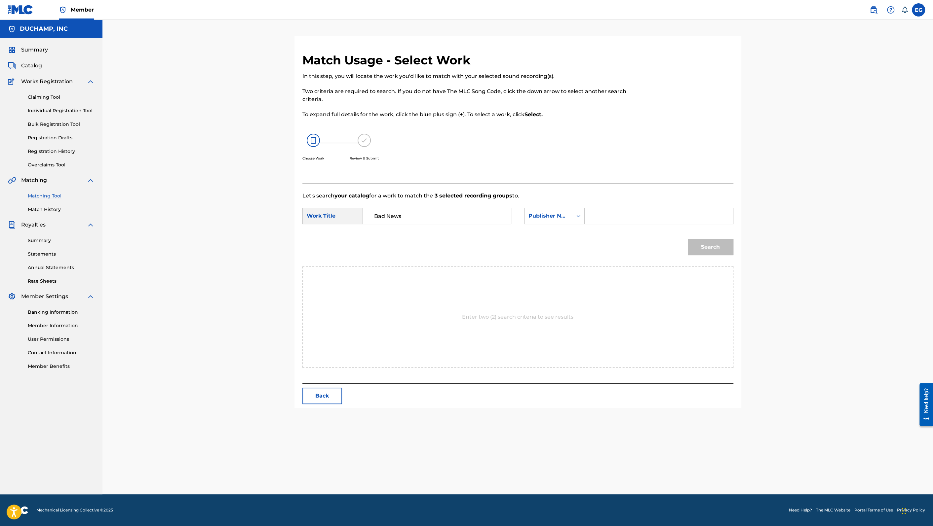
click at [606, 212] on input "Search Form" at bounding box center [658, 216] width 137 height 16
type input "[PERSON_NAME]"
click at [707, 247] on button "Search" at bounding box center [710, 247] width 46 height 17
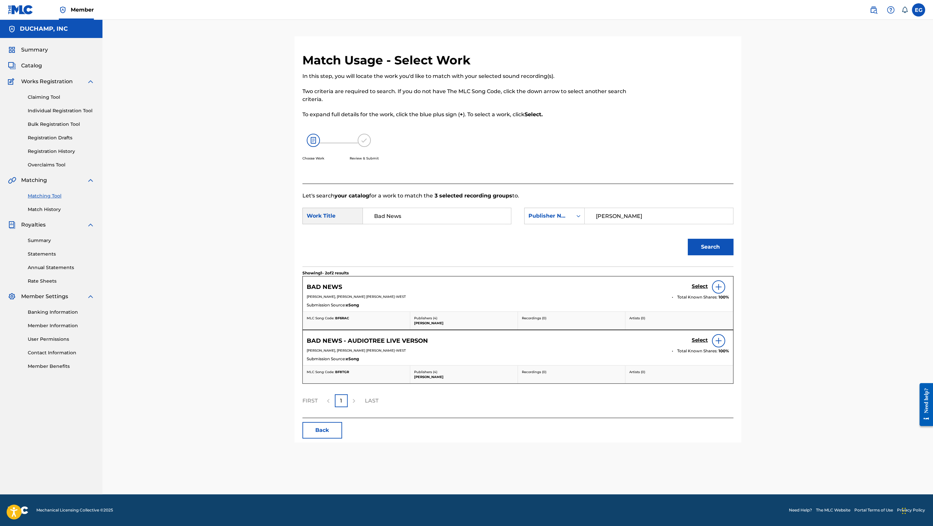
click at [695, 286] on h5 "Select" at bounding box center [699, 286] width 16 height 6
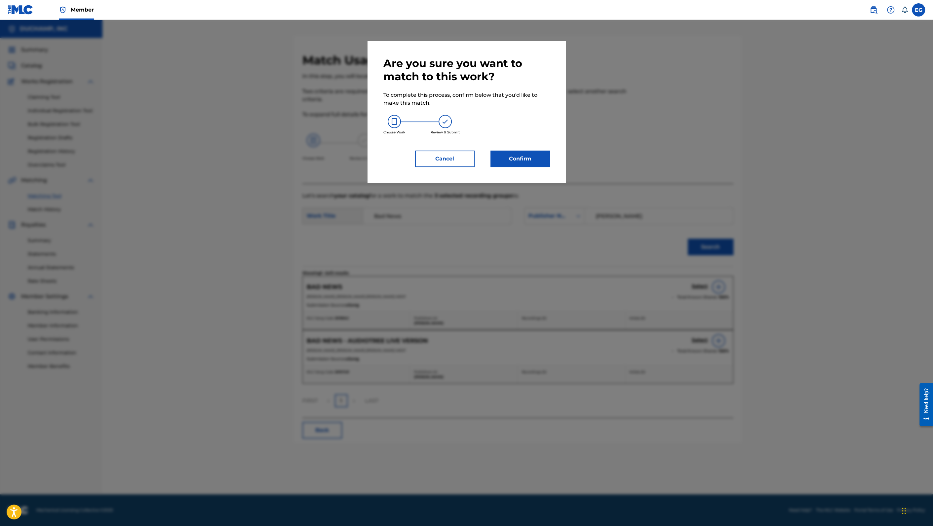
click at [509, 161] on button "Confirm" at bounding box center [519, 159] width 59 height 17
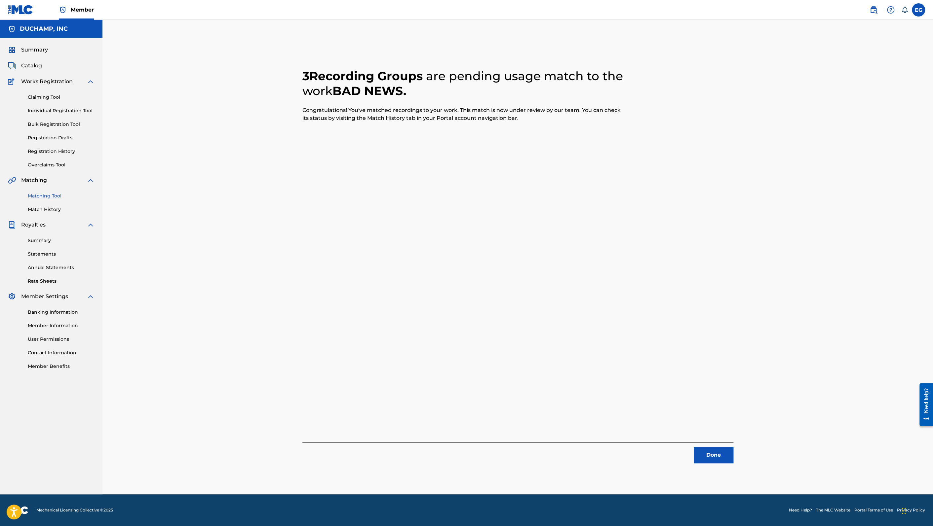
click at [720, 457] on button "Done" at bounding box center [713, 455] width 40 height 17
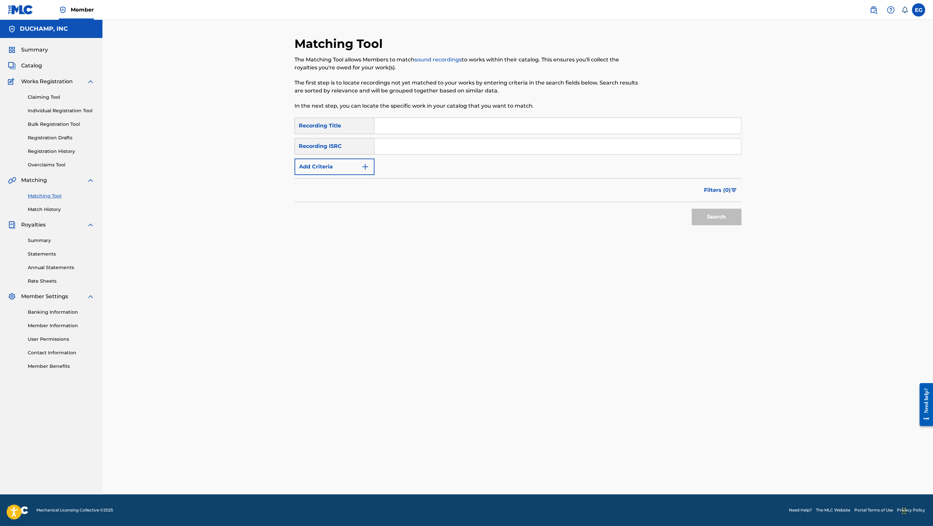
click at [386, 131] on input "Search Form" at bounding box center [557, 126] width 366 height 16
paste input "Furloughed"
type input "Furloughed"
click at [357, 169] on button "Add Criteria" at bounding box center [334, 167] width 80 height 17
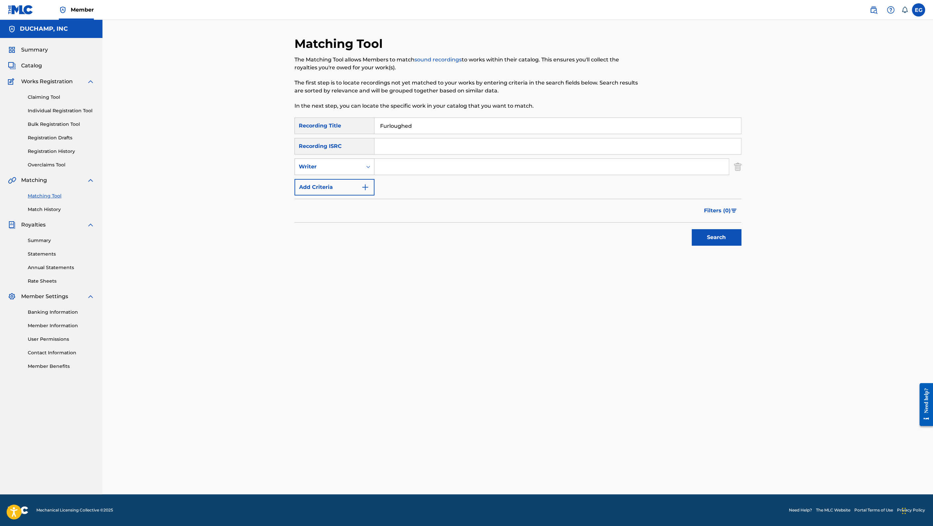
click at [357, 167] on div "Writer" at bounding box center [328, 167] width 59 height 8
click at [356, 185] on div "Recording Artist" at bounding box center [334, 183] width 79 height 17
drag, startPoint x: 409, startPoint y: 164, endPoint x: 437, endPoint y: 166, distance: 27.8
click at [411, 164] on input "Search Form" at bounding box center [551, 167] width 354 height 16
type input "bathe"
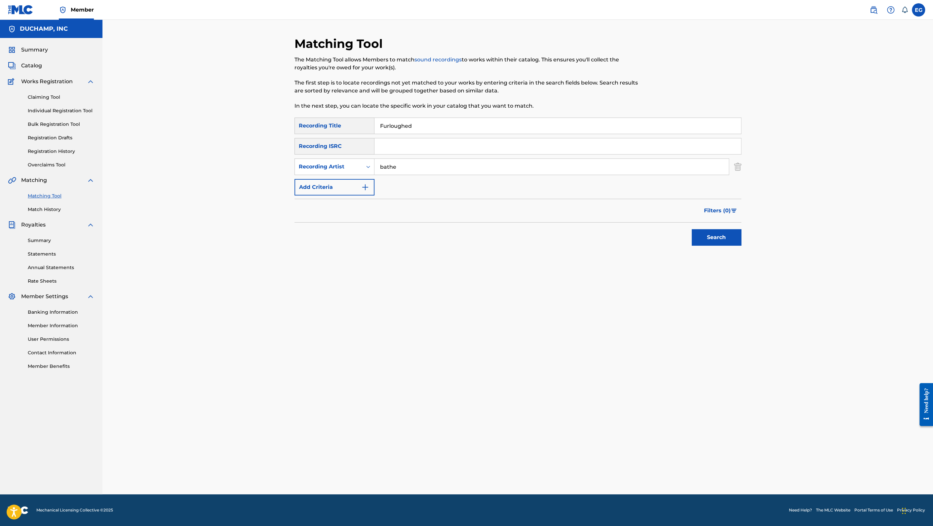
click at [718, 237] on button "Search" at bounding box center [716, 237] width 50 height 17
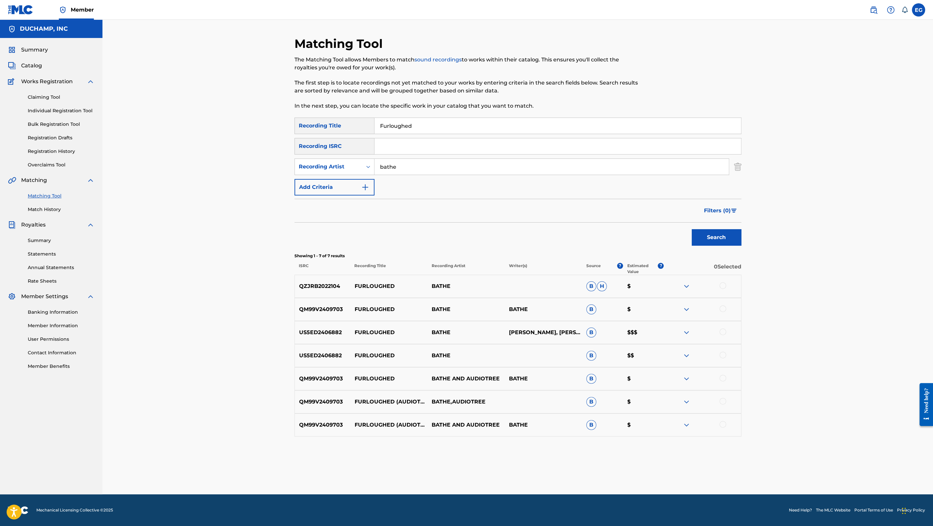
click at [721, 285] on div at bounding box center [722, 285] width 7 height 7
click at [724, 310] on div at bounding box center [722, 309] width 7 height 7
click at [721, 332] on div at bounding box center [722, 332] width 7 height 7
click at [720, 355] on div at bounding box center [722, 355] width 7 height 7
click at [724, 378] on div at bounding box center [722, 378] width 7 height 7
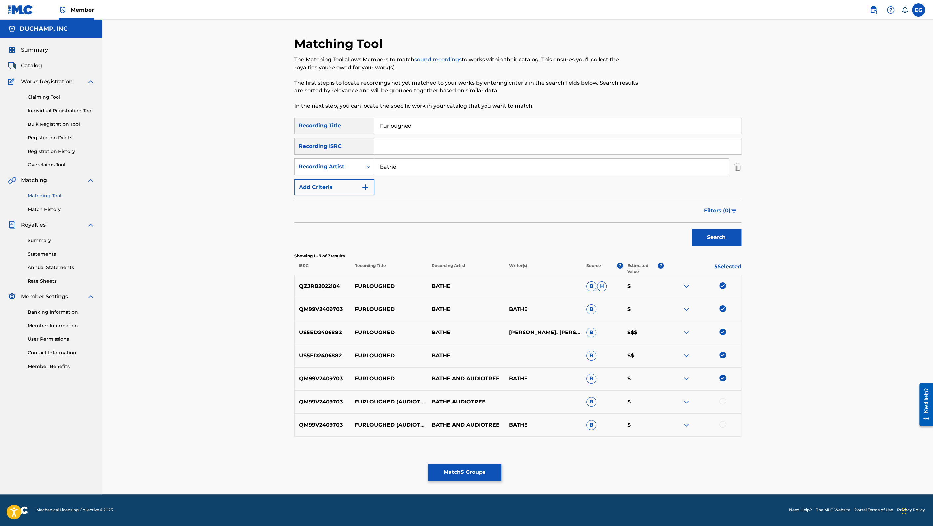
click at [721, 378] on img at bounding box center [722, 378] width 7 height 7
click at [475, 472] on button "Match 4 Groups" at bounding box center [464, 472] width 73 height 17
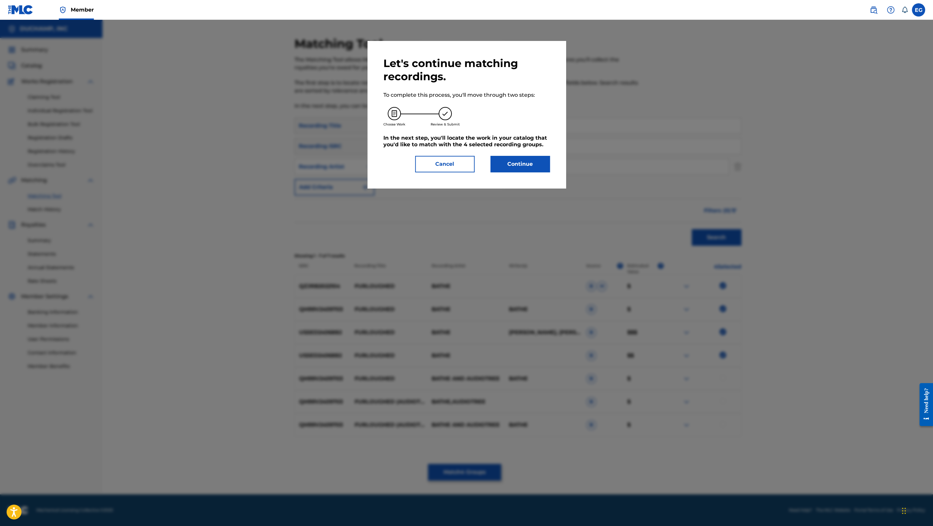
click at [456, 165] on button "Cancel" at bounding box center [444, 164] width 59 height 17
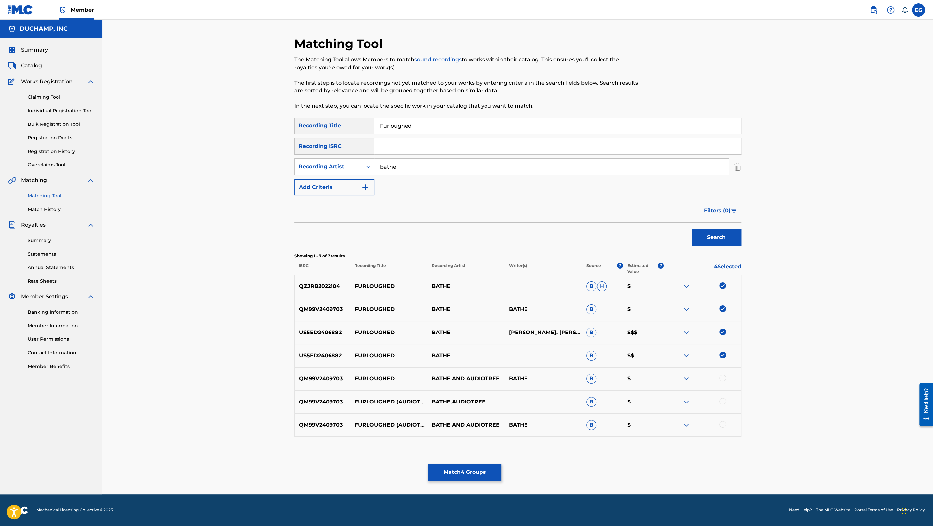
click at [687, 287] on img at bounding box center [686, 286] width 8 height 8
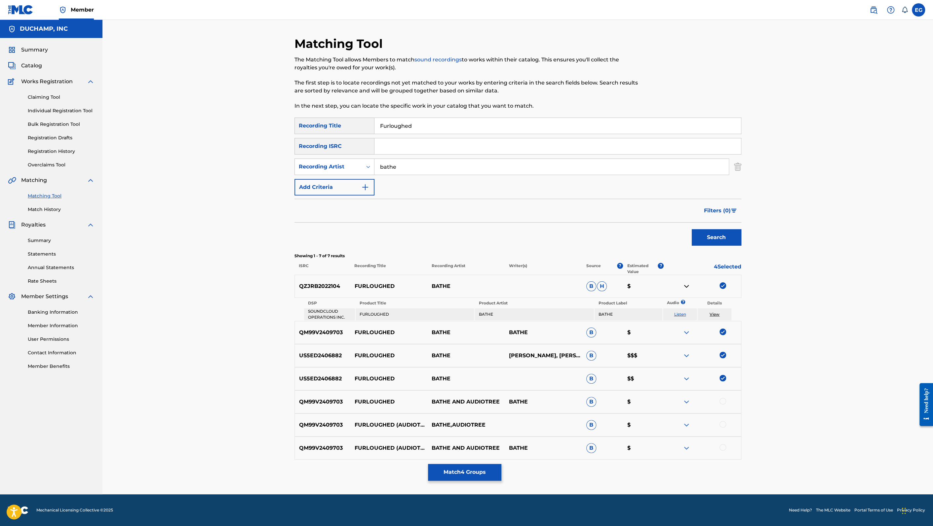
click at [687, 287] on img at bounding box center [686, 286] width 8 height 8
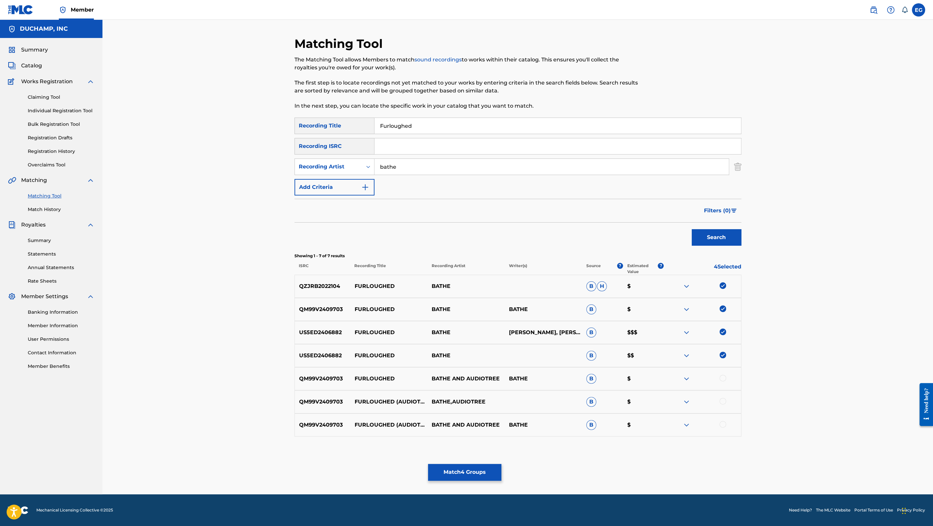
click at [686, 308] on img at bounding box center [686, 310] width 8 height 8
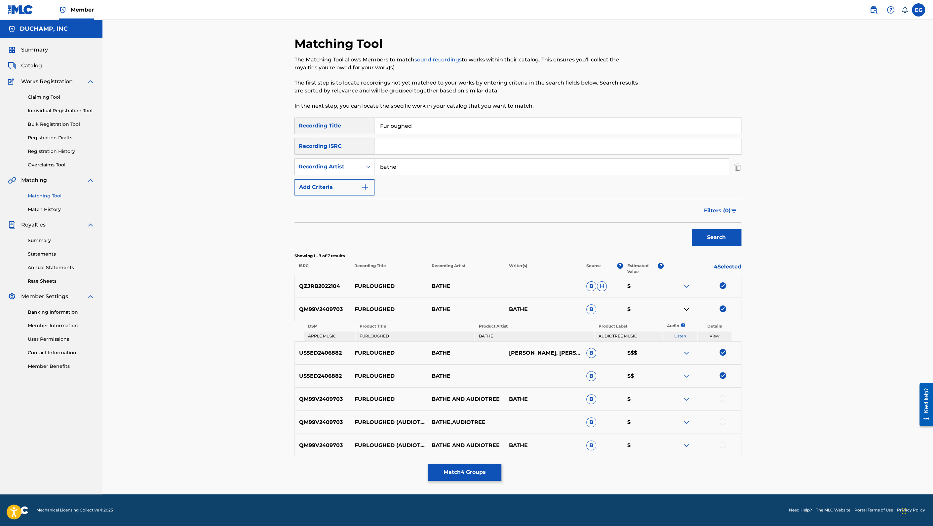
click at [686, 308] on img at bounding box center [686, 310] width 8 height 8
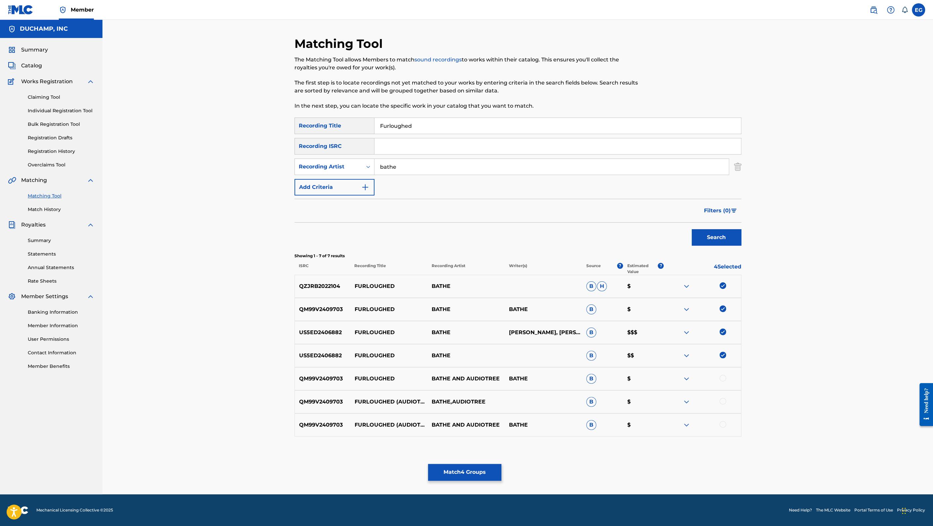
click at [725, 308] on img at bounding box center [722, 309] width 7 height 7
click at [716, 331] on div at bounding box center [701, 333] width 77 height 8
click at [724, 355] on img at bounding box center [722, 355] width 7 height 7
click at [722, 332] on img at bounding box center [722, 332] width 7 height 7
click at [454, 470] on button "Match 1 Group" at bounding box center [464, 472] width 73 height 17
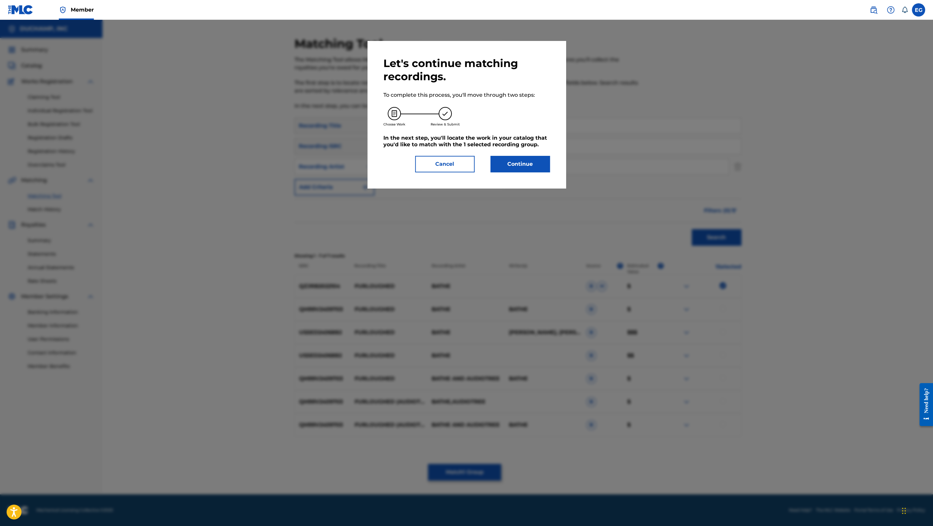
click at [511, 164] on button "Continue" at bounding box center [519, 164] width 59 height 17
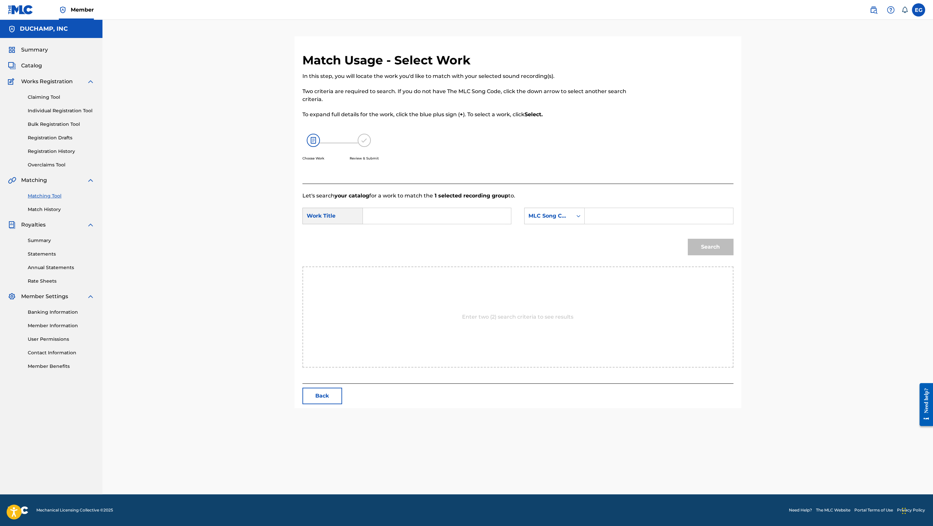
click at [454, 216] on input "Search Form" at bounding box center [436, 216] width 137 height 16
paste input "Furloughed"
type input "Furloughed"
click at [528, 215] on div "MLC Song Code" at bounding box center [548, 216] width 48 height 13
click at [556, 255] on div "Publisher Name" at bounding box center [554, 257] width 60 height 17
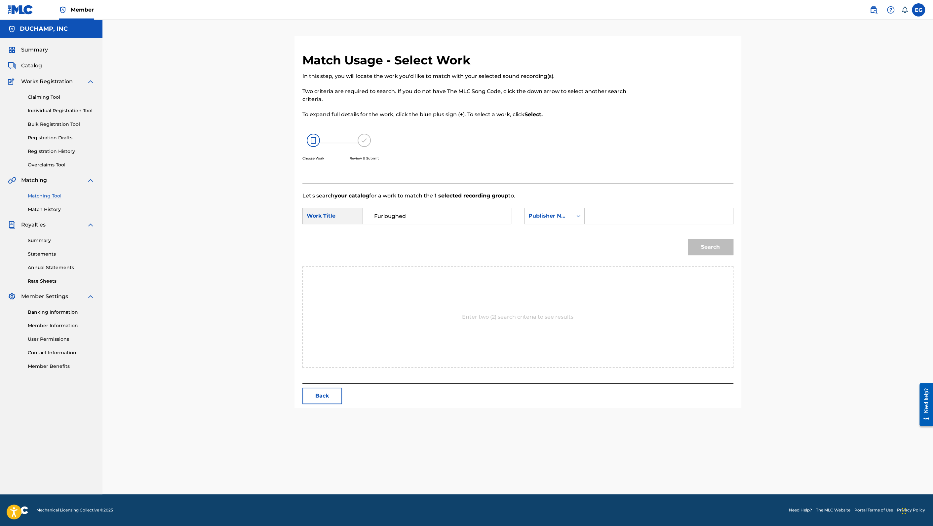
click at [591, 209] on input "Search Form" at bounding box center [658, 216] width 137 height 16
click at [602, 214] on input "hody" at bounding box center [658, 216] width 137 height 16
type input "[PERSON_NAME]"
click at [693, 249] on button "Search" at bounding box center [710, 247] width 46 height 17
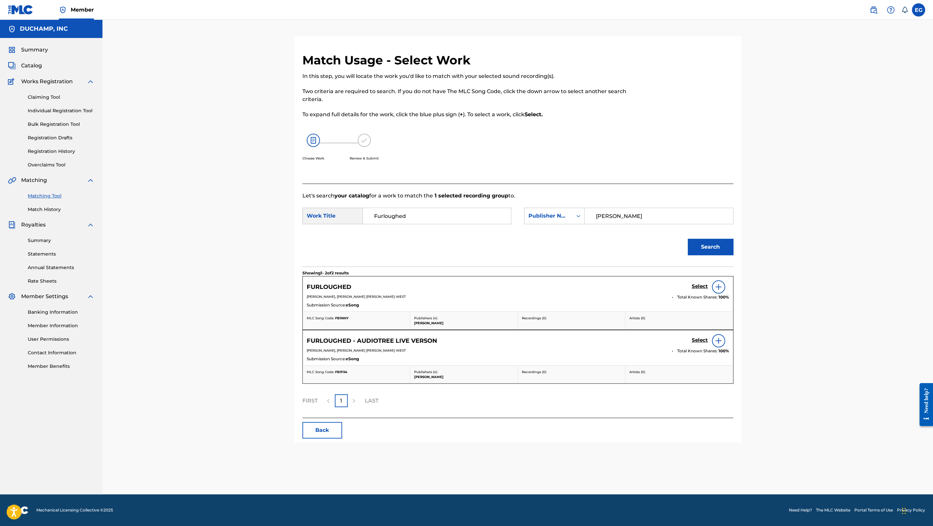
click at [699, 288] on h5 "Select" at bounding box center [699, 286] width 16 height 6
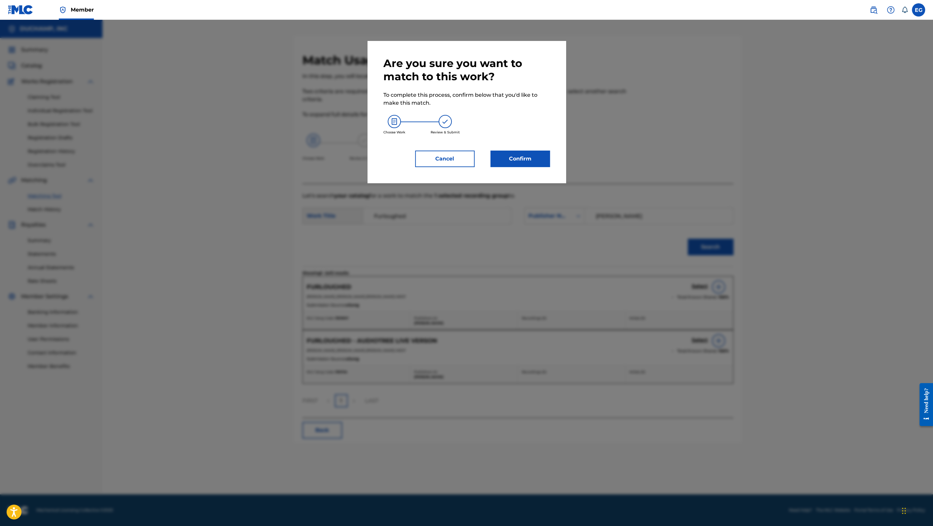
click at [512, 156] on button "Confirm" at bounding box center [519, 159] width 59 height 17
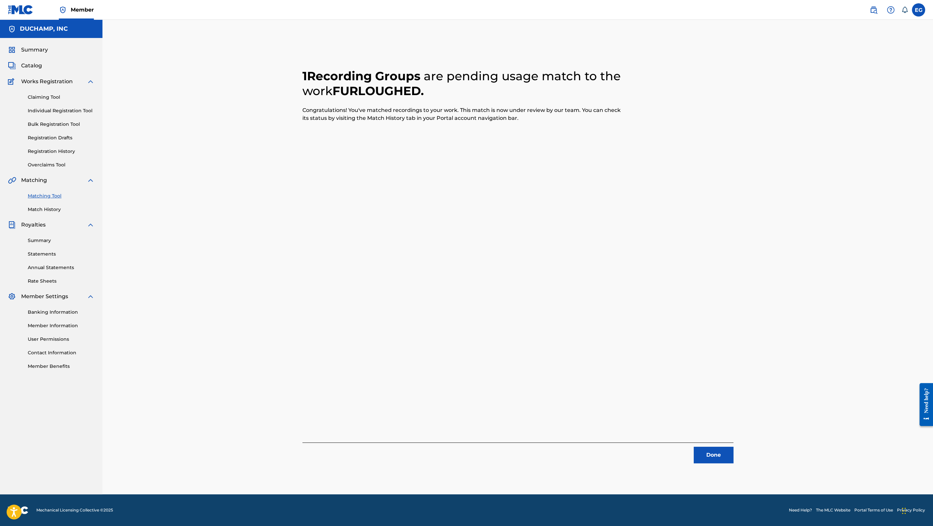
click at [721, 456] on button "Done" at bounding box center [713, 455] width 40 height 17
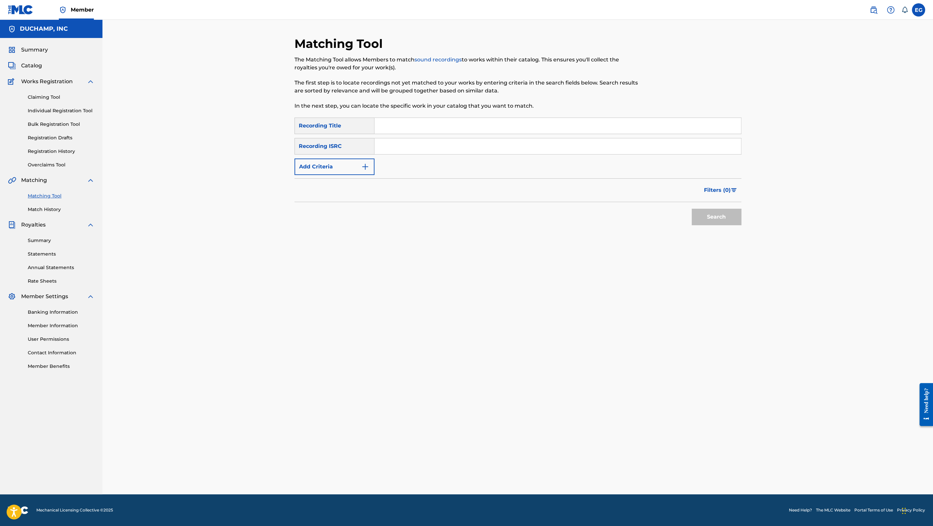
click at [419, 120] on input "Search Form" at bounding box center [557, 126] width 366 height 16
paste input "Avalon"
type input "Avalon"
click at [349, 167] on button "Add Criteria" at bounding box center [334, 167] width 80 height 17
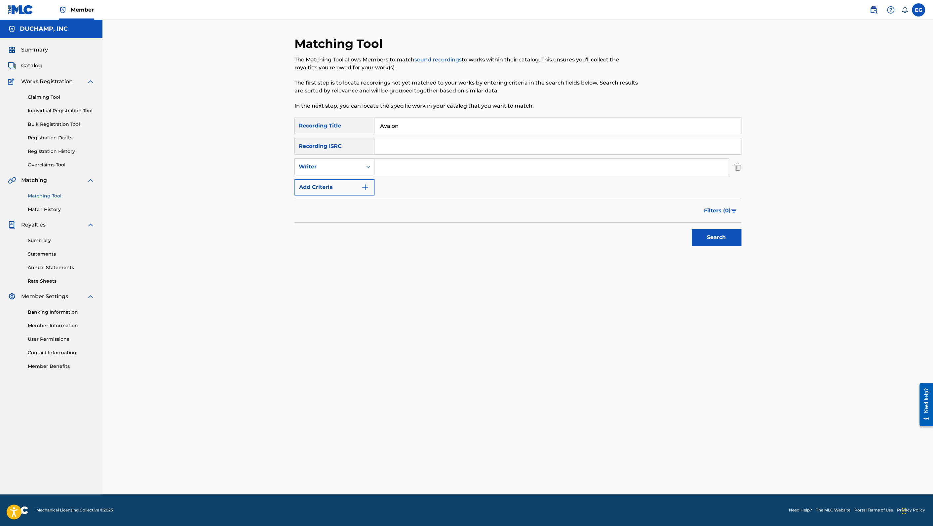
click at [344, 169] on div "Writer" at bounding box center [328, 167] width 59 height 8
drag, startPoint x: 346, startPoint y: 198, endPoint x: 358, endPoint y: 187, distance: 15.9
click at [347, 197] on div "Writer" at bounding box center [334, 200] width 79 height 17
click at [359, 167] on div "Writer" at bounding box center [328, 167] width 67 height 13
click at [355, 179] on div "Recording Artist" at bounding box center [334, 183] width 79 height 17
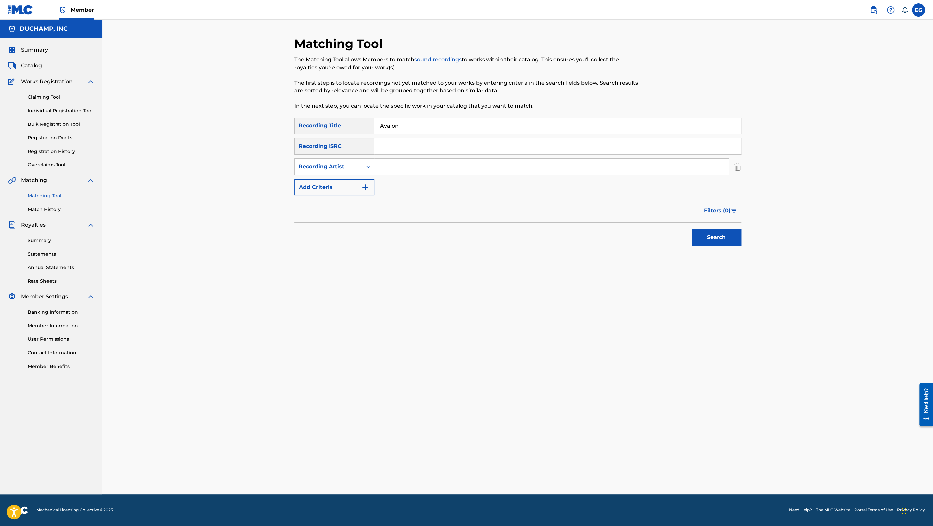
drag, startPoint x: 392, startPoint y: 167, endPoint x: 424, endPoint y: 175, distance: 33.0
click at [393, 167] on input "Search Form" at bounding box center [551, 167] width 354 height 16
type input "bathe"
click at [718, 241] on button "Search" at bounding box center [716, 237] width 50 height 17
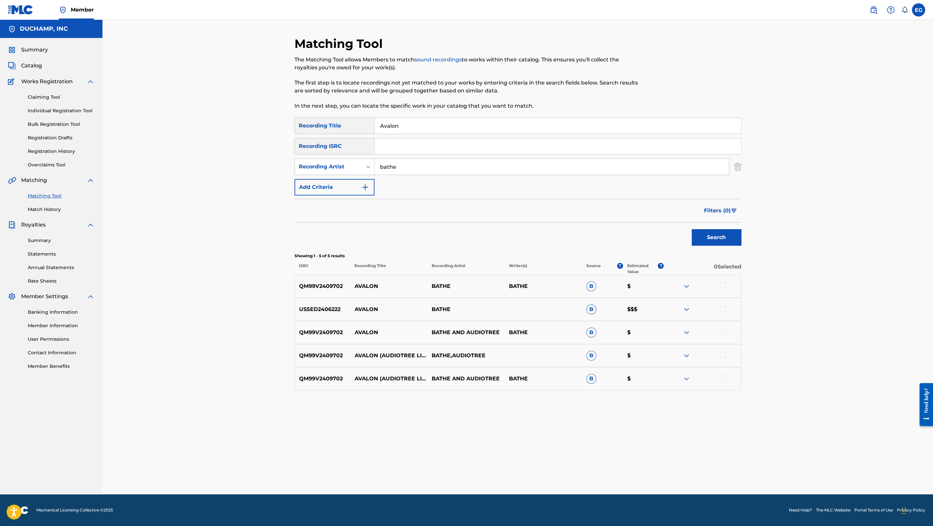
click at [723, 286] on div at bounding box center [722, 285] width 7 height 7
drag, startPoint x: 723, startPoint y: 307, endPoint x: 728, endPoint y: 337, distance: 30.7
click at [723, 307] on div at bounding box center [722, 309] width 7 height 7
click at [722, 330] on div at bounding box center [722, 332] width 7 height 7
click at [479, 470] on button "Match 3 Groups" at bounding box center [464, 472] width 73 height 17
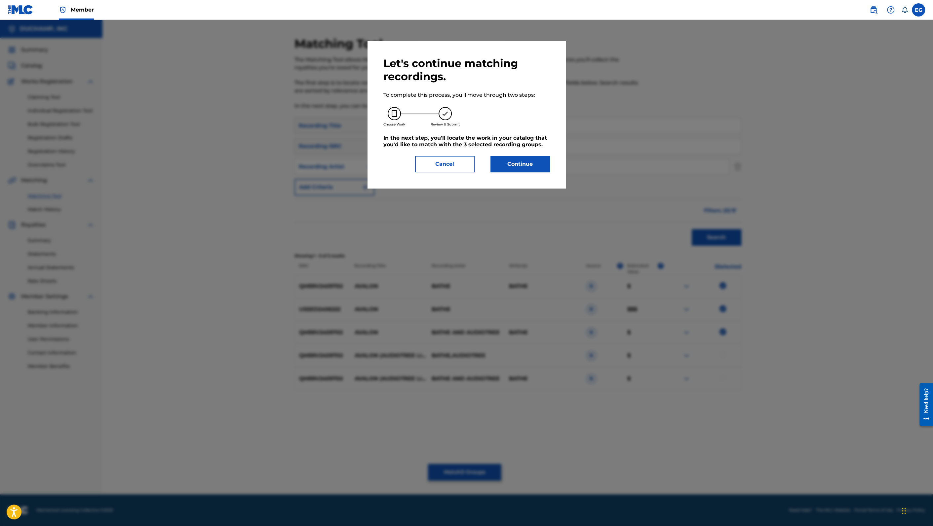
click at [522, 165] on button "Continue" at bounding box center [519, 164] width 59 height 17
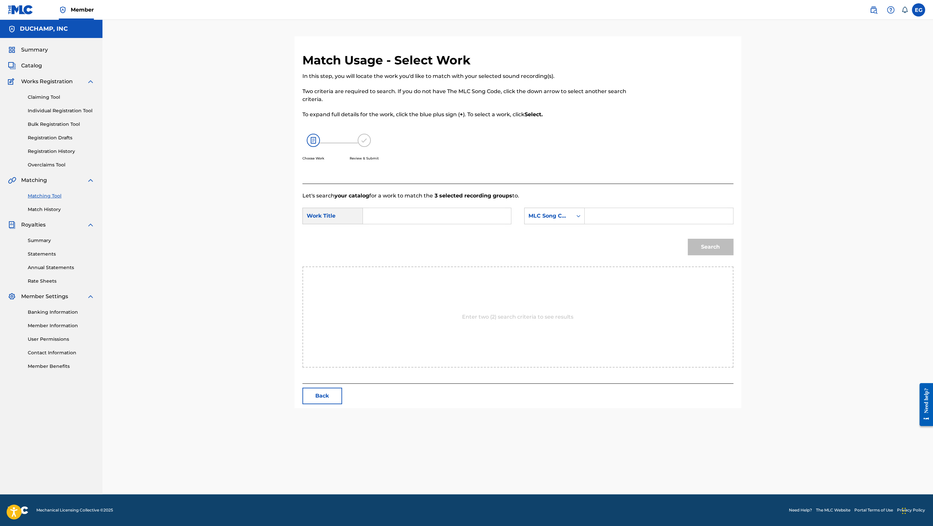
click at [376, 214] on input "Search Form" at bounding box center [436, 216] width 137 height 16
paste input "Avalon"
type input "Avalon"
click at [564, 218] on div "MLC Song Code" at bounding box center [548, 216] width 40 height 8
click at [564, 255] on div "Publisher Name" at bounding box center [554, 257] width 60 height 17
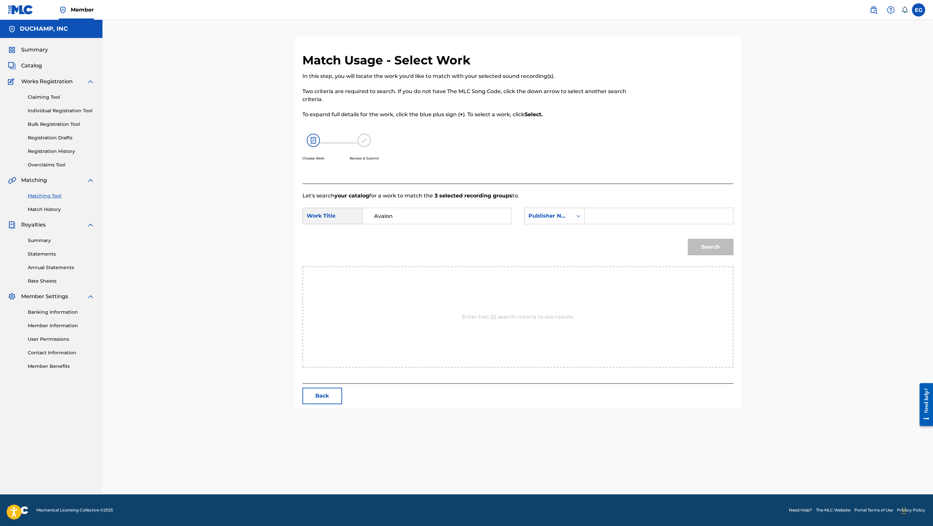
click at [594, 215] on input "Search Form" at bounding box center [658, 216] width 137 height 16
click at [601, 216] on input "hibdy" at bounding box center [658, 216] width 137 height 16
type input "[PERSON_NAME]"
click at [692, 245] on button "Search" at bounding box center [710, 247] width 46 height 17
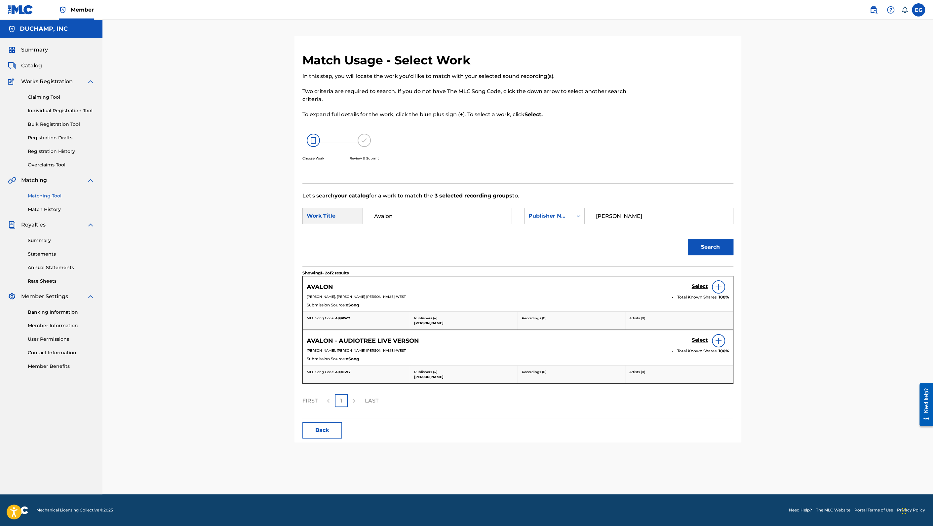
click at [695, 284] on h5 "Select" at bounding box center [699, 286] width 16 height 6
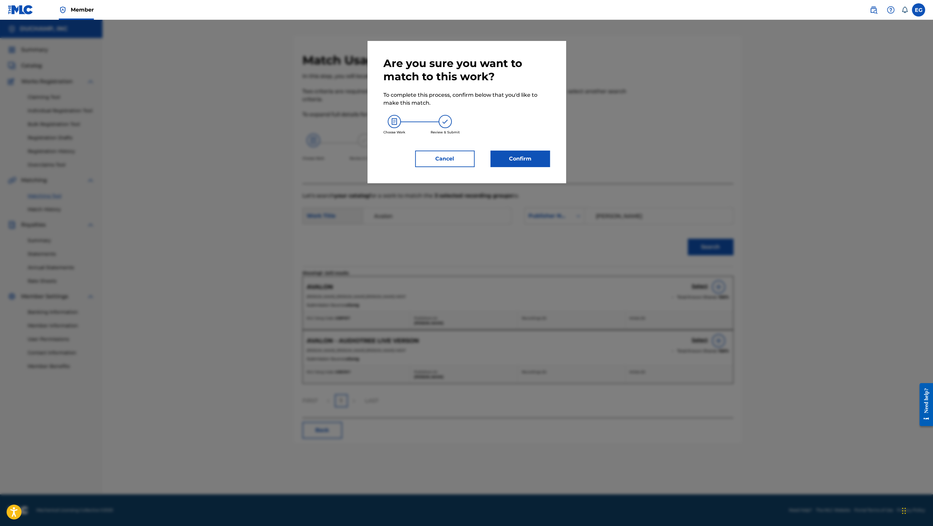
click at [521, 163] on button "Confirm" at bounding box center [519, 159] width 59 height 17
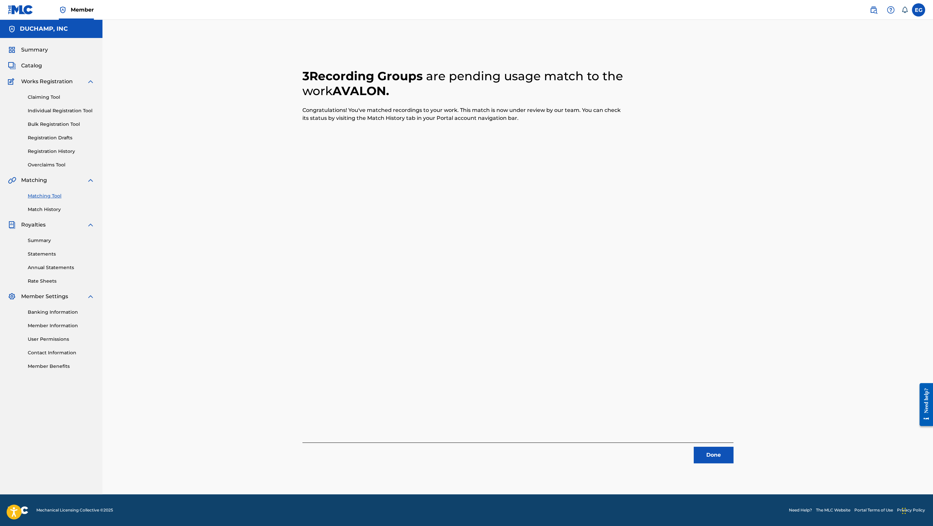
click at [711, 451] on button "Done" at bounding box center [713, 455] width 40 height 17
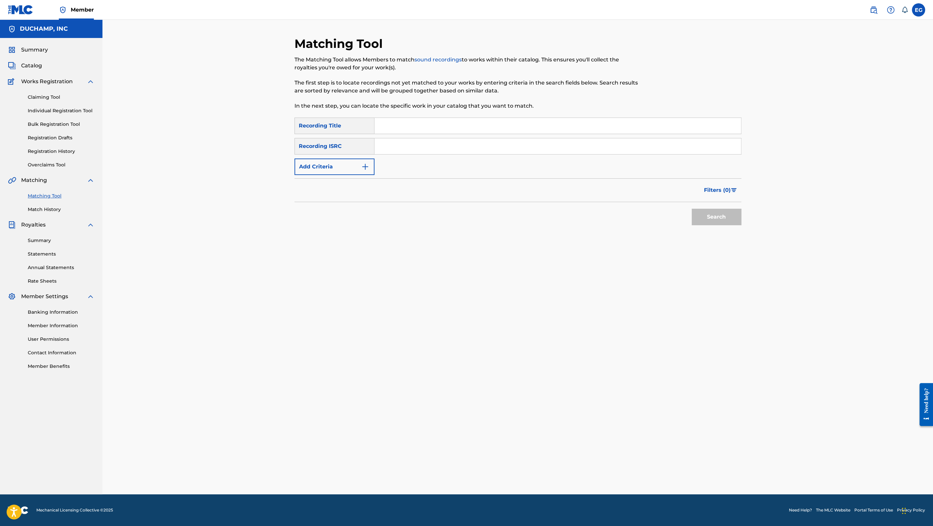
click at [403, 129] on input "Search Form" at bounding box center [557, 126] width 366 height 16
paste input "[PERSON_NAME]"
type input "[PERSON_NAME]"
click at [343, 167] on button "Add Criteria" at bounding box center [334, 167] width 80 height 17
click at [347, 164] on div "Writer" at bounding box center [328, 167] width 59 height 8
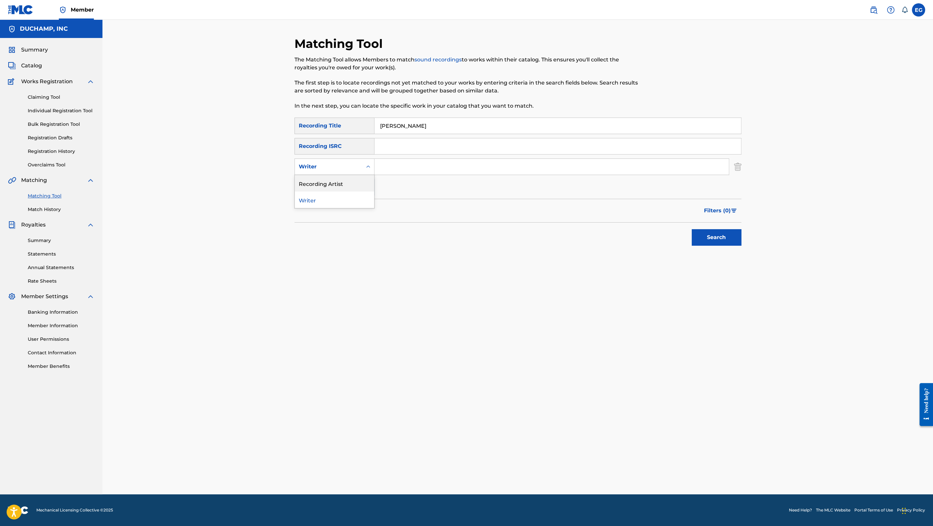
drag, startPoint x: 351, startPoint y: 179, endPoint x: 402, endPoint y: 176, distance: 50.3
click at [352, 179] on div "Recording Artist" at bounding box center [334, 183] width 79 height 17
click at [401, 169] on input "Search Form" at bounding box center [551, 167] width 354 height 16
type input "bathe"
click at [720, 242] on button "Search" at bounding box center [716, 237] width 50 height 17
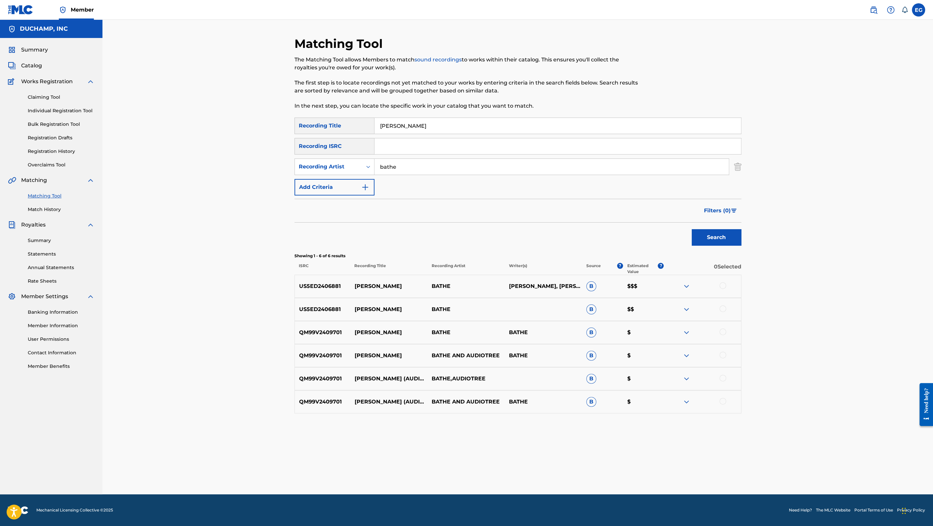
click at [723, 285] on div at bounding box center [722, 285] width 7 height 7
click at [723, 310] on div at bounding box center [722, 309] width 7 height 7
click at [723, 333] on div at bounding box center [722, 332] width 7 height 7
click at [475, 471] on button "Match 3 Groups" at bounding box center [464, 472] width 73 height 17
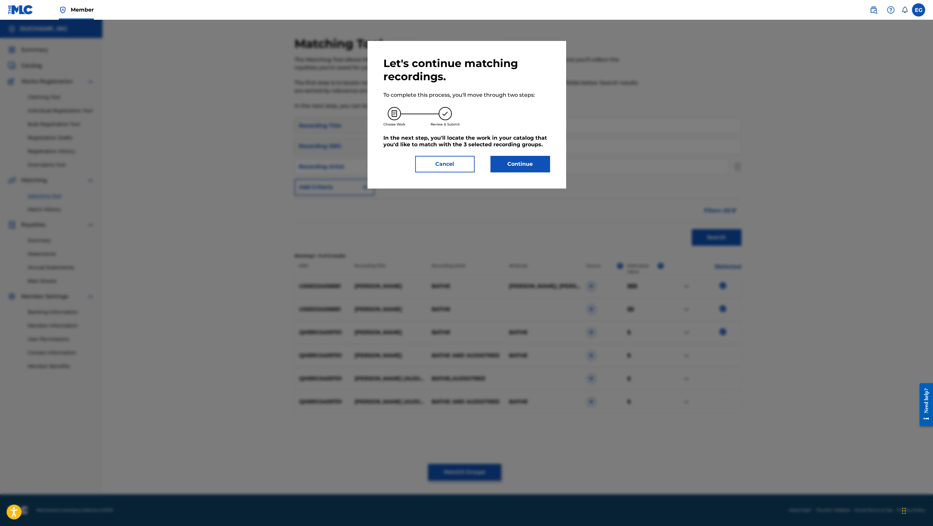
click at [526, 157] on button "Continue" at bounding box center [519, 164] width 59 height 17
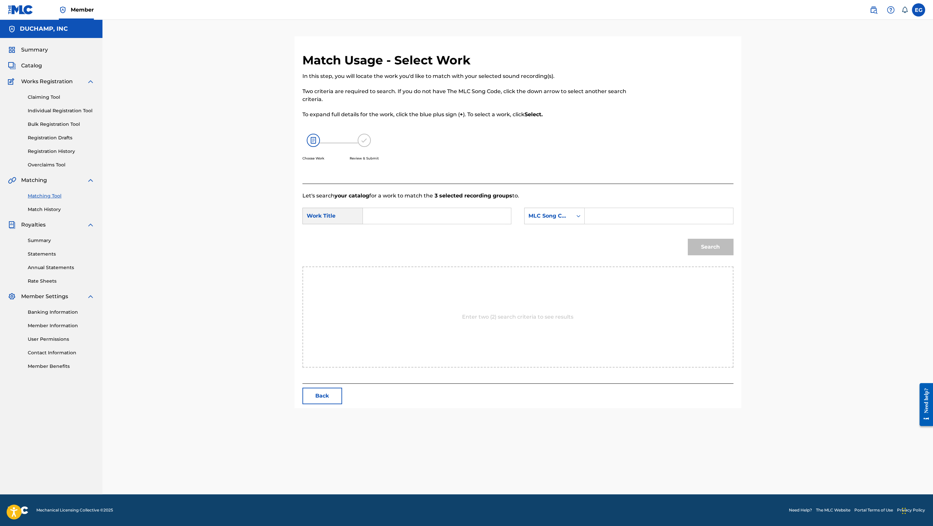
click at [457, 214] on input "Search Form" at bounding box center [436, 216] width 137 height 16
paste input "[PERSON_NAME]"
type input "[PERSON_NAME]"
click at [534, 213] on div "MLC Song Code" at bounding box center [548, 216] width 40 height 8
drag, startPoint x: 551, startPoint y: 258, endPoint x: 605, endPoint y: 225, distance: 64.1
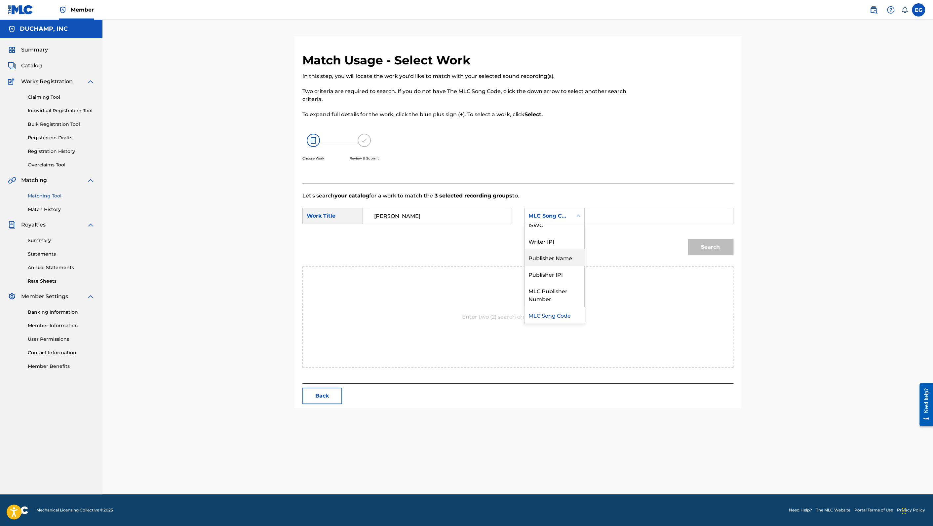
click at [551, 258] on div "Publisher Name" at bounding box center [554, 257] width 60 height 17
click at [608, 217] on input "Search Form" at bounding box center [658, 216] width 137 height 16
type input "[PERSON_NAME]"
click at [687, 239] on button "Search" at bounding box center [710, 247] width 46 height 17
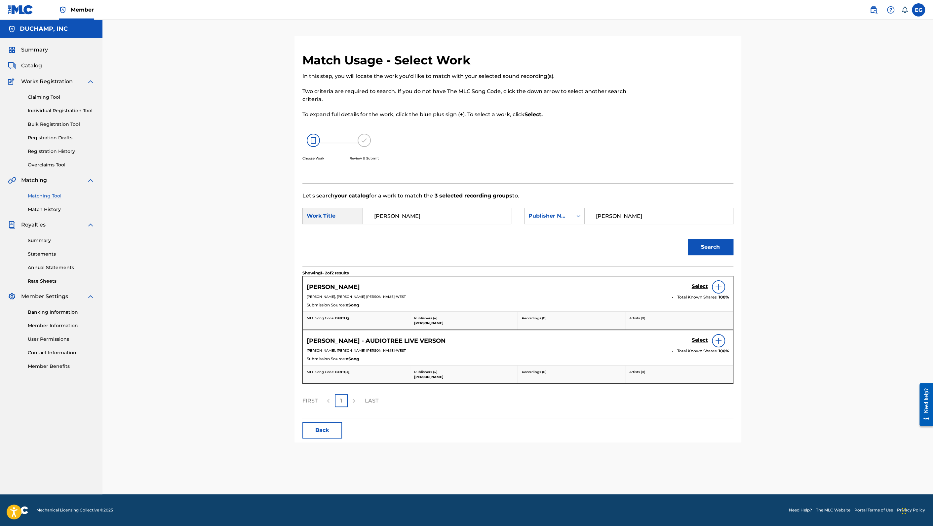
click at [701, 289] on link "Select" at bounding box center [699, 286] width 16 height 7
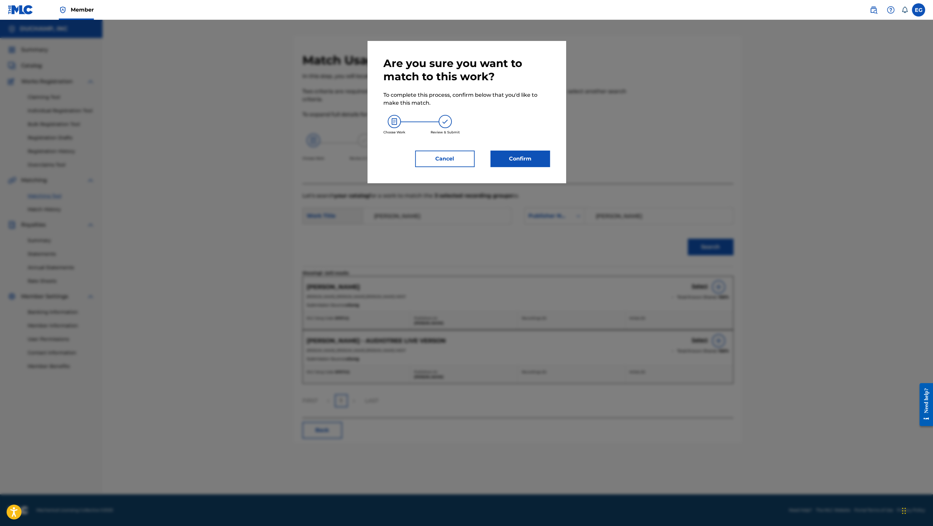
click at [531, 157] on button "Confirm" at bounding box center [519, 159] width 59 height 17
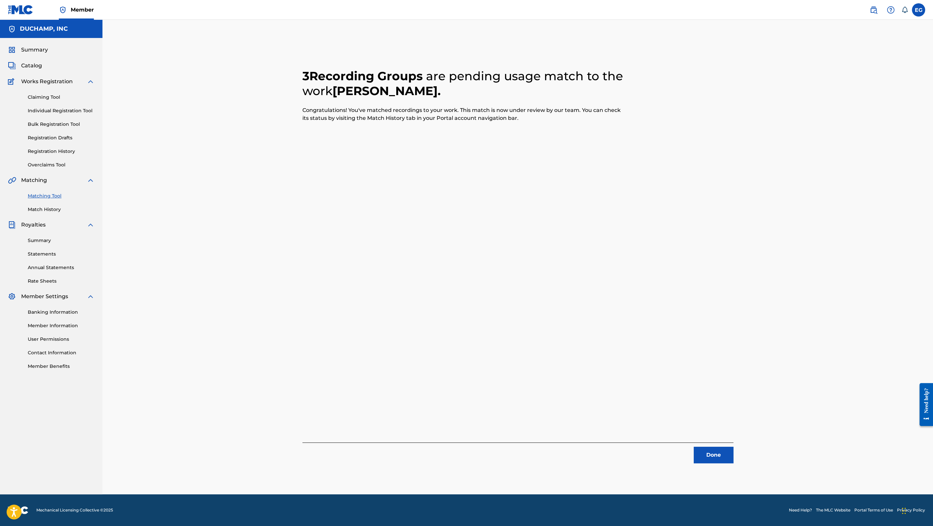
click at [720, 454] on button "Done" at bounding box center [713, 455] width 40 height 17
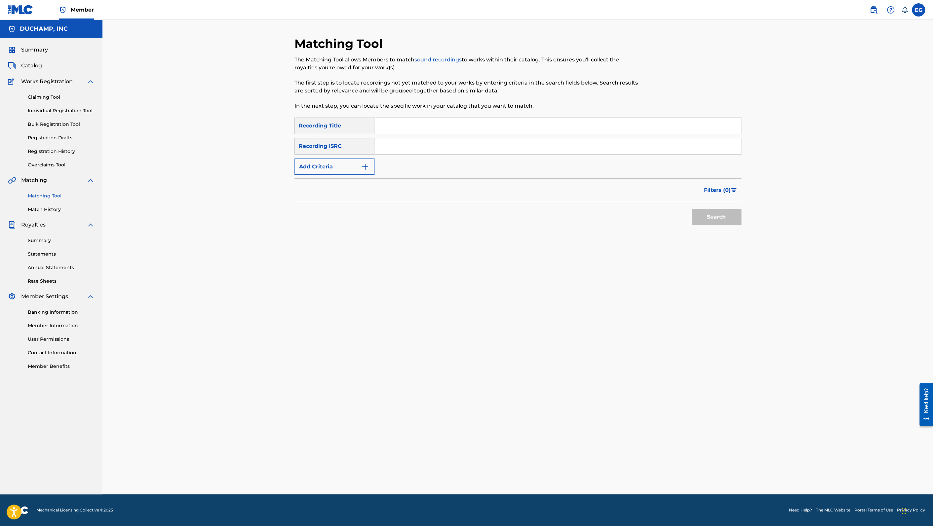
click at [423, 115] on div "Matching Tool The Matching Tool allows Members to match sound recordings to wor…" at bounding box center [466, 76] width 344 height 81
click at [429, 125] on input "Search Form" at bounding box center [557, 126] width 366 height 16
paste input "You're Always Here"
type input "You're Always Here"
click at [346, 168] on button "Add Criteria" at bounding box center [334, 167] width 80 height 17
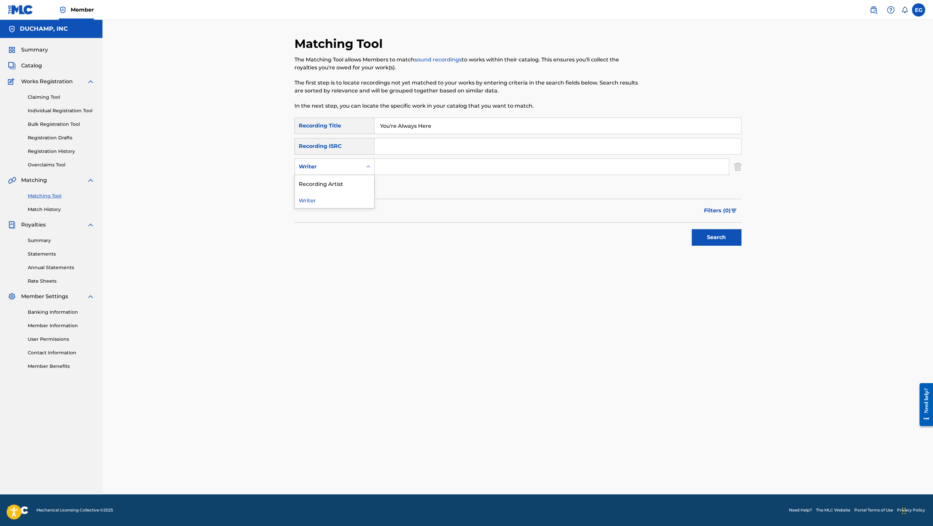
click at [347, 170] on div "Writer" at bounding box center [328, 167] width 59 height 8
drag, startPoint x: 346, startPoint y: 185, endPoint x: 386, endPoint y: 175, distance: 41.2
click at [347, 185] on div "Recording Artist" at bounding box center [334, 183] width 79 height 17
drag, startPoint x: 392, startPoint y: 170, endPoint x: 414, endPoint y: 178, distance: 22.9
click at [392, 170] on input "Search Form" at bounding box center [551, 167] width 354 height 16
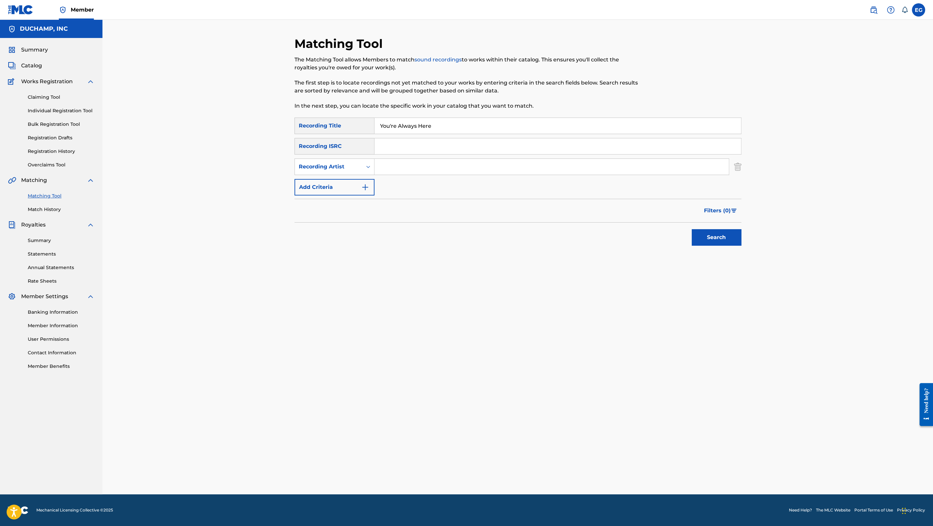
type input "bathe"
click at [718, 238] on button "Search" at bounding box center [716, 237] width 50 height 17
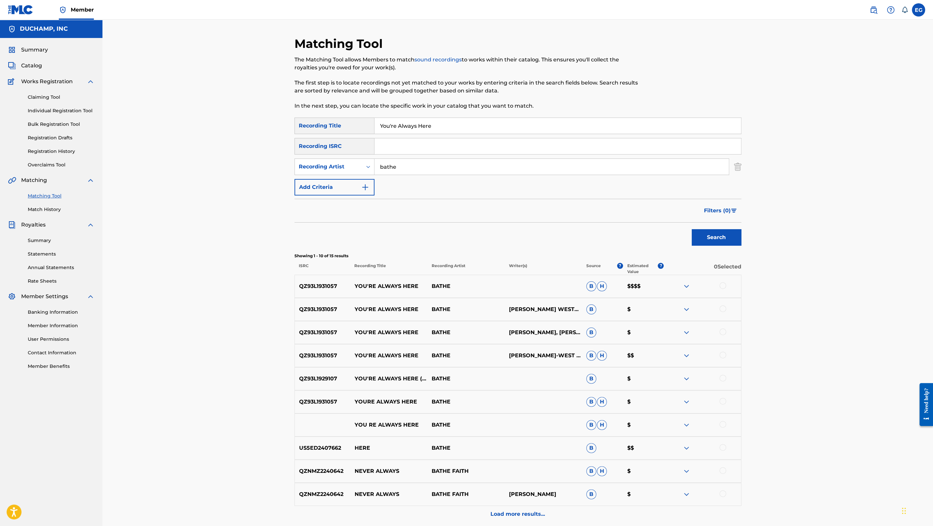
click at [724, 286] on div at bounding box center [722, 285] width 7 height 7
click at [722, 309] on div at bounding box center [722, 309] width 7 height 7
click at [723, 333] on div at bounding box center [722, 332] width 7 height 7
click at [722, 353] on div at bounding box center [722, 355] width 7 height 7
click at [723, 402] on div at bounding box center [722, 401] width 7 height 7
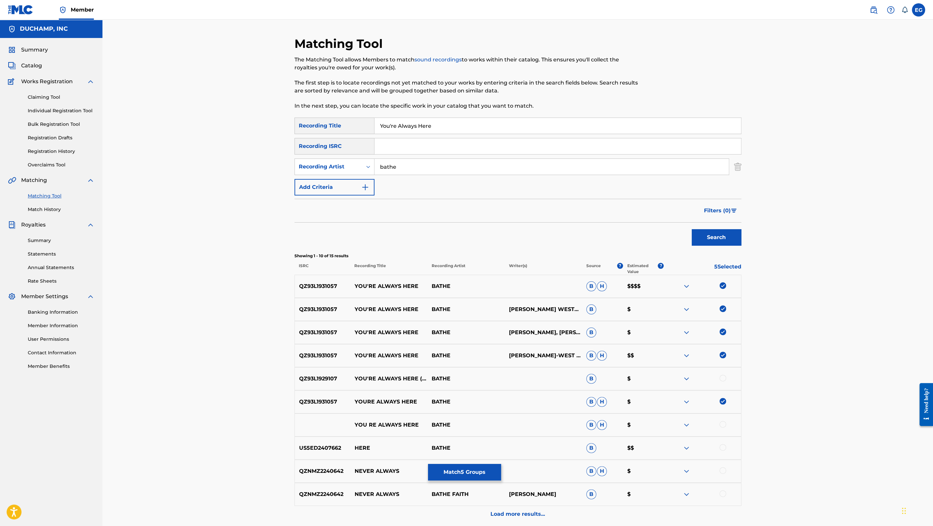
click at [723, 424] on div at bounding box center [722, 424] width 7 height 7
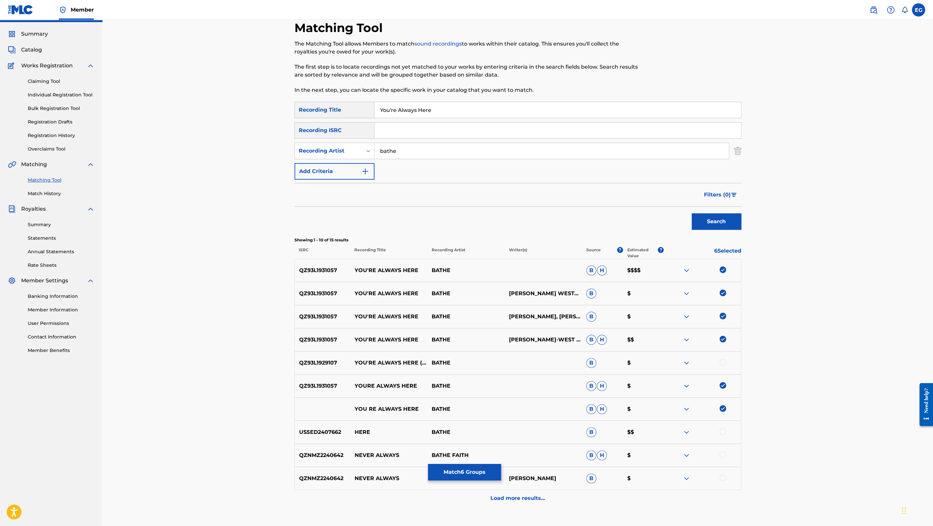
scroll to position [61, 0]
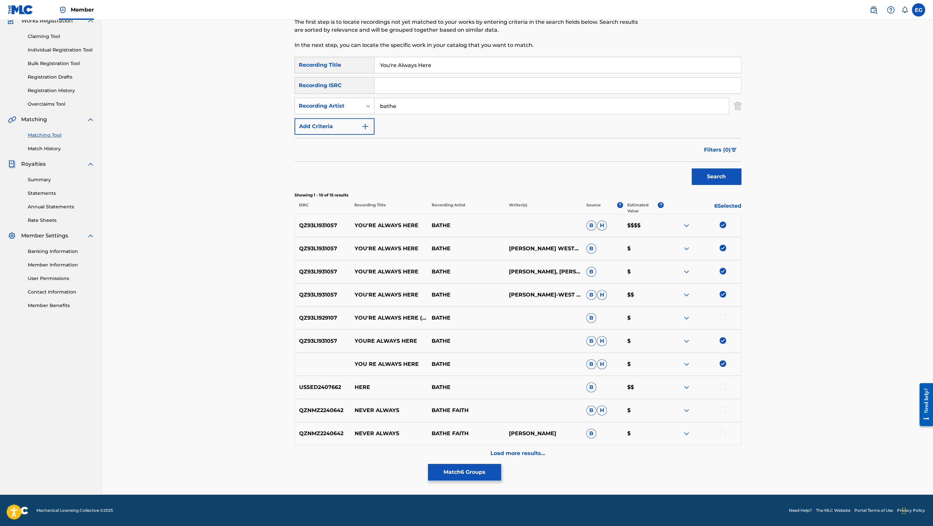
click at [687, 316] on img at bounding box center [686, 318] width 8 height 8
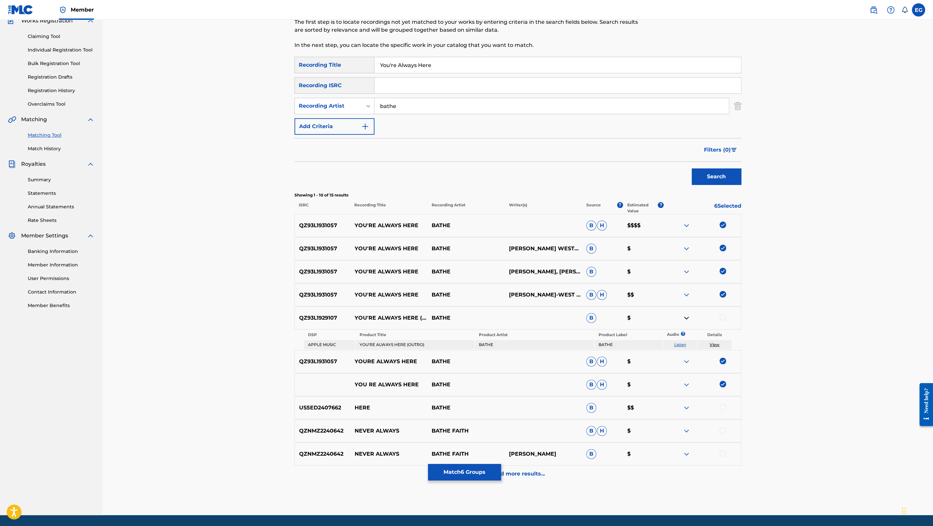
click at [686, 318] on img at bounding box center [686, 318] width 8 height 8
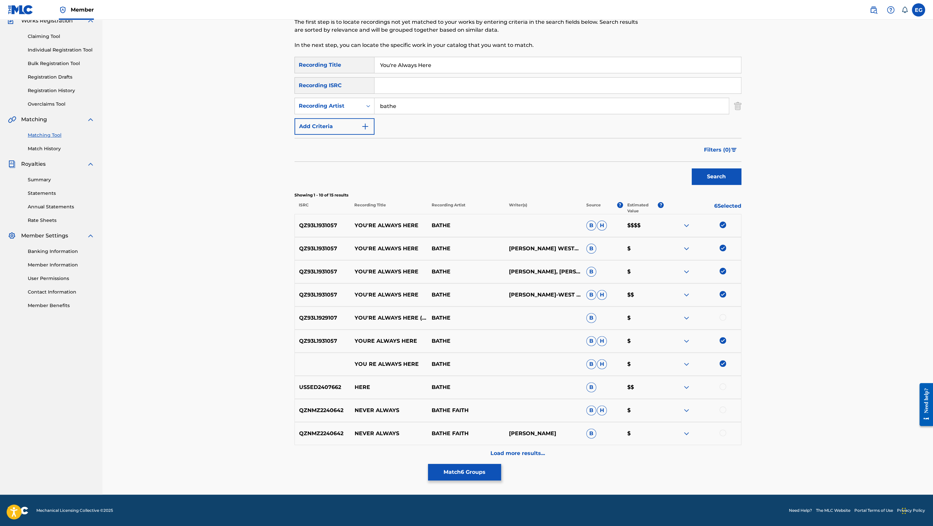
click at [722, 318] on div at bounding box center [722, 317] width 7 height 7
click at [465, 477] on button "Match 7 Groups" at bounding box center [464, 472] width 73 height 17
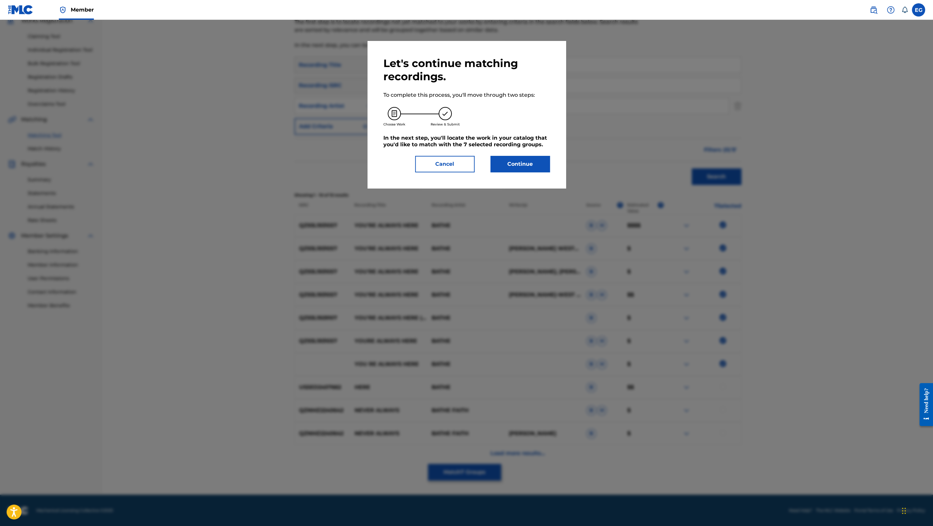
click at [517, 167] on button "Continue" at bounding box center [519, 164] width 59 height 17
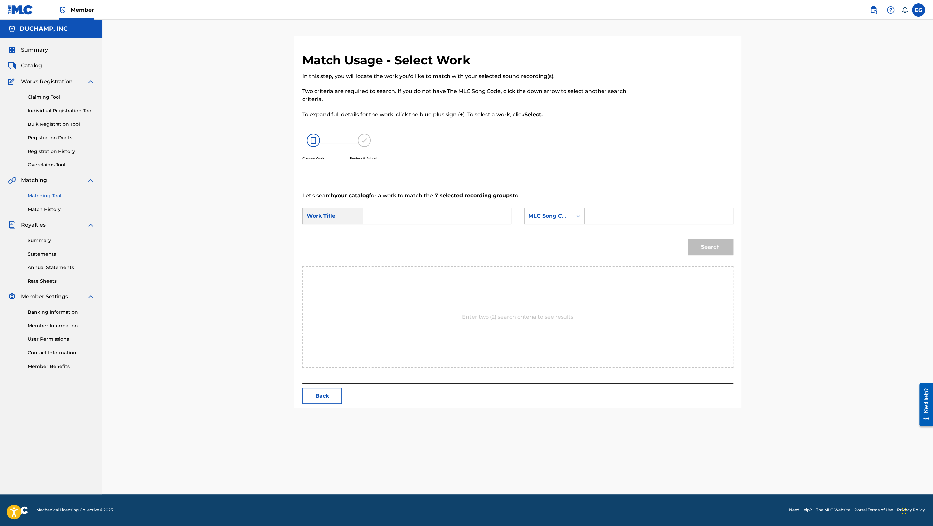
scroll to position [0, 0]
click at [451, 226] on div "SearchWithCriteria4f2a7cd2-f731-4405-a0e7-2e8c01d64cb4 Work Title SearchWithCri…" at bounding box center [517, 218] width 431 height 20
click at [451, 217] on input "Search Form" at bounding box center [436, 216] width 137 height 16
paste input "You're Always Here"
type input "You're Always Here"
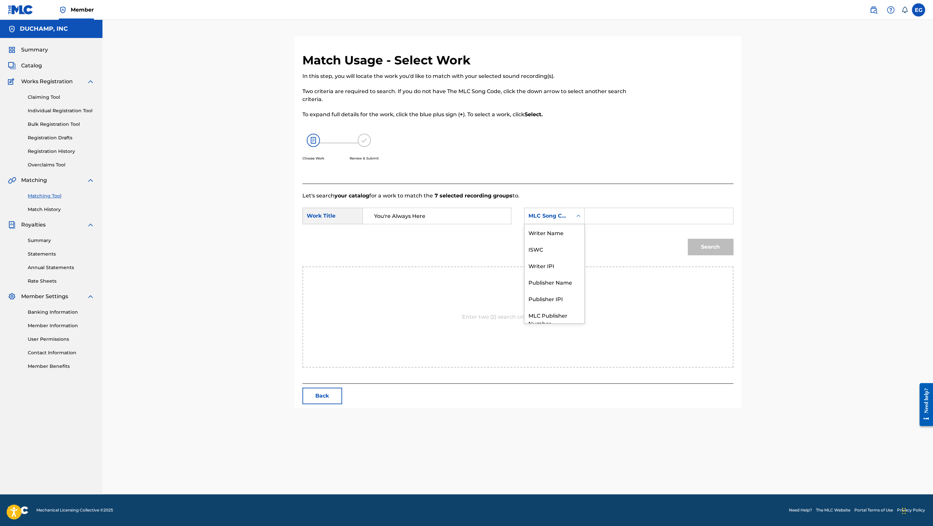
drag, startPoint x: 550, startPoint y: 218, endPoint x: 553, endPoint y: 237, distance: 18.4
click at [550, 218] on div "MLC Song Code" at bounding box center [548, 216] width 40 height 8
click at [559, 256] on div "Publisher Name" at bounding box center [554, 257] width 60 height 17
click at [601, 212] on input "Search Form" at bounding box center [658, 216] width 137 height 16
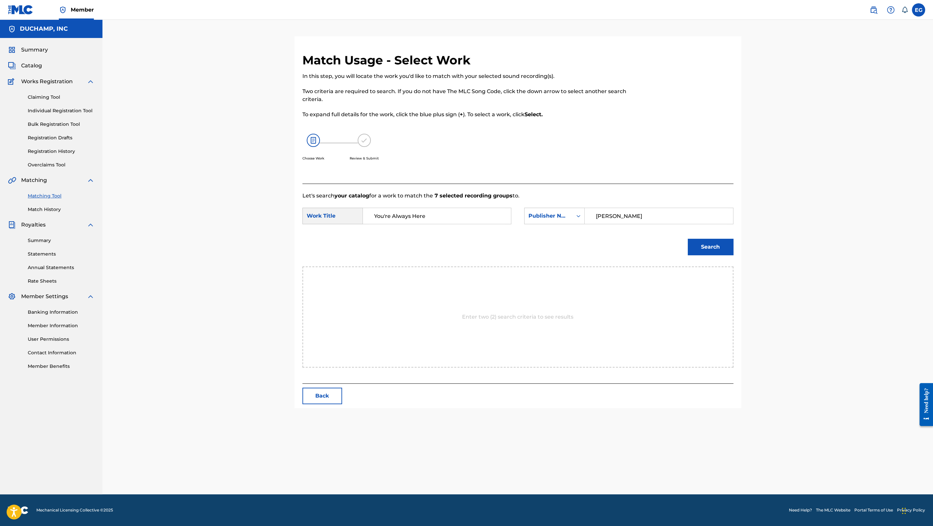
type input "[PERSON_NAME]"
click at [687, 239] on button "Search" at bounding box center [710, 247] width 46 height 17
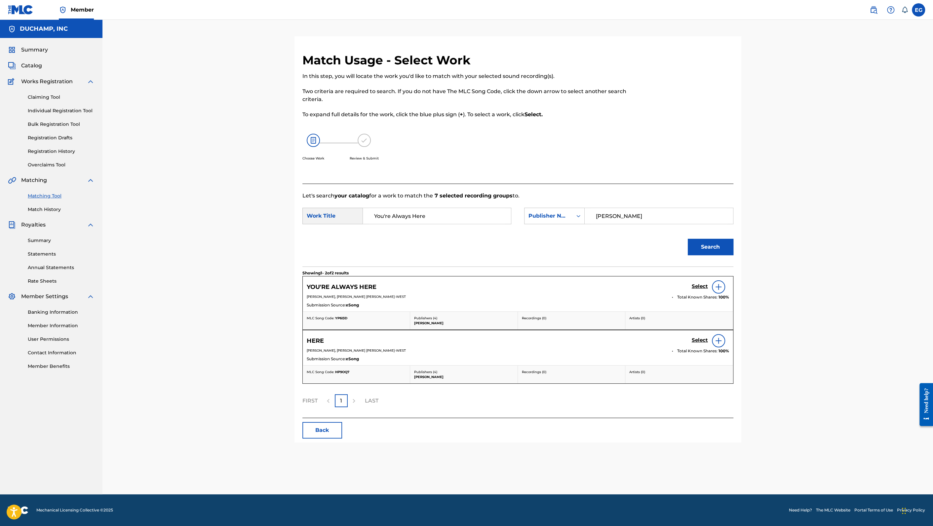
click at [702, 287] on h5 "Select" at bounding box center [699, 286] width 16 height 6
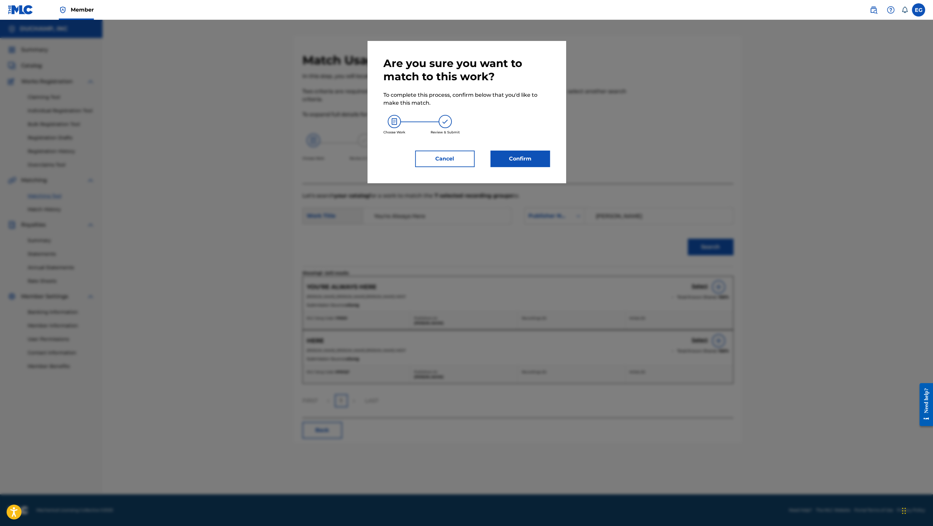
click at [524, 155] on button "Confirm" at bounding box center [519, 159] width 59 height 17
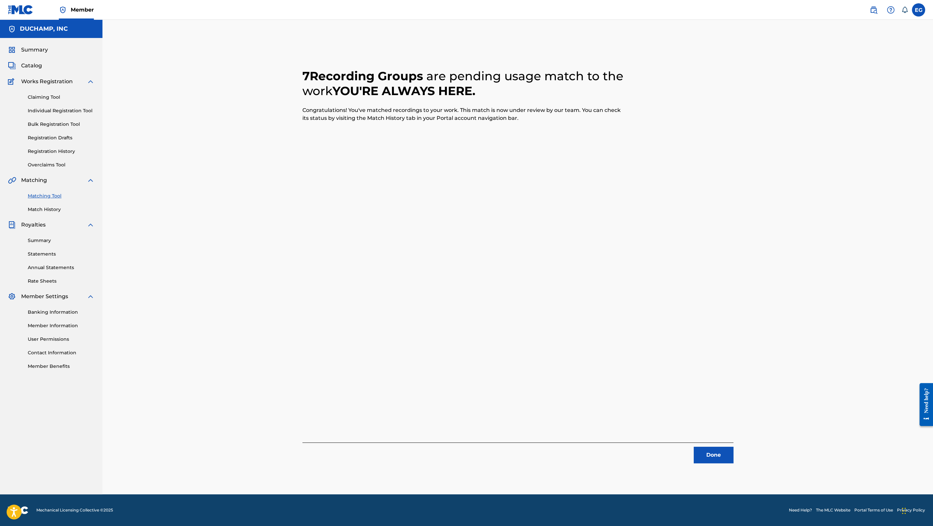
click at [718, 453] on button "Done" at bounding box center [713, 455] width 40 height 17
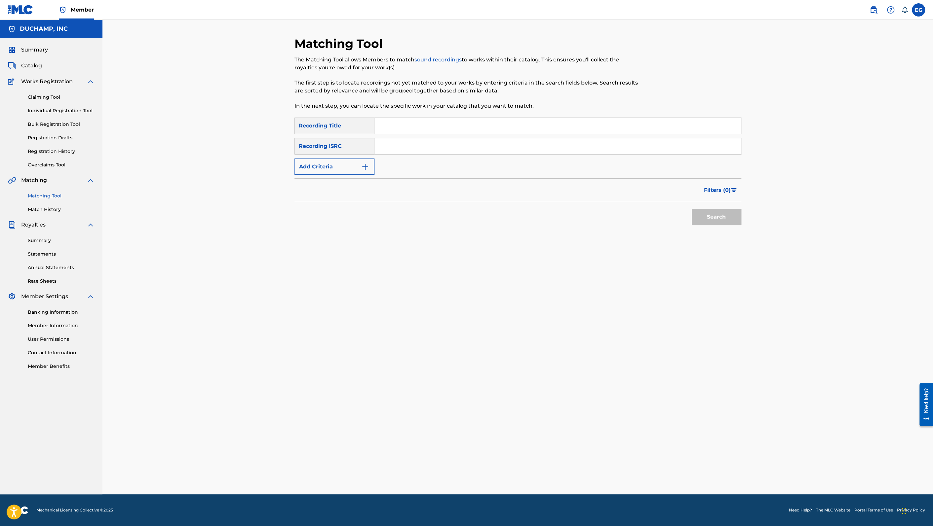
click at [426, 128] on input "Search Form" at bounding box center [557, 126] width 366 height 16
paste input "I'll Miss You"
type input "I'll Miss You"
click at [358, 164] on button "Add Criteria" at bounding box center [334, 167] width 80 height 17
click at [352, 165] on div "Writer" at bounding box center [328, 167] width 59 height 8
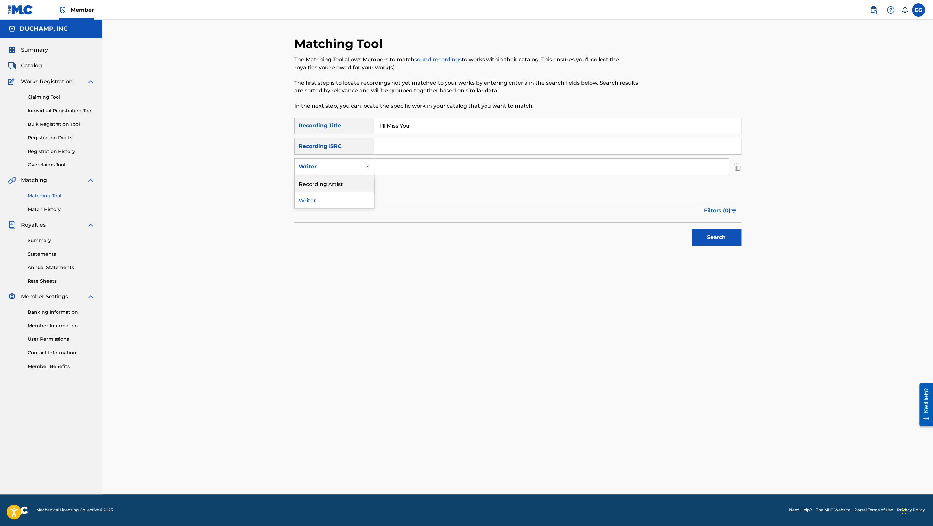
drag, startPoint x: 350, startPoint y: 188, endPoint x: 361, endPoint y: 182, distance: 12.0
click at [351, 187] on div "Recording Artist" at bounding box center [334, 183] width 79 height 17
click at [397, 166] on input "Search Form" at bounding box center [551, 167] width 354 height 16
type input "bathe"
click at [714, 237] on button "Search" at bounding box center [716, 237] width 50 height 17
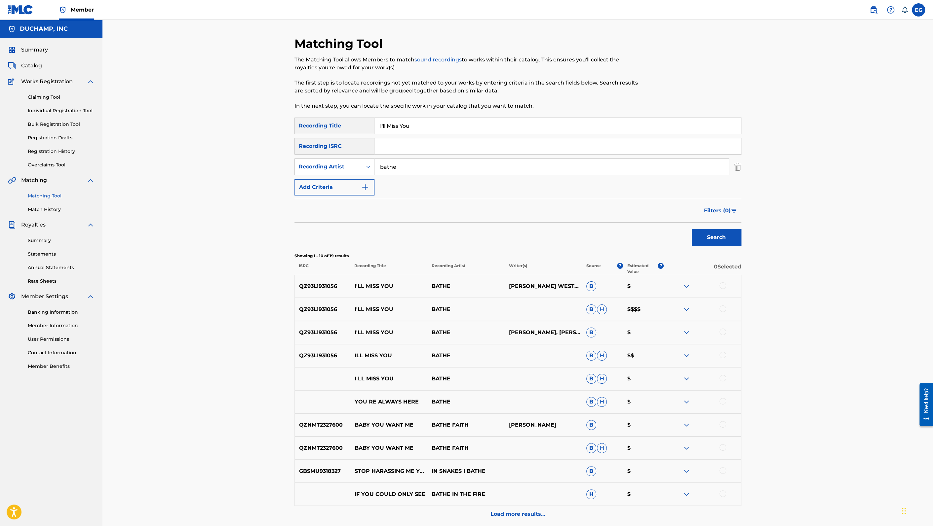
click at [724, 286] on div at bounding box center [722, 285] width 7 height 7
click at [721, 310] on div at bounding box center [722, 309] width 7 height 7
click at [723, 333] on div at bounding box center [722, 332] width 7 height 7
click at [723, 355] on div at bounding box center [722, 355] width 7 height 7
click at [720, 378] on div at bounding box center [722, 378] width 7 height 7
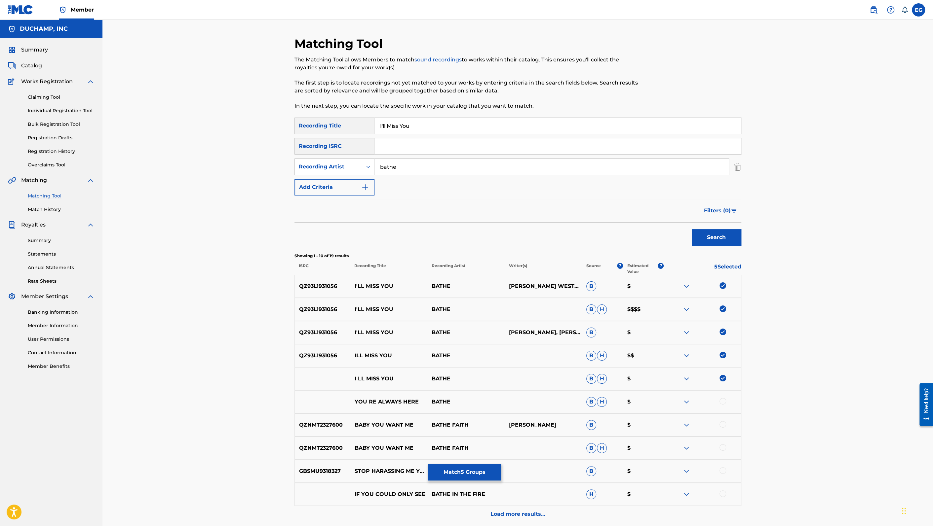
click at [459, 473] on button "Match 5 Groups" at bounding box center [464, 472] width 73 height 17
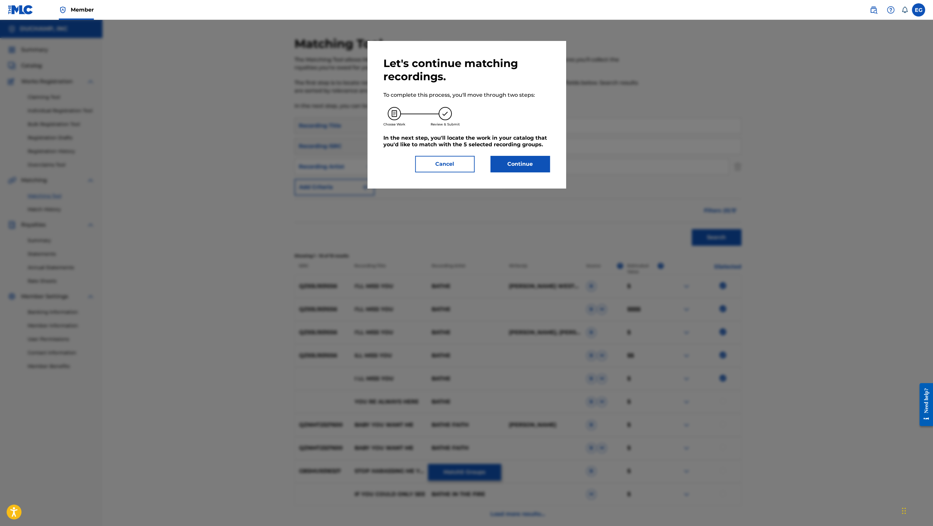
click at [511, 166] on button "Continue" at bounding box center [519, 164] width 59 height 17
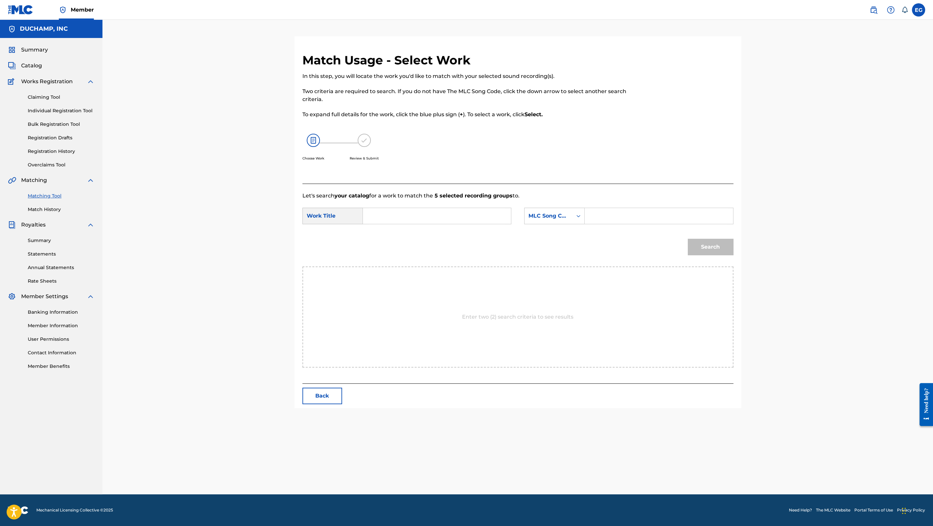
click at [444, 219] on input "Search Form" at bounding box center [436, 216] width 137 height 16
paste input "I'll Miss You"
type input "I'll Miss You"
click at [545, 220] on div "MLC Song Code" at bounding box center [548, 216] width 48 height 13
drag, startPoint x: 553, startPoint y: 258, endPoint x: 588, endPoint y: 229, distance: 45.1
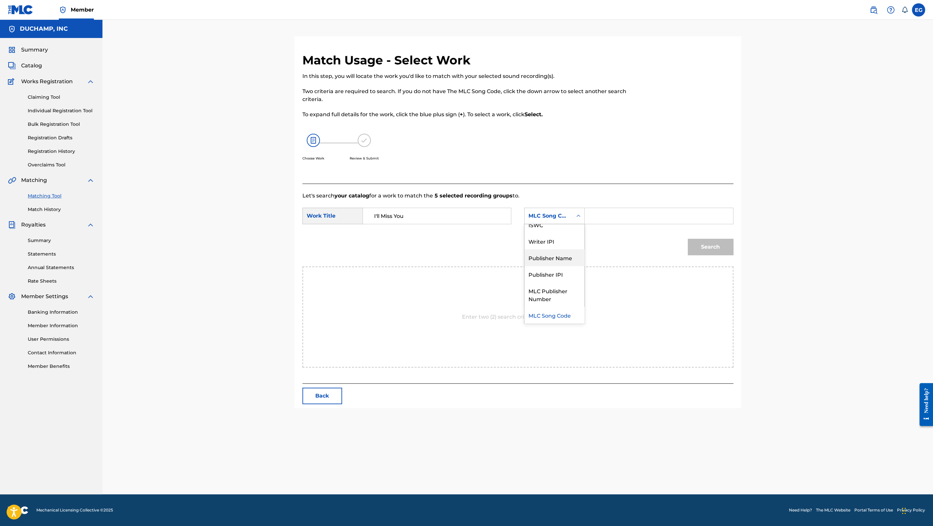
click at [556, 256] on div "Publisher Name" at bounding box center [554, 257] width 60 height 17
click at [603, 212] on input "Search Form" at bounding box center [658, 216] width 137 height 16
type input "[PERSON_NAME]"
click at [687, 239] on button "Search" at bounding box center [710, 247] width 46 height 17
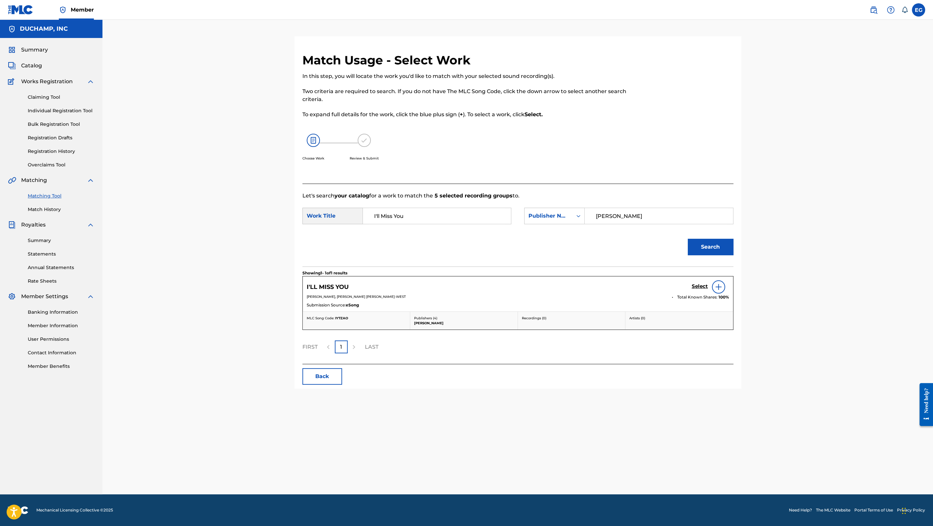
click at [695, 286] on h5 "Select" at bounding box center [699, 286] width 16 height 6
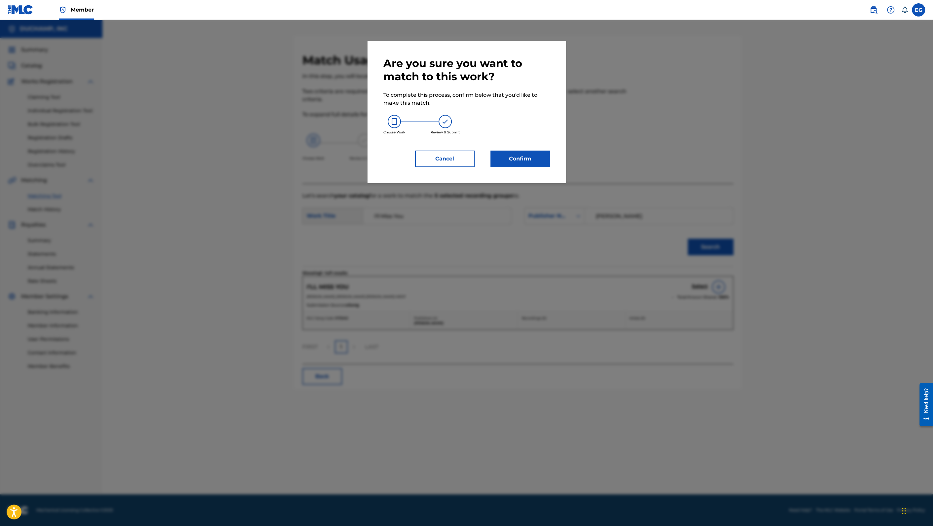
click at [521, 150] on div "Are you sure you want to match to this work? To complete this process, confirm …" at bounding box center [466, 112] width 166 height 110
click at [524, 154] on button "Confirm" at bounding box center [519, 159] width 59 height 17
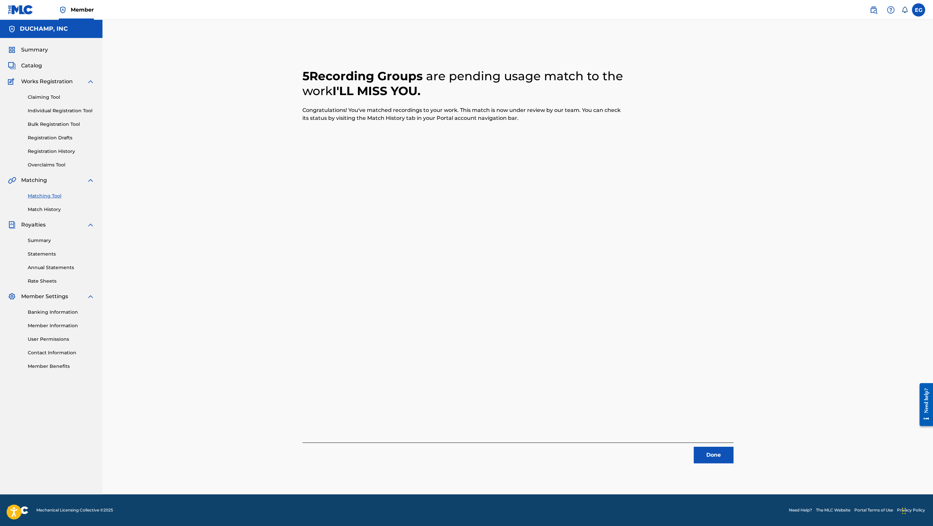
click at [723, 459] on button "Done" at bounding box center [713, 455] width 40 height 17
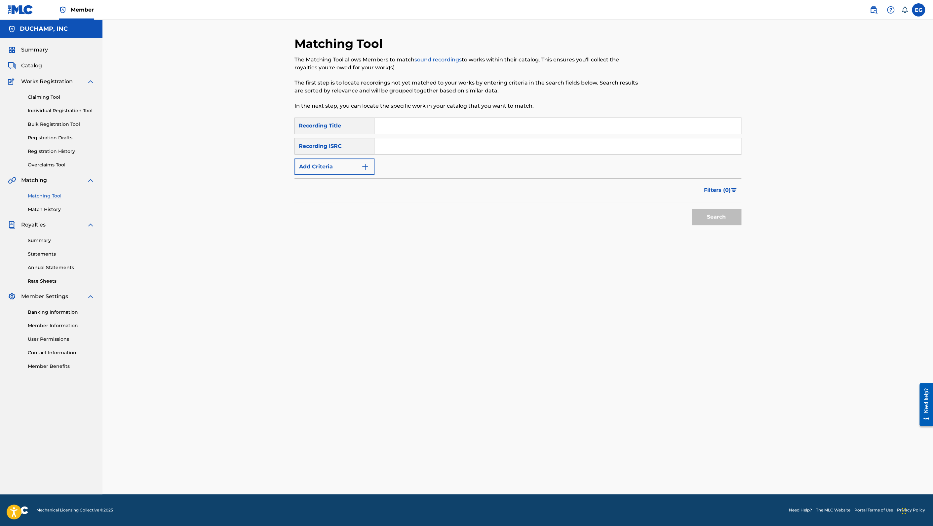
drag, startPoint x: 433, startPoint y: 123, endPoint x: 449, endPoint y: 132, distance: 18.5
click at [433, 123] on input "Search Form" at bounding box center [557, 126] width 366 height 16
paste input "Sure Shot"
type input "Sure Shot"
drag, startPoint x: 337, startPoint y: 168, endPoint x: 341, endPoint y: 168, distance: 3.6
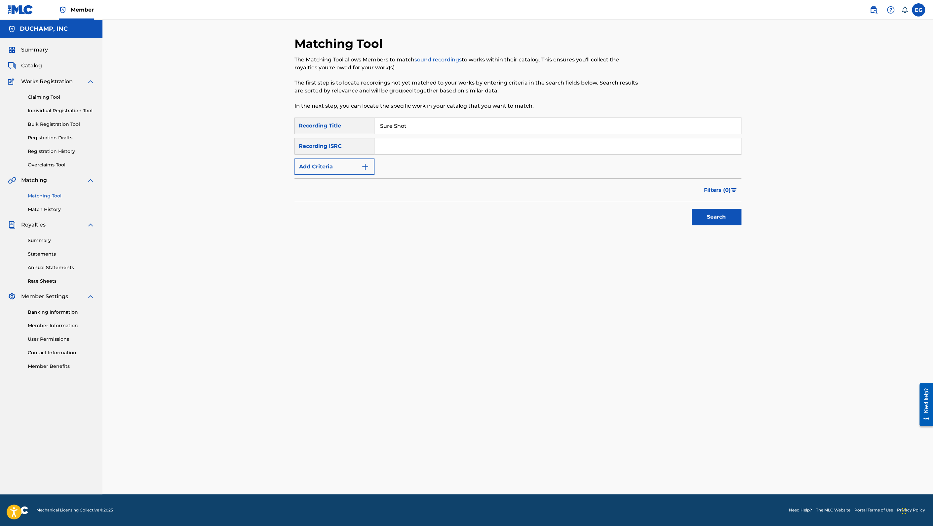
click at [338, 168] on button "Add Criteria" at bounding box center [334, 167] width 80 height 17
click at [338, 165] on div "Writer" at bounding box center [328, 167] width 59 height 8
drag, startPoint x: 346, startPoint y: 184, endPoint x: 372, endPoint y: 177, distance: 27.1
click at [348, 183] on div "Recording Artist" at bounding box center [334, 183] width 79 height 17
click at [392, 167] on input "Search Form" at bounding box center [551, 167] width 354 height 16
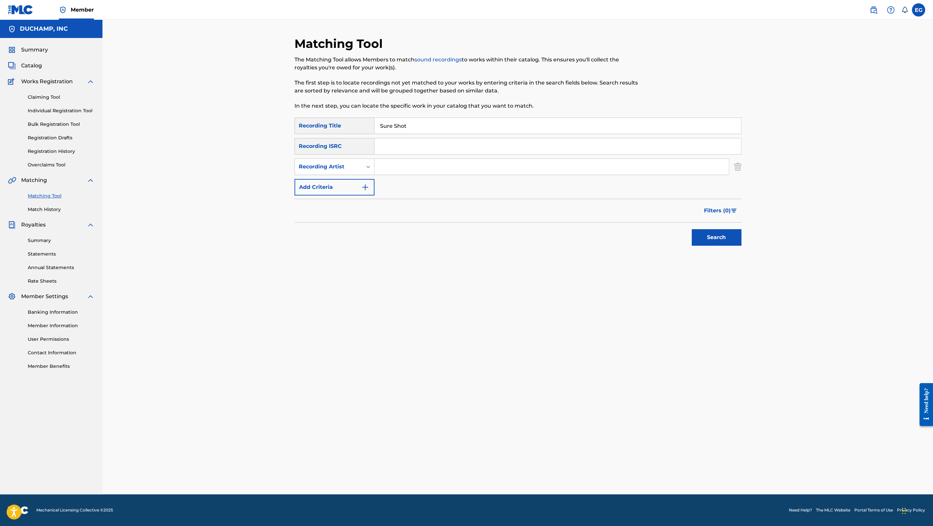
type input "bathe"
click at [706, 239] on button "Search" at bounding box center [716, 237] width 50 height 17
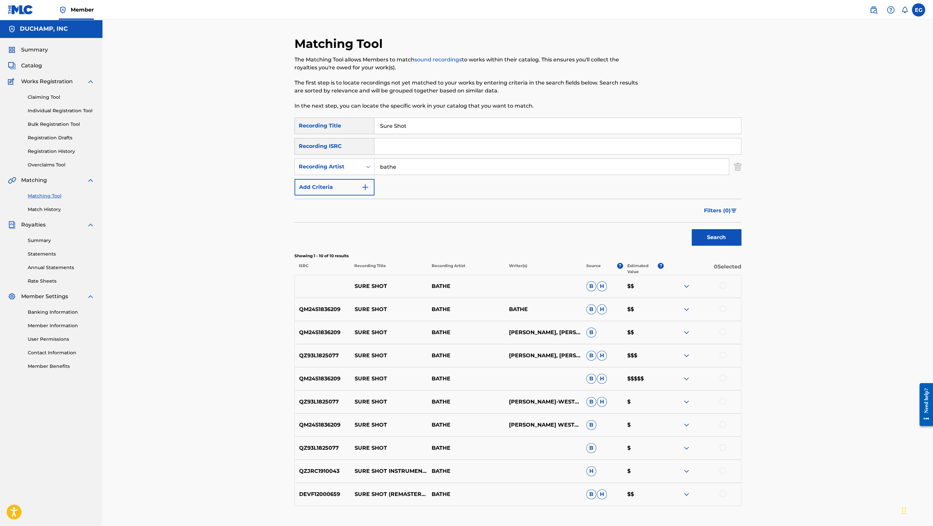
click at [725, 284] on div at bounding box center [722, 285] width 7 height 7
click at [724, 308] on div at bounding box center [722, 309] width 7 height 7
click at [724, 332] on div at bounding box center [722, 332] width 7 height 7
click at [723, 354] on div at bounding box center [722, 355] width 7 height 7
click at [723, 380] on div at bounding box center [722, 378] width 7 height 7
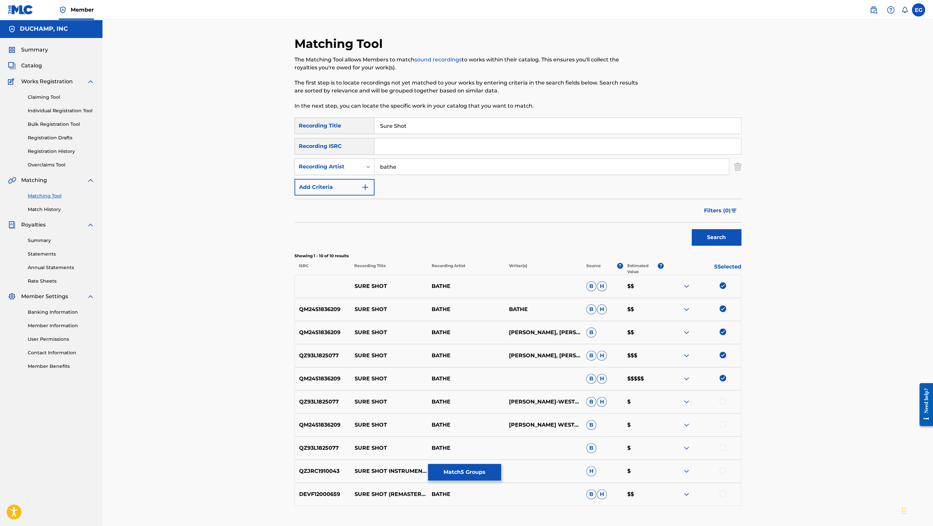
drag, startPoint x: 725, startPoint y: 402, endPoint x: 723, endPoint y: 393, distance: 8.7
click at [725, 402] on div at bounding box center [722, 401] width 7 height 7
click at [722, 424] on div at bounding box center [722, 424] width 7 height 7
click at [685, 356] on img at bounding box center [686, 356] width 8 height 8
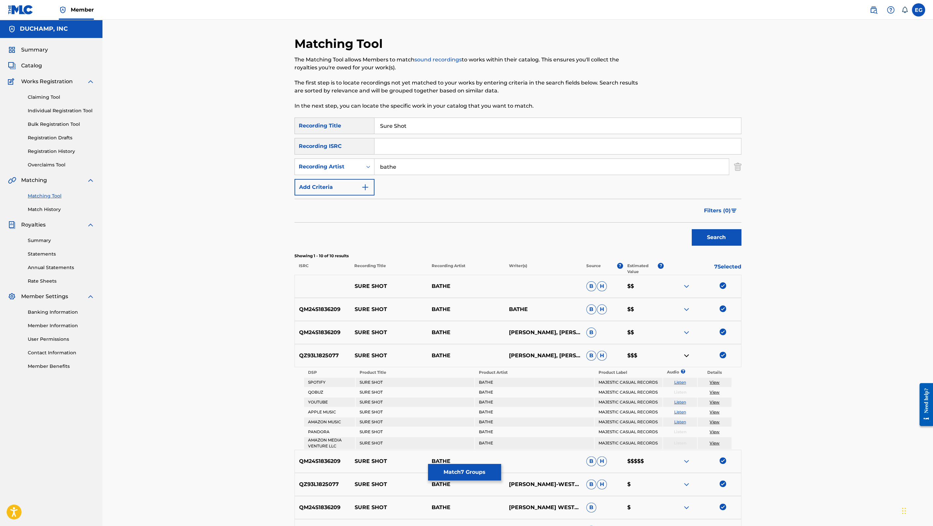
click at [685, 356] on img at bounding box center [686, 356] width 8 height 8
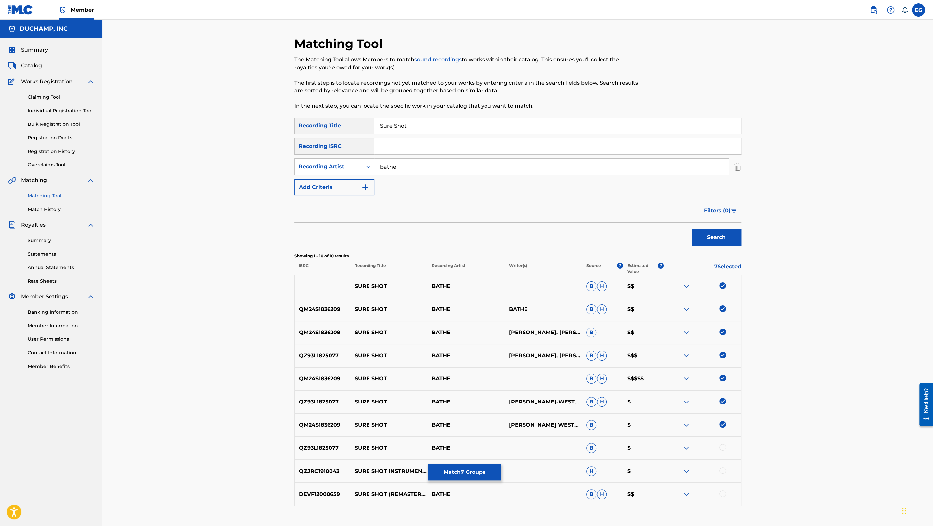
click at [685, 332] on img at bounding box center [686, 333] width 8 height 8
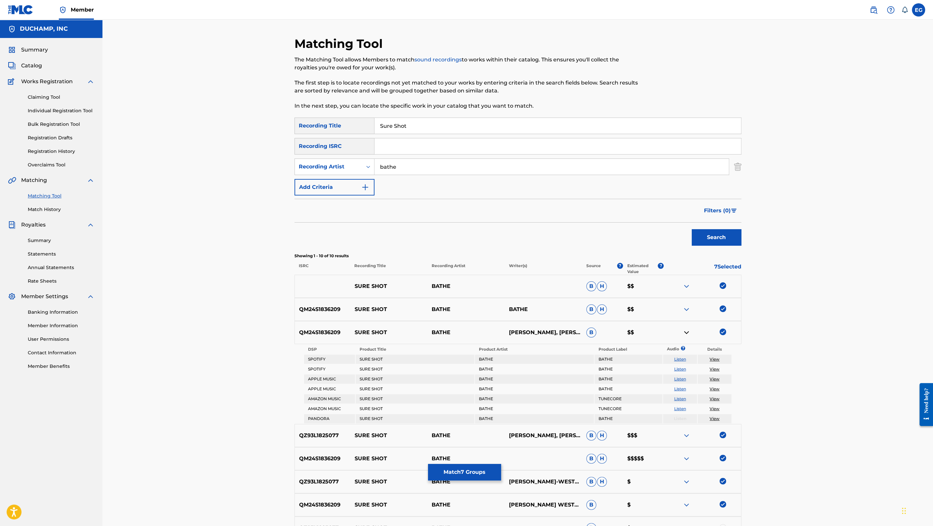
click at [686, 332] on img at bounding box center [686, 333] width 8 height 8
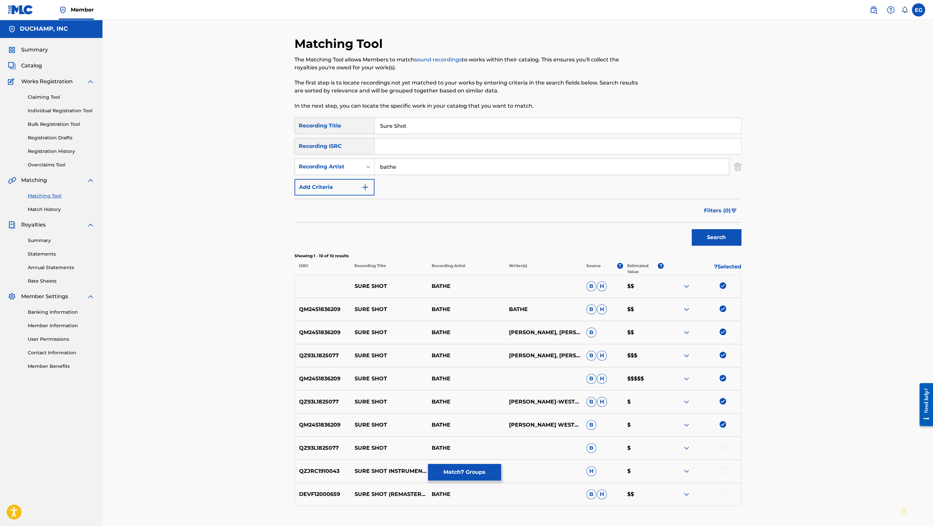
click at [723, 448] on div at bounding box center [722, 447] width 7 height 7
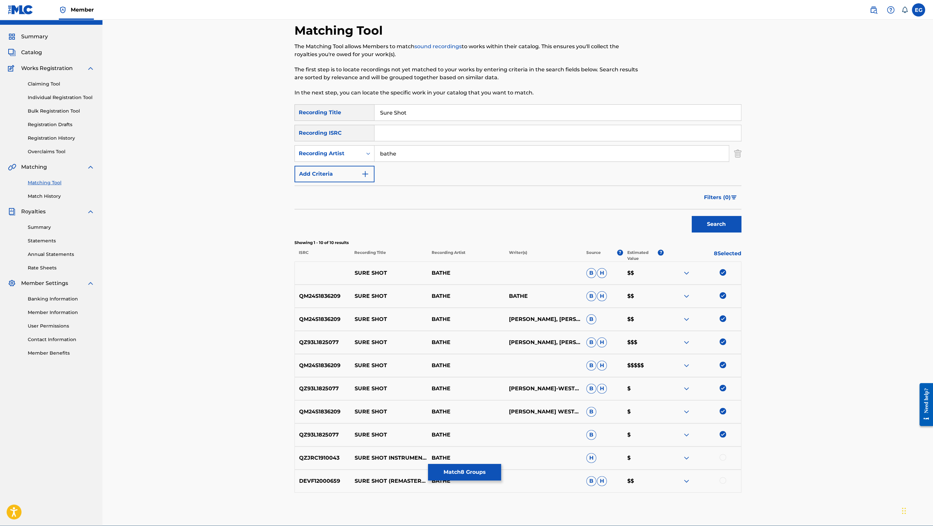
scroll to position [44, 0]
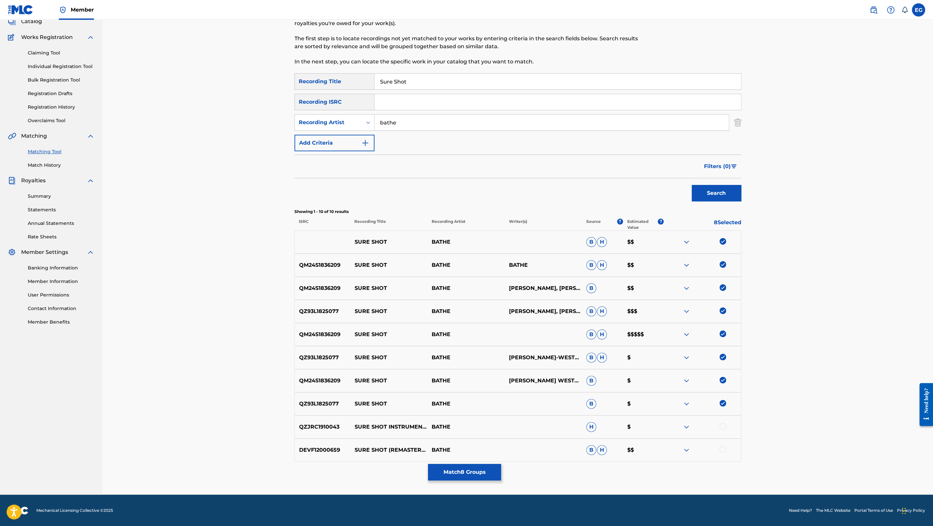
click at [725, 449] on div at bounding box center [722, 449] width 7 height 7
click at [723, 423] on div at bounding box center [722, 426] width 7 height 7
click at [479, 470] on button "Match 10 Groups" at bounding box center [464, 472] width 73 height 17
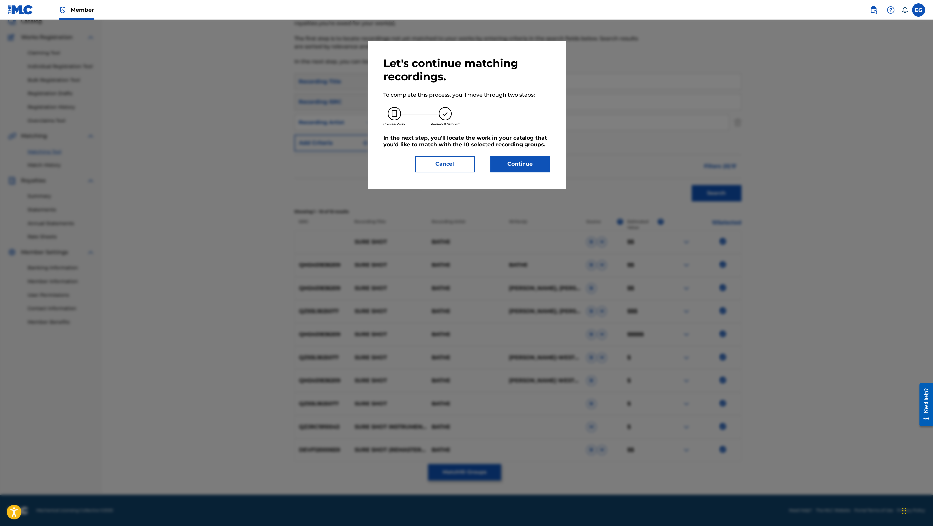
click at [533, 164] on button "Continue" at bounding box center [519, 164] width 59 height 17
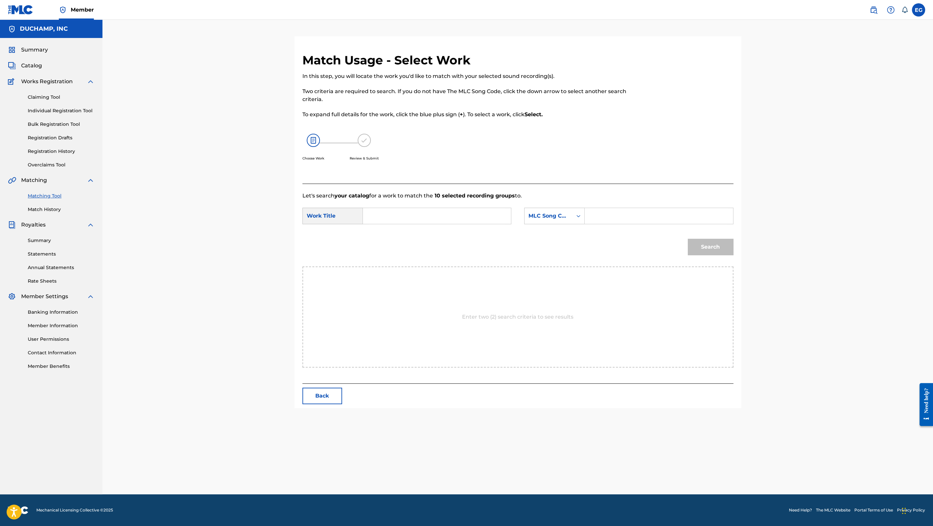
click at [409, 206] on form "SearchWithCriteria4f2a7cd2-f731-4405-a0e7-2e8c01d64cb4 Work Title SearchWithCri…" at bounding box center [517, 233] width 431 height 67
click at [418, 221] on input "Search Form" at bounding box center [436, 216] width 137 height 16
paste input "Sure Shot"
type input "Sure Shot"
click at [548, 217] on div "MLC Song Code" at bounding box center [548, 216] width 40 height 8
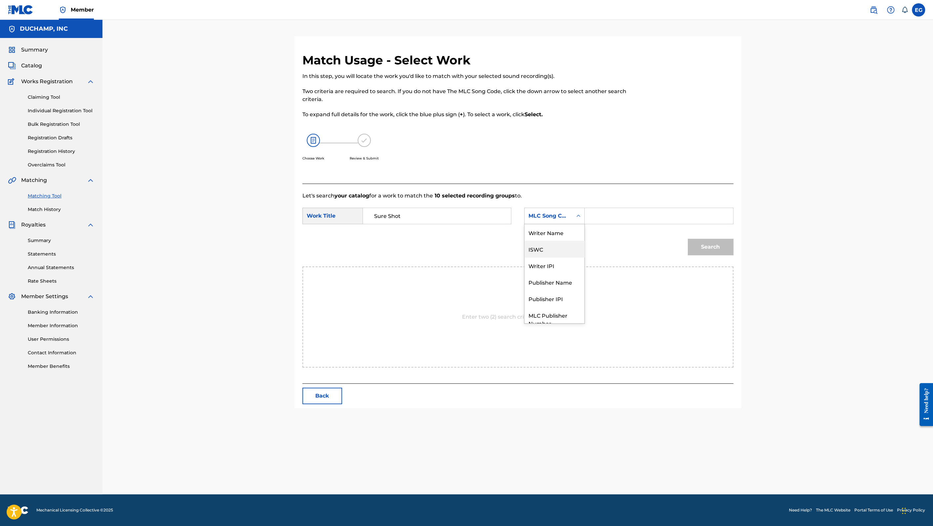
scroll to position [24, 0]
drag, startPoint x: 560, startPoint y: 259, endPoint x: 590, endPoint y: 238, distance: 36.7
click at [561, 258] on div "Publisher Name" at bounding box center [554, 257] width 60 height 17
click at [602, 213] on input "Search Form" at bounding box center [658, 216] width 137 height 16
type input "[PERSON_NAME]"
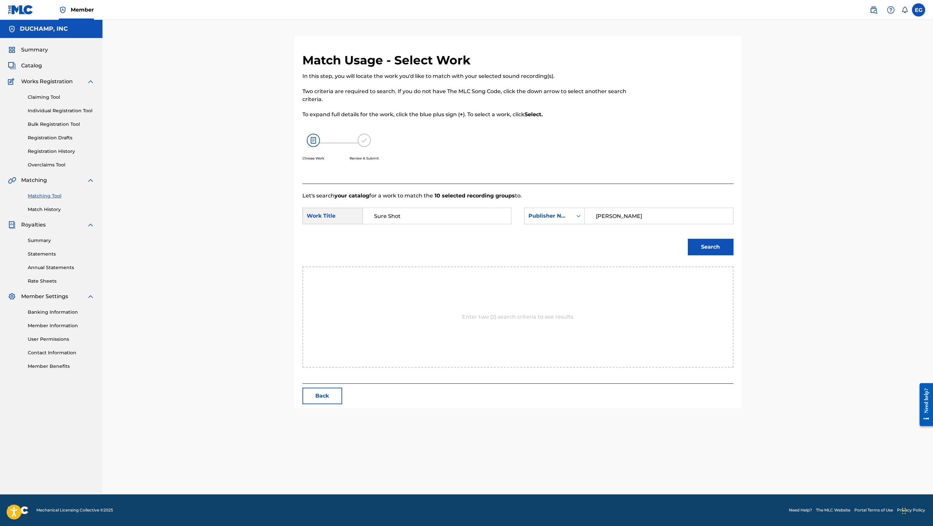
click at [703, 248] on button "Search" at bounding box center [710, 247] width 46 height 17
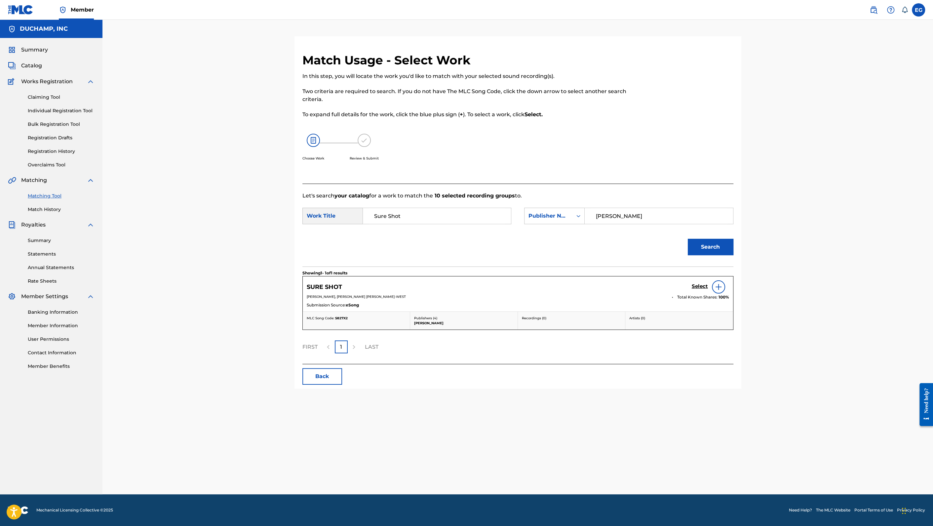
click at [698, 285] on h5 "Select" at bounding box center [699, 286] width 16 height 6
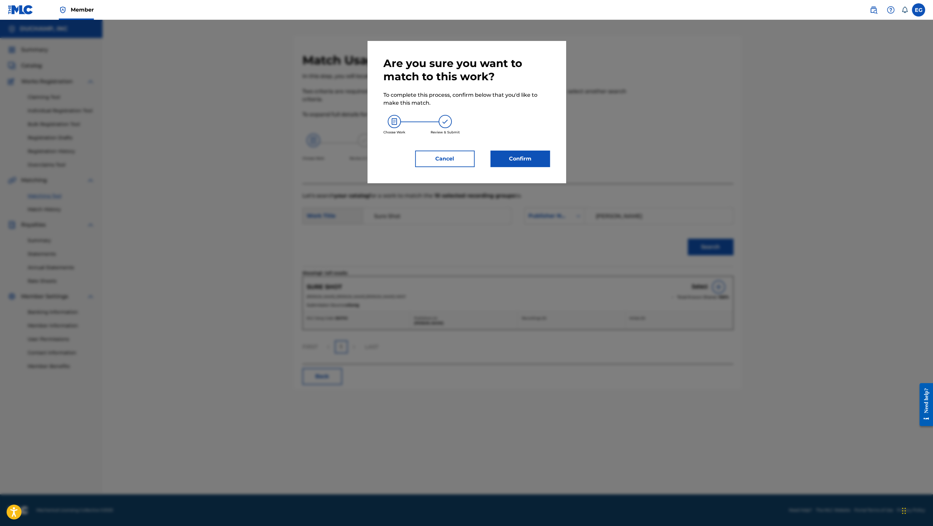
click at [524, 155] on button "Confirm" at bounding box center [519, 159] width 59 height 17
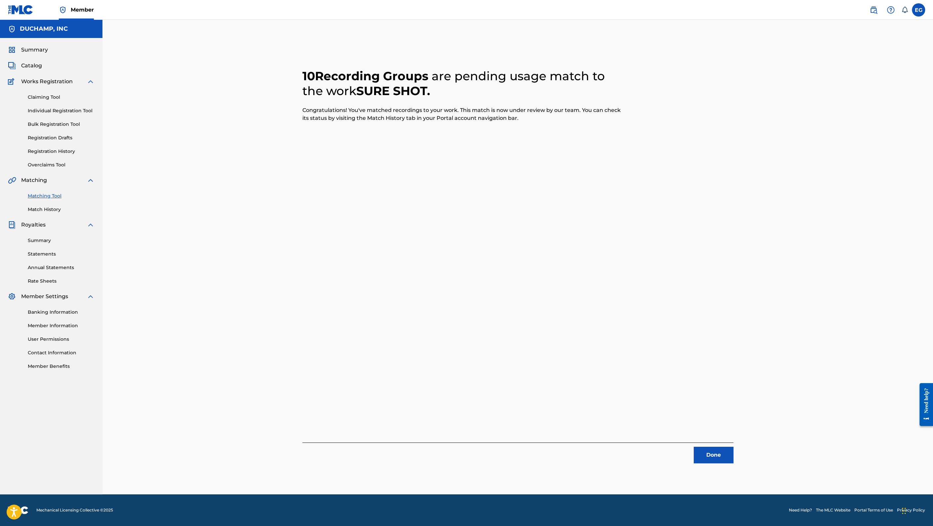
click at [719, 454] on button "Done" at bounding box center [713, 455] width 40 height 17
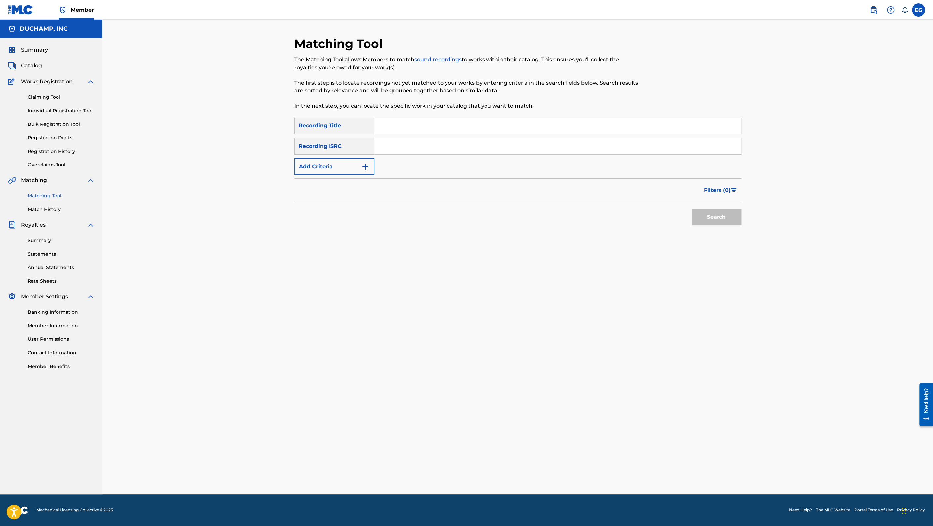
click at [408, 128] on input "Search Form" at bounding box center [557, 126] width 366 height 16
paste input "Kimmi"
type input "Kimmi"
click at [354, 168] on button "Add Criteria" at bounding box center [334, 167] width 80 height 17
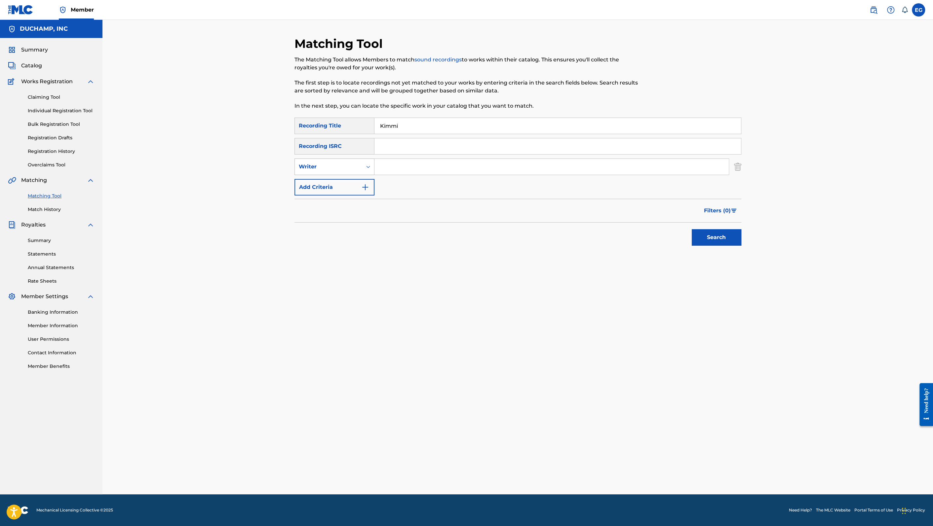
click at [351, 168] on div "Writer" at bounding box center [328, 167] width 59 height 8
click at [354, 186] on div "Recording Artist" at bounding box center [334, 183] width 79 height 17
click at [399, 167] on input "Search Form" at bounding box center [551, 167] width 354 height 16
type input "bathe"
click at [719, 235] on button "Search" at bounding box center [716, 237] width 50 height 17
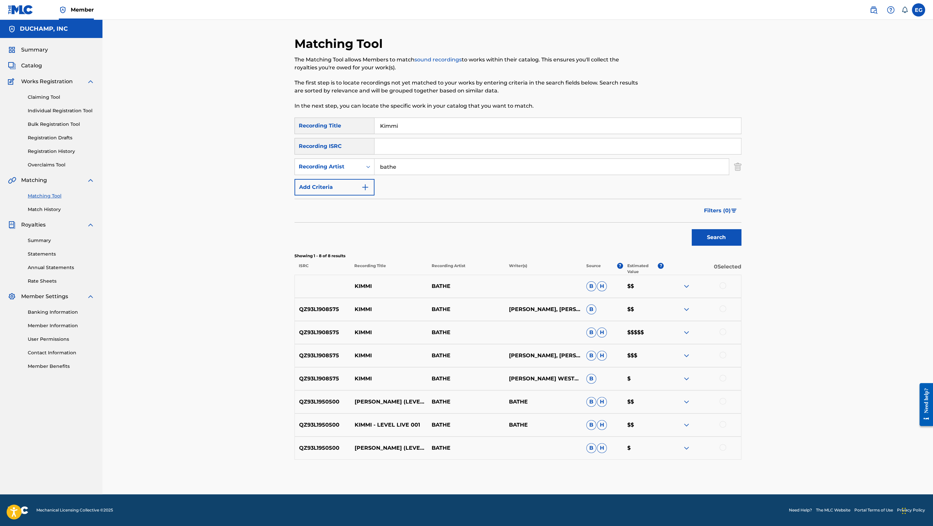
click at [723, 286] on div at bounding box center [722, 285] width 7 height 7
click at [722, 311] on div at bounding box center [722, 309] width 7 height 7
drag, startPoint x: 725, startPoint y: 332, endPoint x: 726, endPoint y: 343, distance: 10.6
click at [725, 333] on div at bounding box center [722, 332] width 7 height 7
click at [721, 356] on div at bounding box center [722, 355] width 7 height 7
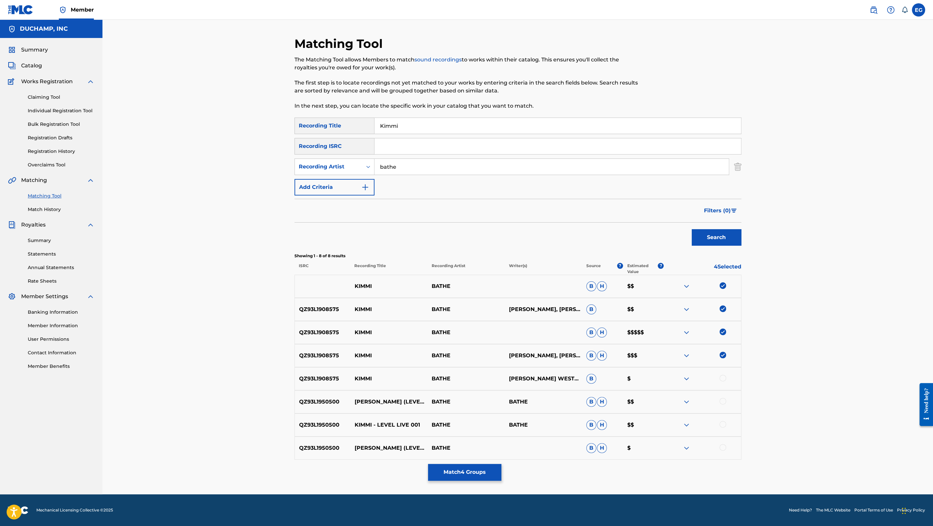
click at [723, 380] on div at bounding box center [722, 378] width 7 height 7
click at [725, 402] on div at bounding box center [722, 401] width 7 height 7
click at [723, 425] on div at bounding box center [722, 424] width 7 height 7
click at [724, 449] on div at bounding box center [722, 447] width 7 height 7
click at [479, 477] on button "Match 8 Groups" at bounding box center [464, 472] width 73 height 17
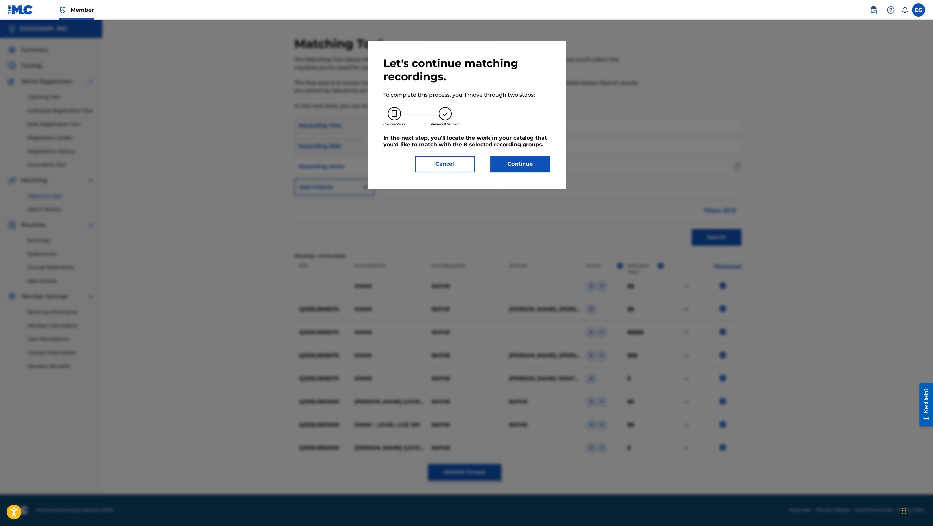
click at [510, 162] on button "Continue" at bounding box center [519, 164] width 59 height 17
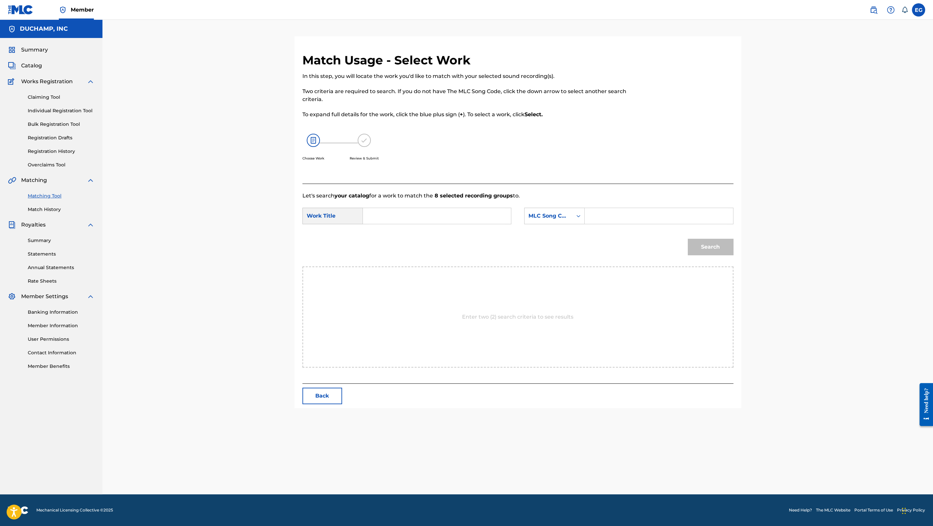
click at [423, 208] on input "Search Form" at bounding box center [436, 216] width 137 height 16
paste input "Kimmi"
type input "Kimmi"
drag, startPoint x: 533, startPoint y: 214, endPoint x: 542, endPoint y: 222, distance: 12.4
click at [534, 214] on div "MLC Song Code" at bounding box center [548, 216] width 40 height 8
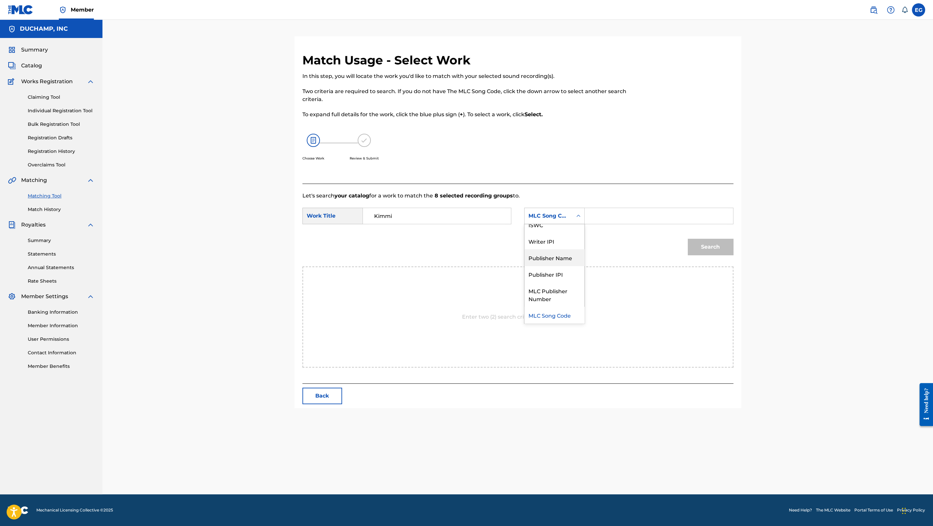
drag, startPoint x: 545, startPoint y: 258, endPoint x: 563, endPoint y: 250, distance: 19.3
click at [546, 257] on div "Publisher Name" at bounding box center [554, 257] width 60 height 17
click at [600, 215] on input "Search Form" at bounding box center [658, 216] width 137 height 16
type input "[PERSON_NAME]"
click at [712, 240] on button "Search" at bounding box center [710, 247] width 46 height 17
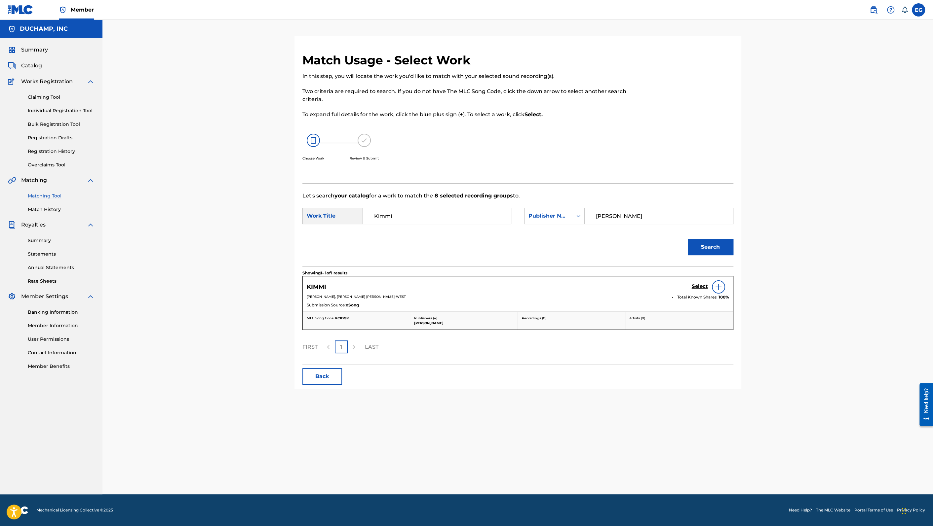
click at [695, 285] on h5 "Select" at bounding box center [699, 286] width 16 height 6
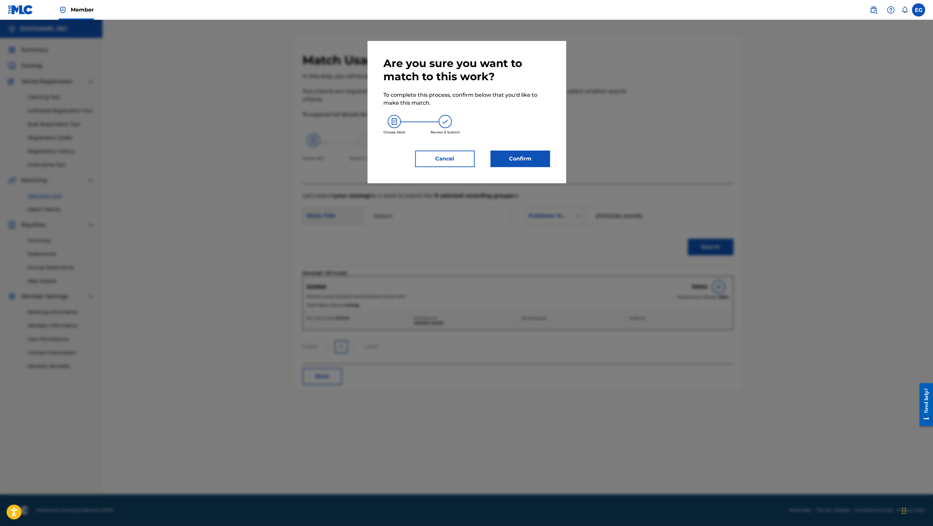
click at [514, 154] on button "Confirm" at bounding box center [519, 159] width 59 height 17
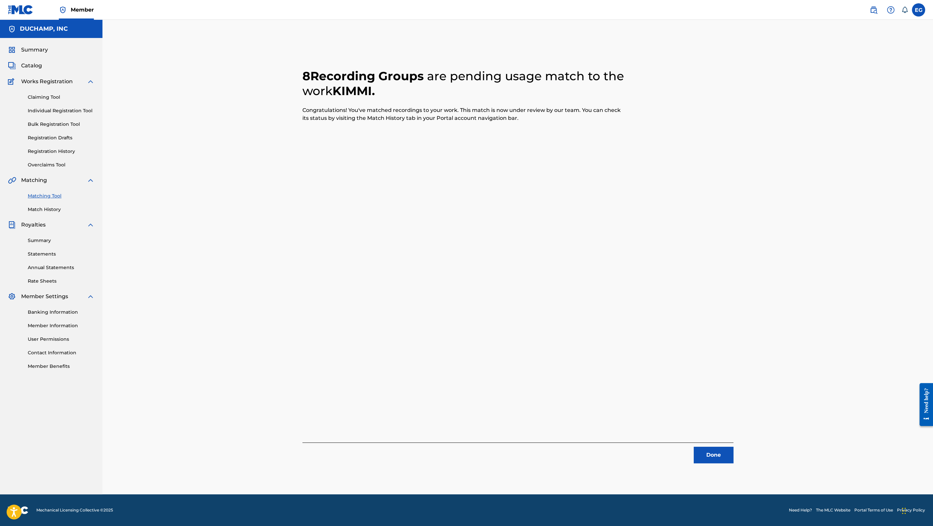
click at [719, 457] on button "Done" at bounding box center [713, 455] width 40 height 17
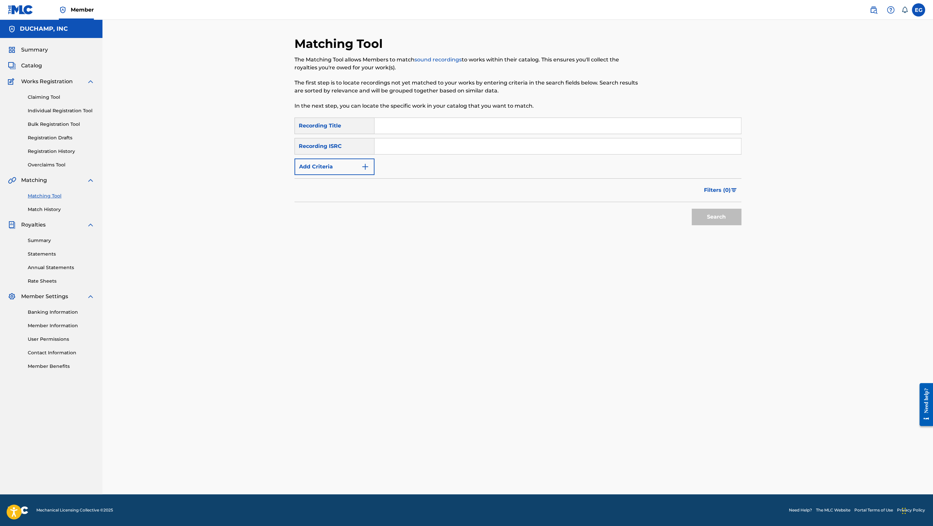
click at [46, 196] on link "Matching Tool" at bounding box center [61, 196] width 67 height 7
click at [48, 209] on link "Match History" at bounding box center [61, 209] width 67 height 7
